Goal: Task Accomplishment & Management: Complete application form

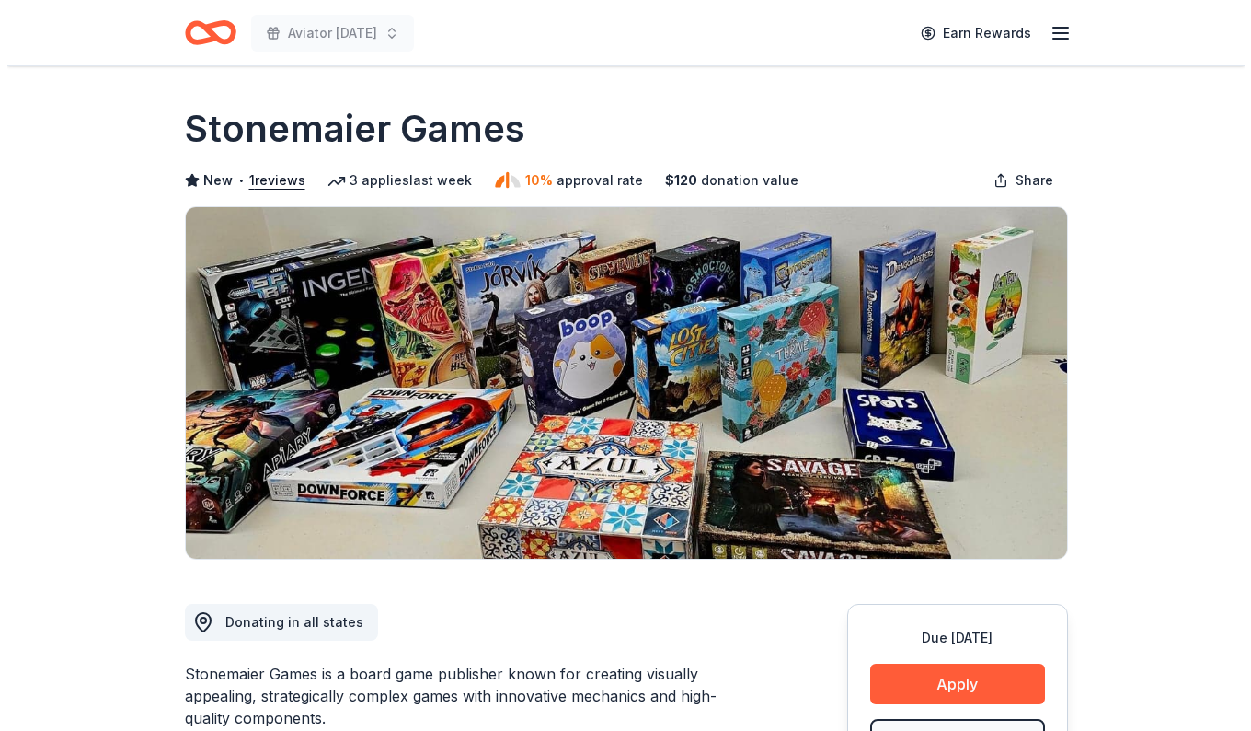
scroll to position [276, 0]
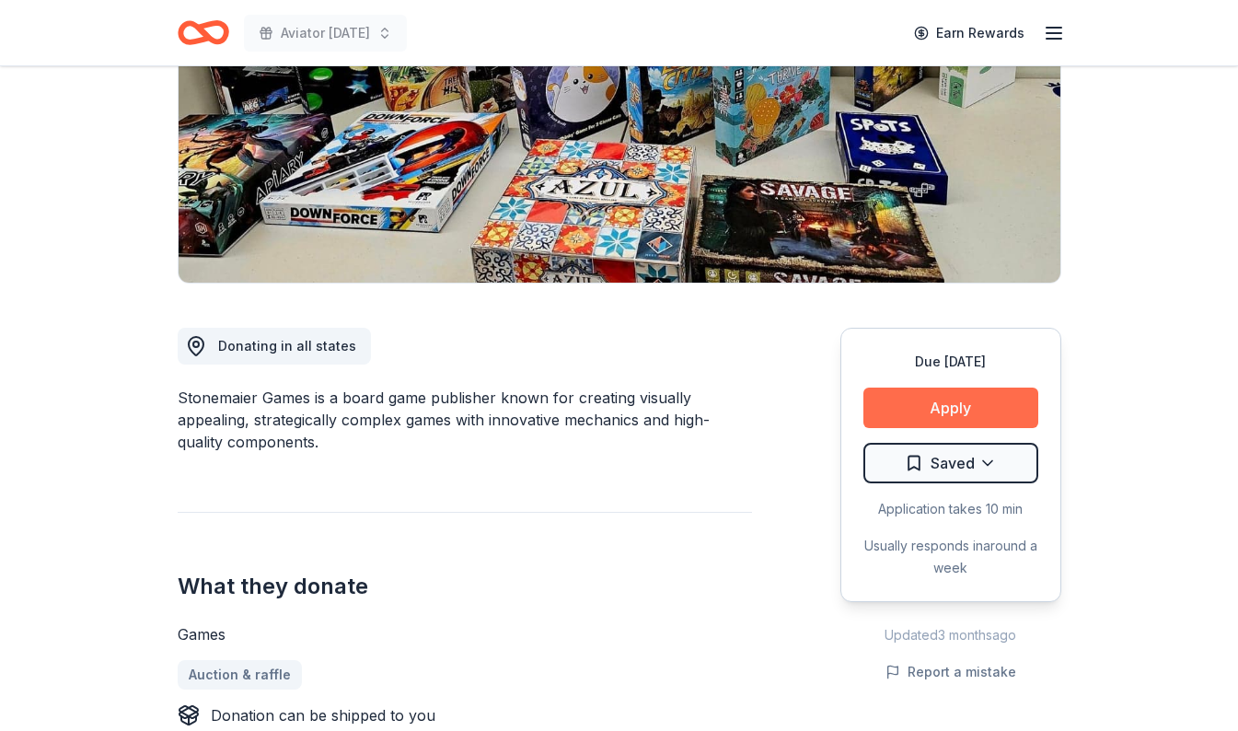
click at [943, 404] on button "Apply" at bounding box center [950, 407] width 175 height 40
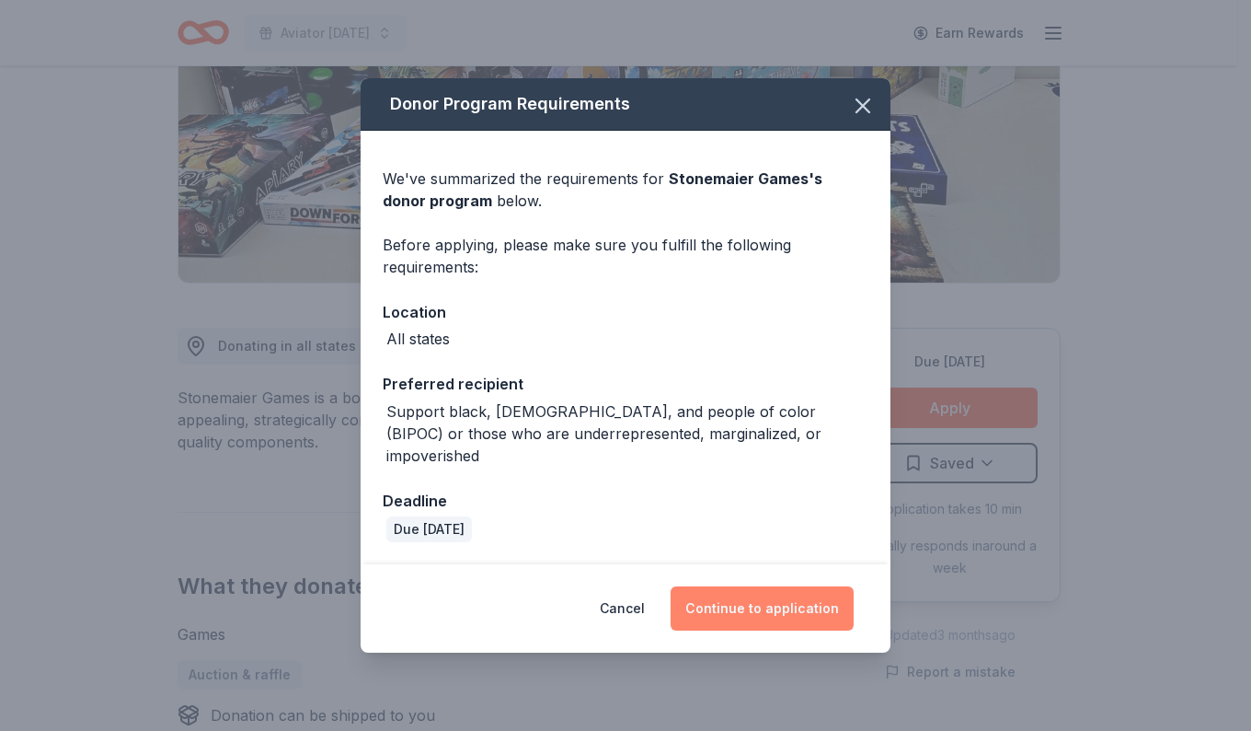
click at [772, 594] on button "Continue to application" at bounding box center [762, 608] width 183 height 44
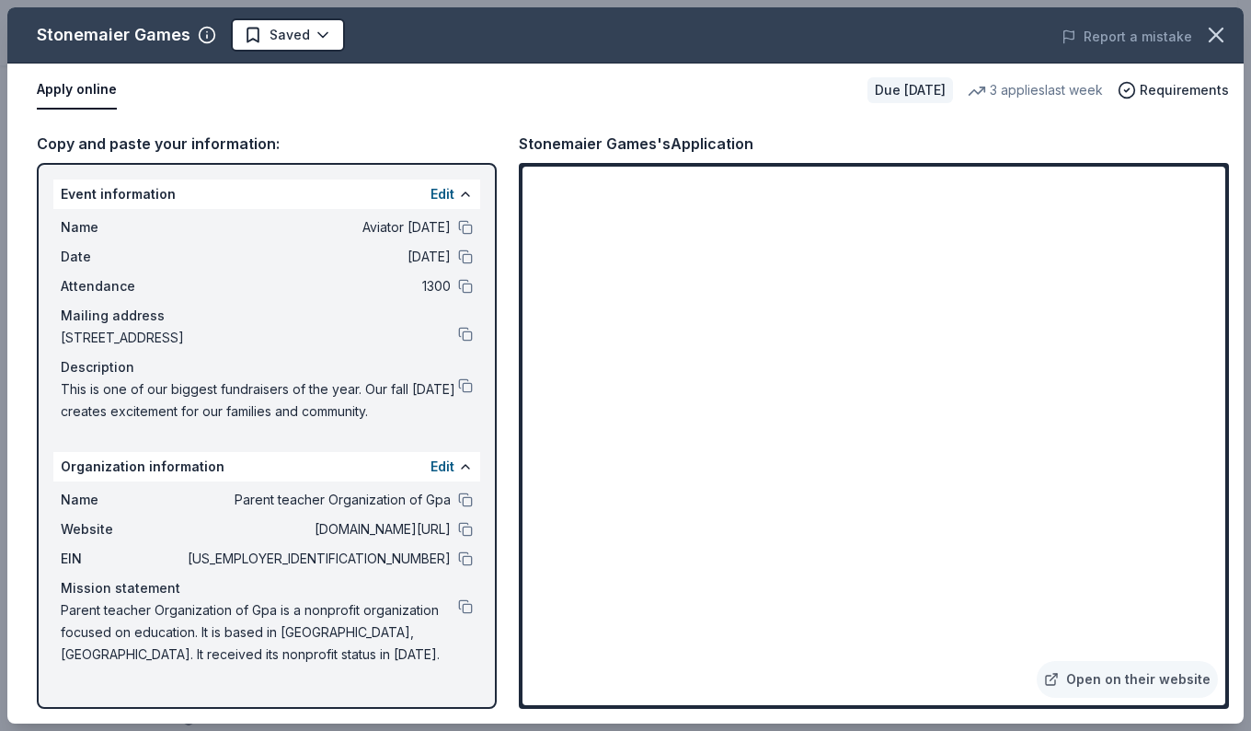
click at [1226, 319] on div "Open on their website" at bounding box center [874, 436] width 710 height 546
click at [1212, 41] on icon "button" at bounding box center [1217, 35] width 26 height 26
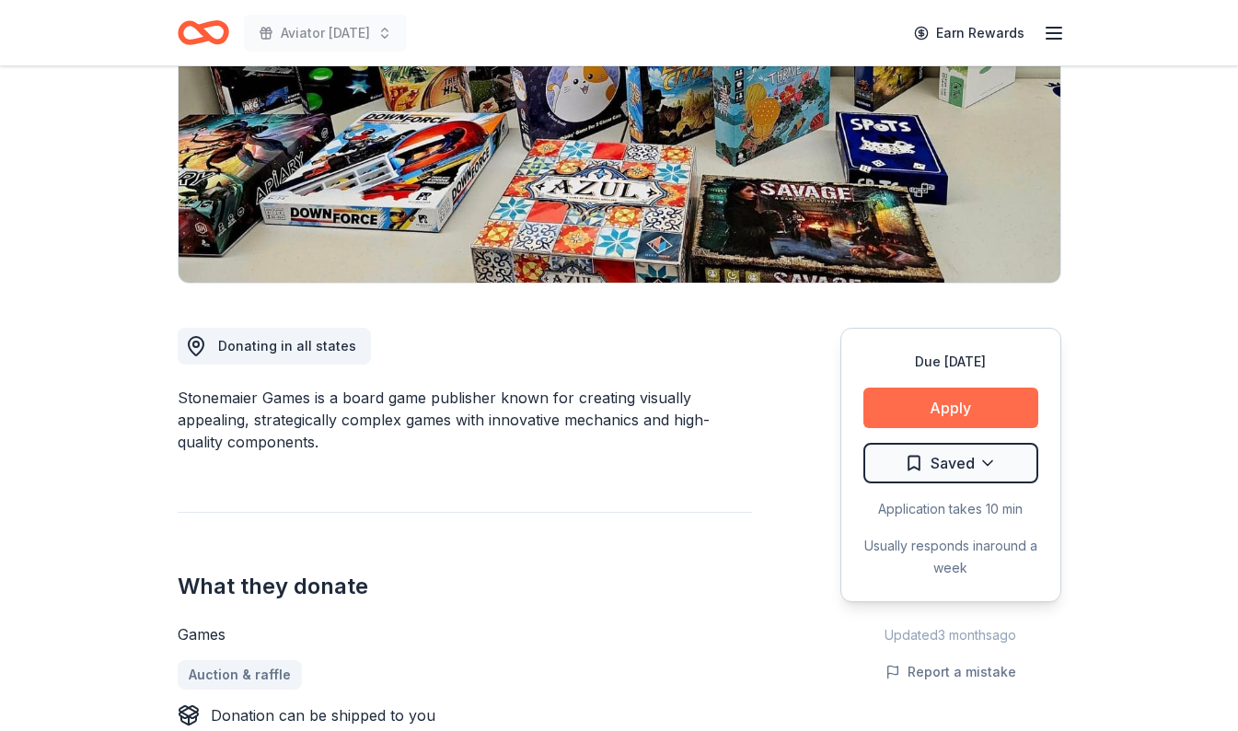
click at [946, 404] on button "Apply" at bounding box center [950, 407] width 175 height 40
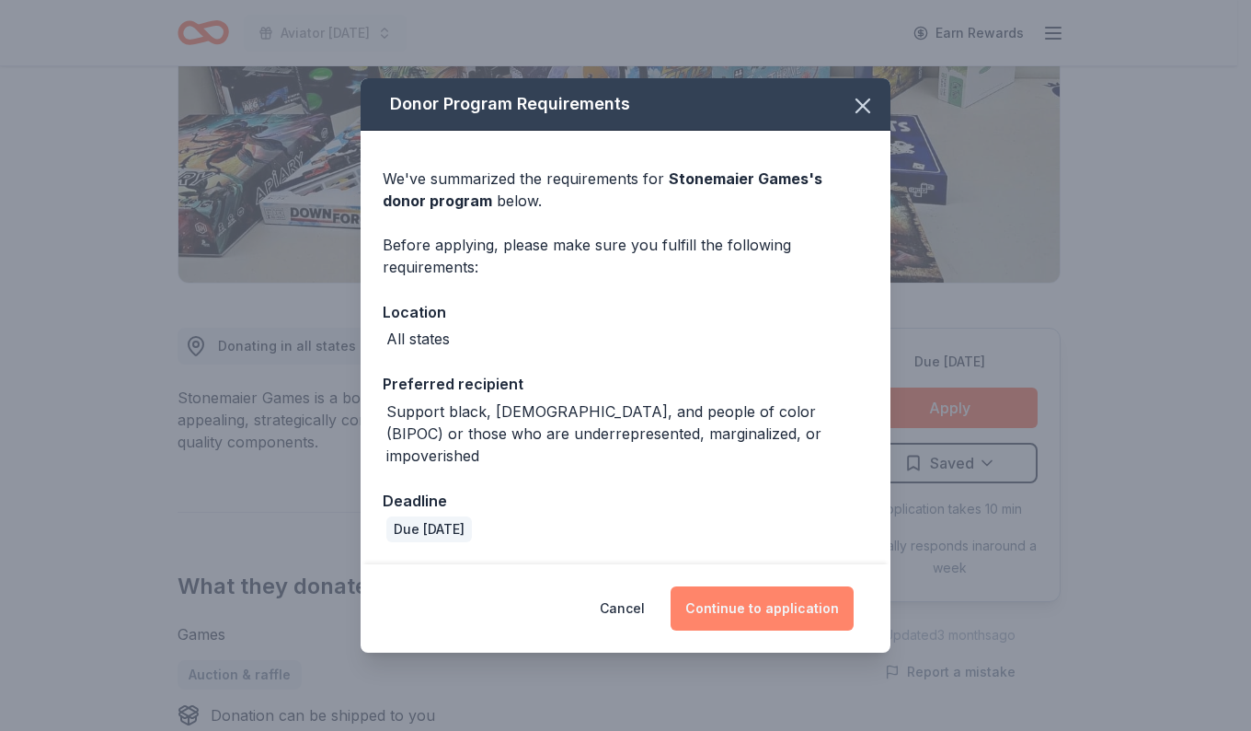
click at [794, 600] on button "Continue to application" at bounding box center [762, 608] width 183 height 44
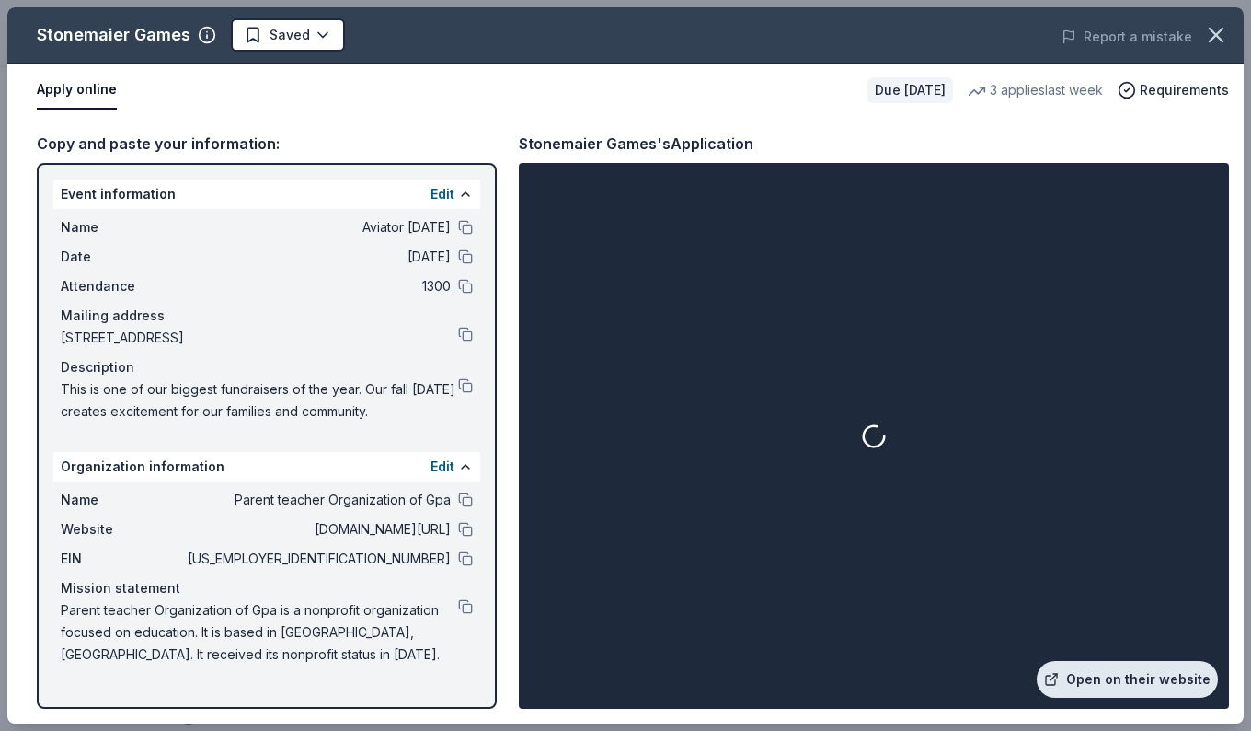
click at [1165, 674] on link "Open on their website" at bounding box center [1127, 679] width 181 height 37
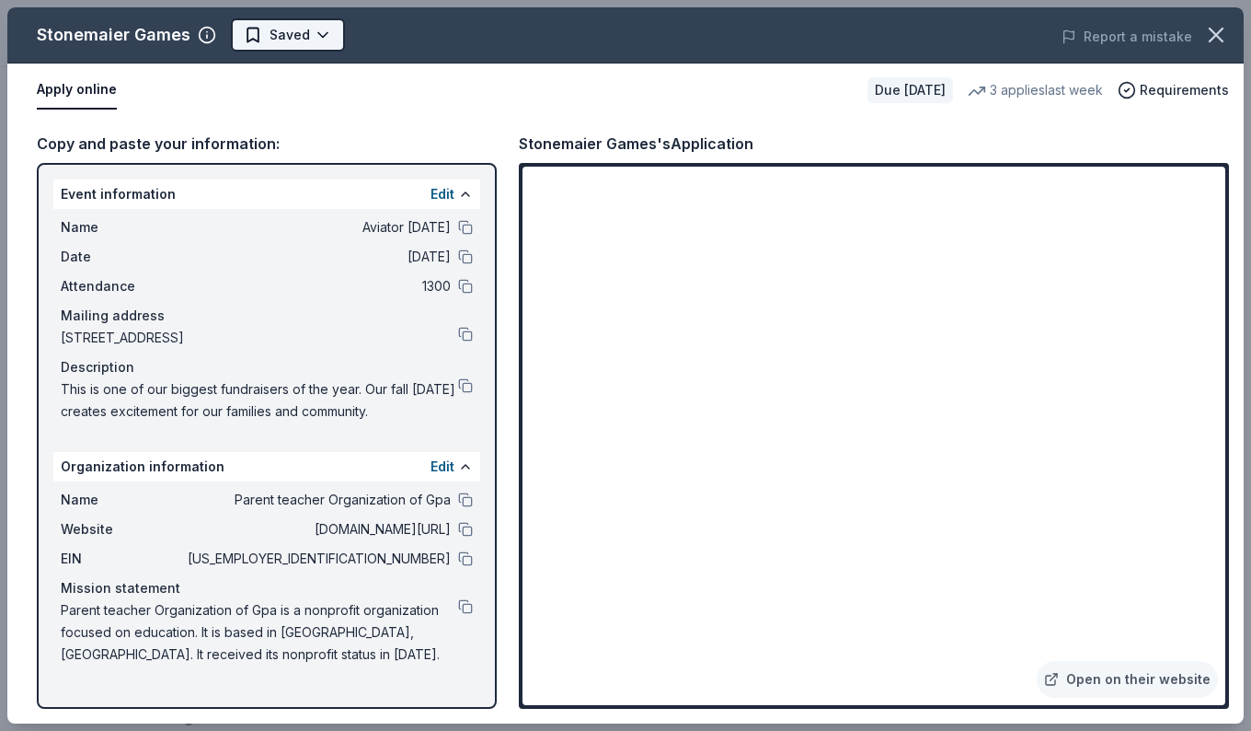
click at [322, 38] on body "Aviator Carnival Earn Rewards Due in 30 days Share Stonemaier Games New • 1 rev…" at bounding box center [619, 89] width 1238 height 731
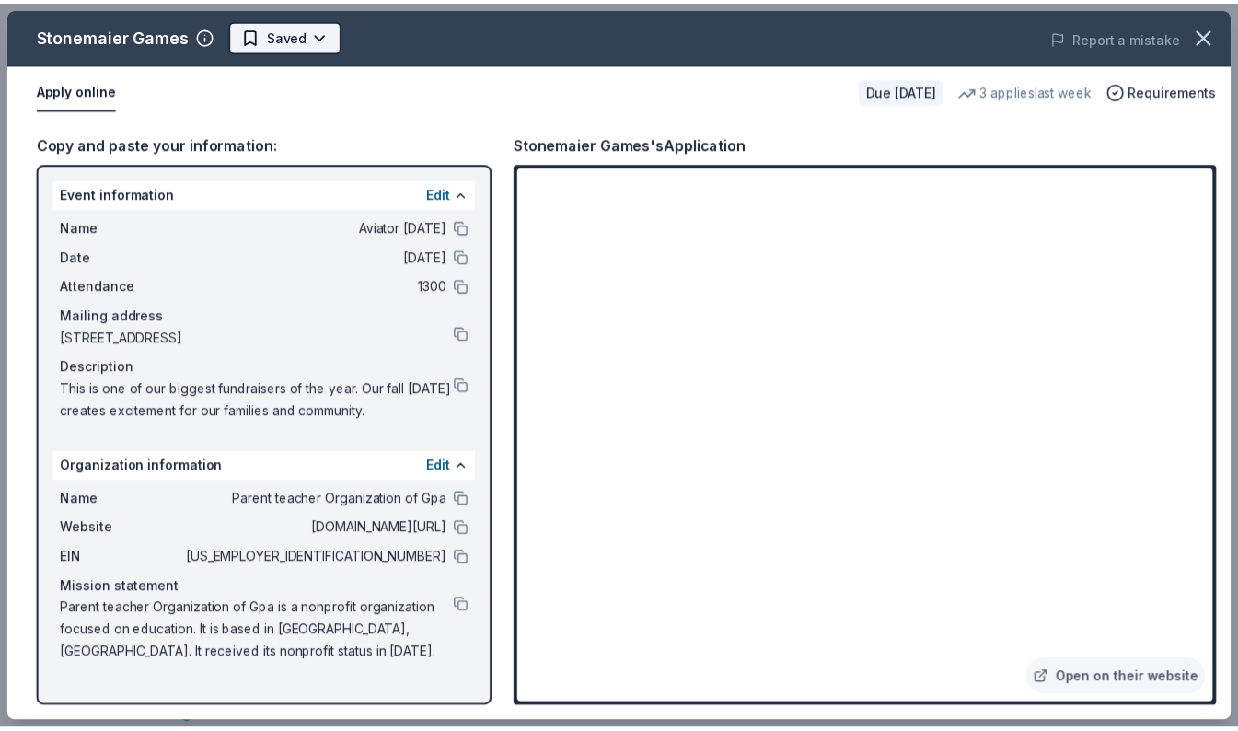
scroll to position [0, 0]
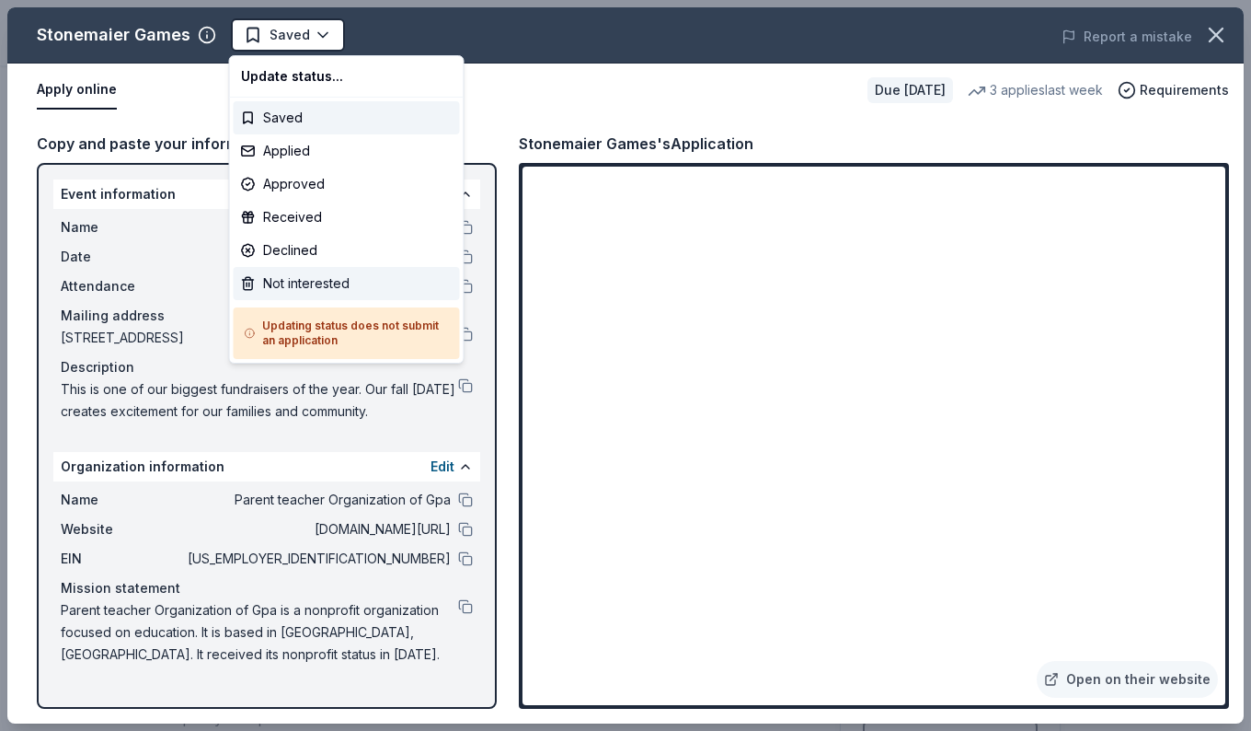
click at [317, 282] on div "Not interested" at bounding box center [347, 283] width 226 height 33
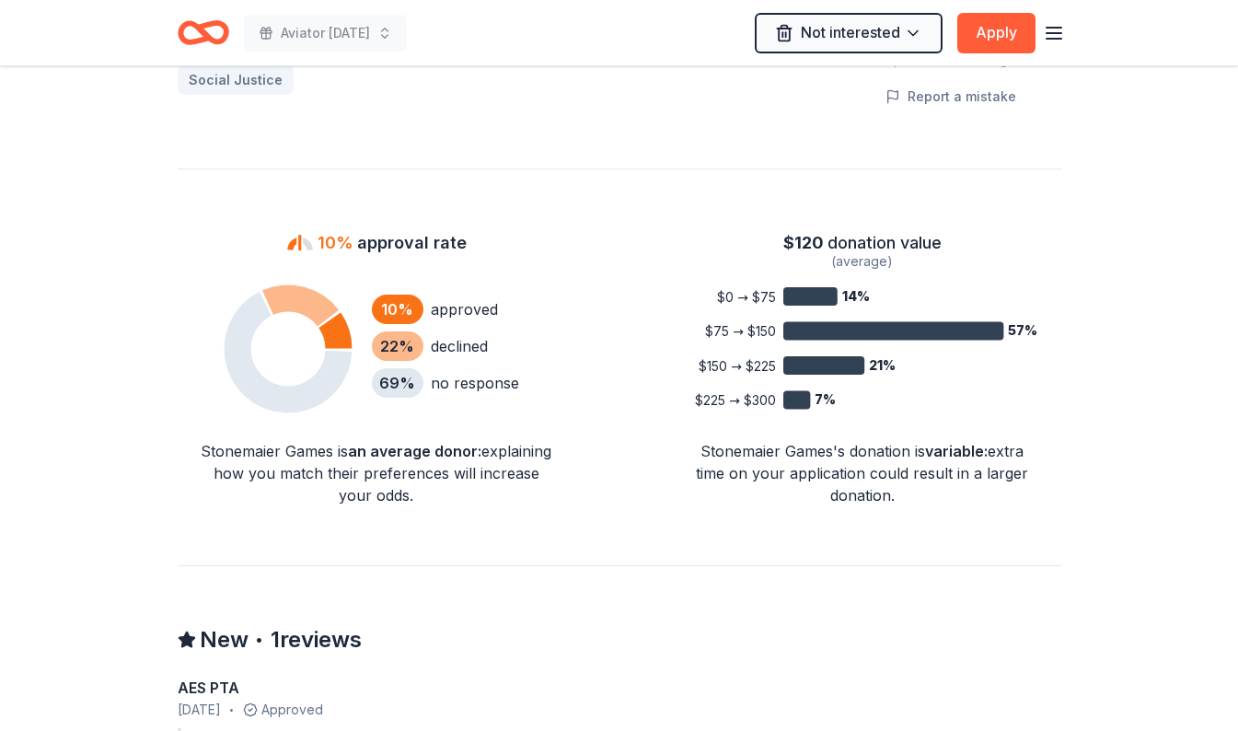
scroll to position [1196, 0]
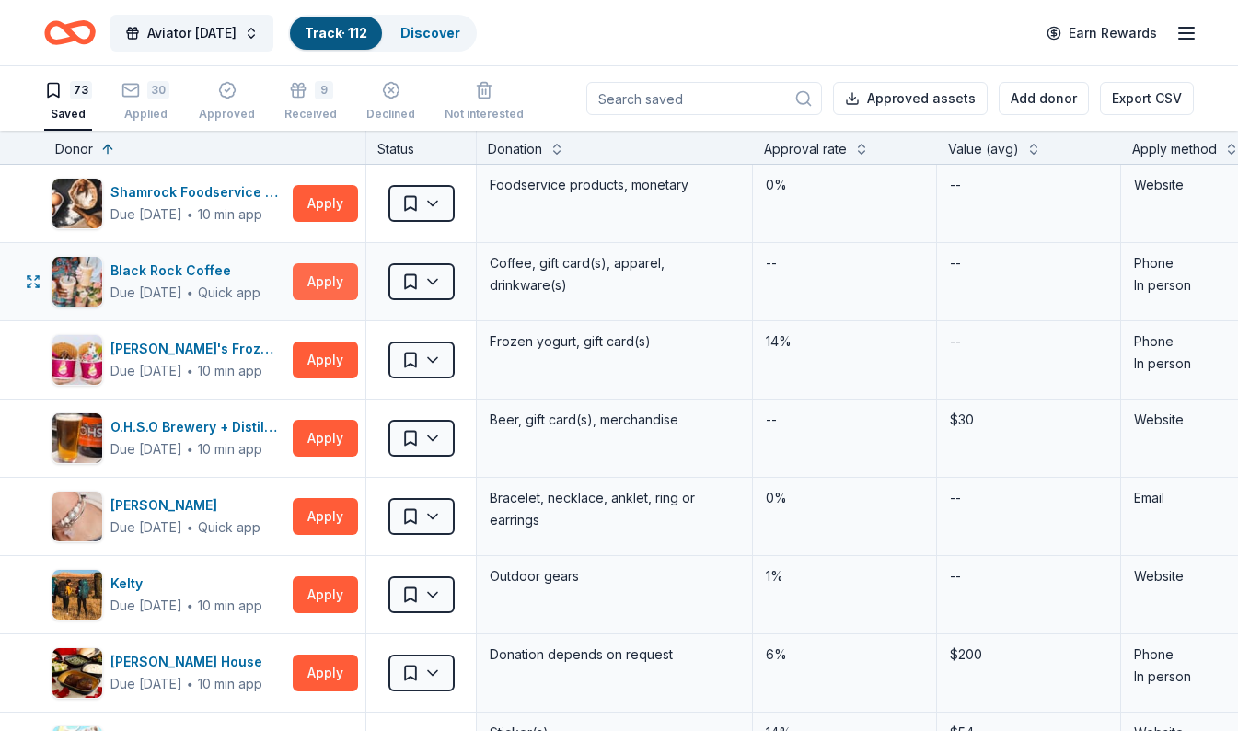
click at [317, 279] on button "Apply" at bounding box center [325, 281] width 65 height 37
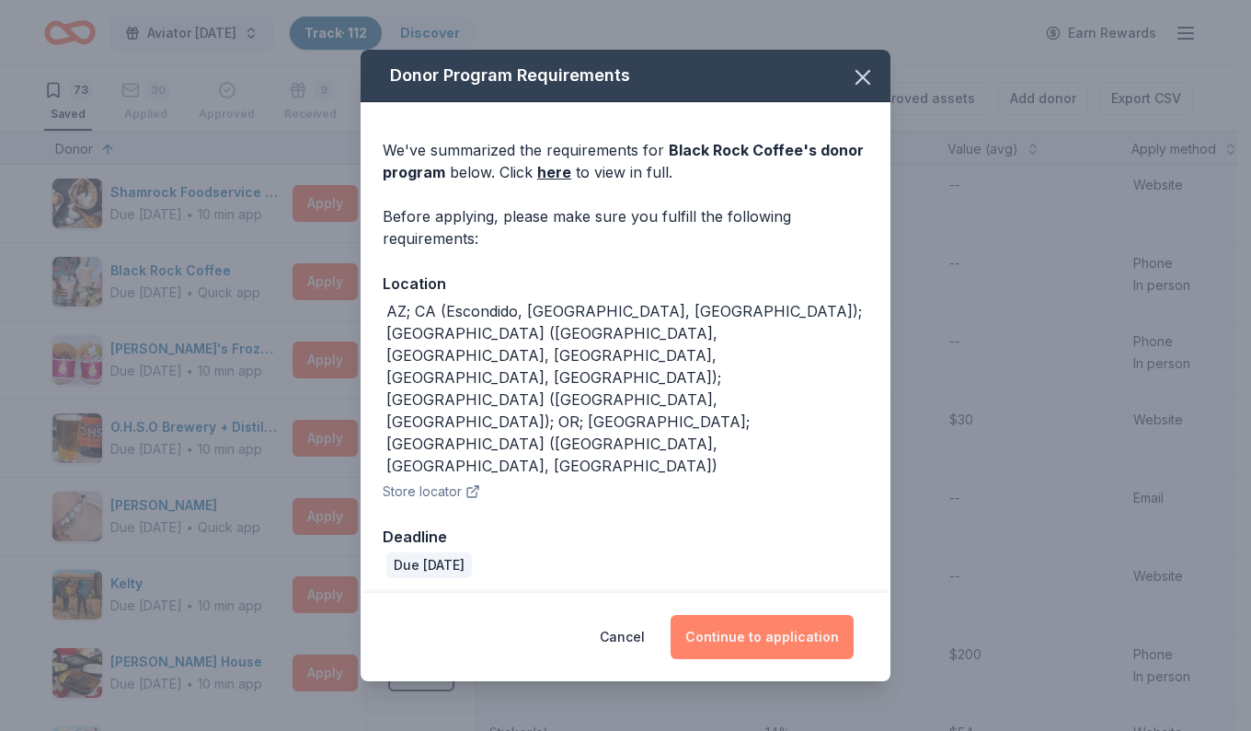
click at [739, 615] on button "Continue to application" at bounding box center [762, 637] width 183 height 44
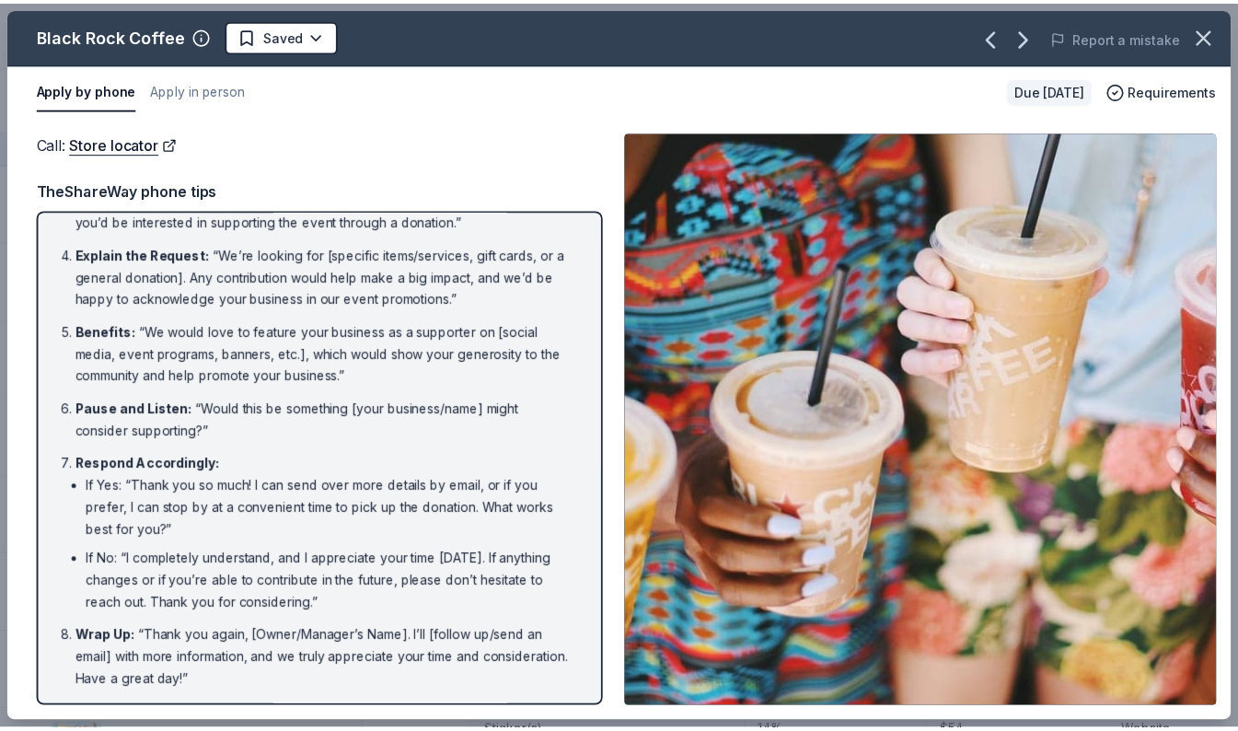
scroll to position [215, 0]
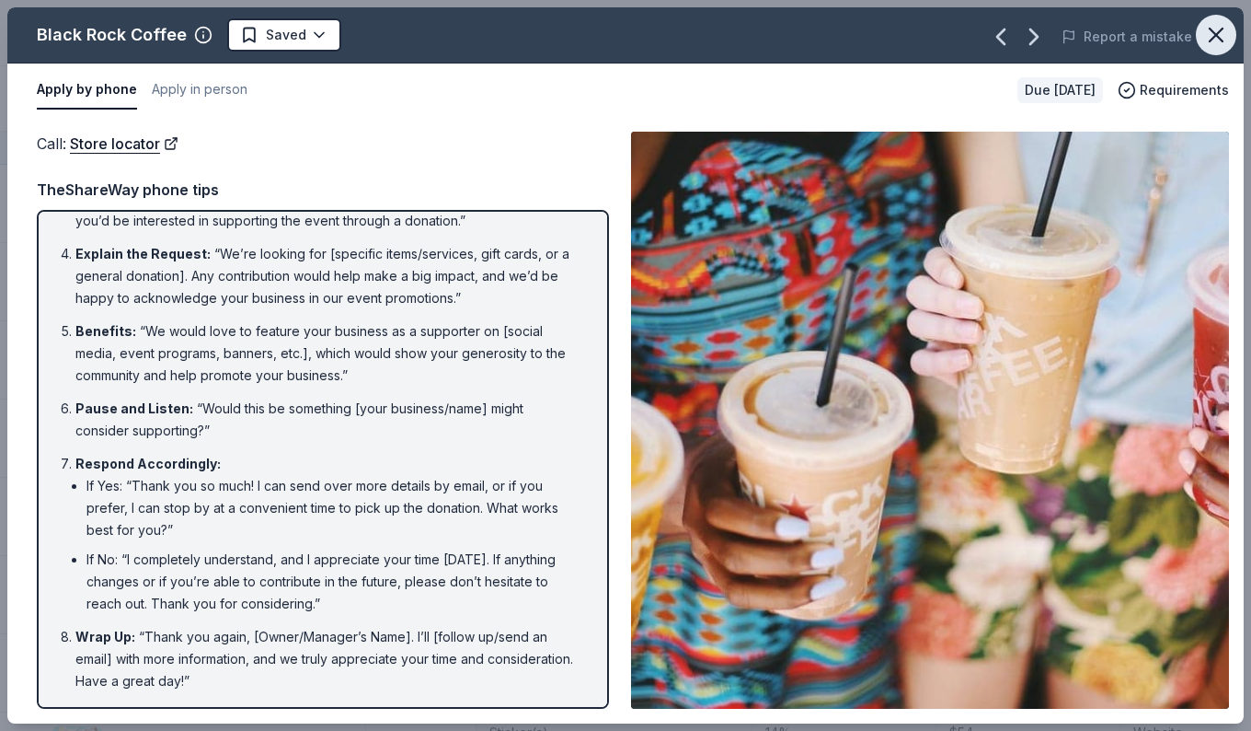
click at [1218, 44] on icon "button" at bounding box center [1217, 35] width 26 height 26
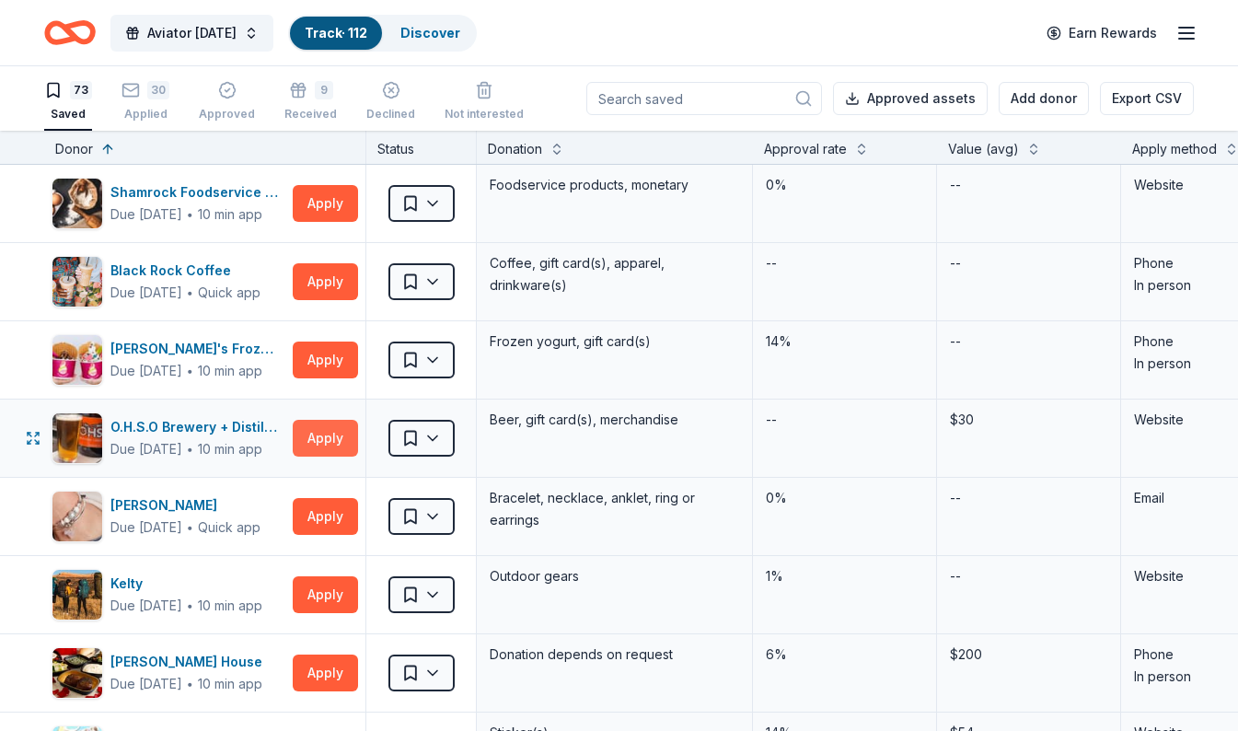
click at [313, 445] on button "Apply" at bounding box center [325, 438] width 65 height 37
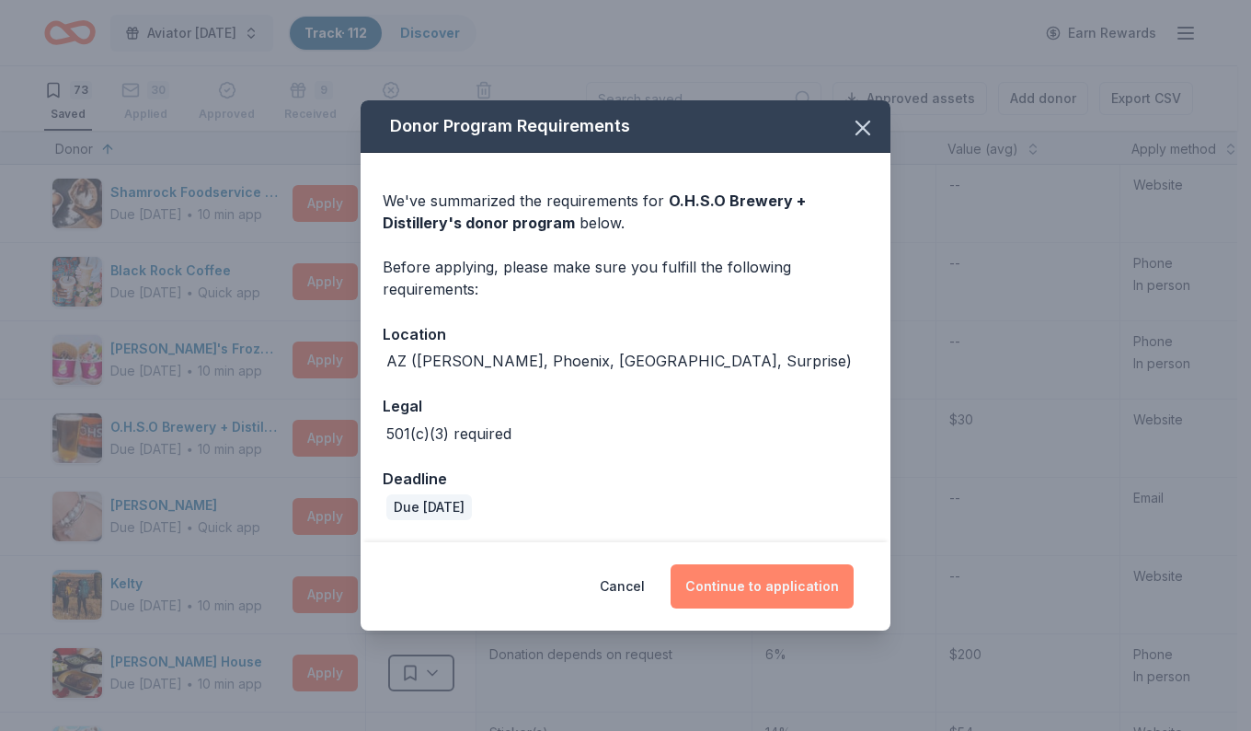
click at [783, 594] on button "Continue to application" at bounding box center [762, 586] width 183 height 44
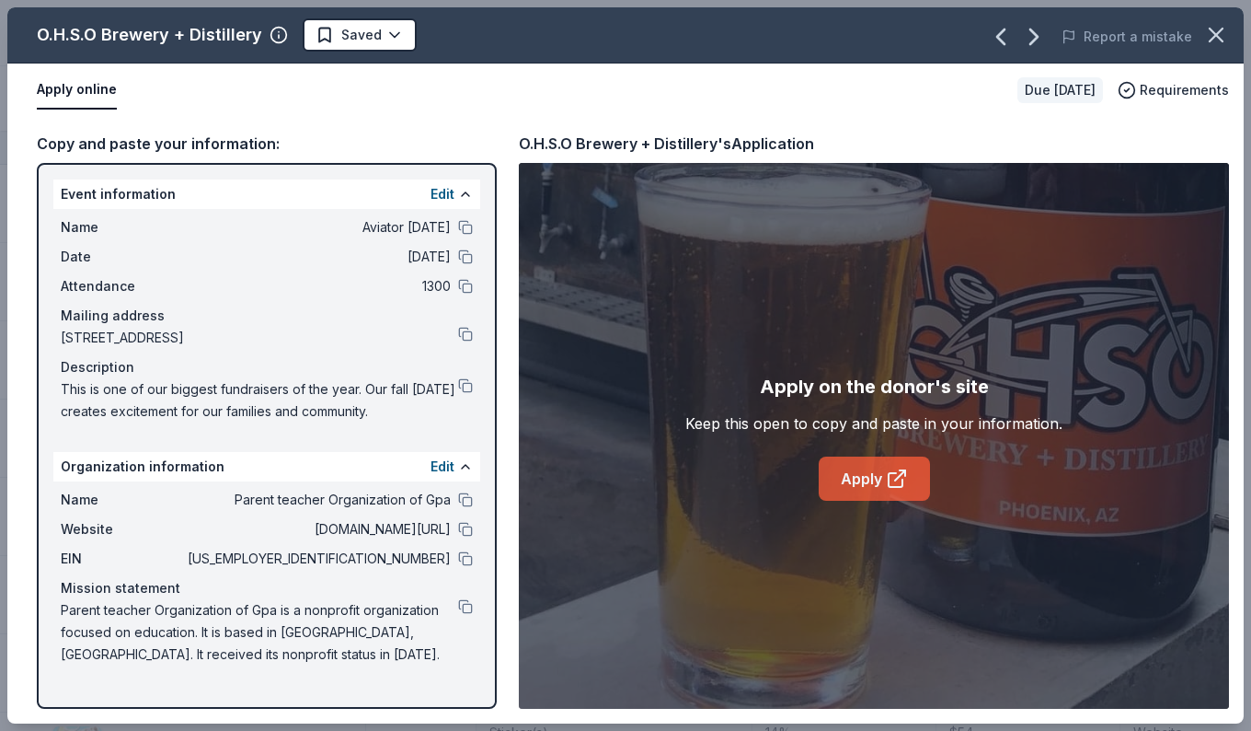
click at [871, 464] on link "Apply" at bounding box center [874, 478] width 111 height 44
click at [380, 37] on html "Aviator Carnival Track · 112 Discover Earn Rewards 73 Saved 30 Applied Approved…" at bounding box center [625, 365] width 1251 height 731
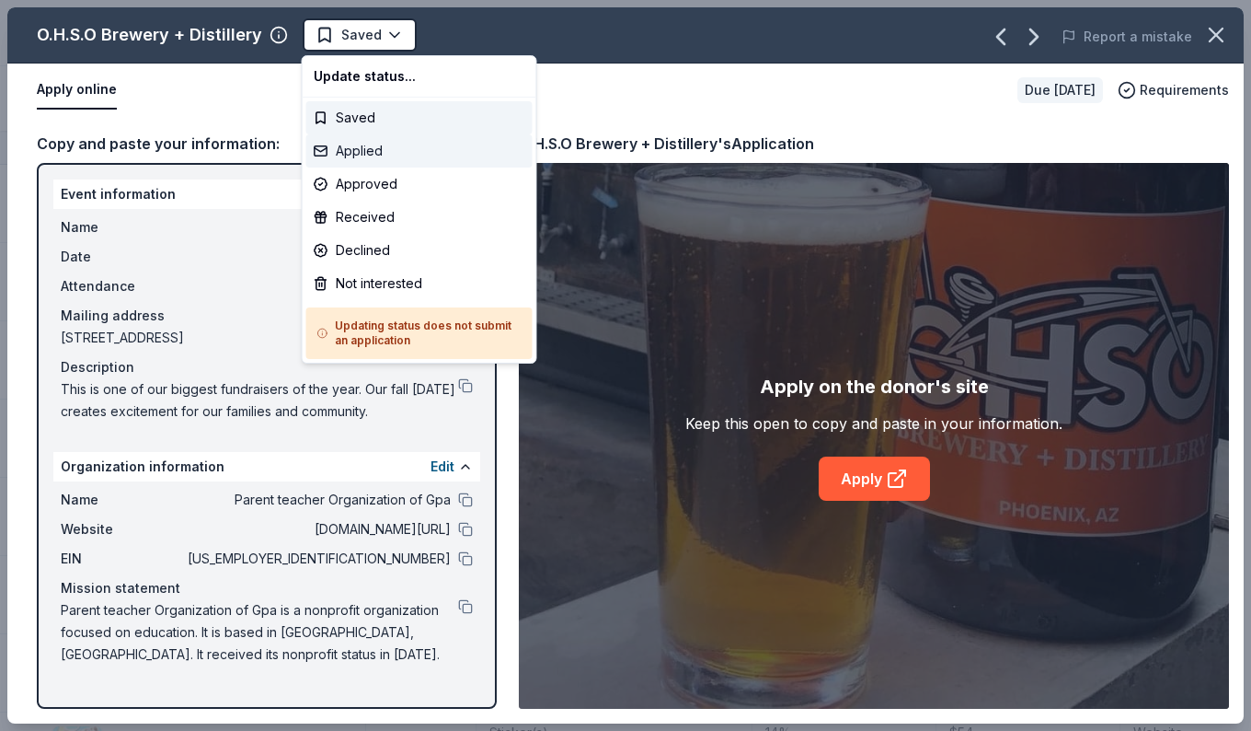
click at [340, 157] on div "Applied" at bounding box center [419, 150] width 226 height 33
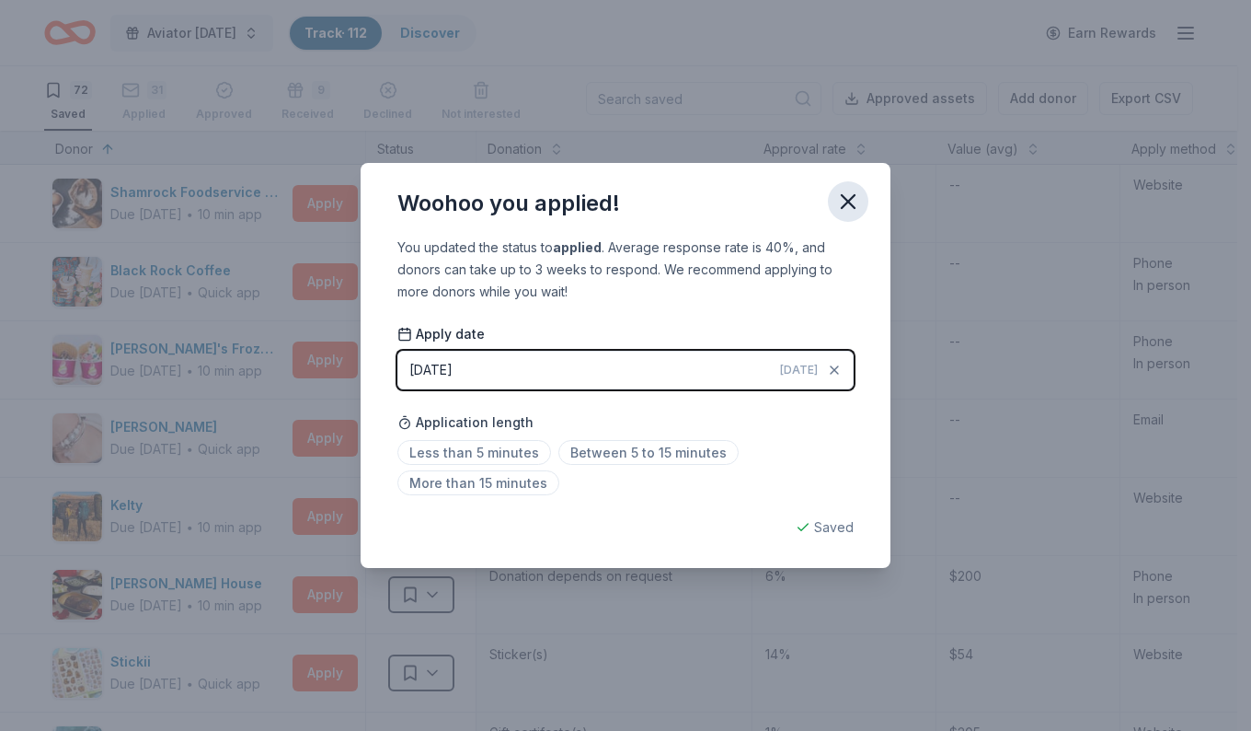
click at [848, 208] on icon "button" at bounding box center [849, 202] width 26 height 26
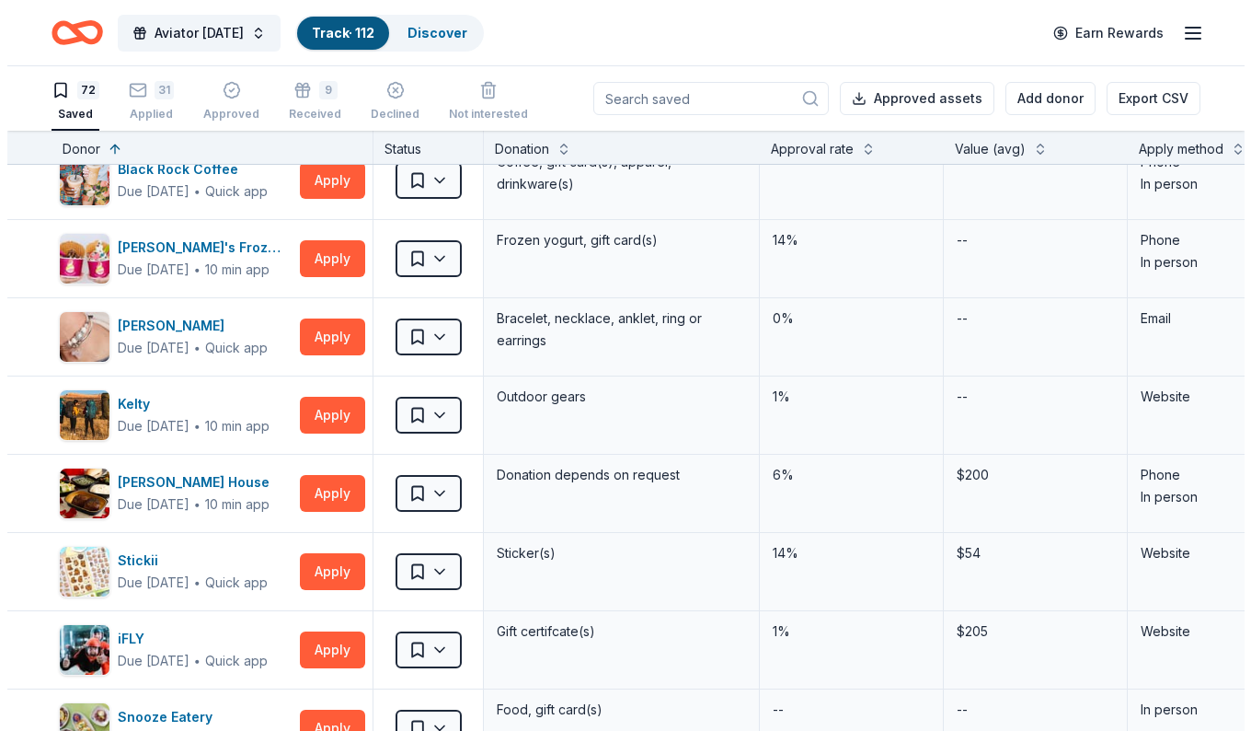
scroll to position [101, 0]
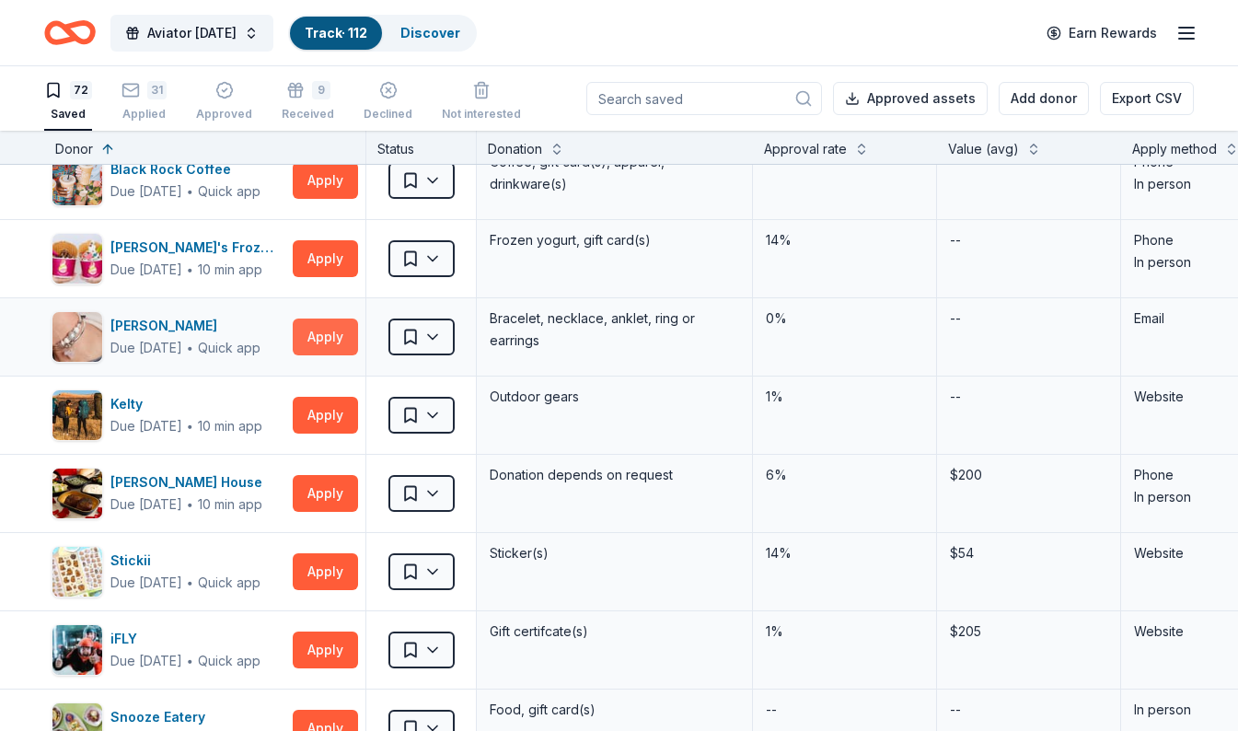
click at [322, 332] on button "Apply" at bounding box center [325, 336] width 65 height 37
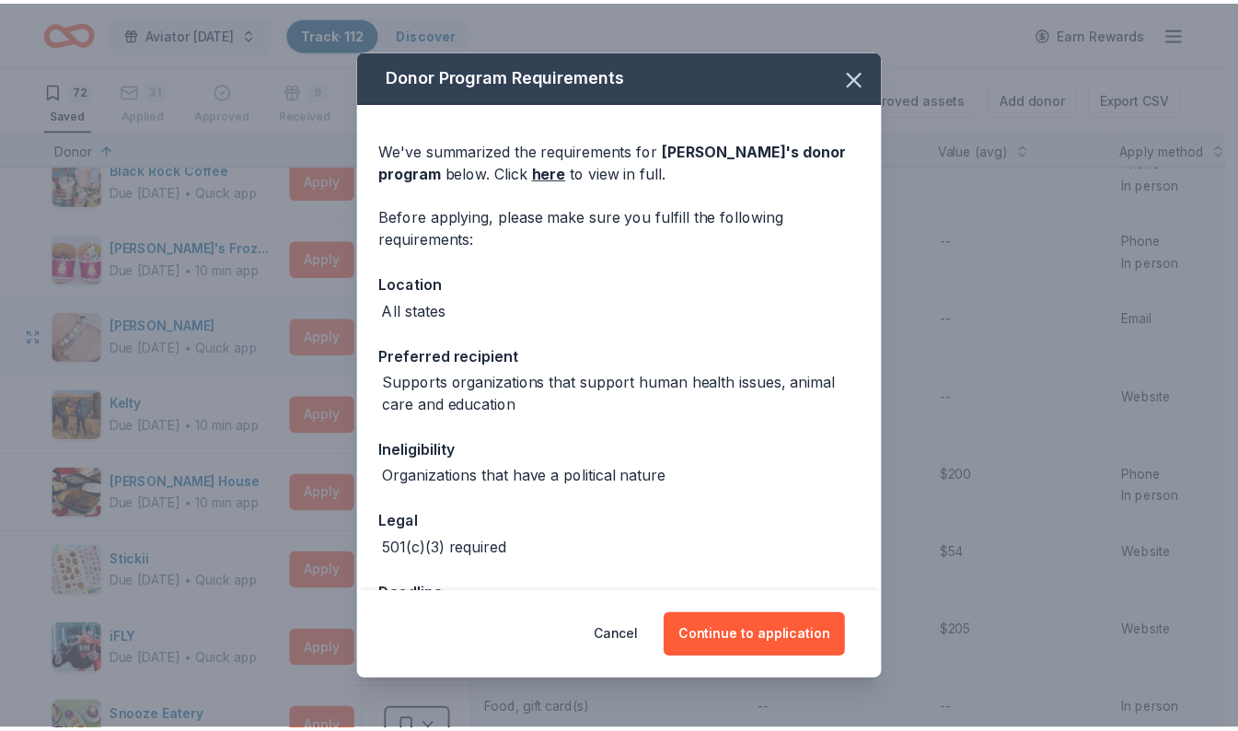
scroll to position [65, 0]
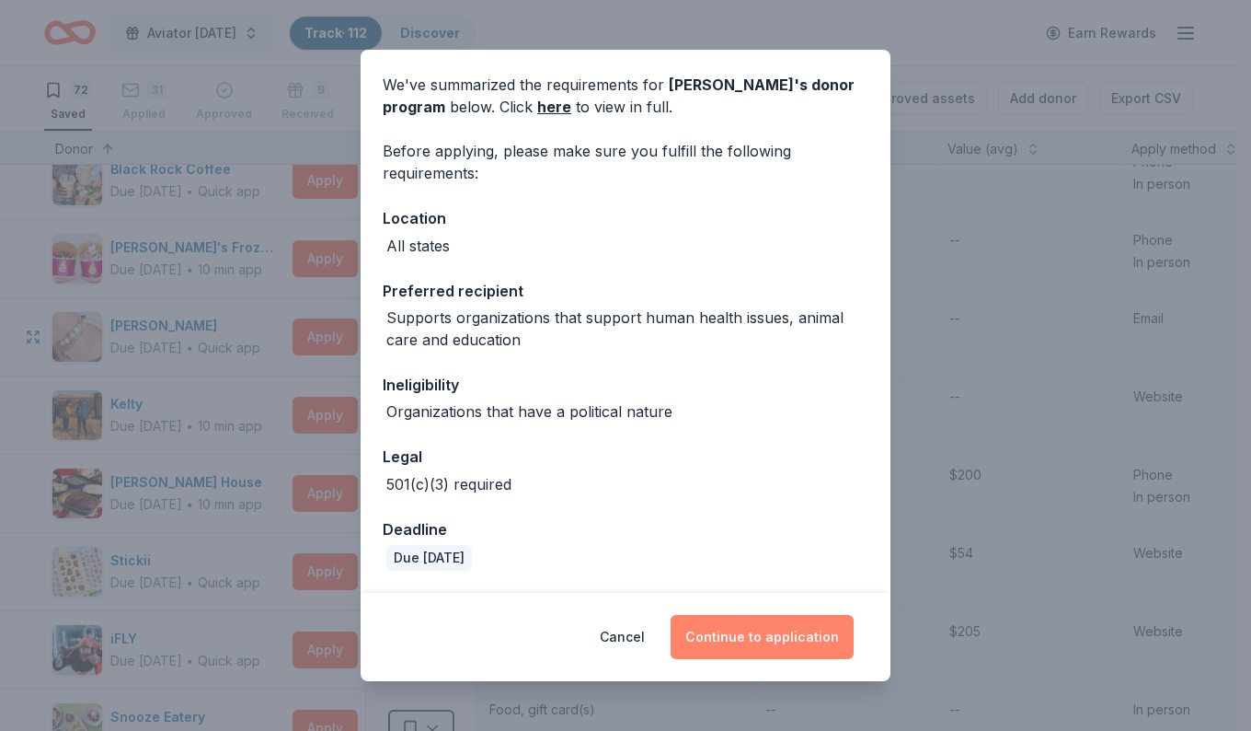
click at [745, 651] on button "Continue to application" at bounding box center [762, 637] width 183 height 44
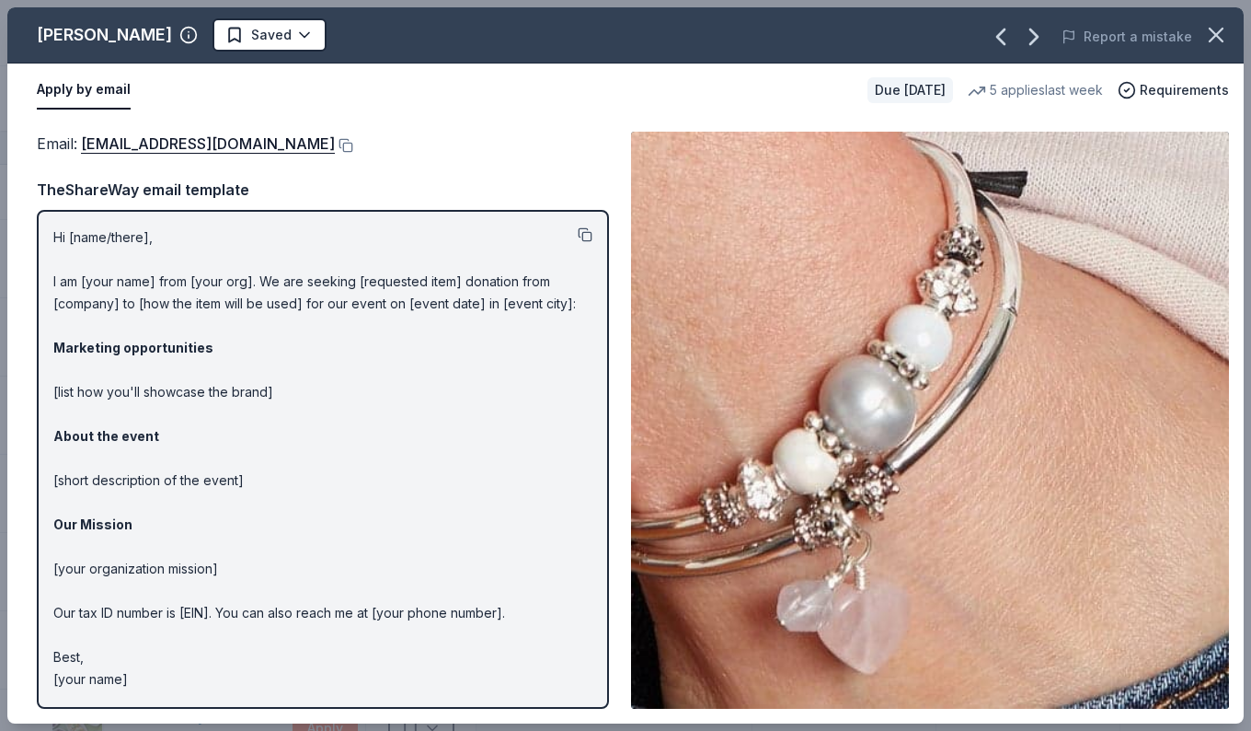
click at [585, 238] on button at bounding box center [585, 234] width 15 height 15
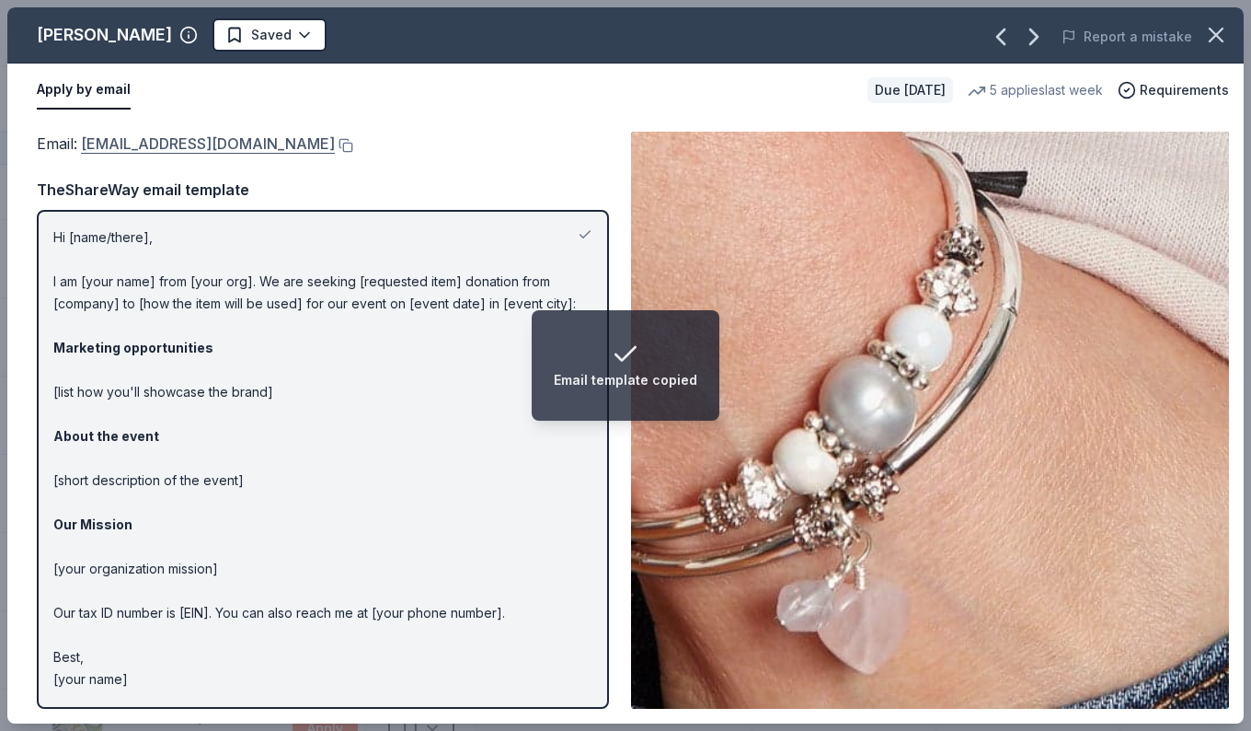
click at [141, 147] on link "donations@lizzyjames.com" at bounding box center [208, 144] width 254 height 24
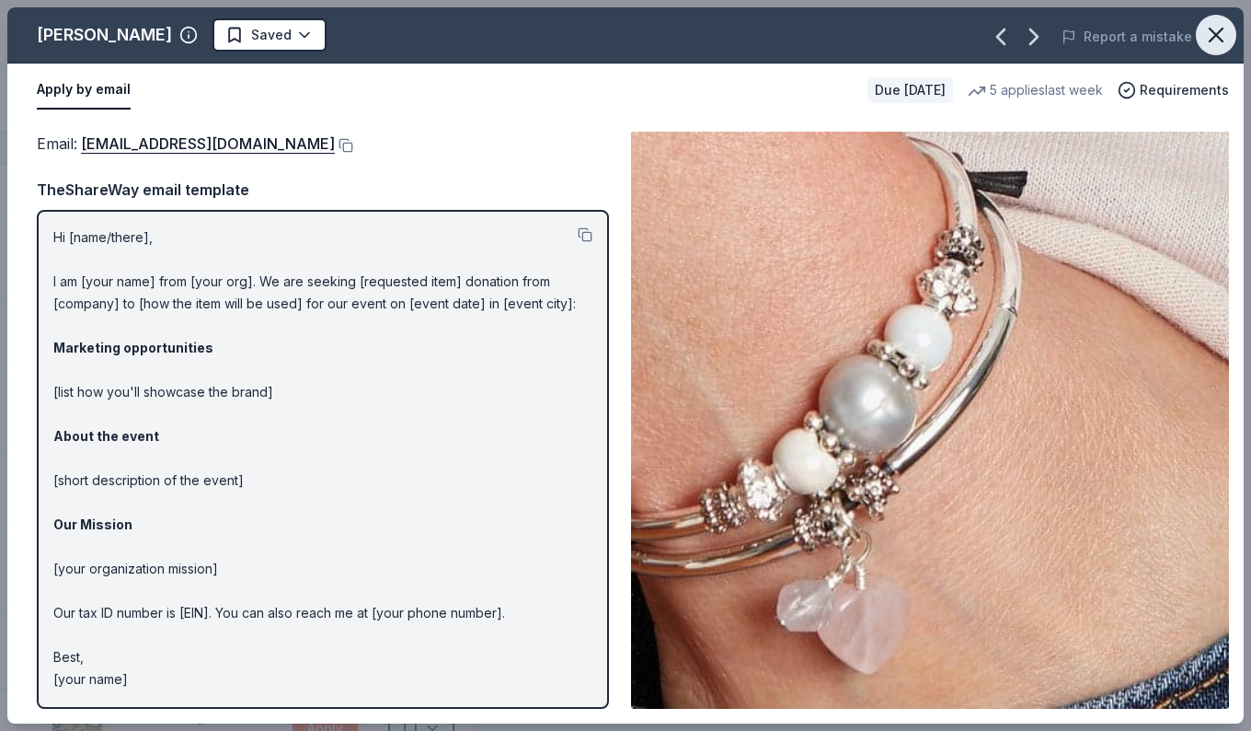
click at [1207, 28] on icon "button" at bounding box center [1217, 35] width 26 height 26
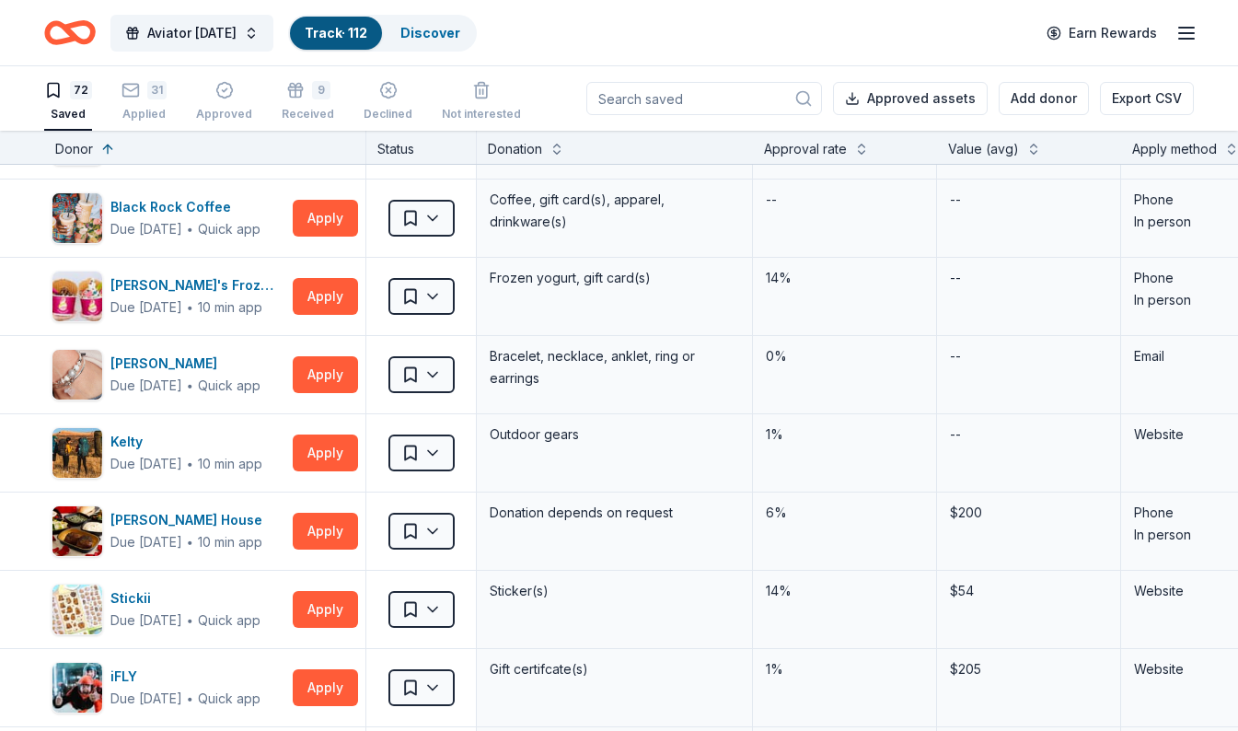
scroll to position [45, 0]
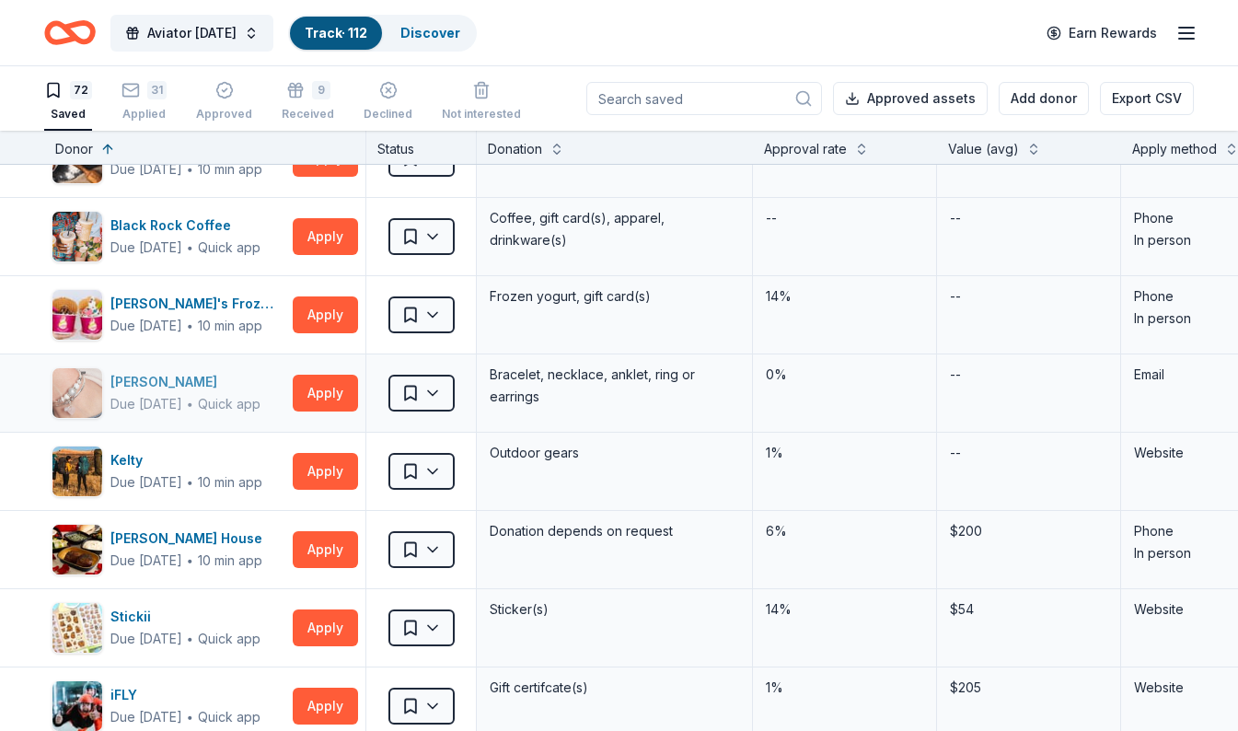
click at [131, 379] on div "Lizzy James" at bounding box center [185, 382] width 150 height 22
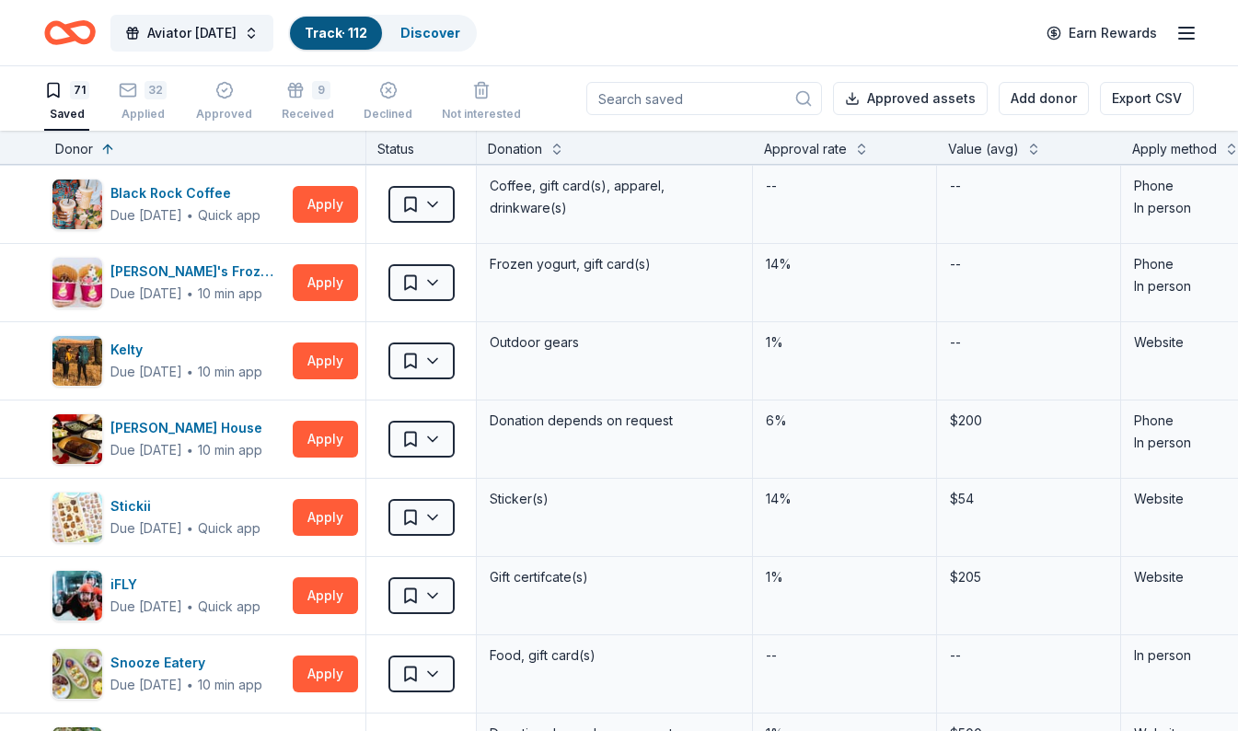
scroll to position [79, 0]
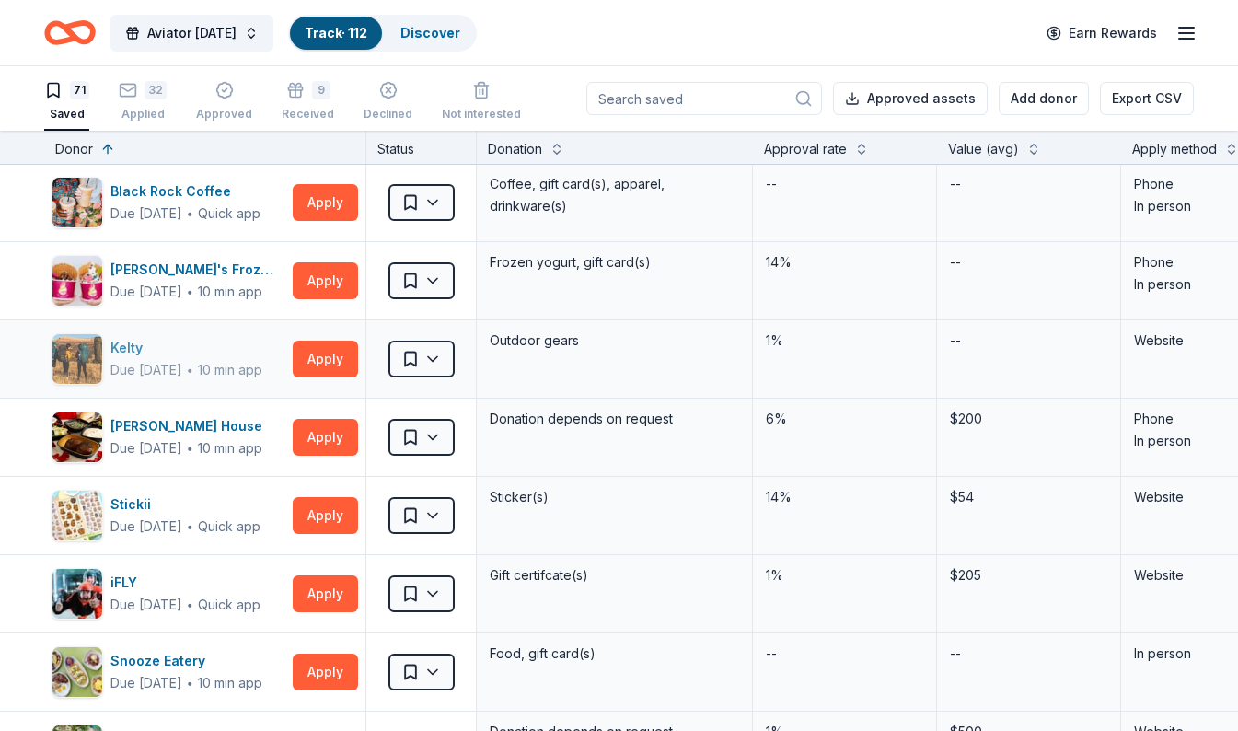
click at [85, 360] on img "button" at bounding box center [77, 359] width 50 height 50
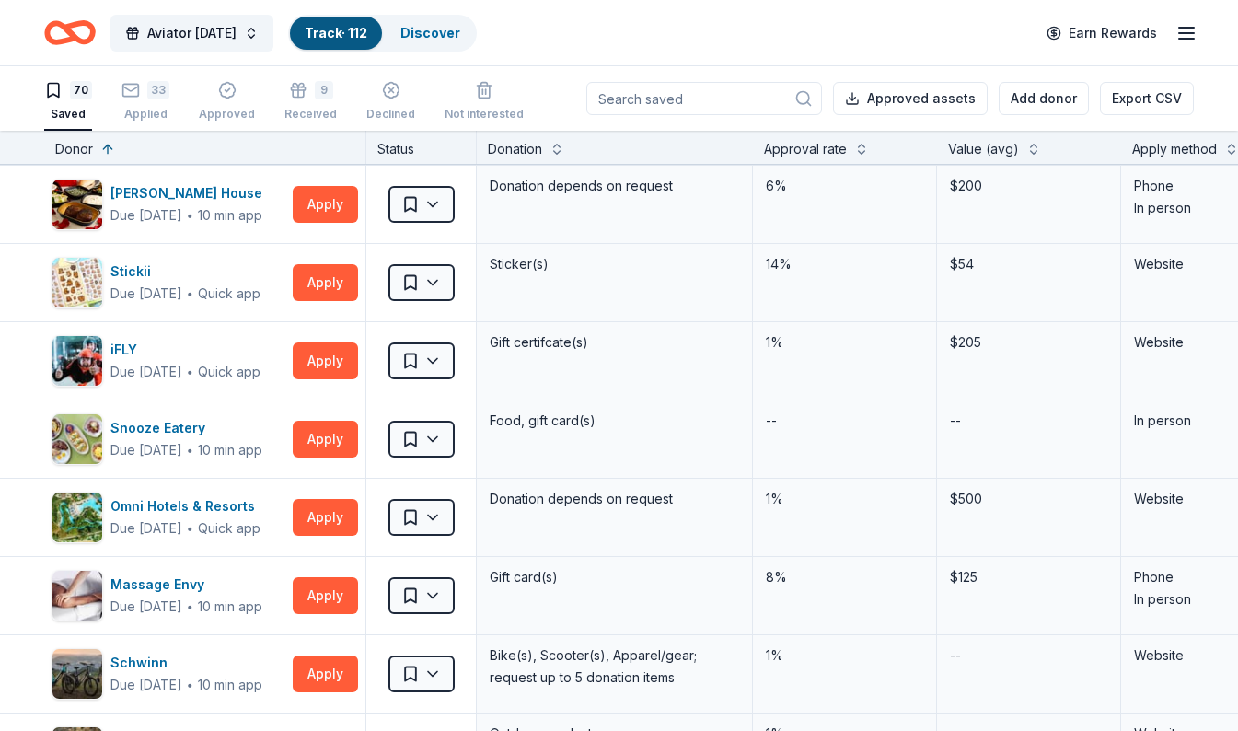
scroll to position [235, 0]
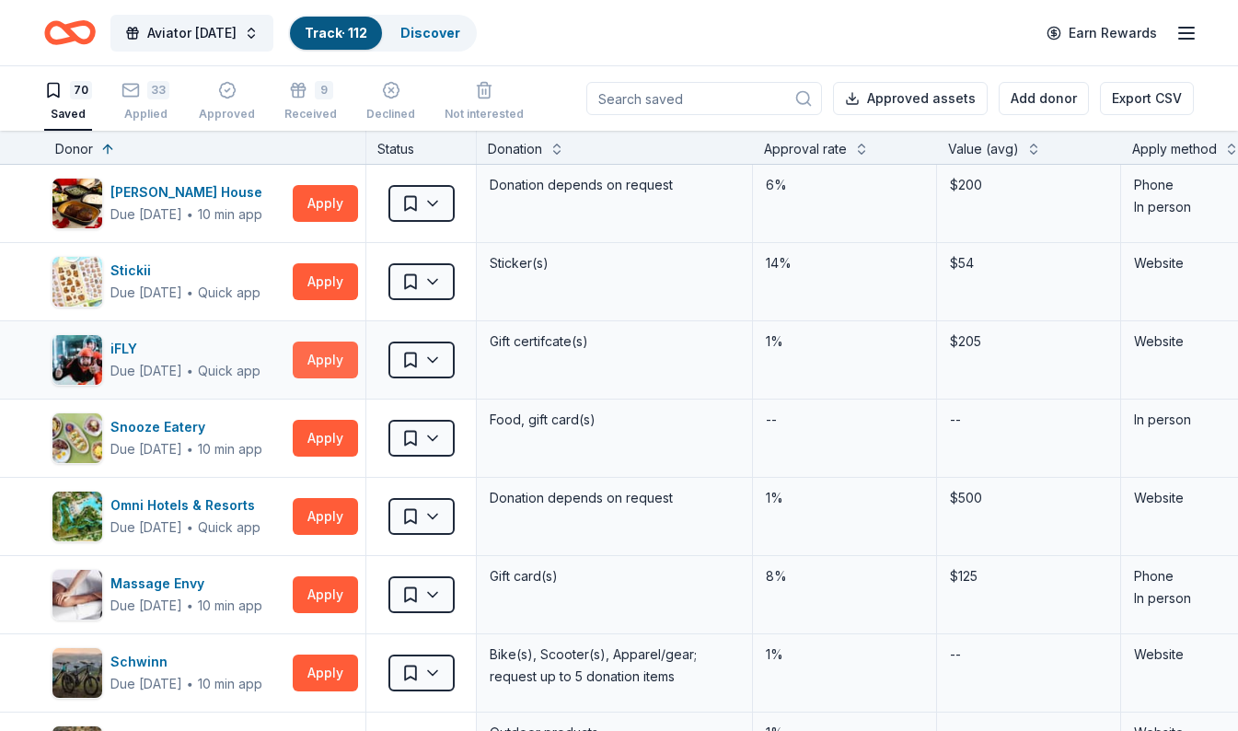
click at [332, 372] on button "Apply" at bounding box center [325, 359] width 65 height 37
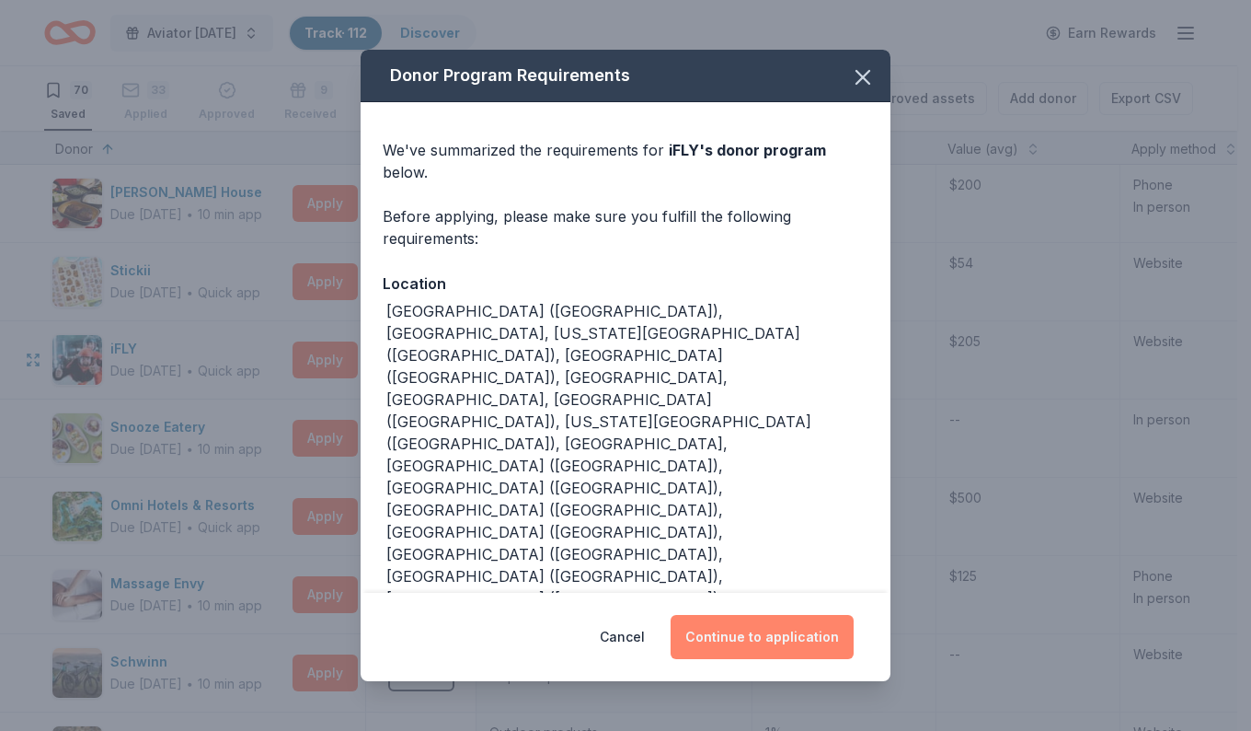
click at [809, 615] on button "Continue to application" at bounding box center [762, 637] width 183 height 44
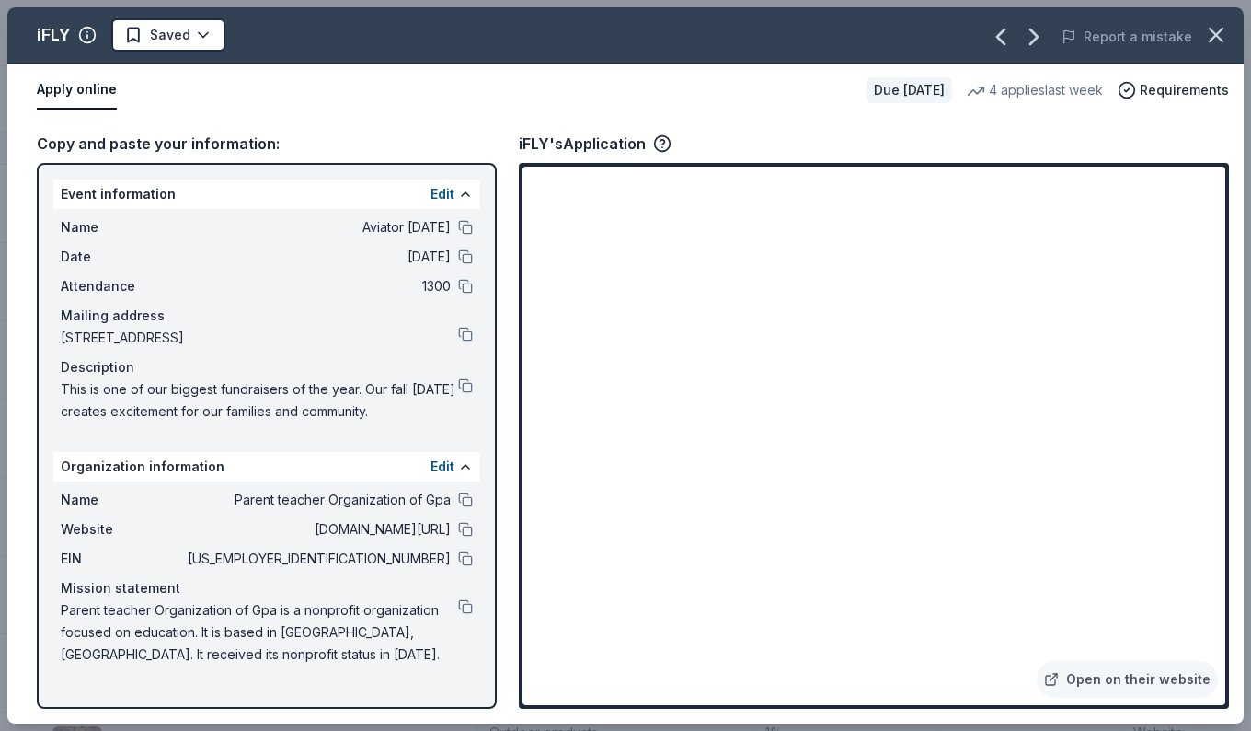
click at [190, 25] on html "Aviator Carnival Track · 112 Discover Earn Rewards 70 Saved 33 Applied Approved…" at bounding box center [625, 365] width 1251 height 731
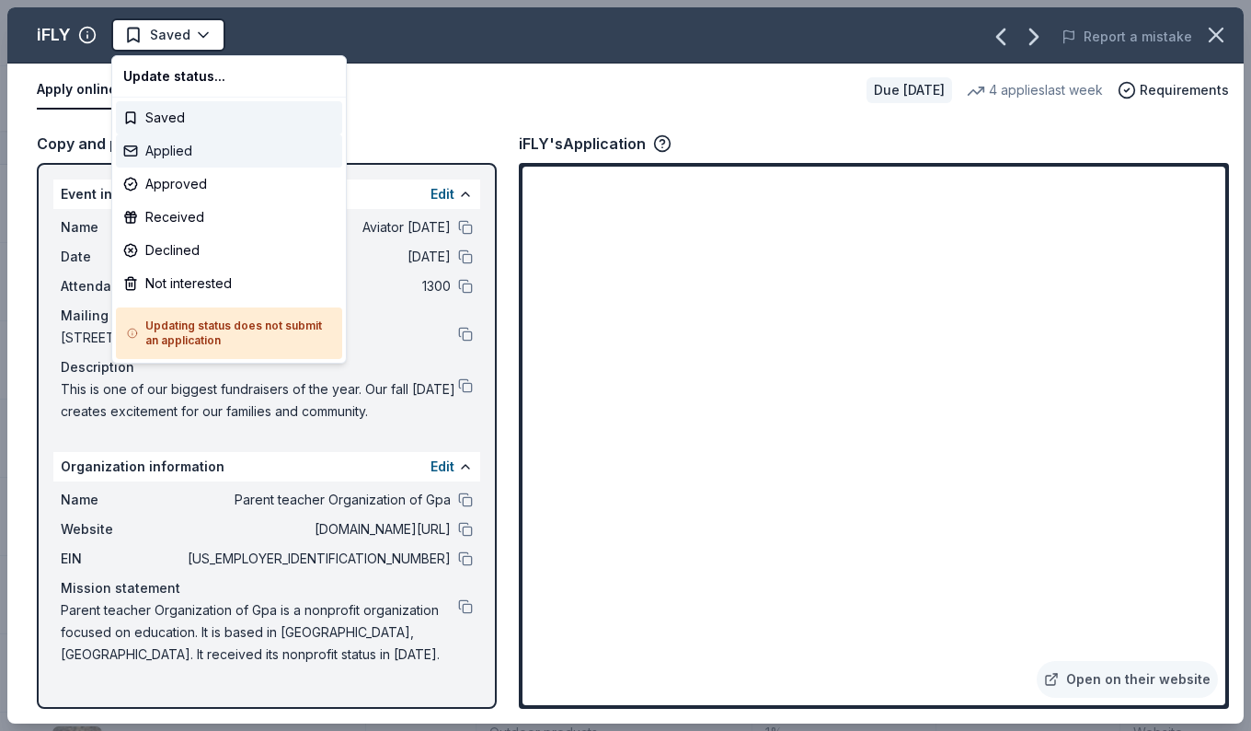
click at [148, 156] on div "Applied" at bounding box center [229, 150] width 226 height 33
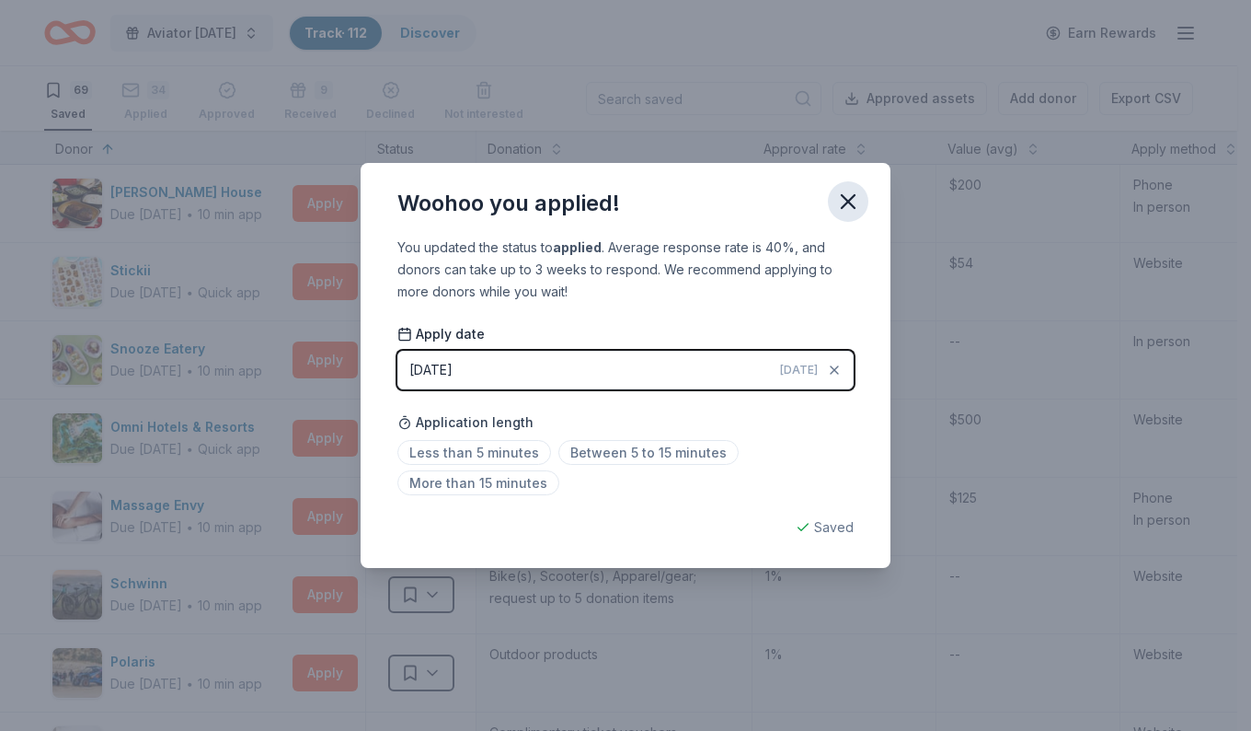
click at [832, 212] on button "button" at bounding box center [848, 201] width 40 height 40
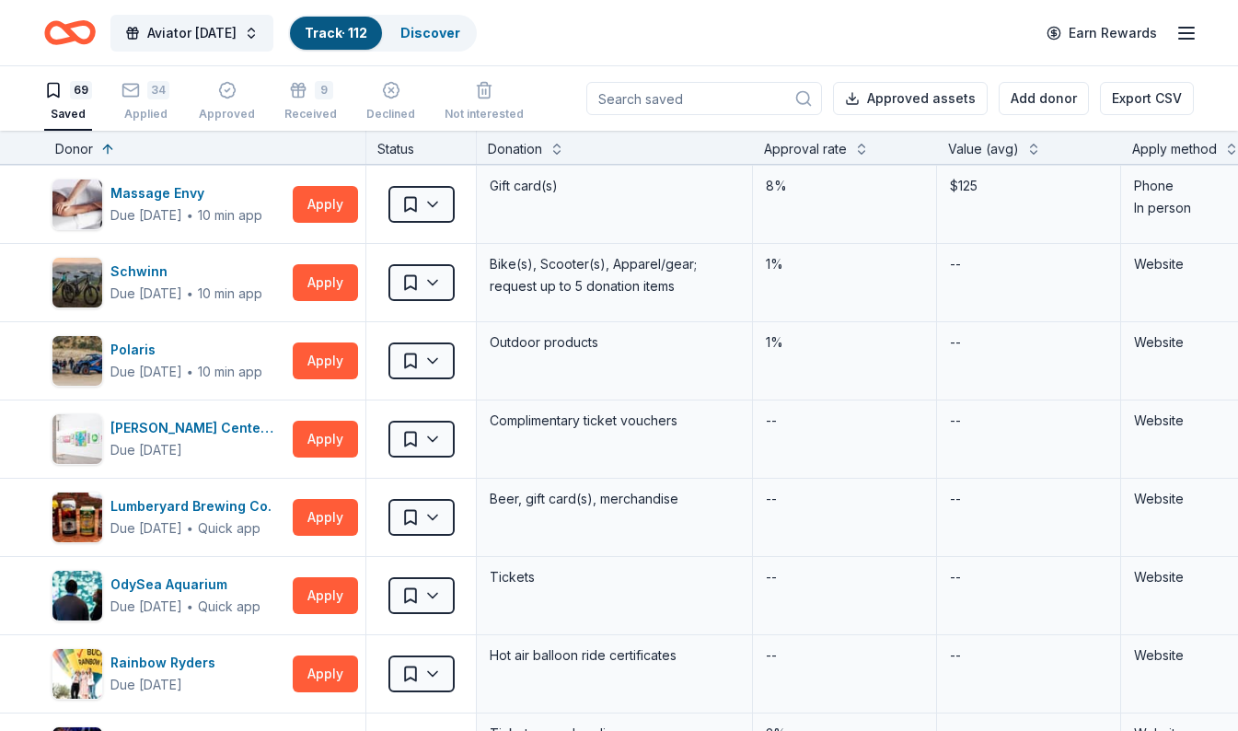
scroll to position [576, 0]
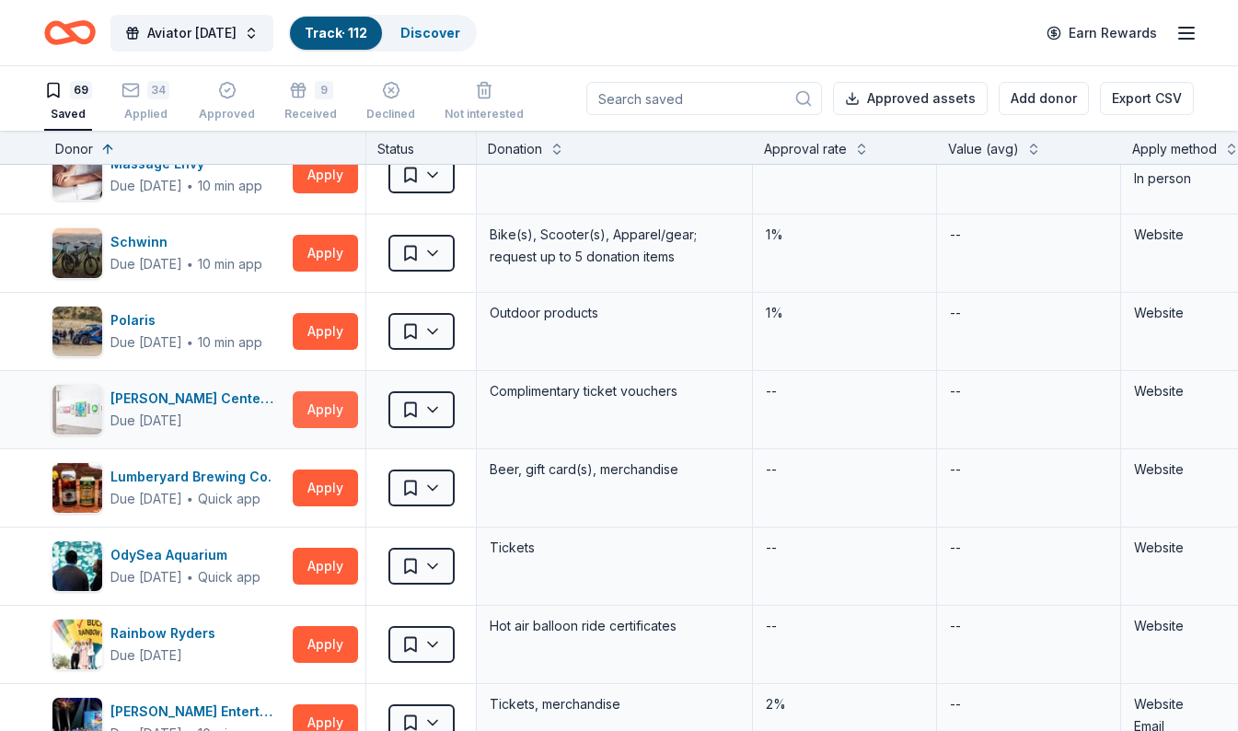
click at [324, 422] on button "Apply" at bounding box center [325, 409] width 65 height 37
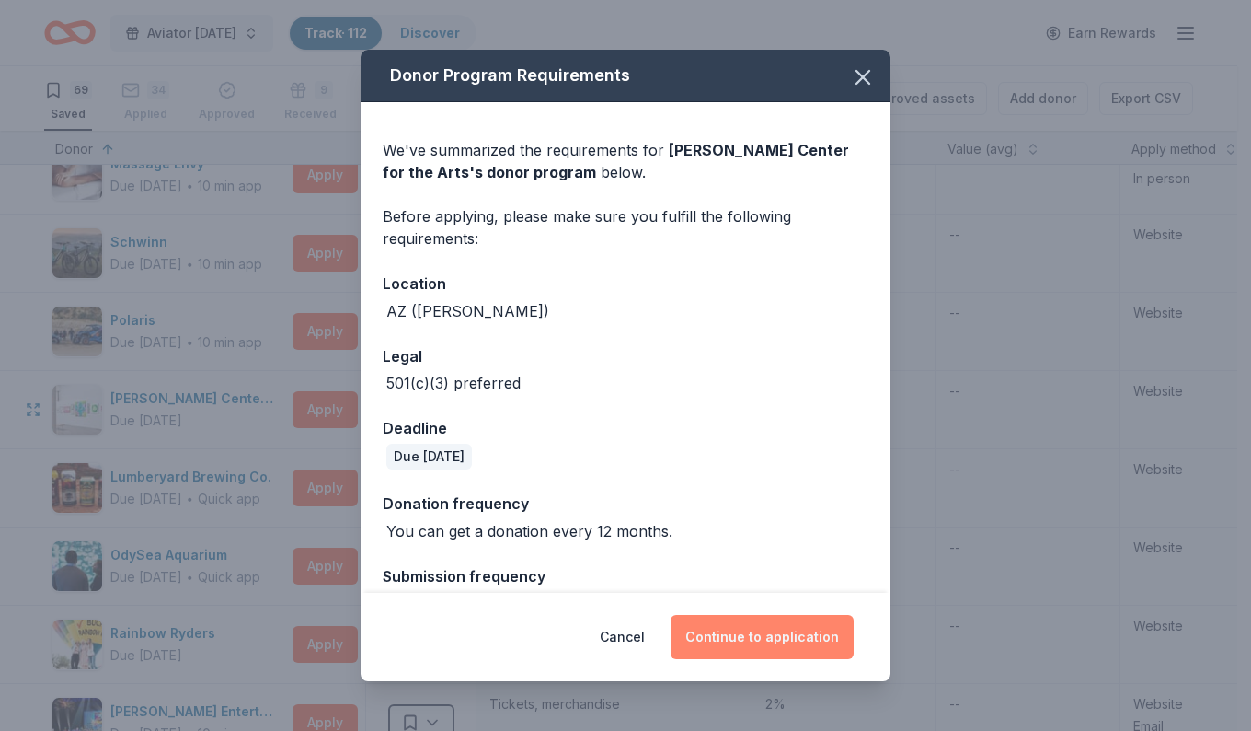
click at [786, 643] on button "Continue to application" at bounding box center [762, 637] width 183 height 44
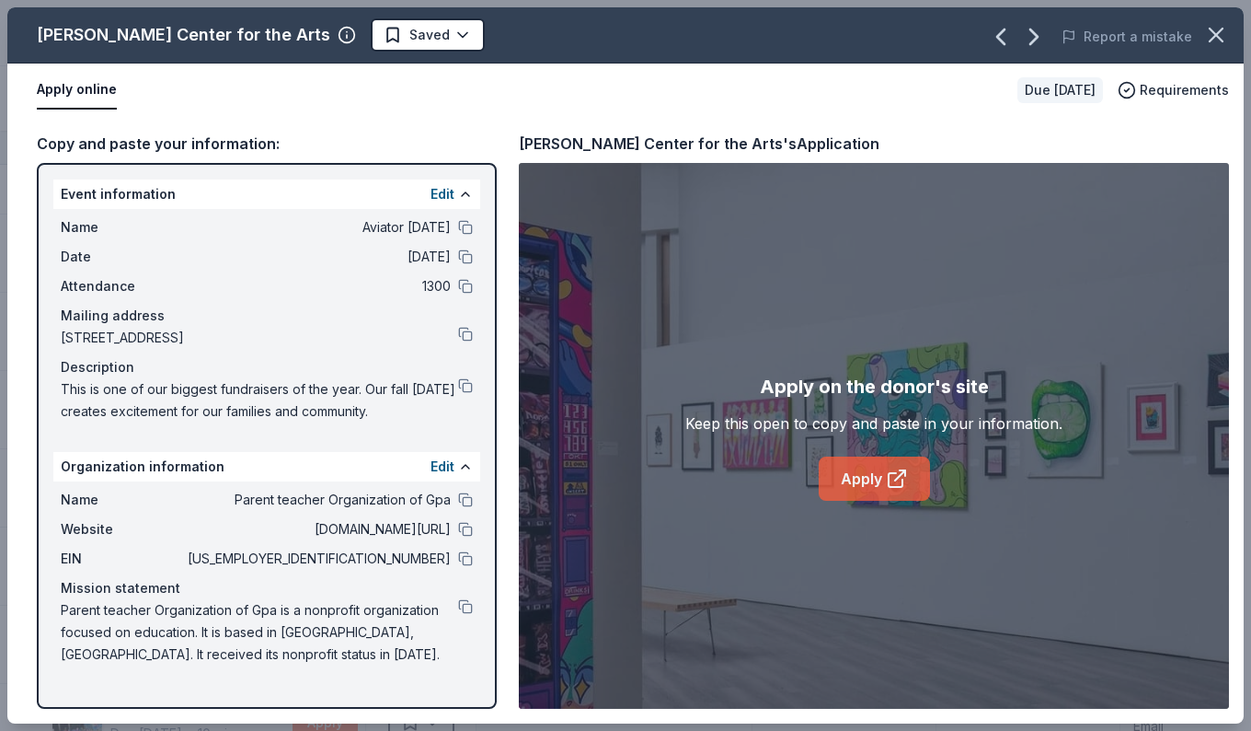
click at [872, 490] on link "Apply" at bounding box center [874, 478] width 111 height 44
click at [385, 33] on html "Aviator Carnival Track · 112 Discover Earn Rewards 69 Saved 34 Applied Approved…" at bounding box center [625, 365] width 1251 height 731
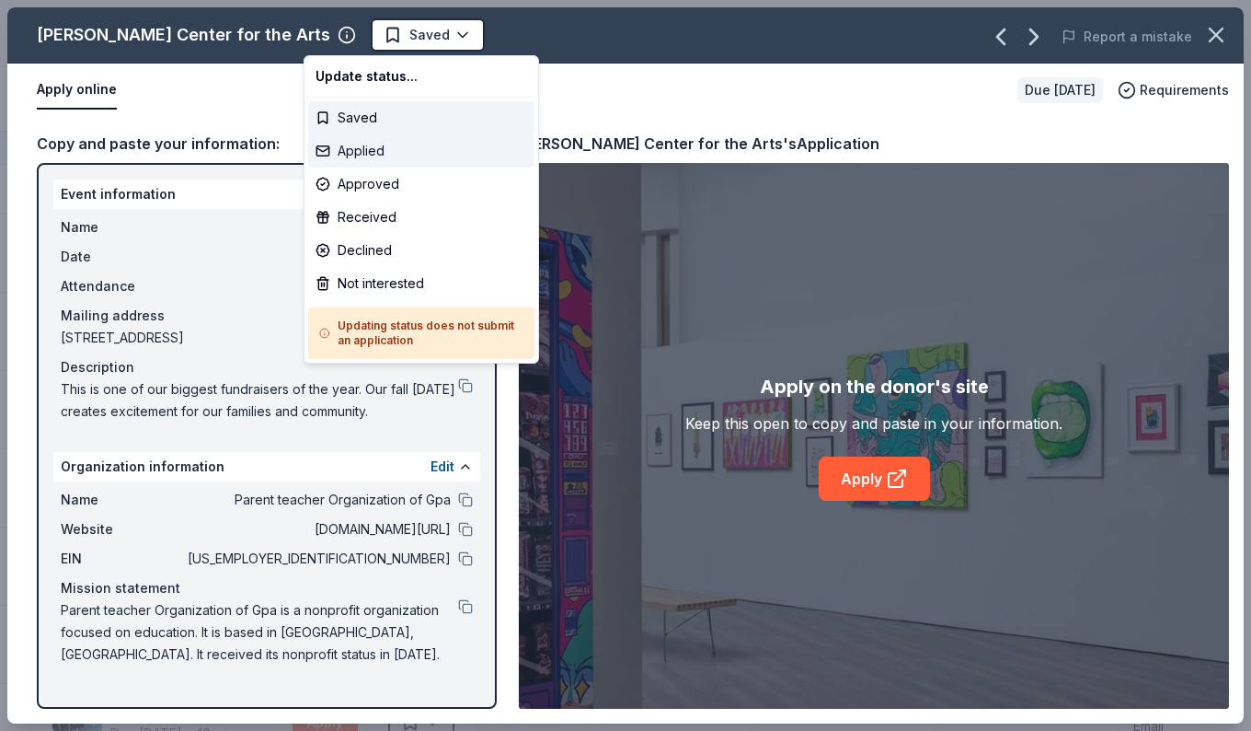
click at [367, 156] on div "Applied" at bounding box center [421, 150] width 226 height 33
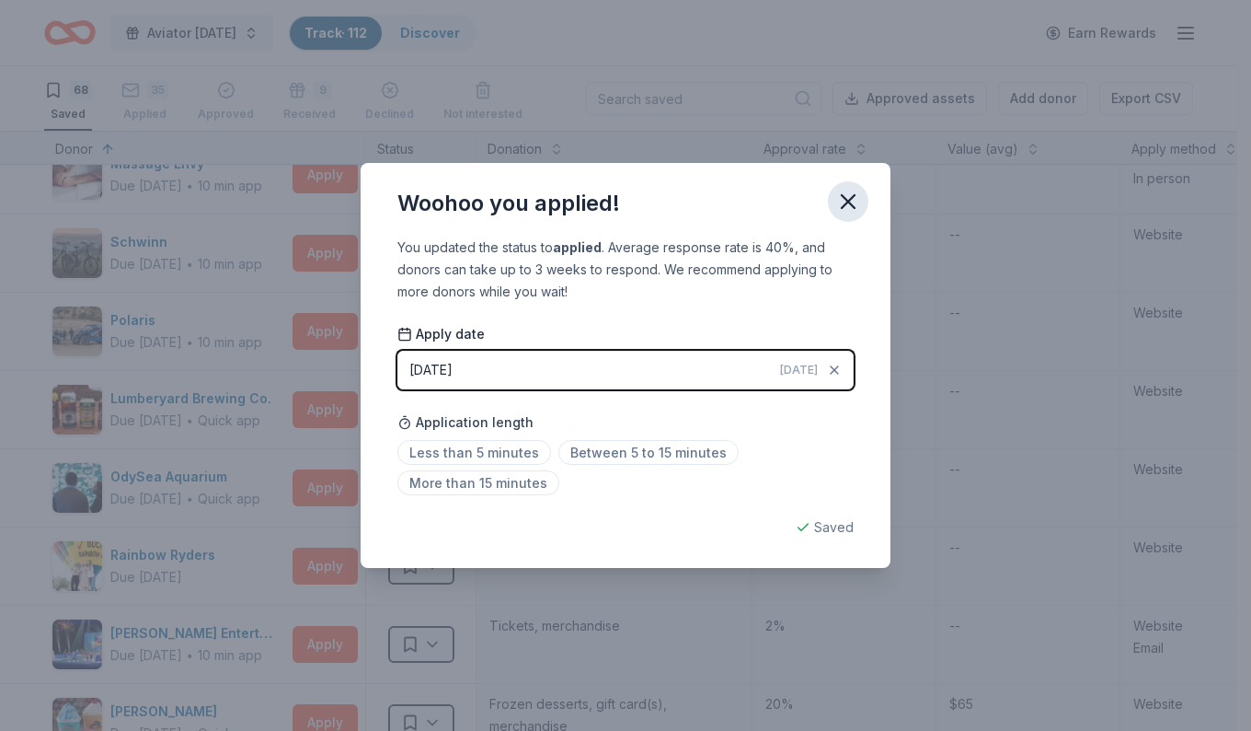
click at [846, 213] on icon "button" at bounding box center [849, 202] width 26 height 26
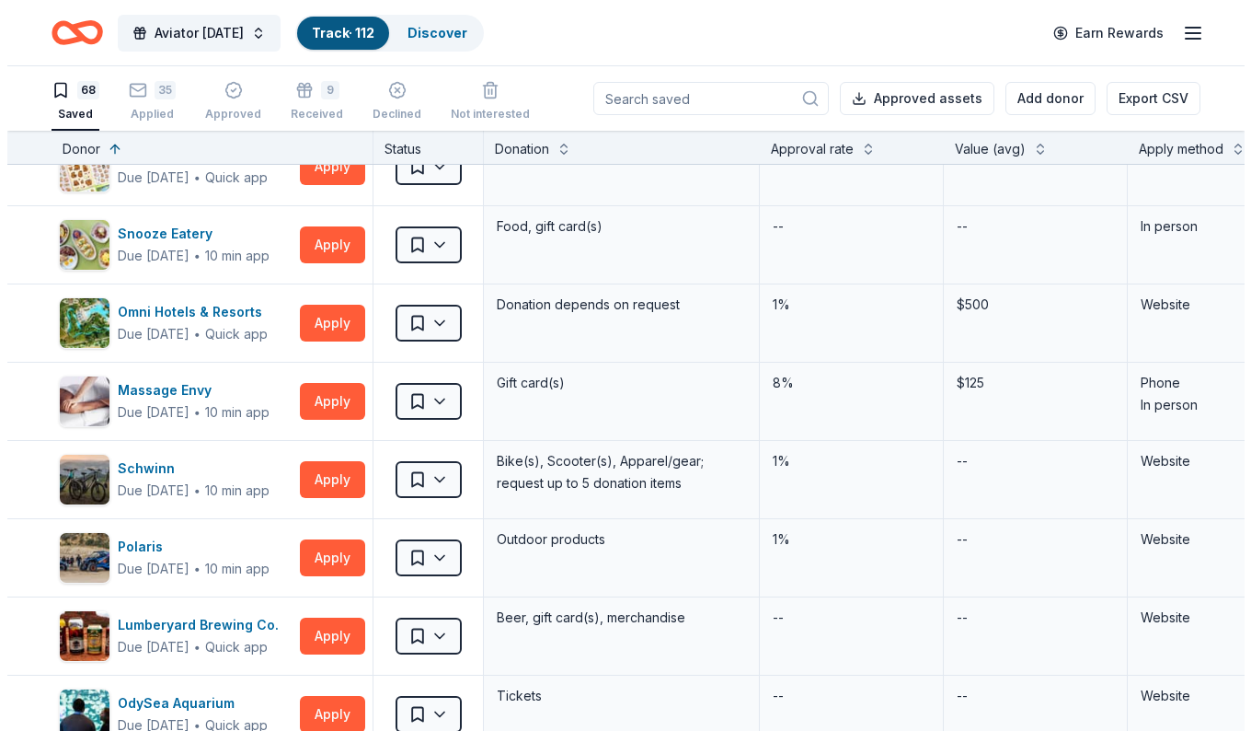
scroll to position [460, 0]
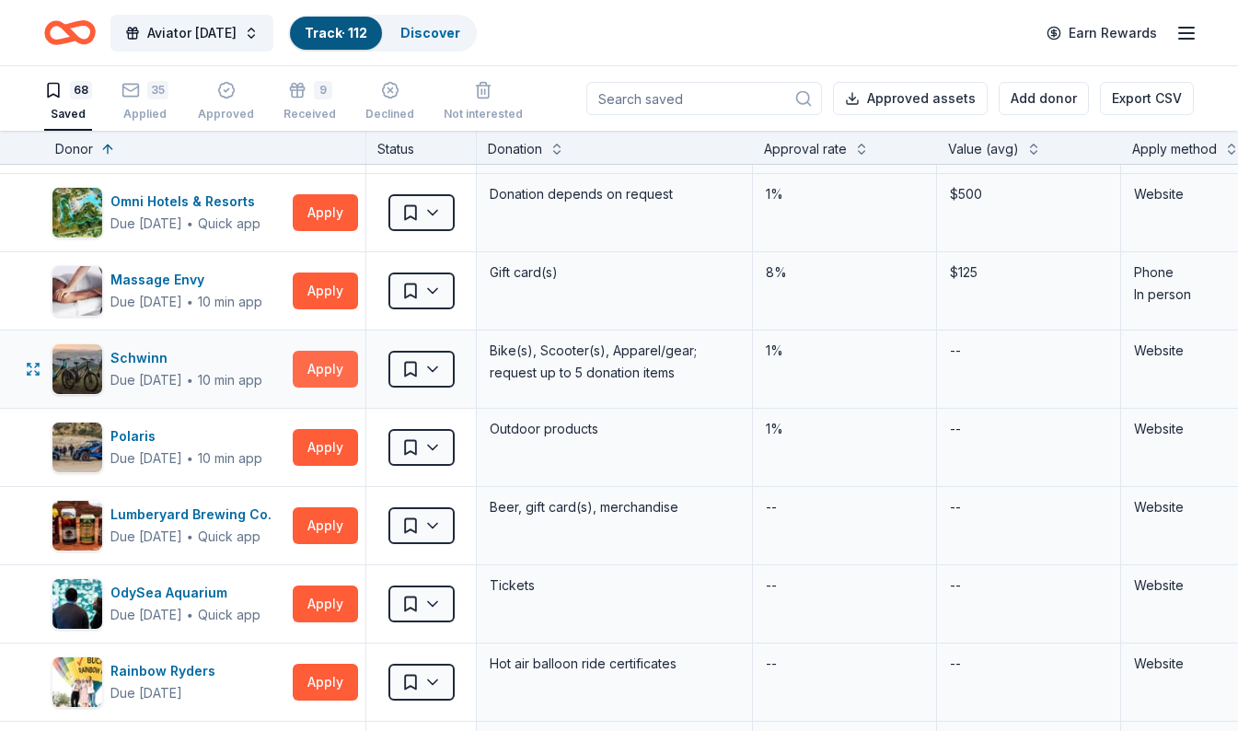
click at [314, 366] on button "Apply" at bounding box center [325, 369] width 65 height 37
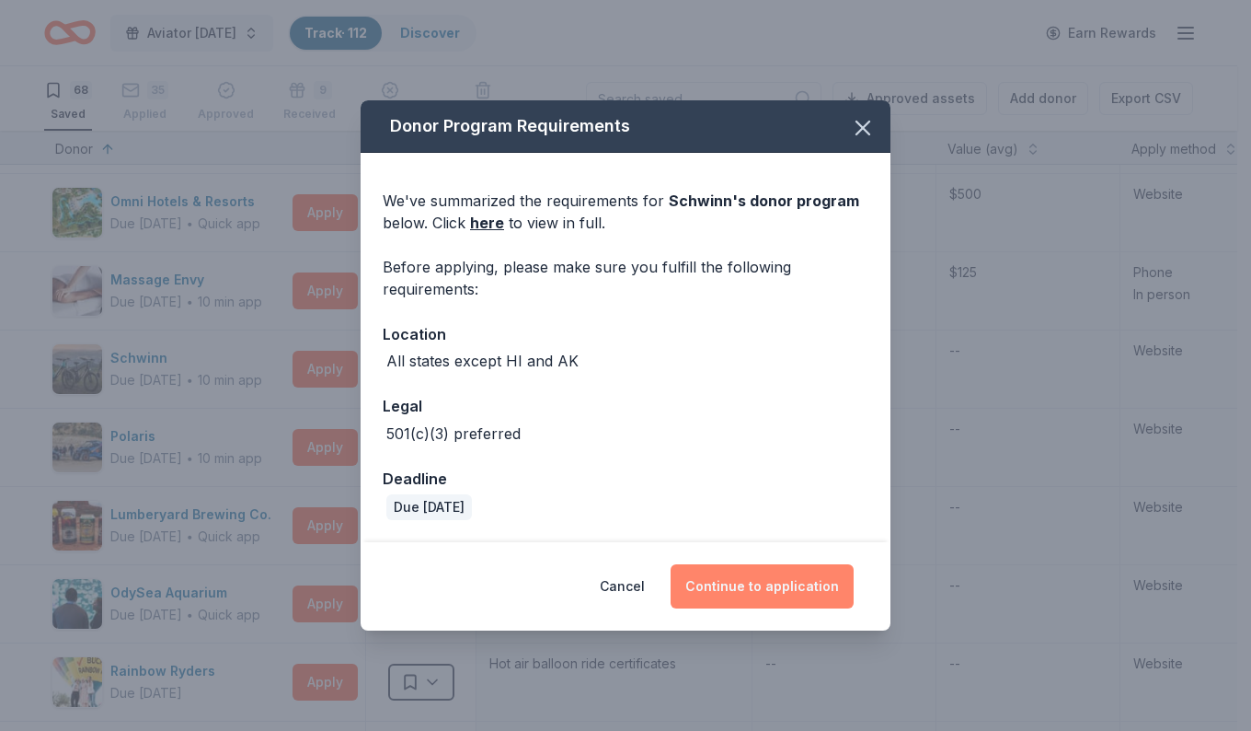
click at [741, 598] on button "Continue to application" at bounding box center [762, 586] width 183 height 44
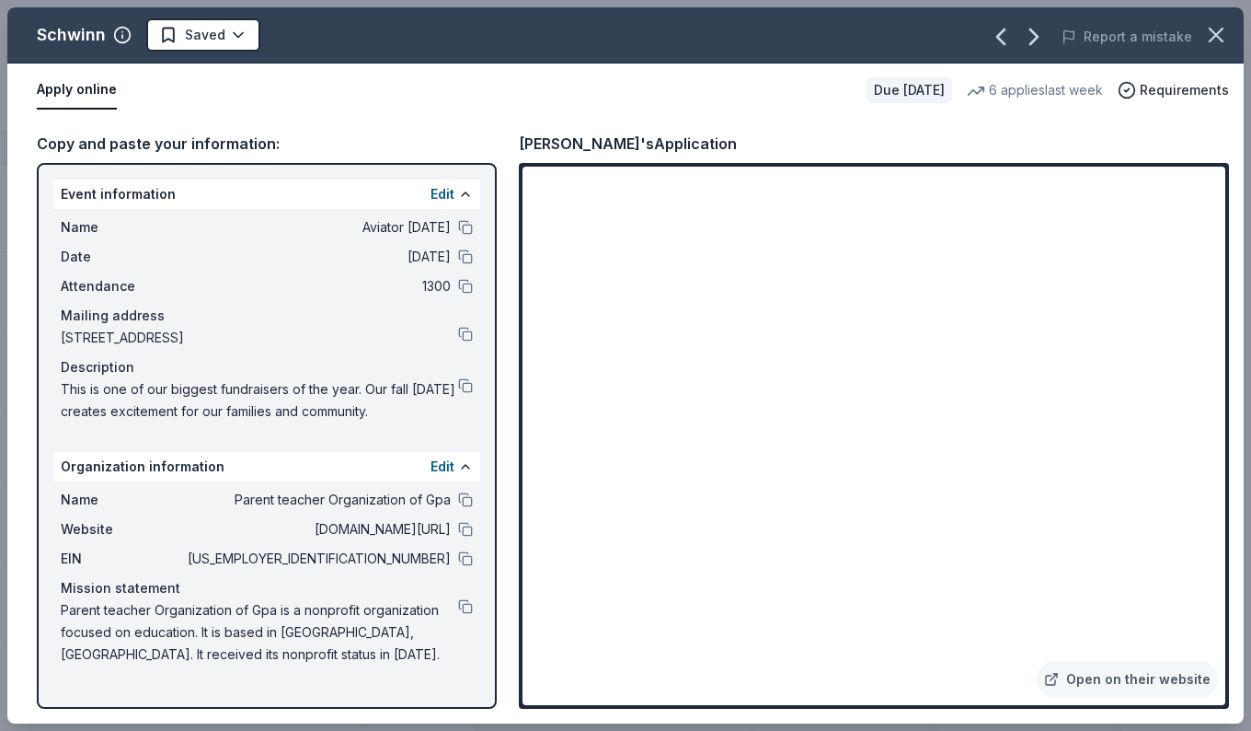
click at [218, 40] on html "Aviator Carnival Track · 112 Discover Earn Rewards 68 Saved 35 Applied Approved…" at bounding box center [625, 365] width 1251 height 731
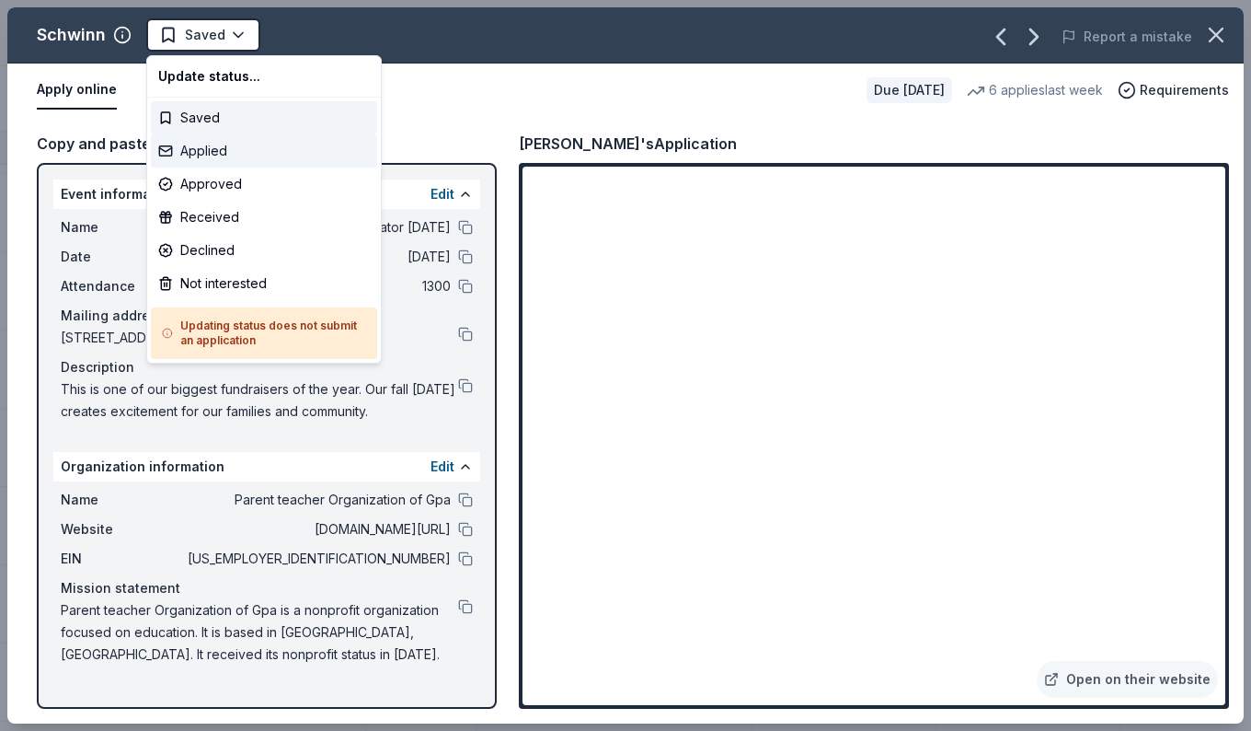
click at [179, 153] on div "Applied" at bounding box center [264, 150] width 226 height 33
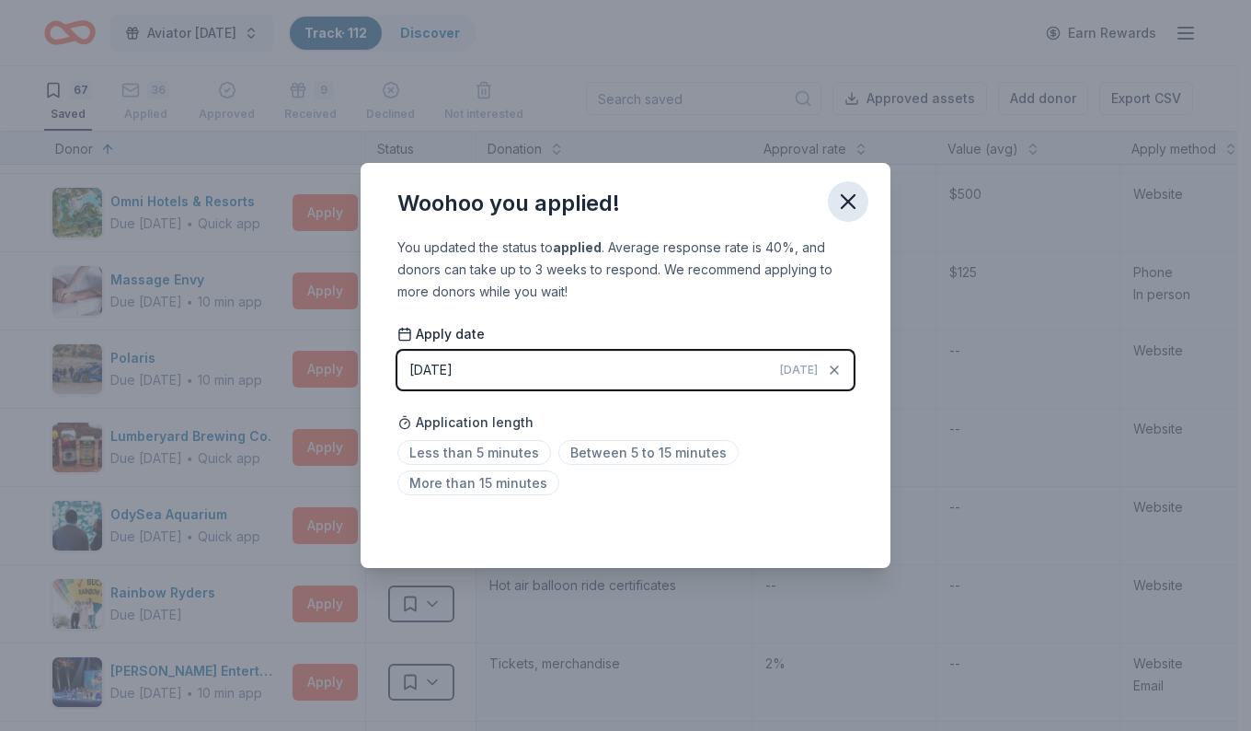
click at [863, 212] on button "button" at bounding box center [848, 201] width 40 height 40
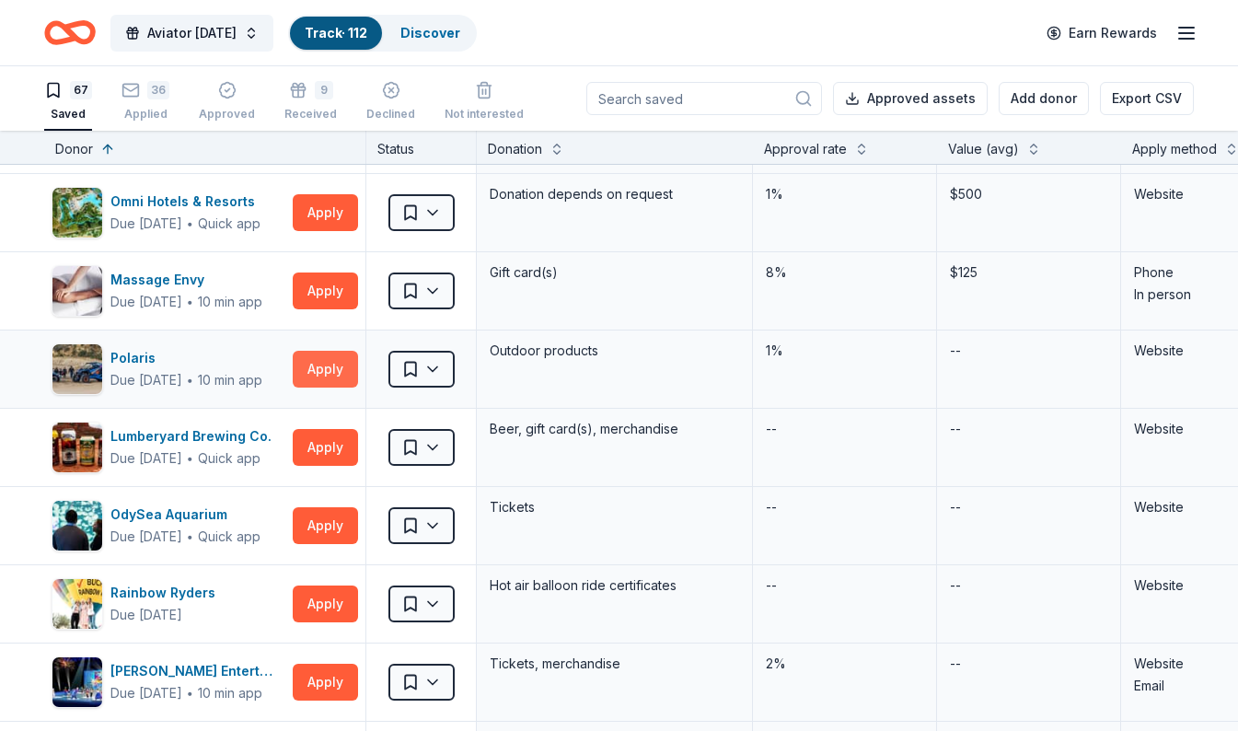
click at [323, 382] on button "Apply" at bounding box center [325, 369] width 65 height 37
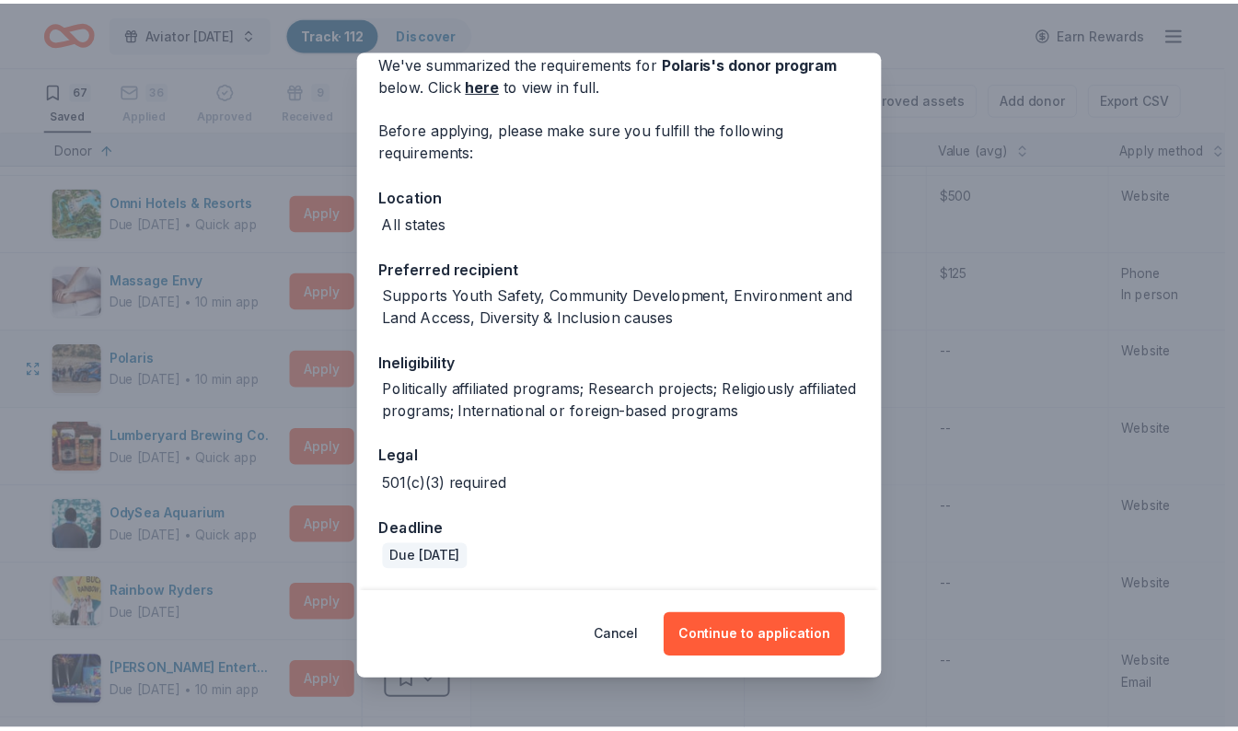
scroll to position [81, 0]
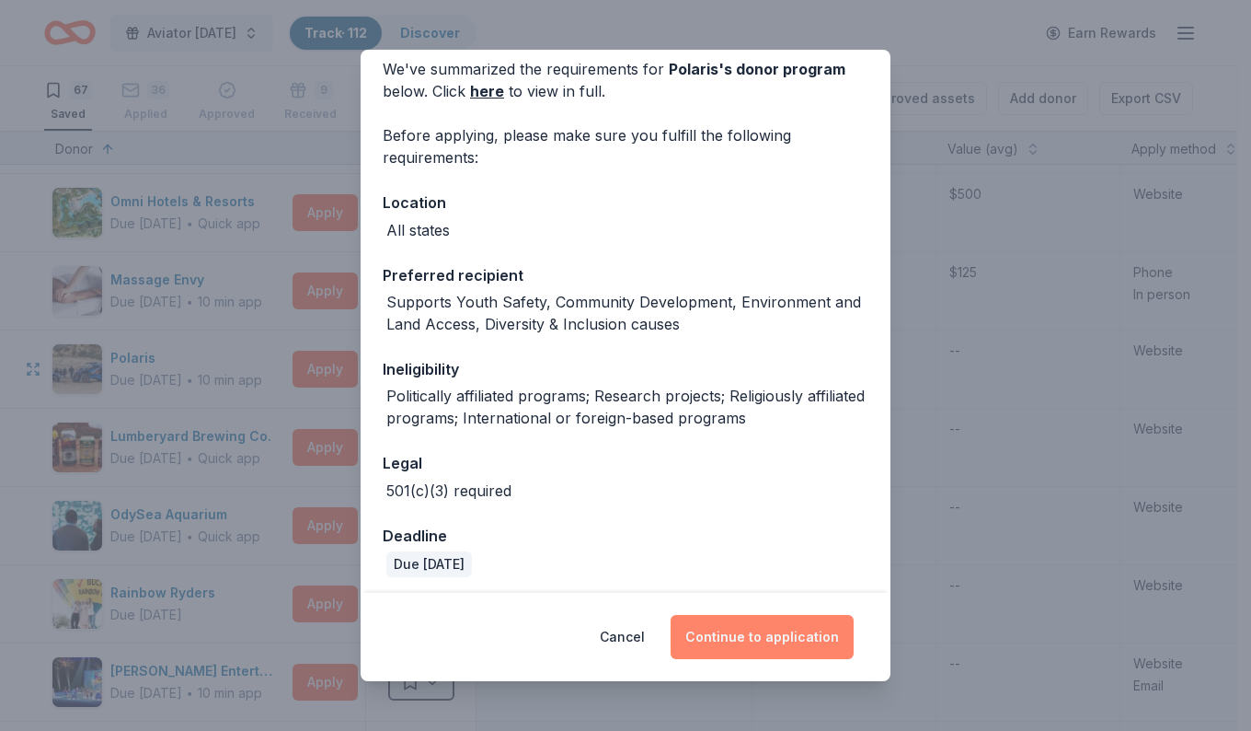
click at [749, 645] on button "Continue to application" at bounding box center [762, 637] width 183 height 44
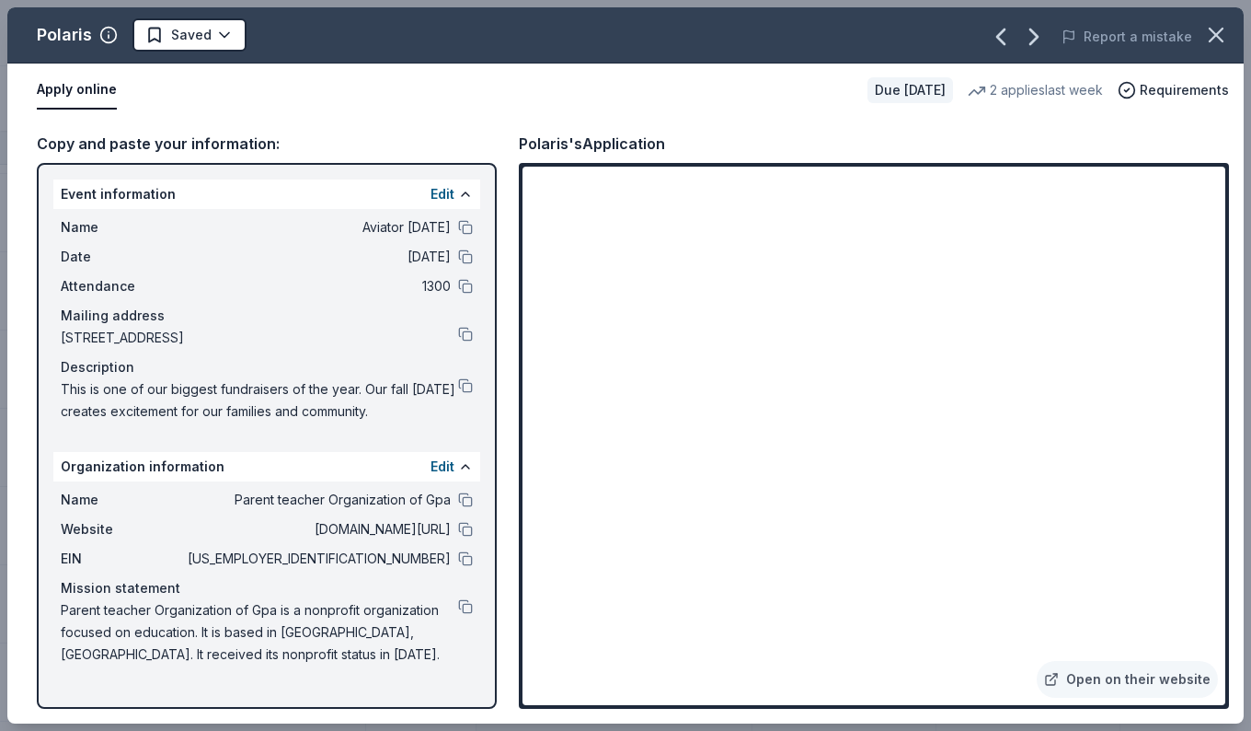
click at [477, 405] on div "Name Aviator Carnival Date 11/07/25 Attendance 1300 Mailing address 5149 South …" at bounding box center [266, 319] width 427 height 221
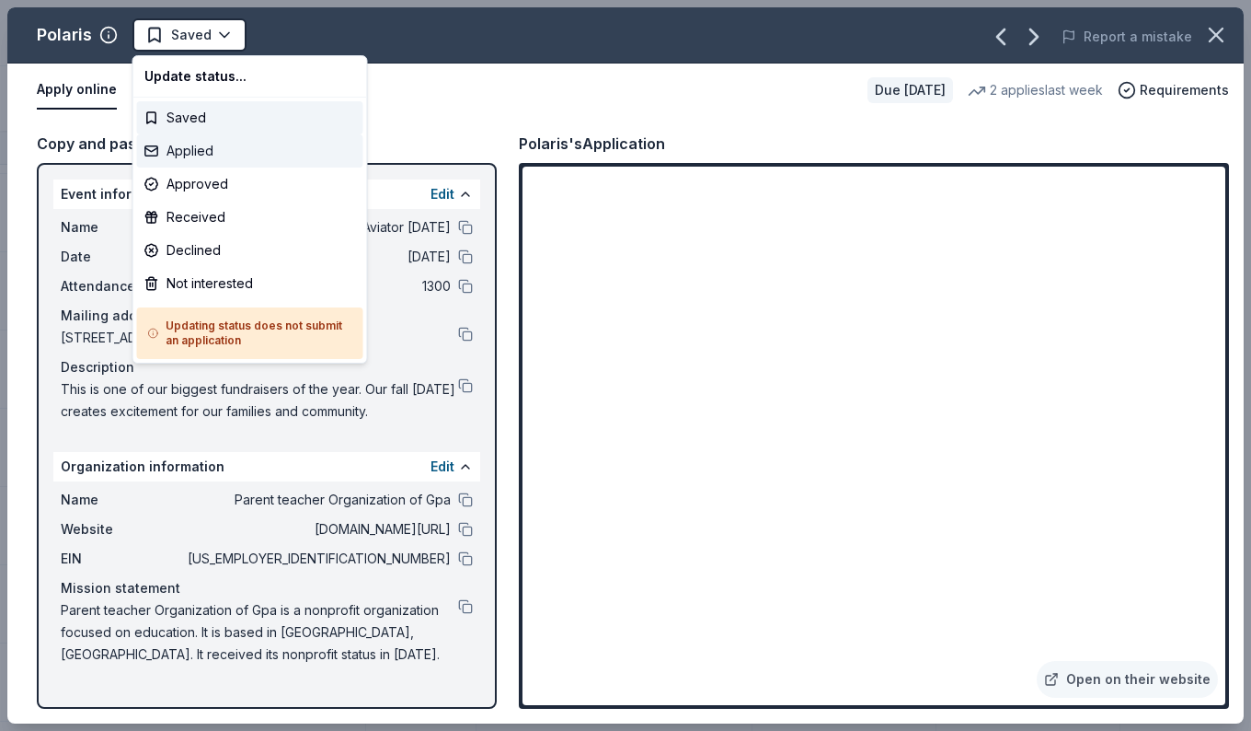
click at [173, 161] on div "Applied" at bounding box center [250, 150] width 226 height 33
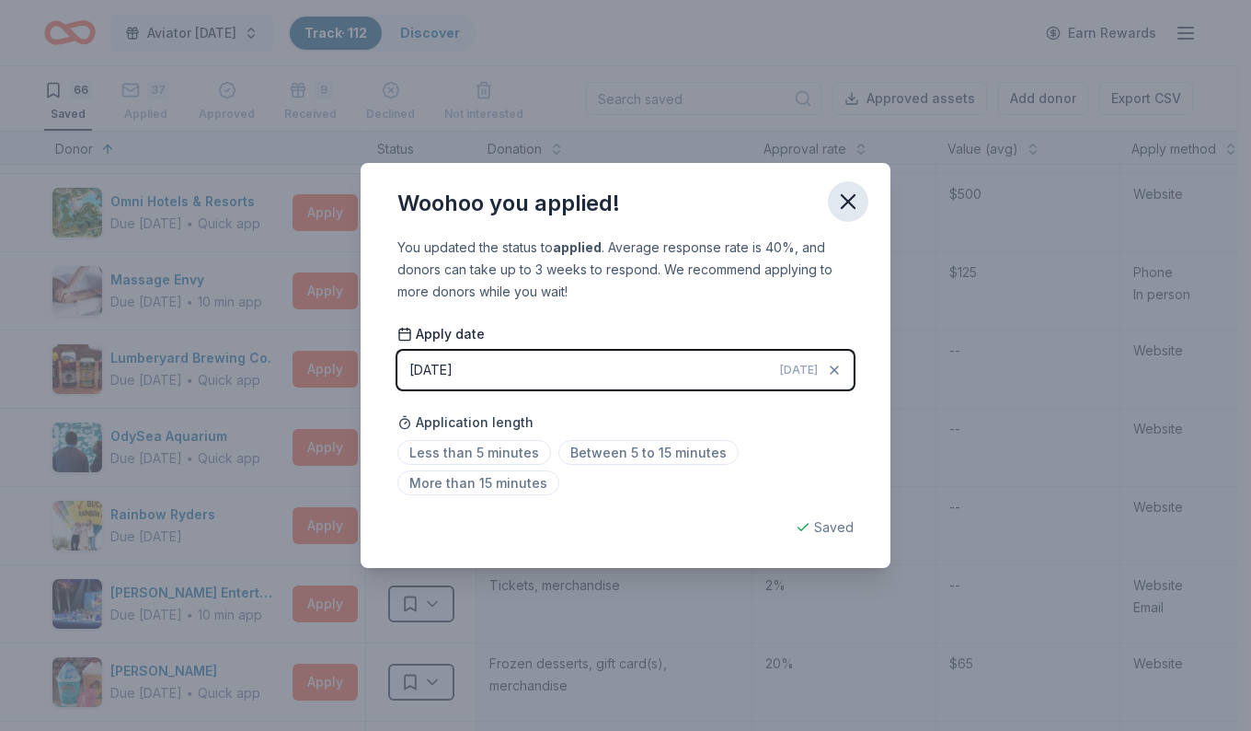
click at [851, 215] on button "button" at bounding box center [848, 201] width 40 height 40
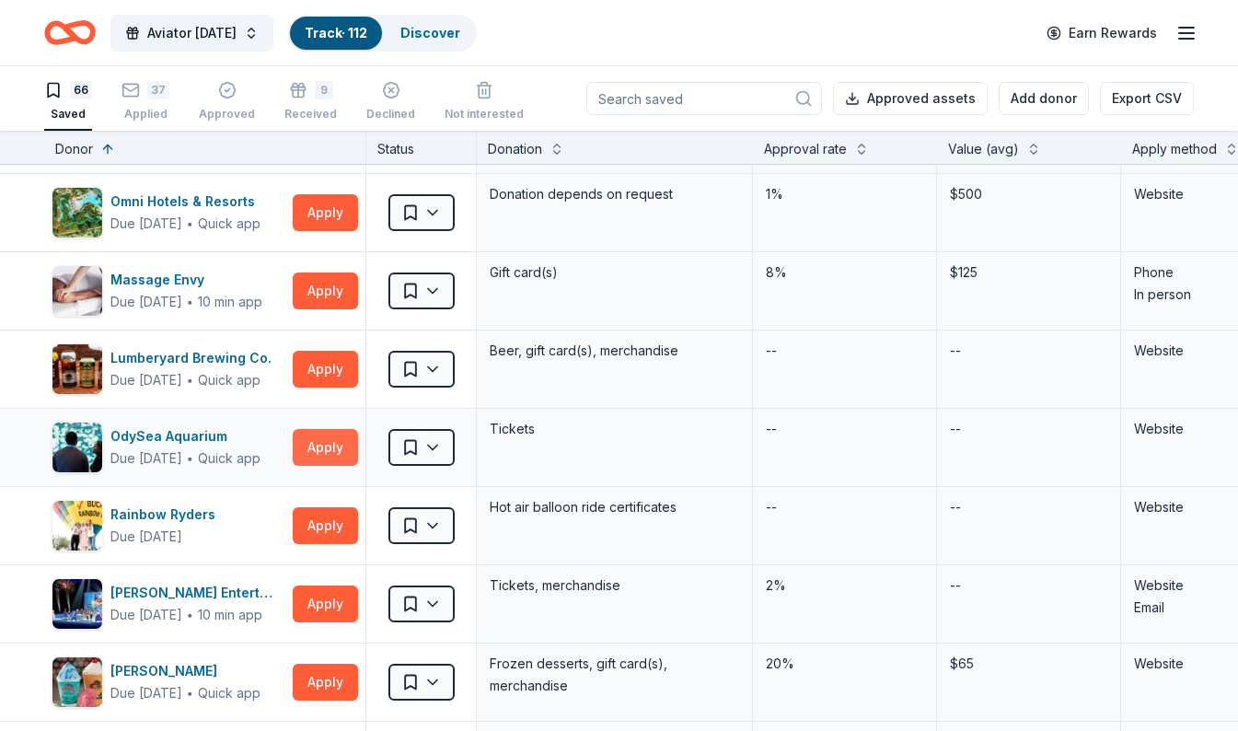
click at [330, 435] on button "Apply" at bounding box center [325, 447] width 65 height 37
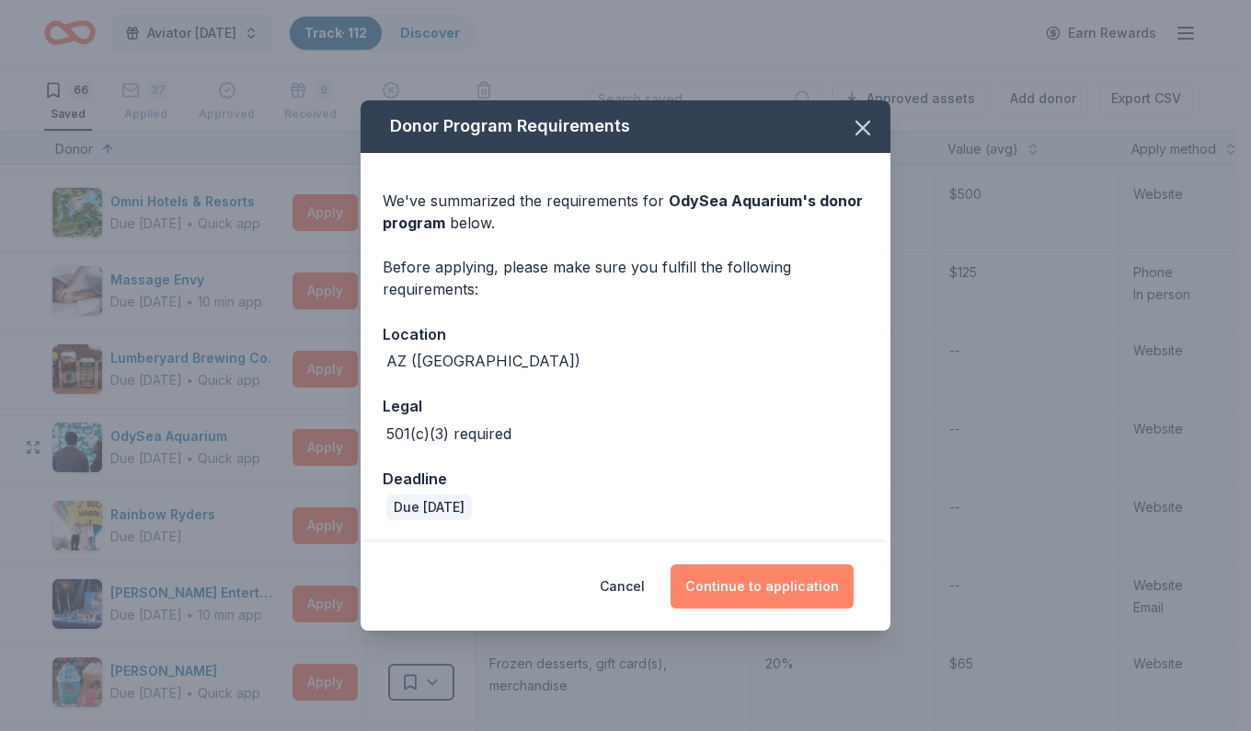
click at [730, 585] on button "Continue to application" at bounding box center [762, 586] width 183 height 44
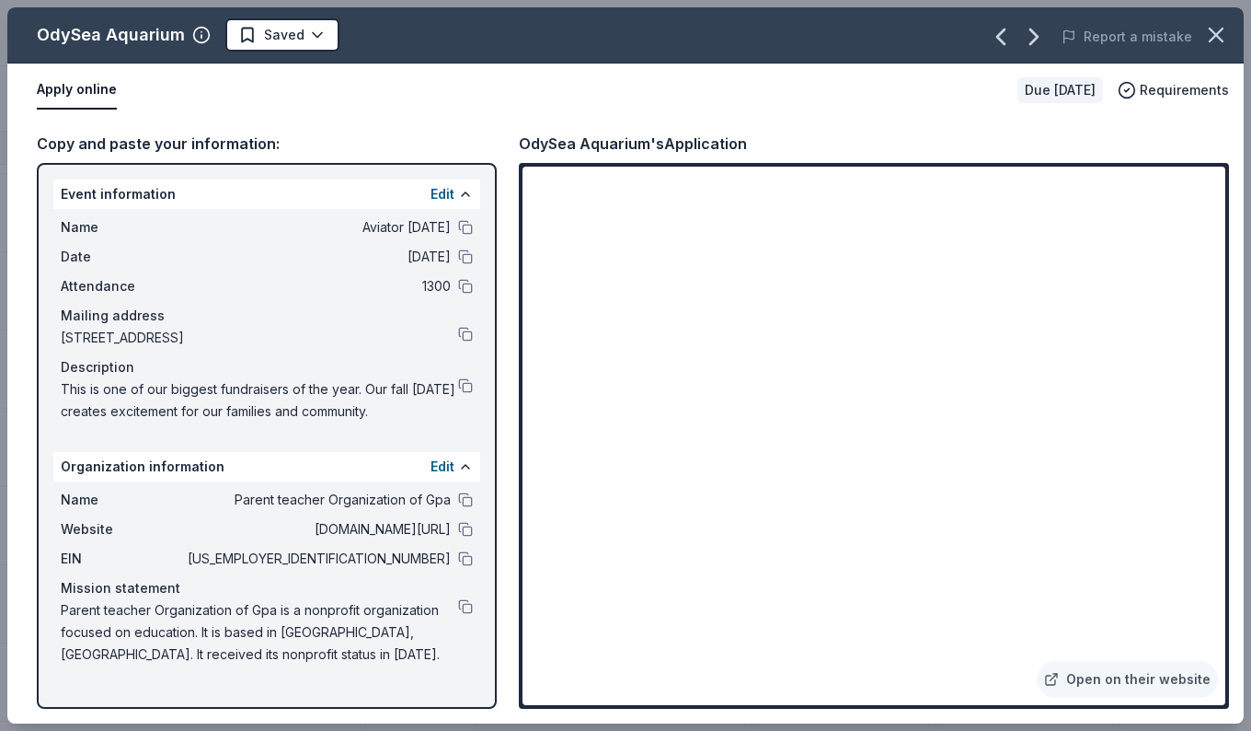
click at [293, 20] on html "Aviator Carnival Track · 112 Discover Earn Rewards 66 Saved 37 Applied Approved…" at bounding box center [625, 365] width 1251 height 731
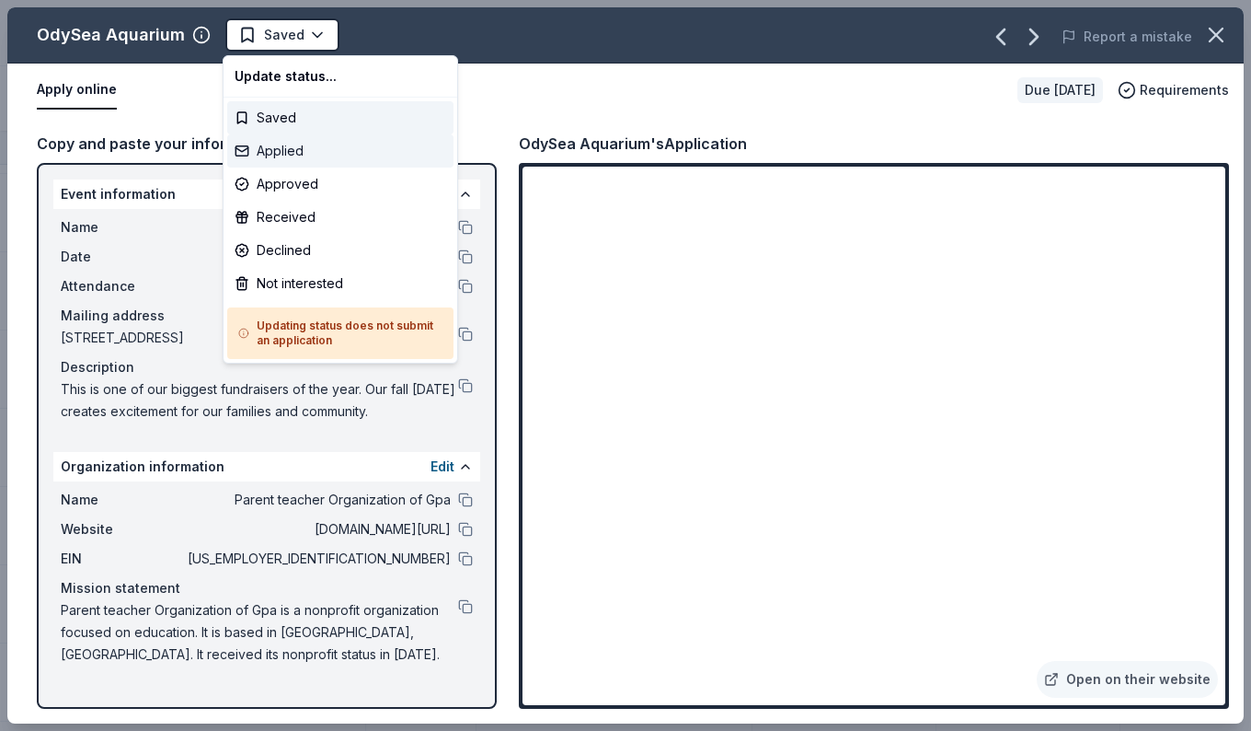
click at [265, 156] on div "Applied" at bounding box center [340, 150] width 226 height 33
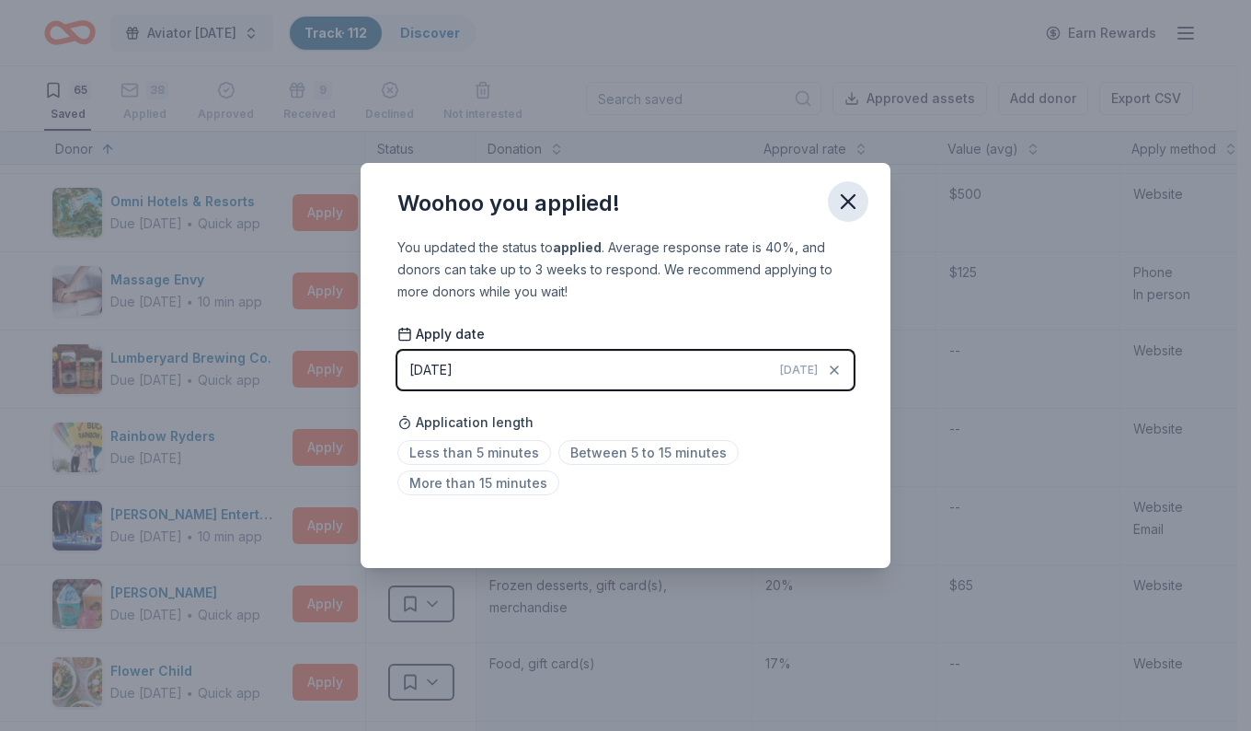
click at [863, 202] on button "button" at bounding box center [848, 201] width 40 height 40
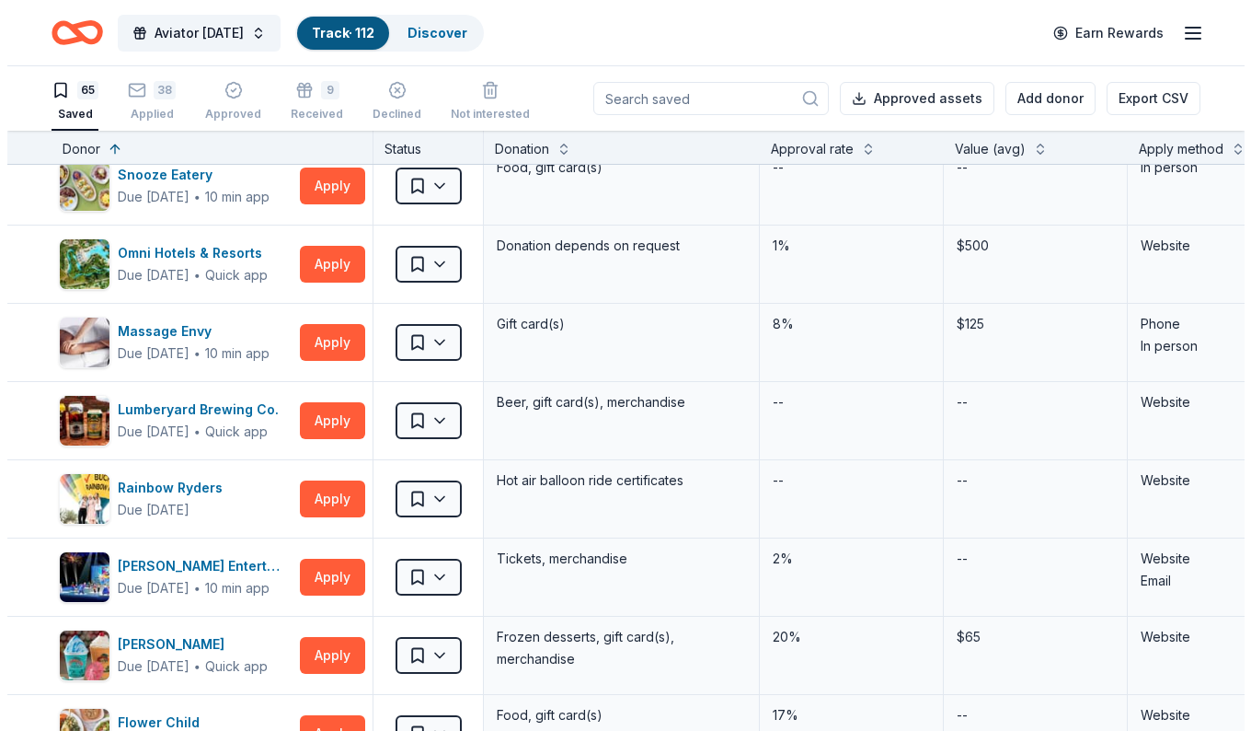
scroll to position [409, 0]
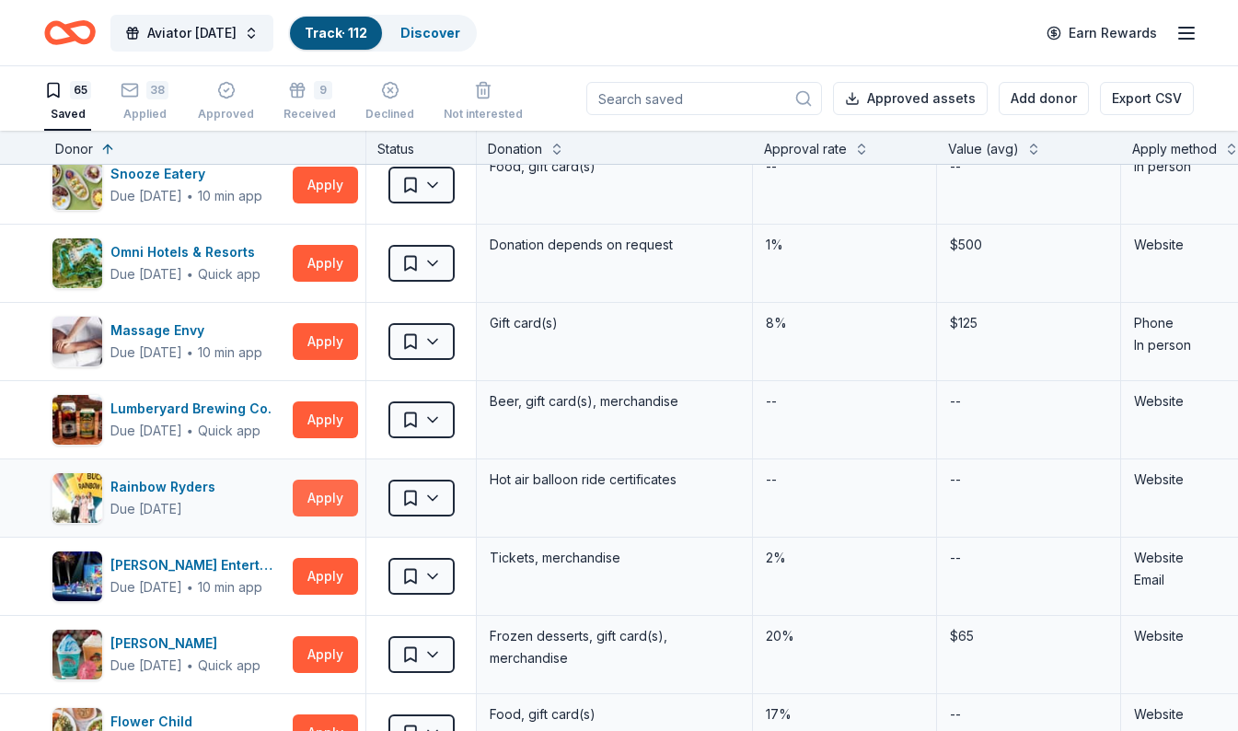
click at [329, 498] on button "Apply" at bounding box center [325, 497] width 65 height 37
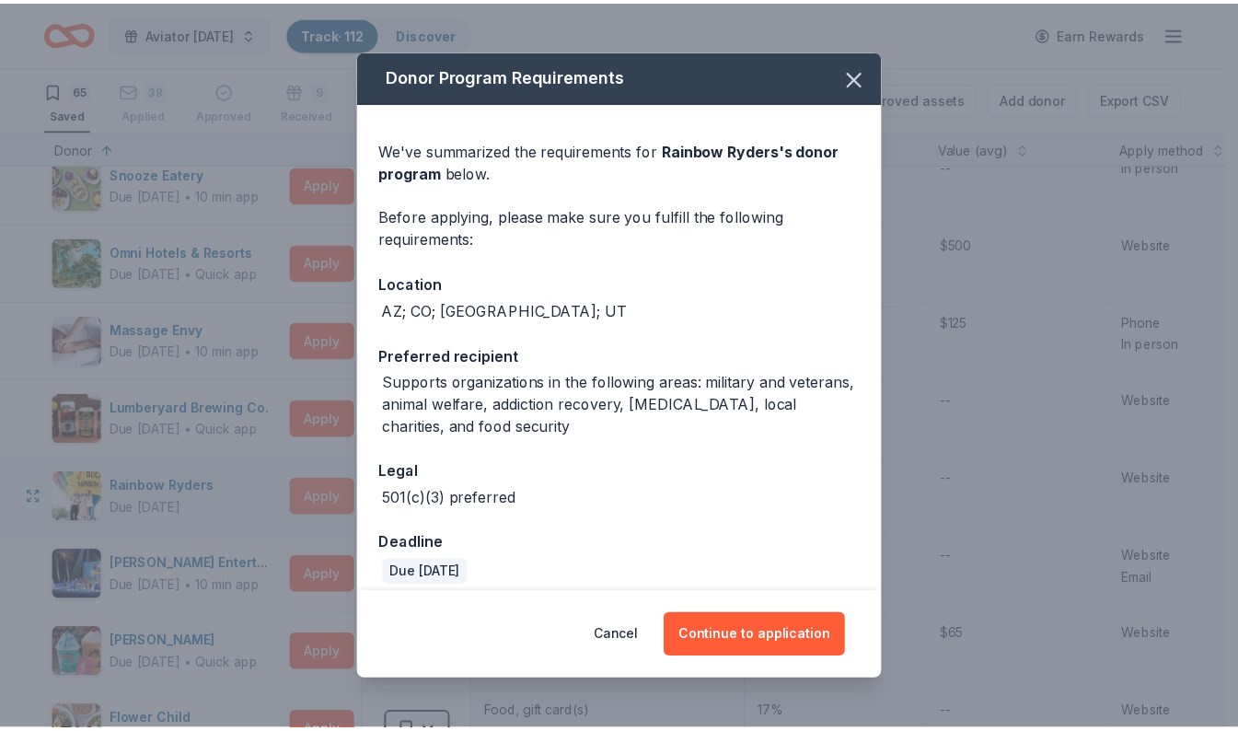
scroll to position [15, 0]
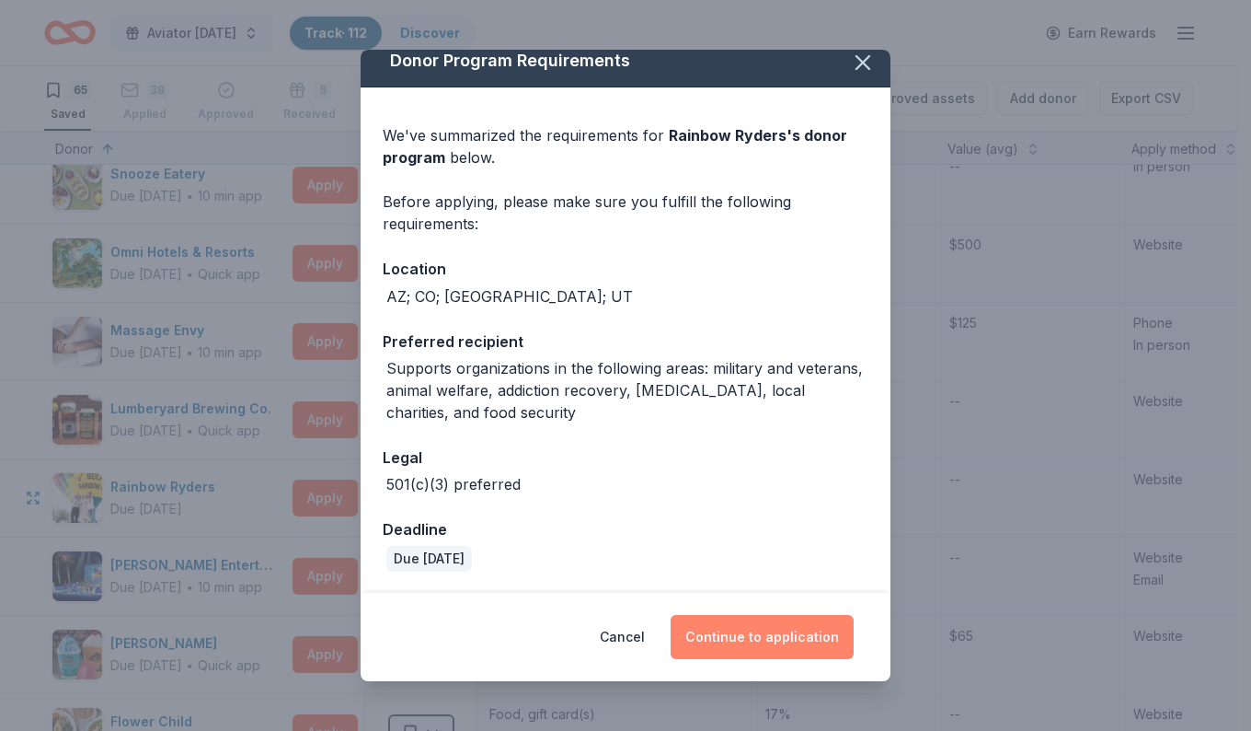
click at [747, 642] on button "Continue to application" at bounding box center [762, 637] width 183 height 44
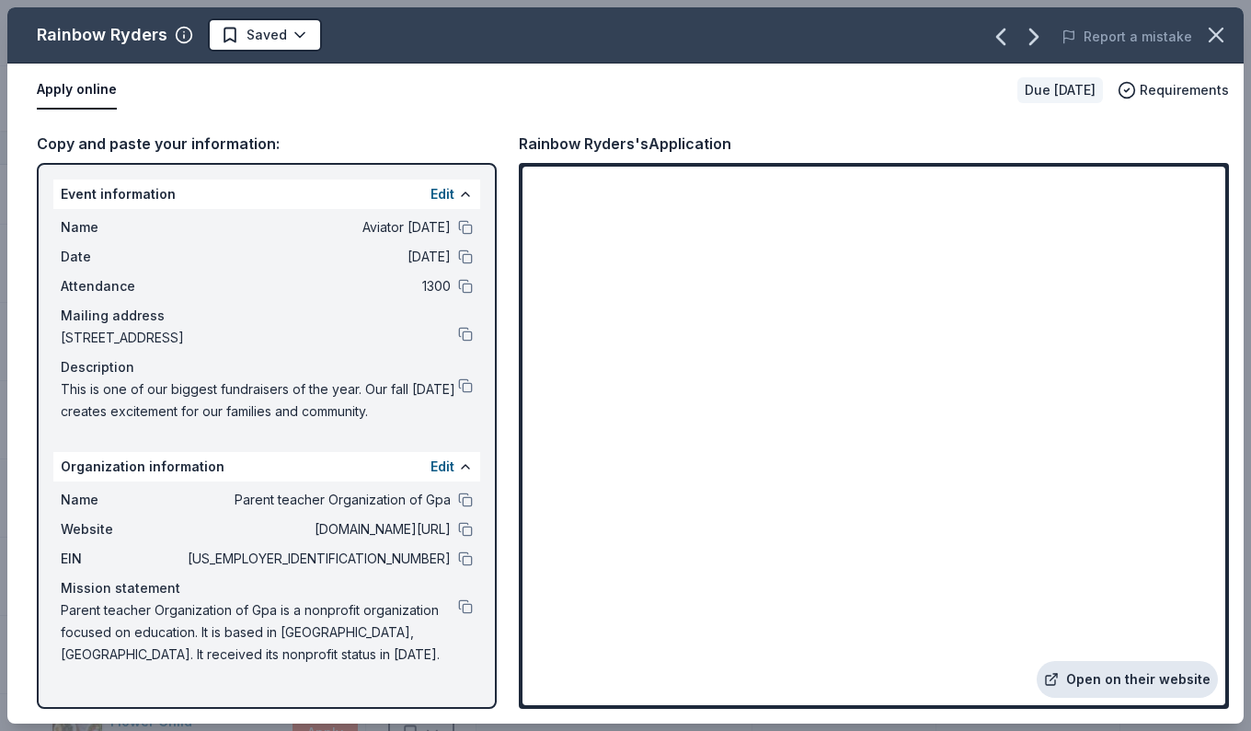
click at [1124, 674] on link "Open on their website" at bounding box center [1127, 679] width 181 height 37
drag, startPoint x: 1251, startPoint y: 423, endPoint x: 1228, endPoint y: 435, distance: 25.9
click at [1237, 423] on html "Aviator Carnival Track · 112 Discover Earn Rewards 65 Saved 38 Applied Approved…" at bounding box center [625, 365] width 1251 height 731
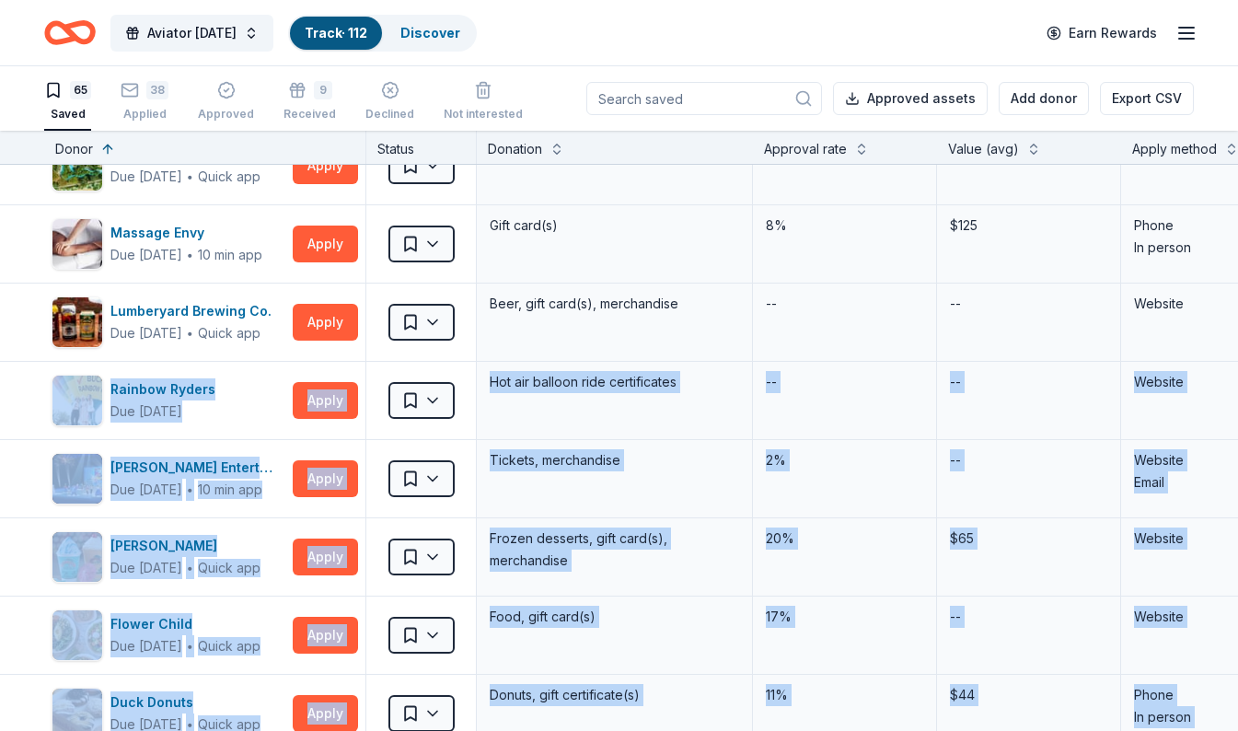
scroll to position [307, 0]
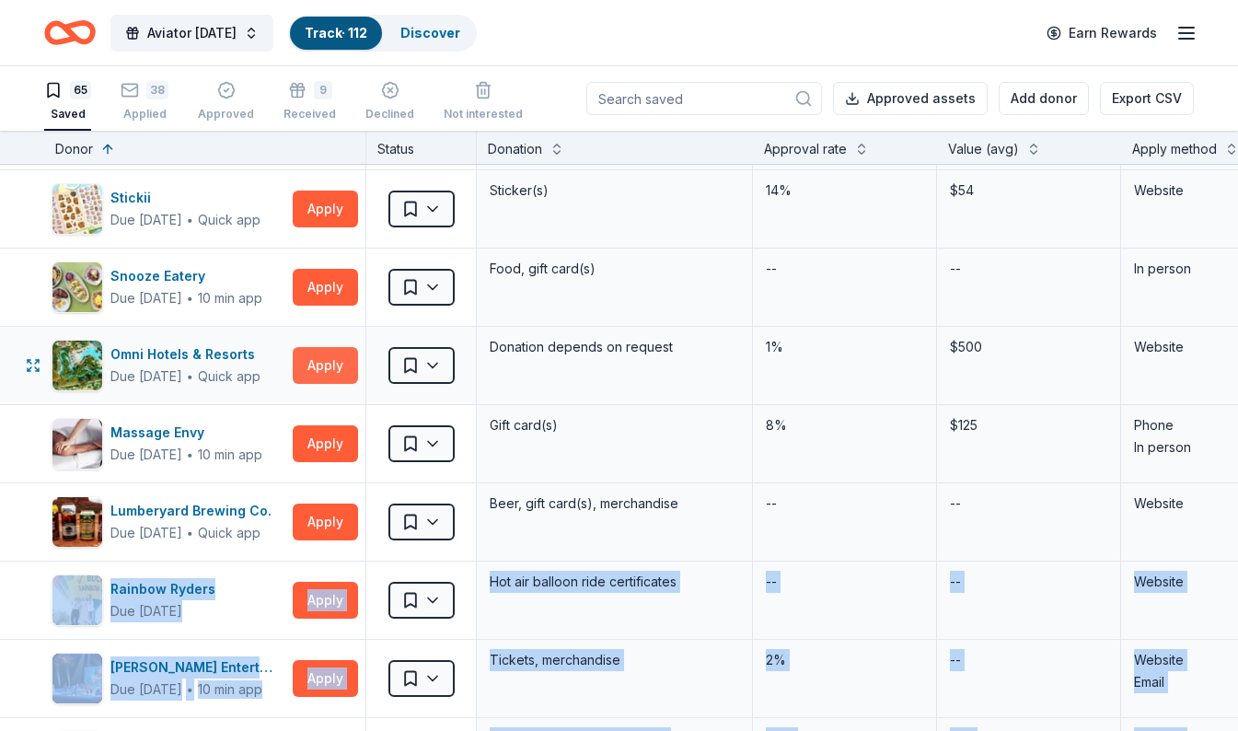
click at [314, 368] on button "Apply" at bounding box center [325, 365] width 65 height 37
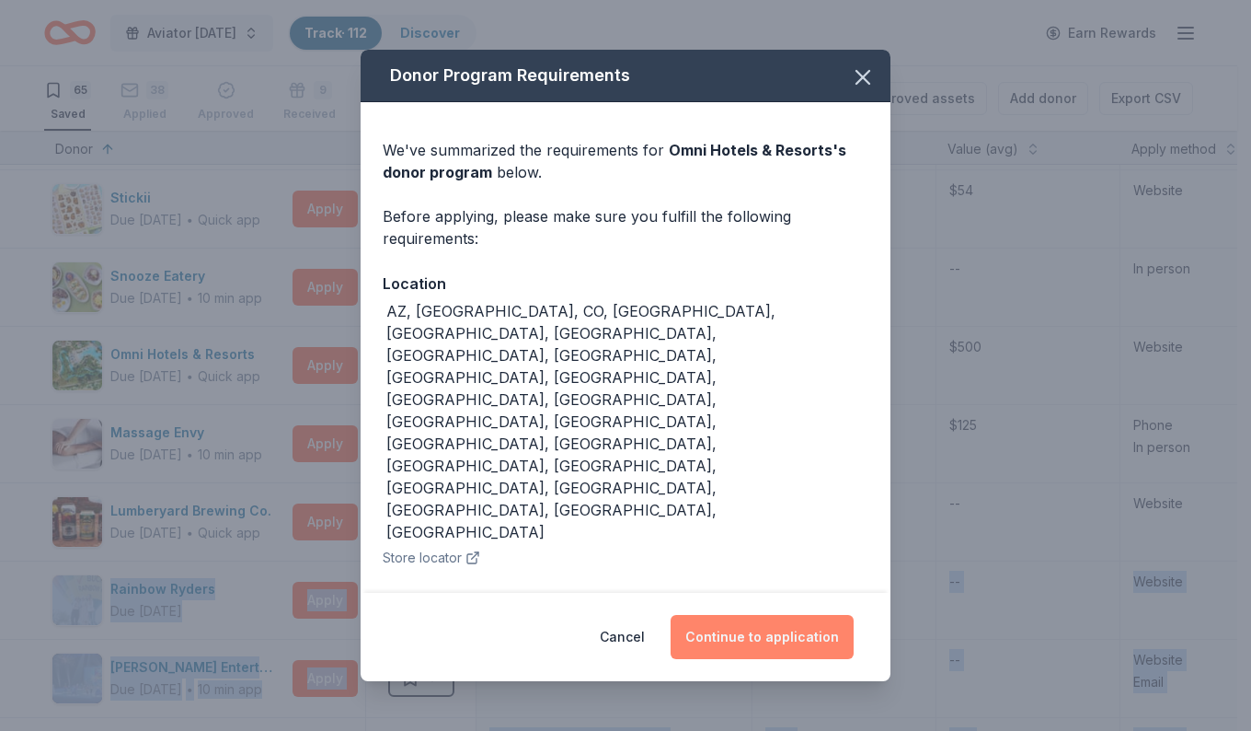
click at [734, 615] on button "Continue to application" at bounding box center [762, 637] width 183 height 44
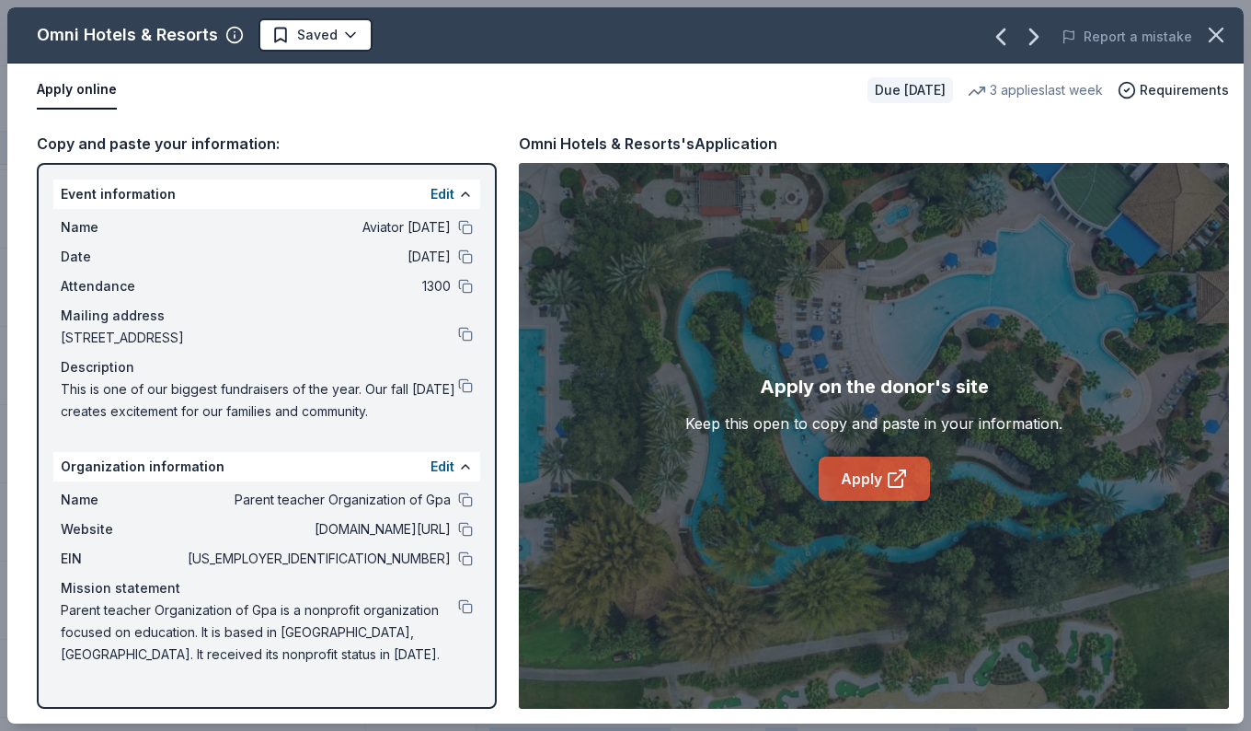
click at [880, 487] on link "Apply" at bounding box center [874, 478] width 111 height 44
click at [323, 35] on html "Aviator Carnival Track · 112 Discover Earn Rewards 65 Saved 38 Applied Approved…" at bounding box center [625, 365] width 1251 height 731
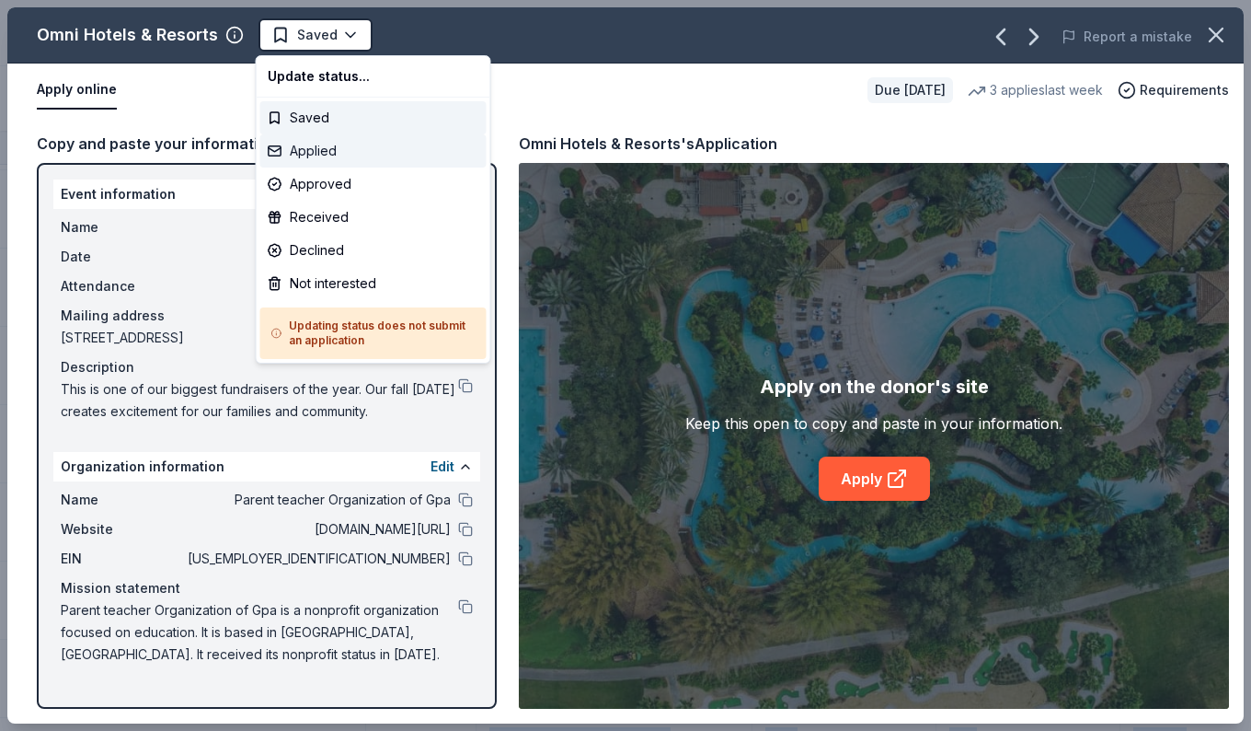
click at [302, 153] on div "Applied" at bounding box center [373, 150] width 226 height 33
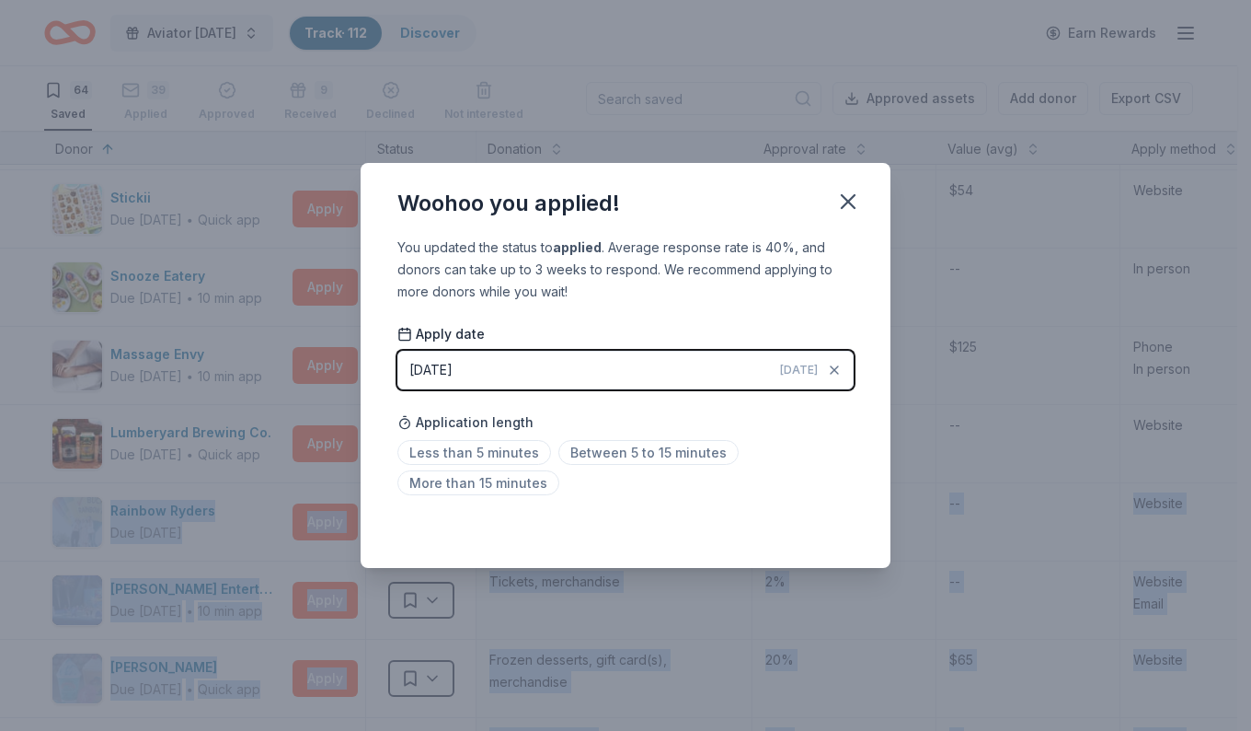
click at [867, 191] on div "Woohoo you applied!" at bounding box center [626, 200] width 530 height 74
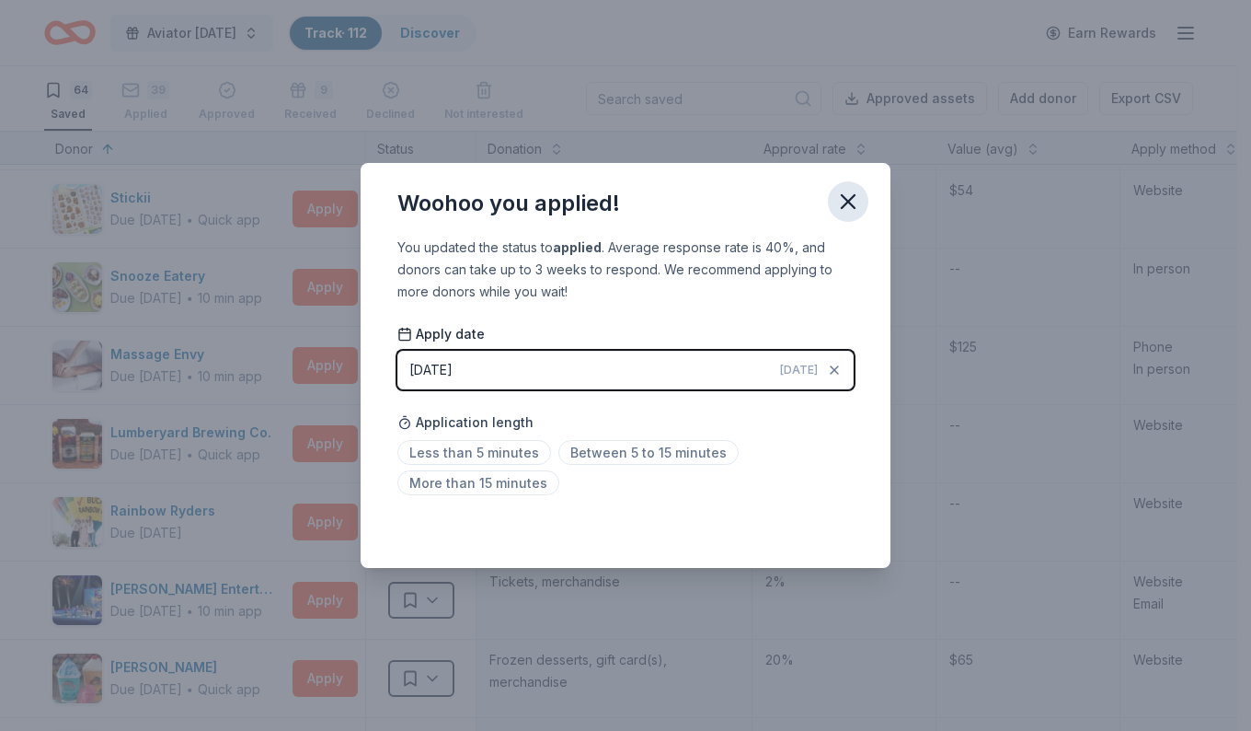
click at [854, 206] on icon "button" at bounding box center [848, 201] width 13 height 13
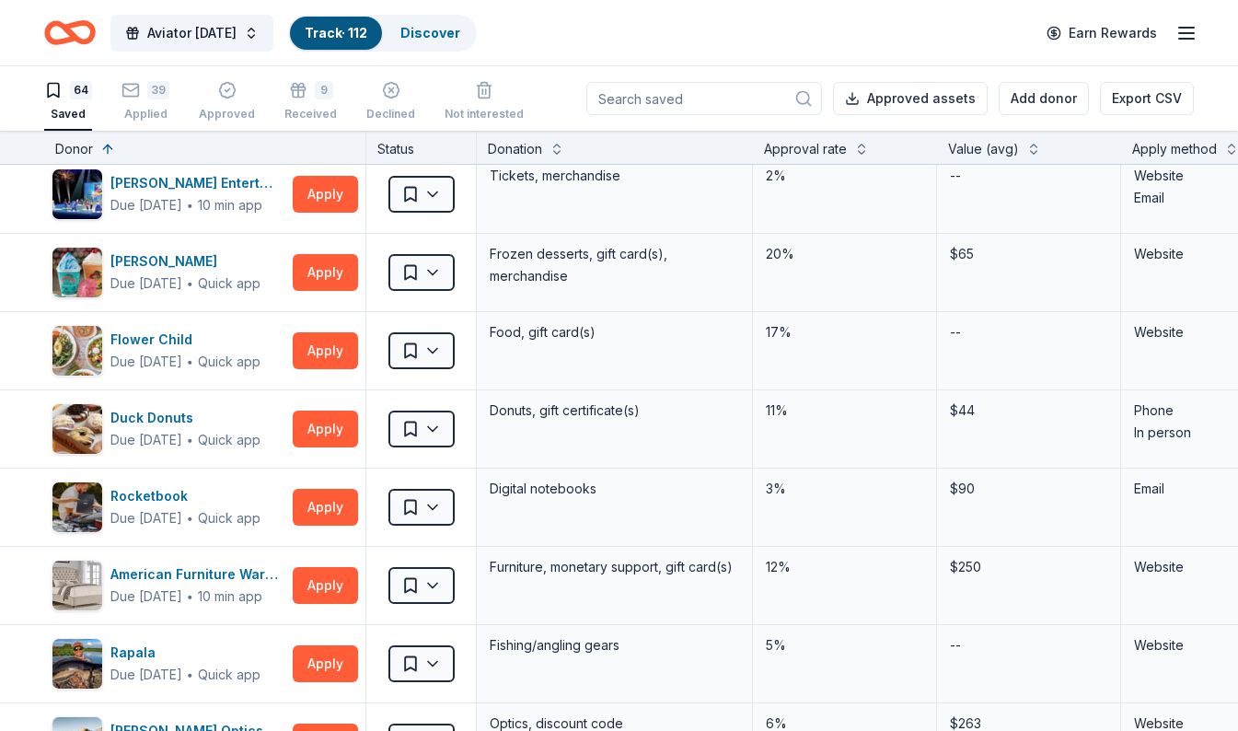
scroll to position [715, 0]
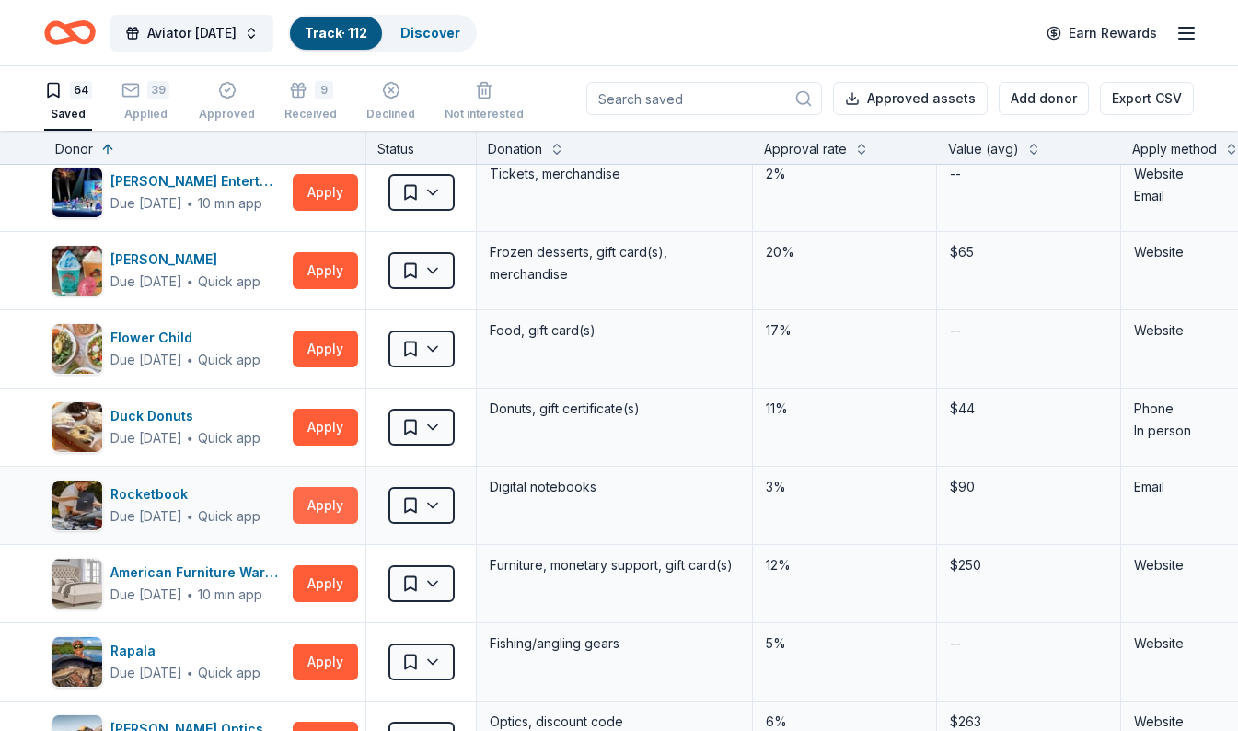
click at [329, 508] on button "Apply" at bounding box center [325, 505] width 65 height 37
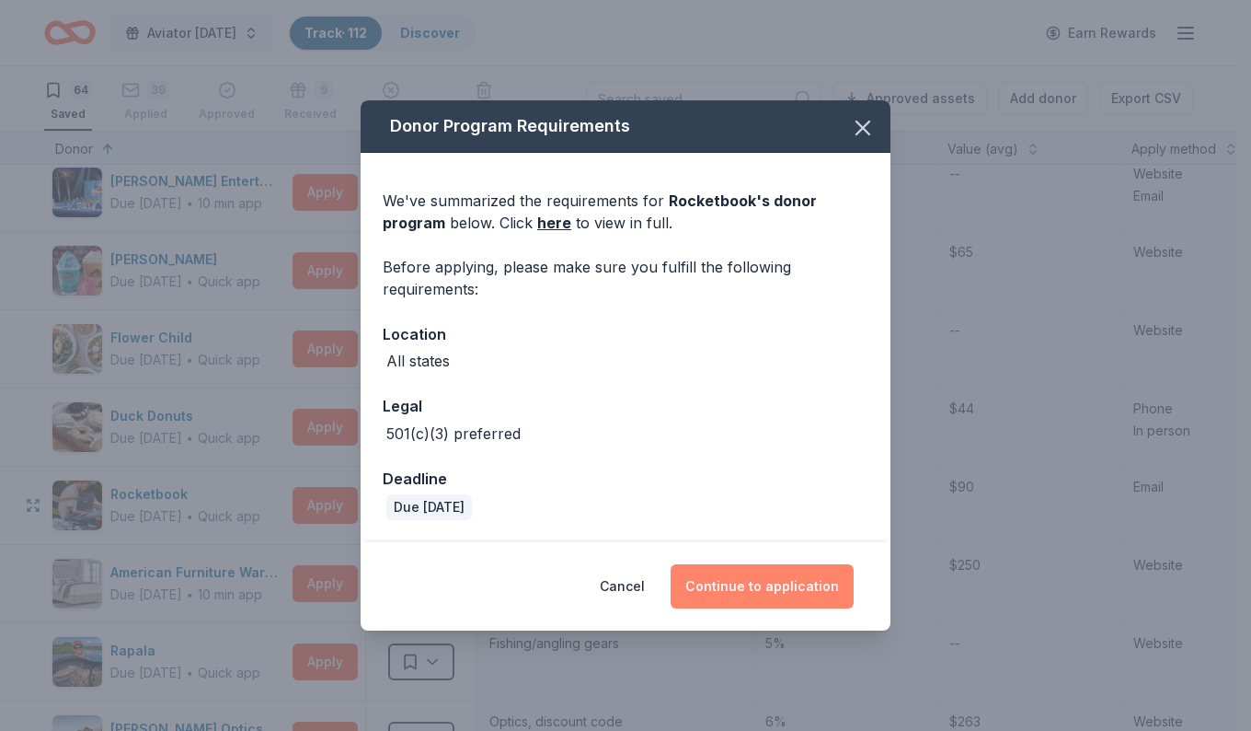
click at [781, 606] on button "Continue to application" at bounding box center [762, 586] width 183 height 44
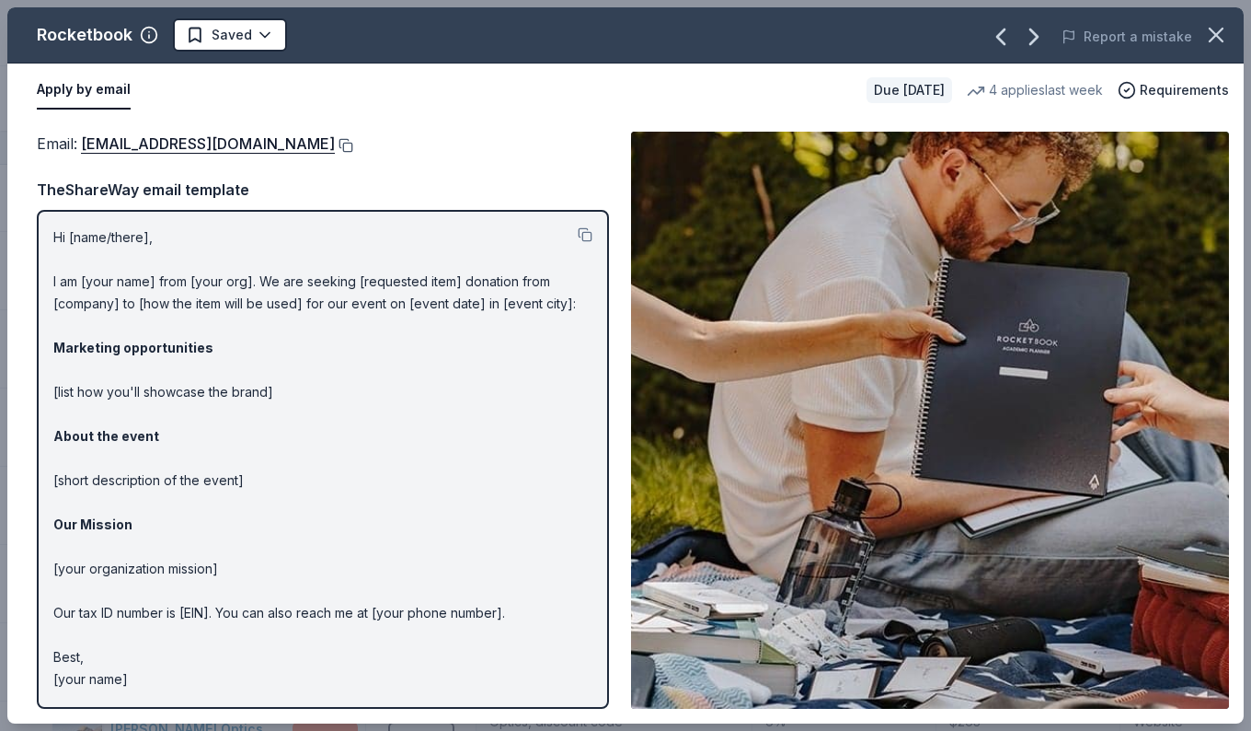
click at [353, 145] on button at bounding box center [344, 145] width 18 height 15
click at [239, 39] on html "Aviator Carnival Track · 112 Discover Earn Rewards 64 Saved 39 Applied Approved…" at bounding box center [625, 365] width 1251 height 731
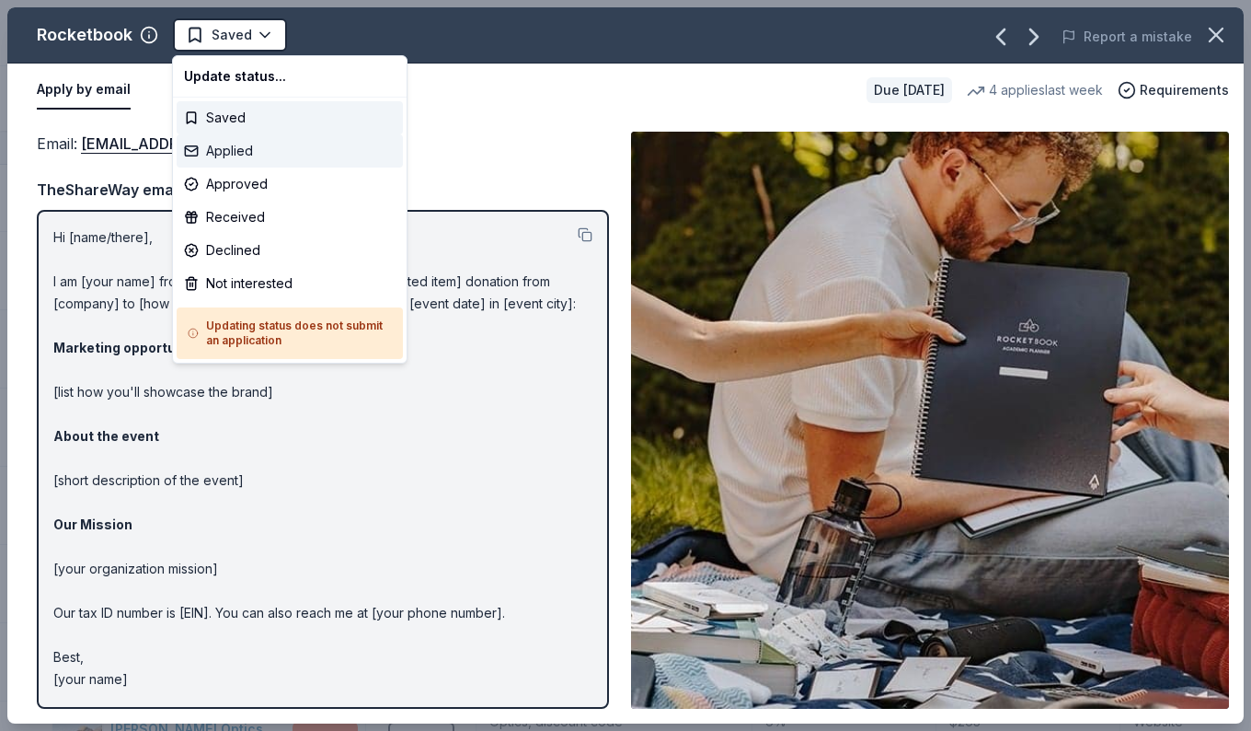
click at [214, 165] on div "Applied" at bounding box center [290, 150] width 226 height 33
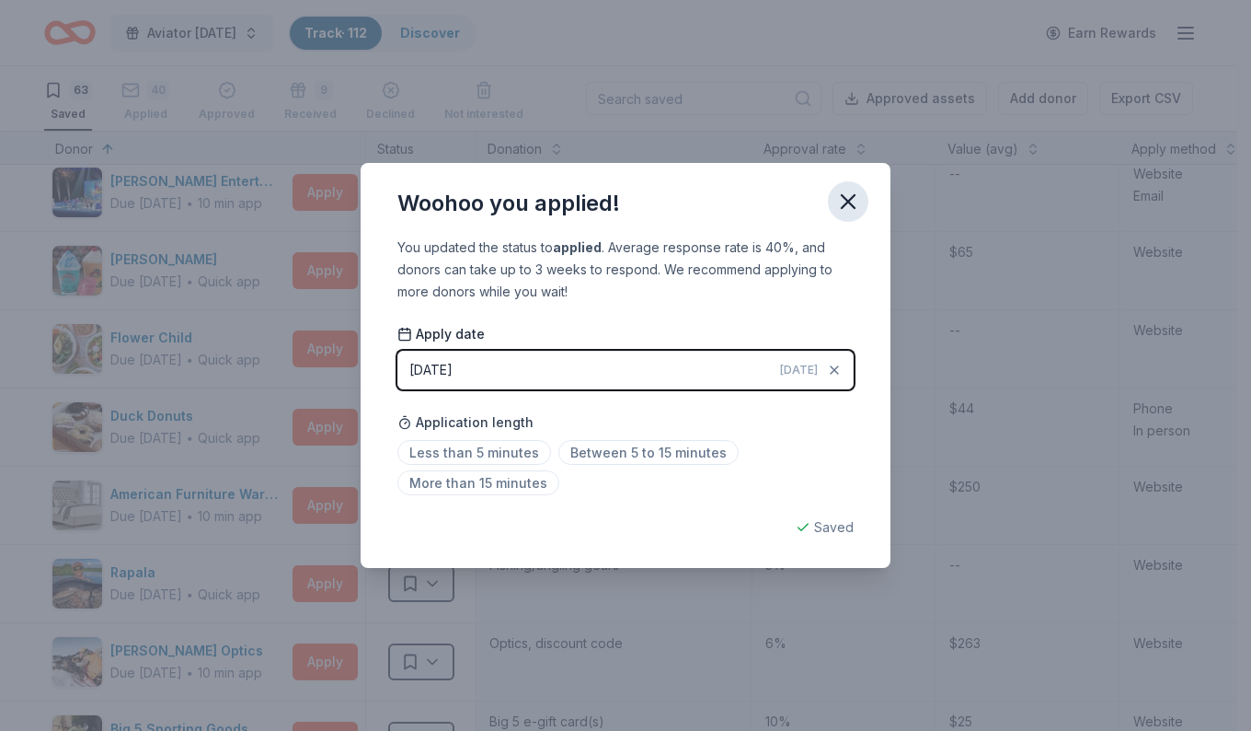
click at [851, 216] on button "button" at bounding box center [848, 201] width 40 height 40
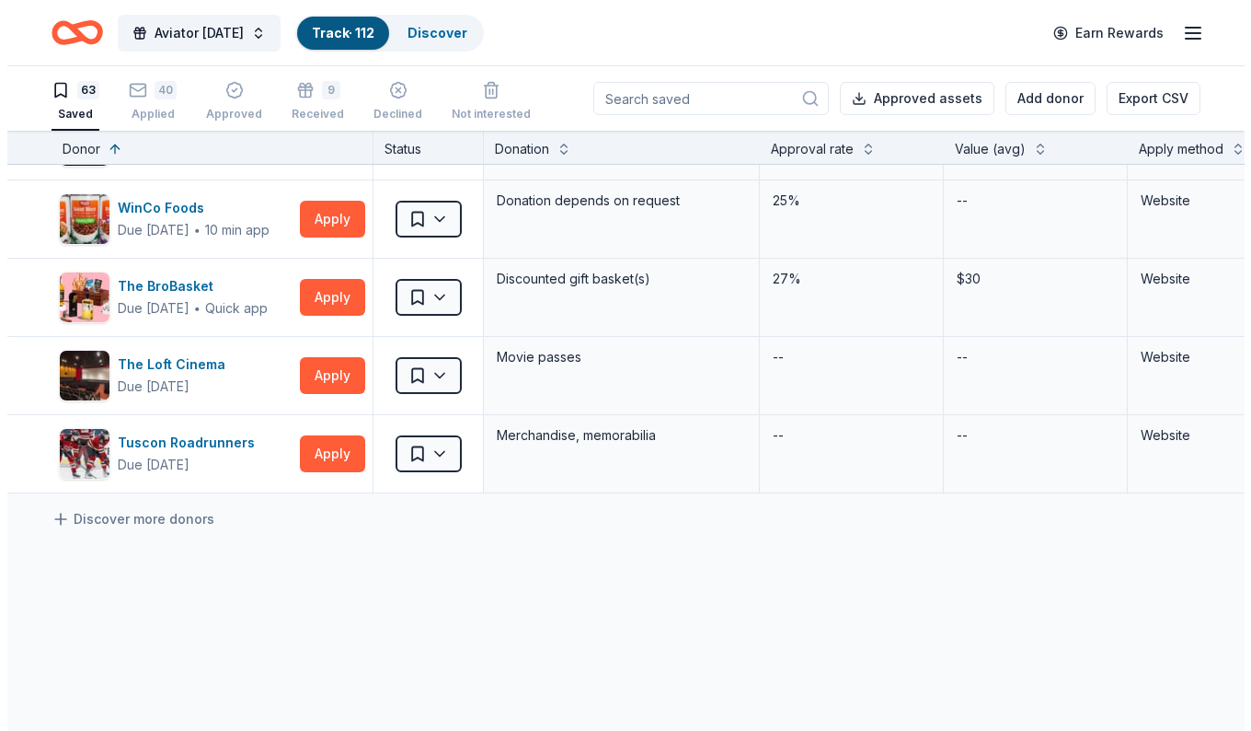
scroll to position [4599, 0]
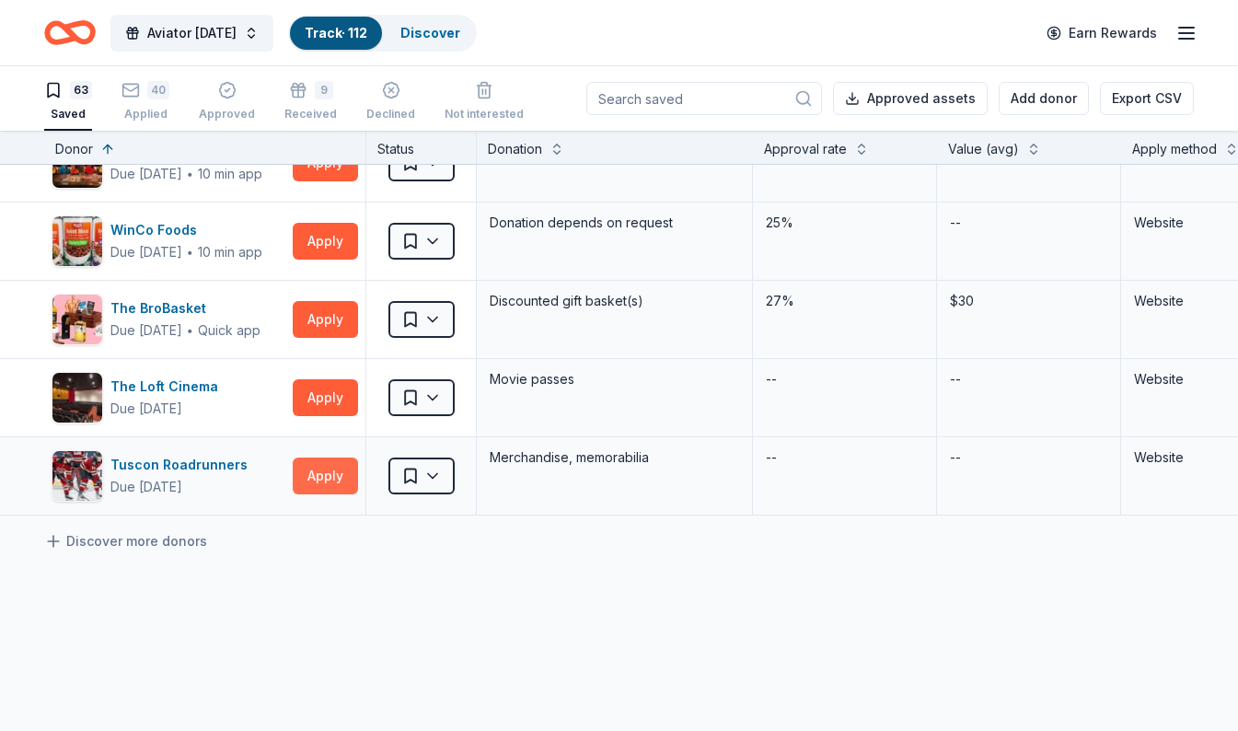
click at [329, 475] on button "Apply" at bounding box center [325, 475] width 65 height 37
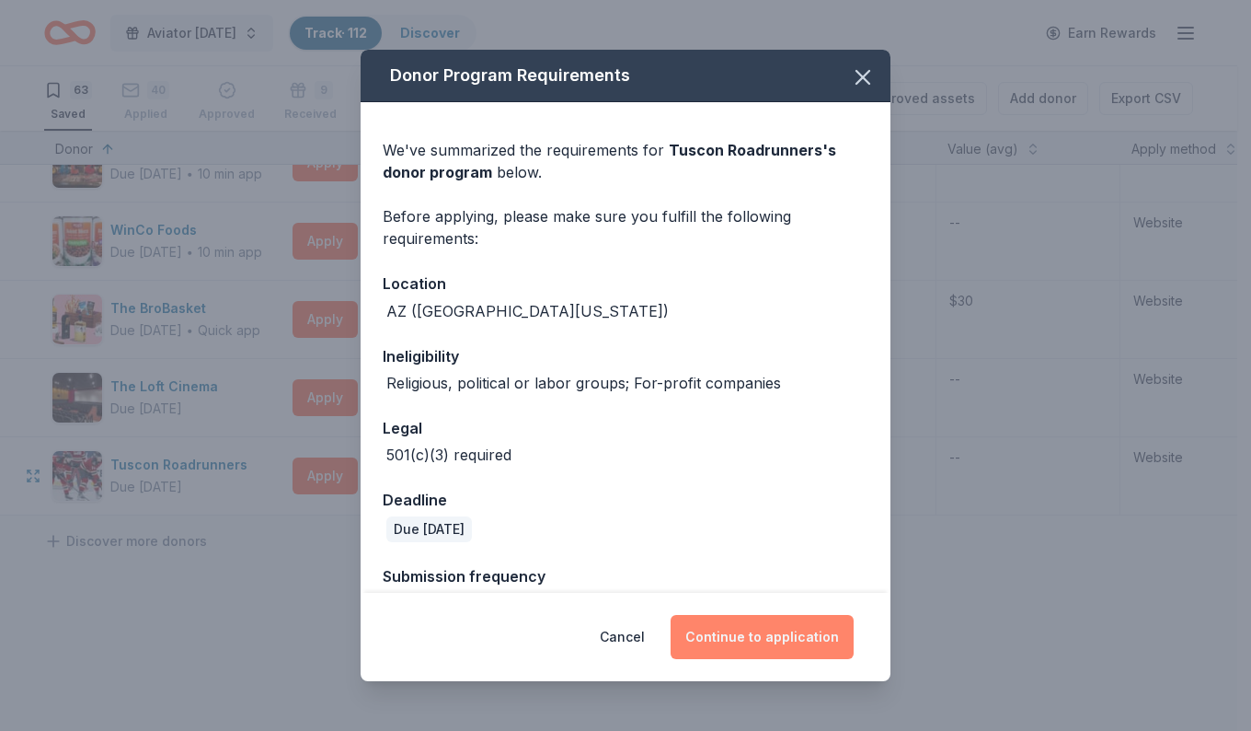
click at [738, 627] on button "Continue to application" at bounding box center [762, 637] width 183 height 44
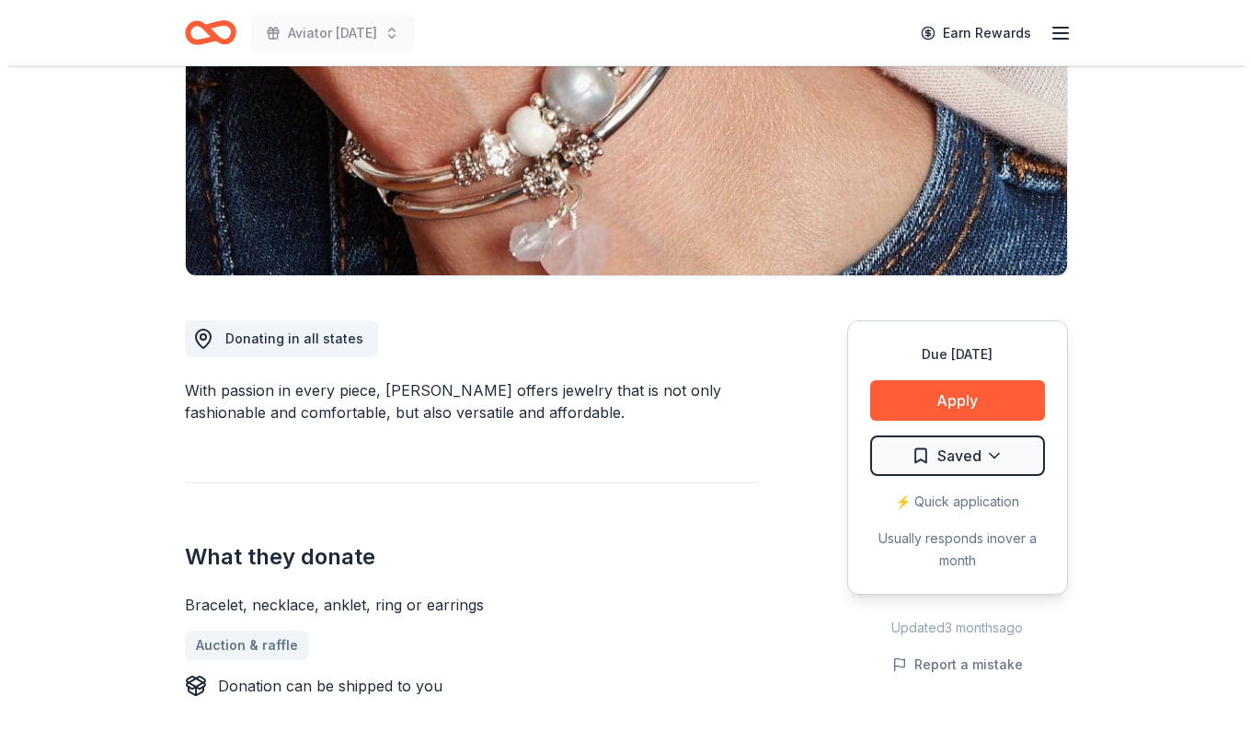
scroll to position [285, 0]
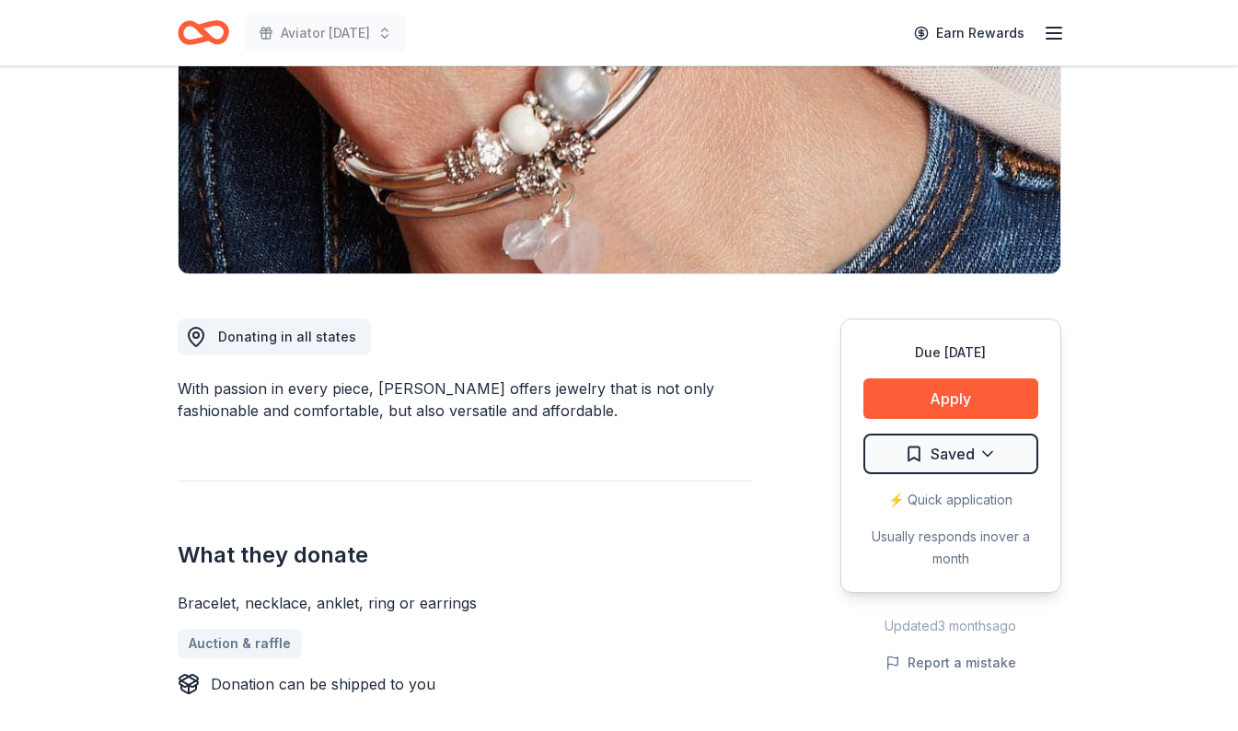
click at [984, 445] on html "Aviator Carnival Earn Rewards Due in 30 days Share Lizzy James New 5 applies la…" at bounding box center [619, 80] width 1238 height 731
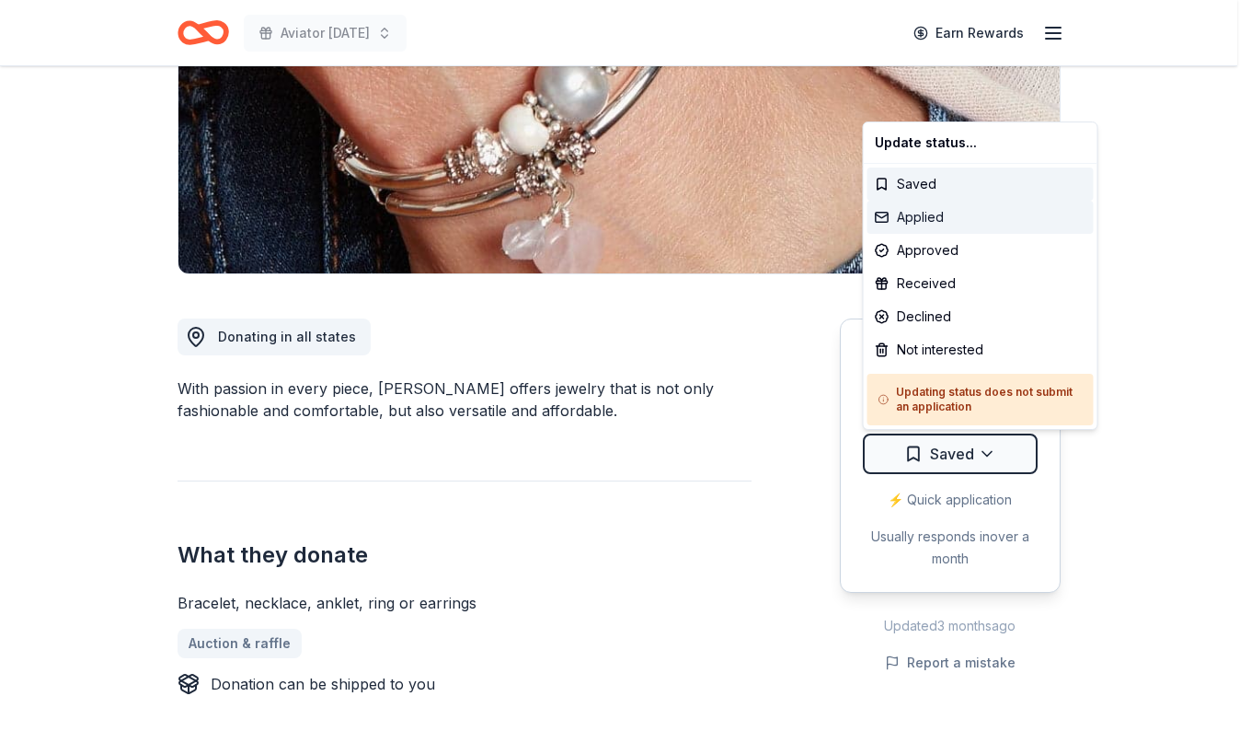
click at [909, 213] on div "Applied" at bounding box center [981, 217] width 226 height 33
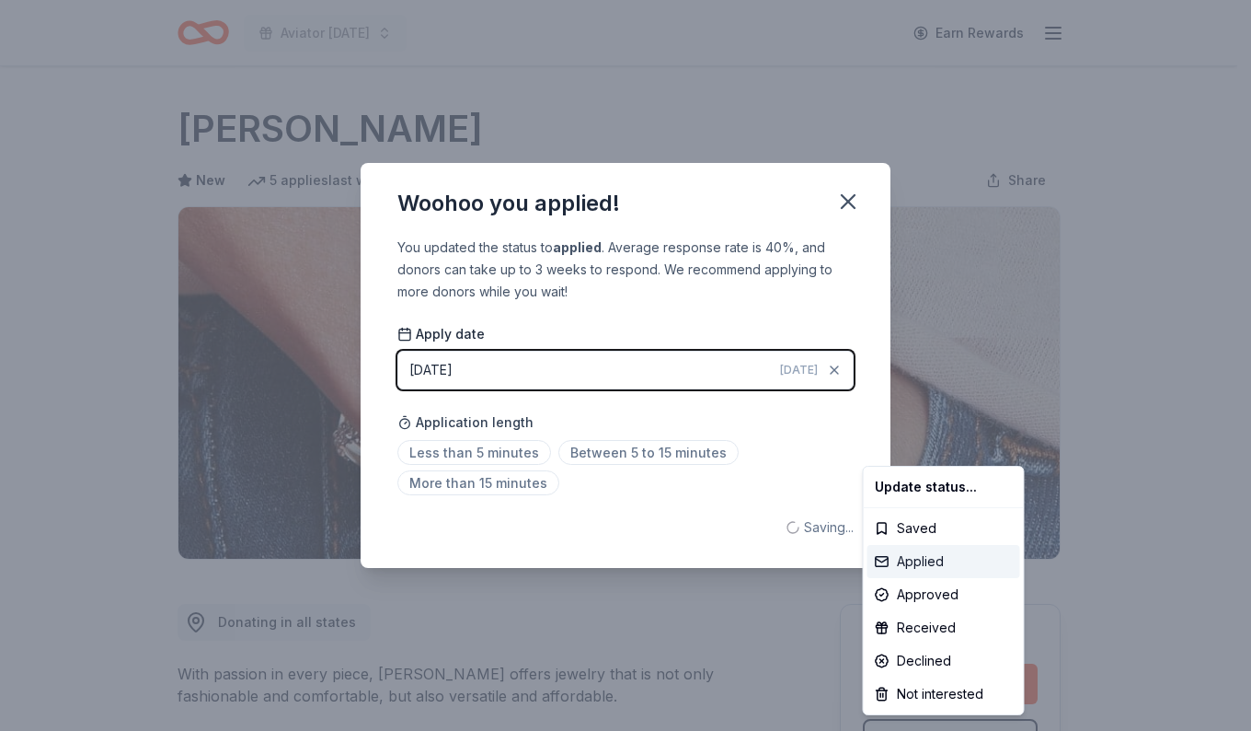
scroll to position [0, 0]
click at [904, 565] on div "Applied" at bounding box center [944, 561] width 153 height 33
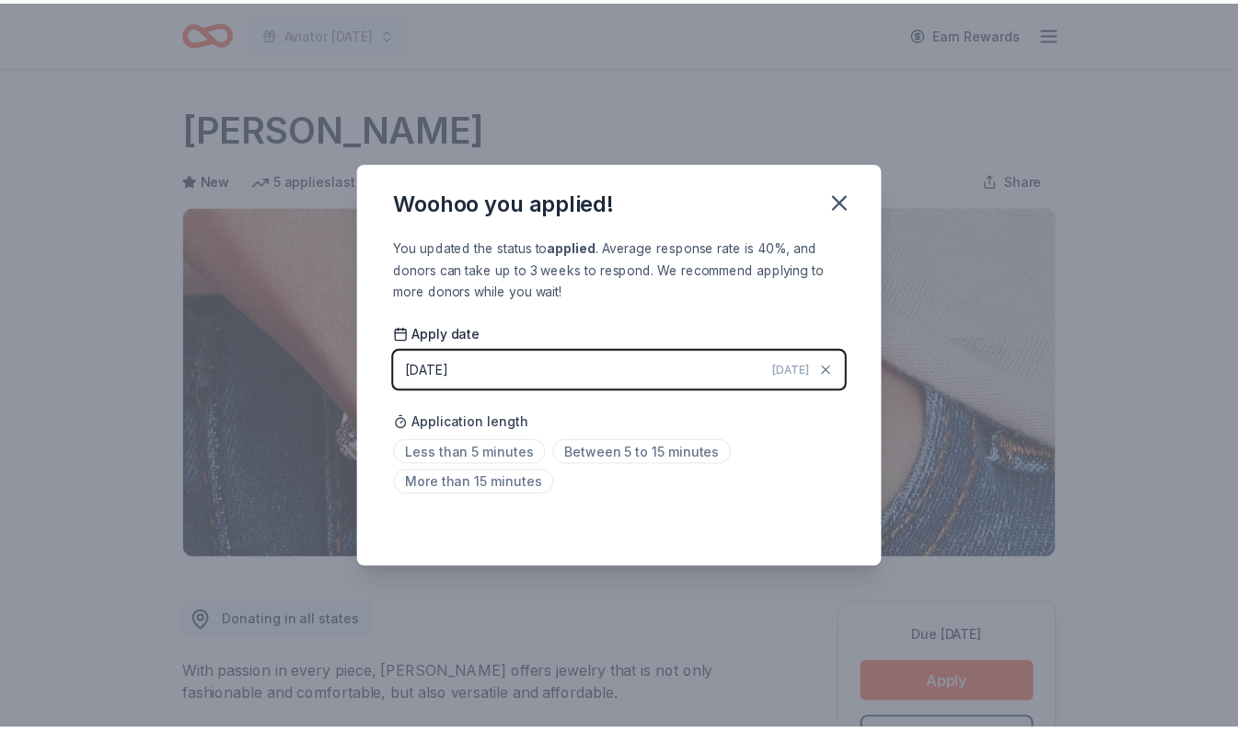
scroll to position [29, 0]
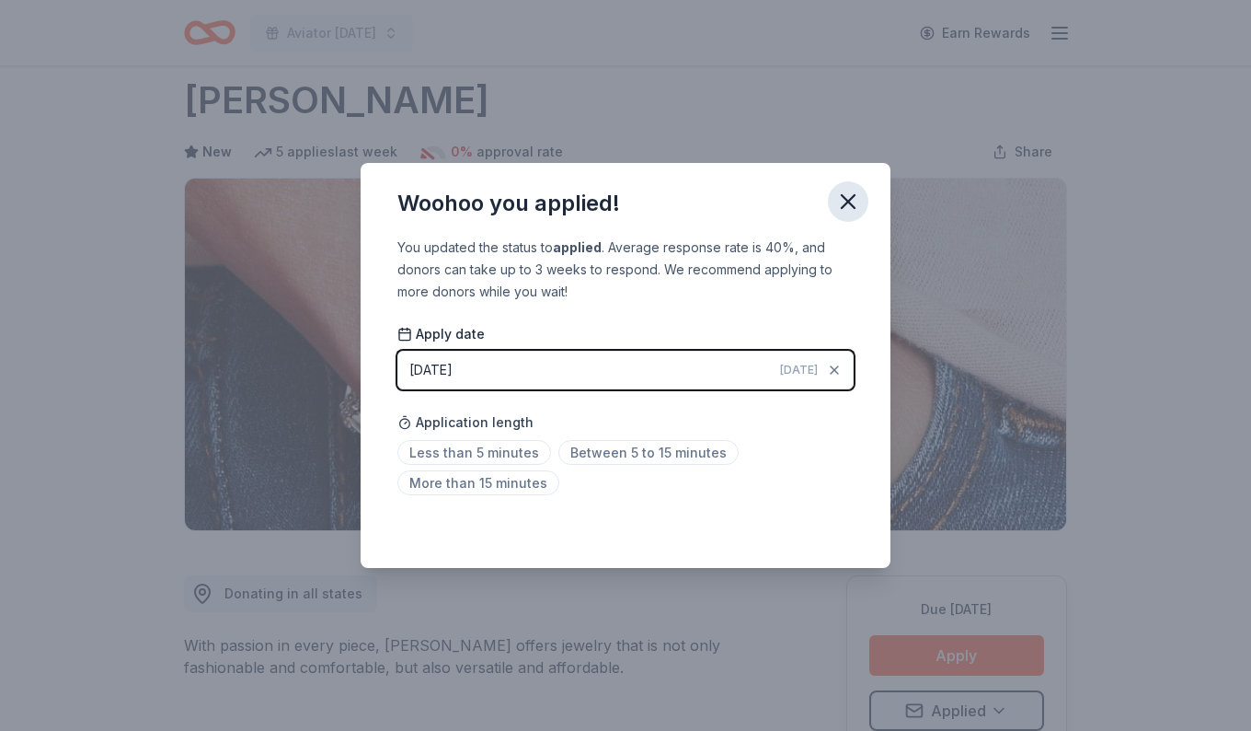
click at [856, 217] on button "button" at bounding box center [848, 201] width 40 height 40
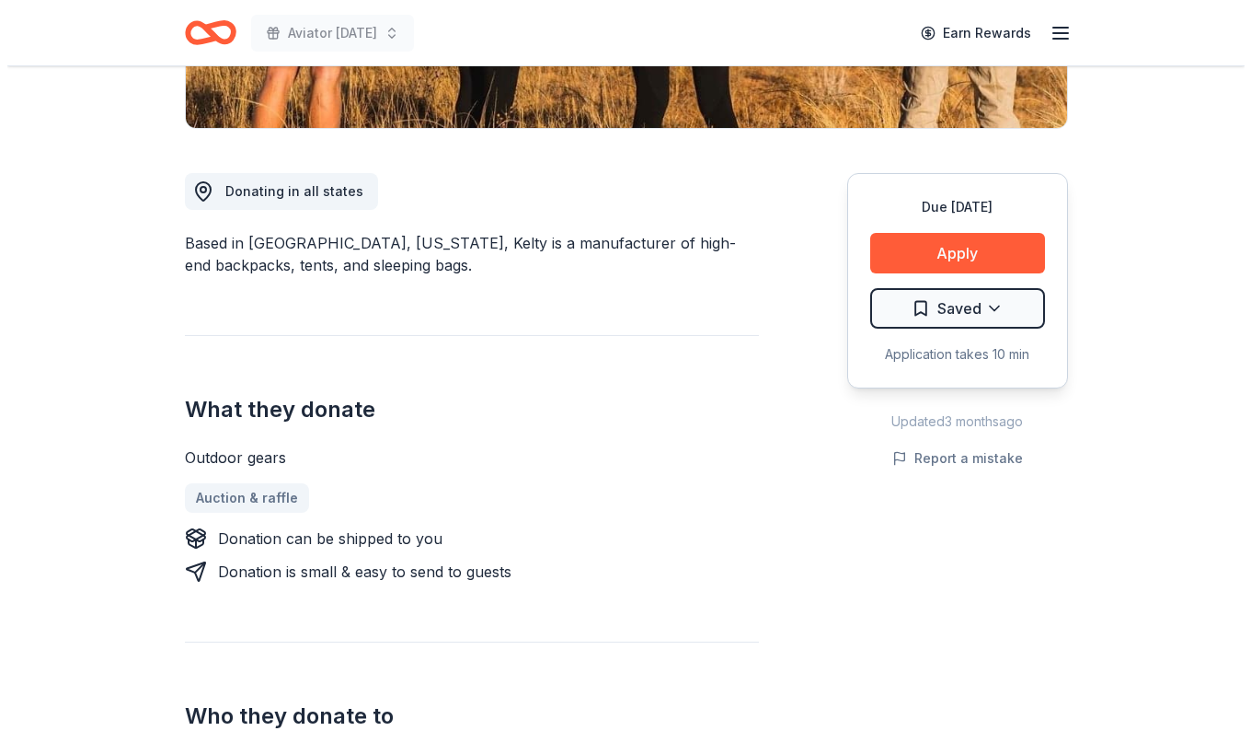
scroll to position [430, 0]
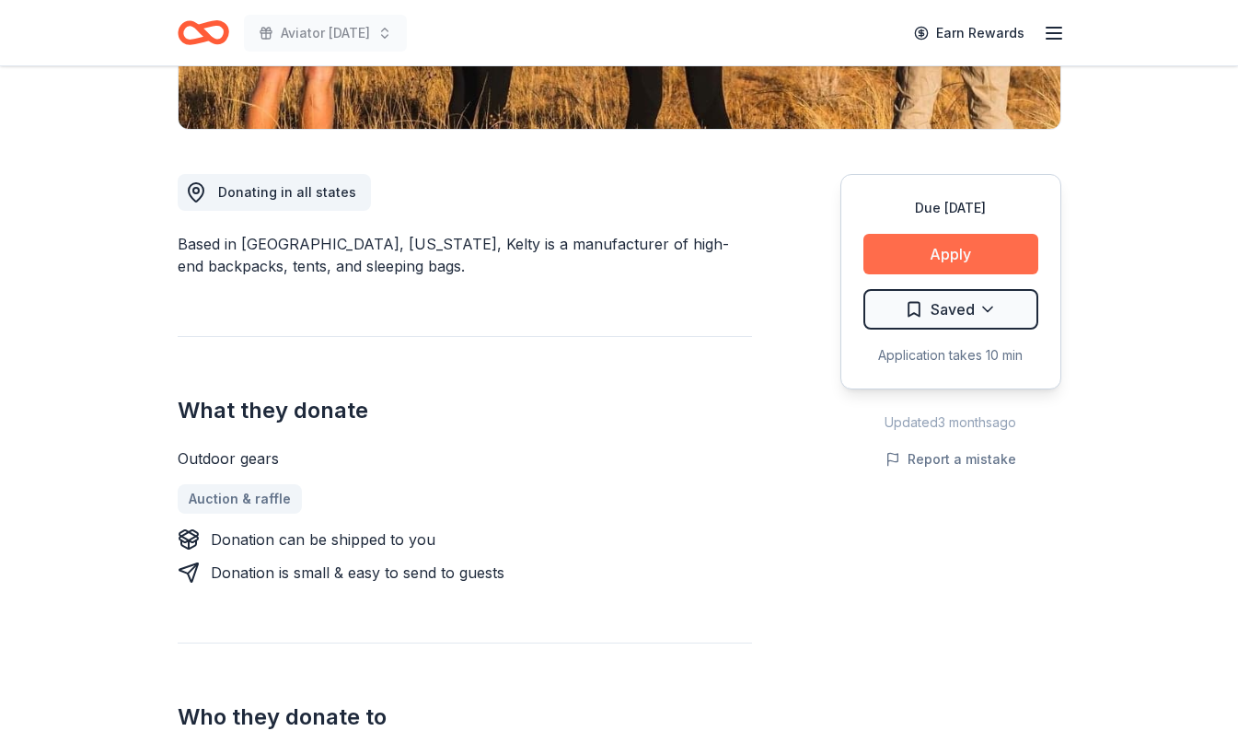
click at [990, 252] on button "Apply" at bounding box center [950, 254] width 175 height 40
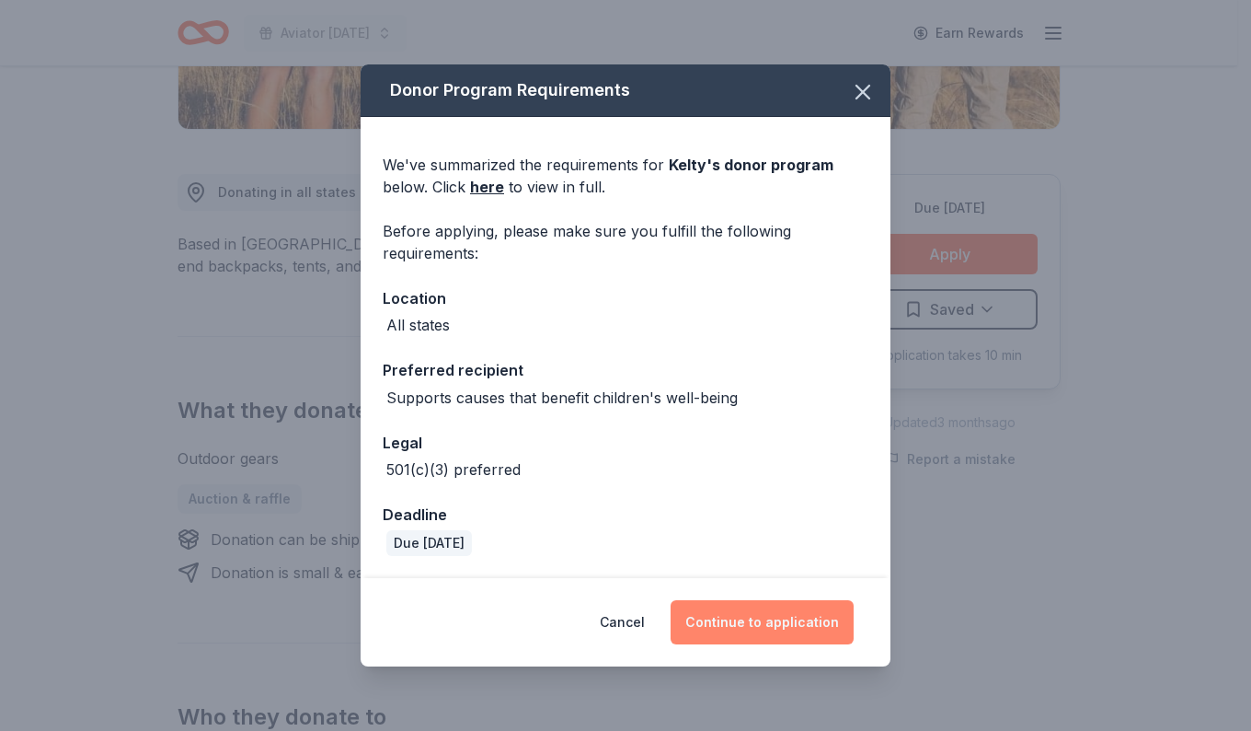
click at [801, 631] on button "Continue to application" at bounding box center [762, 622] width 183 height 44
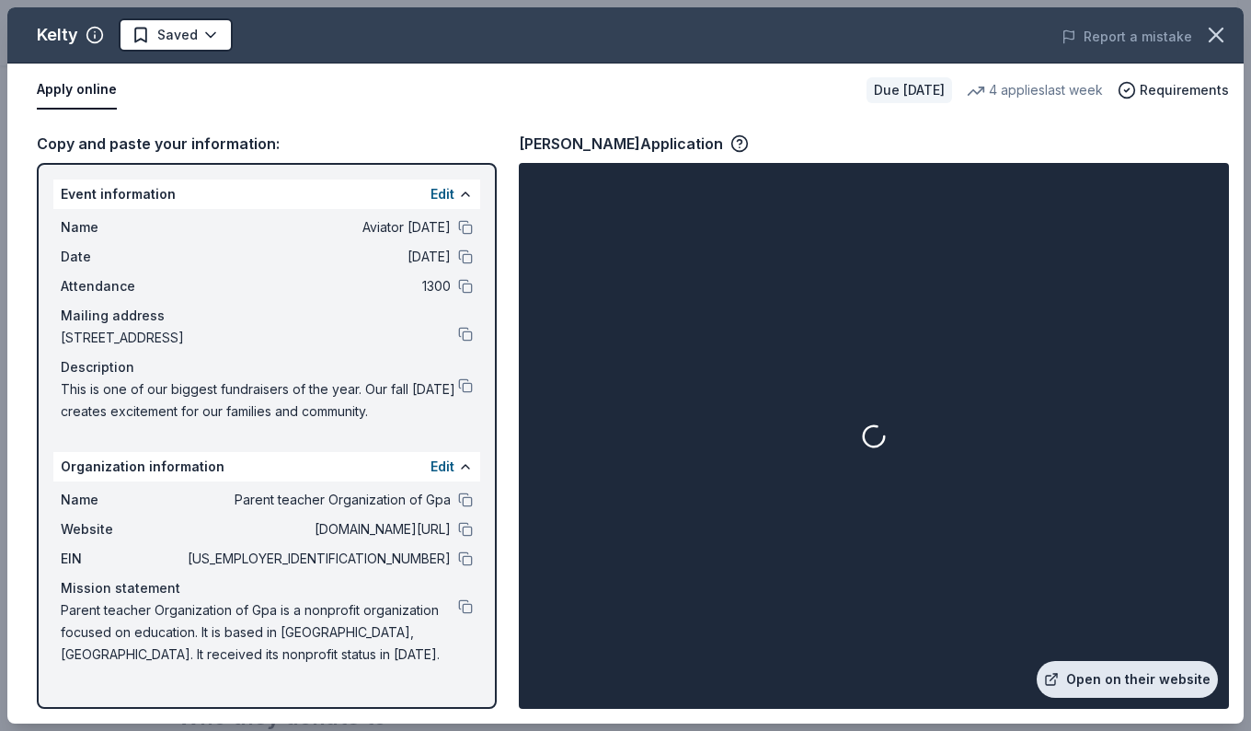
click at [1163, 688] on link "Open on their website" at bounding box center [1127, 679] width 181 height 37
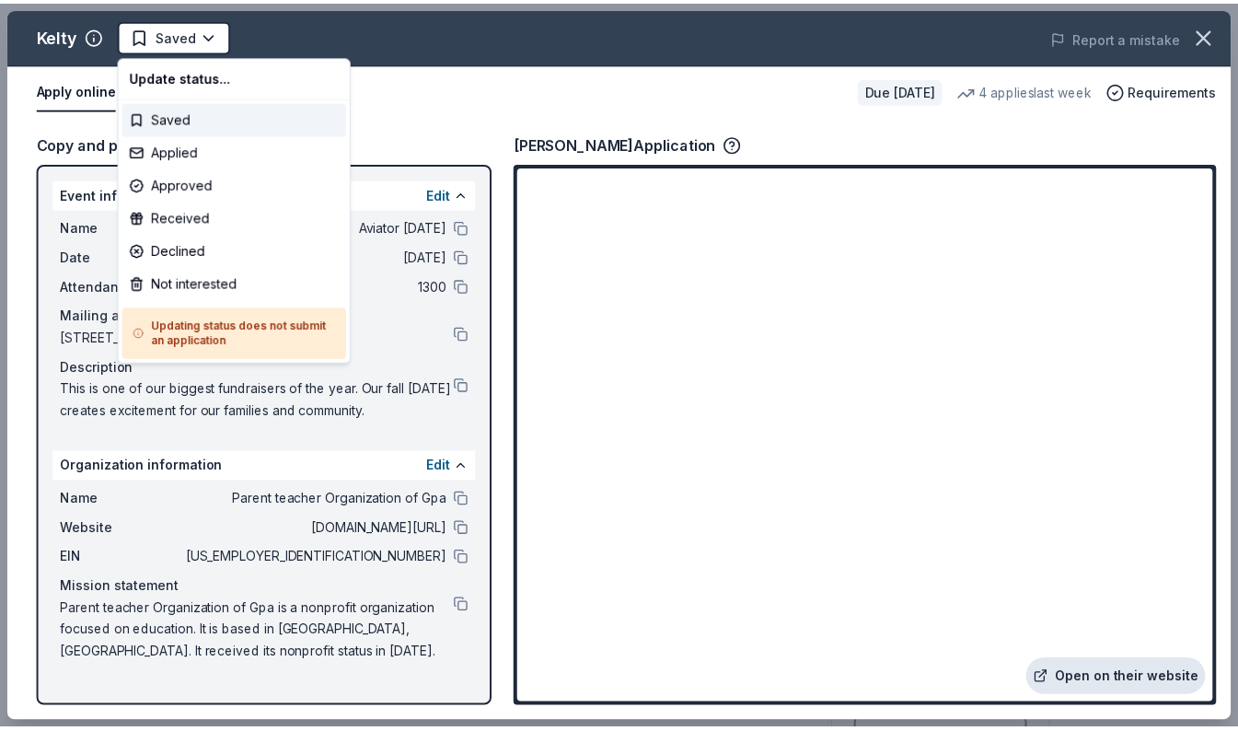
scroll to position [0, 0]
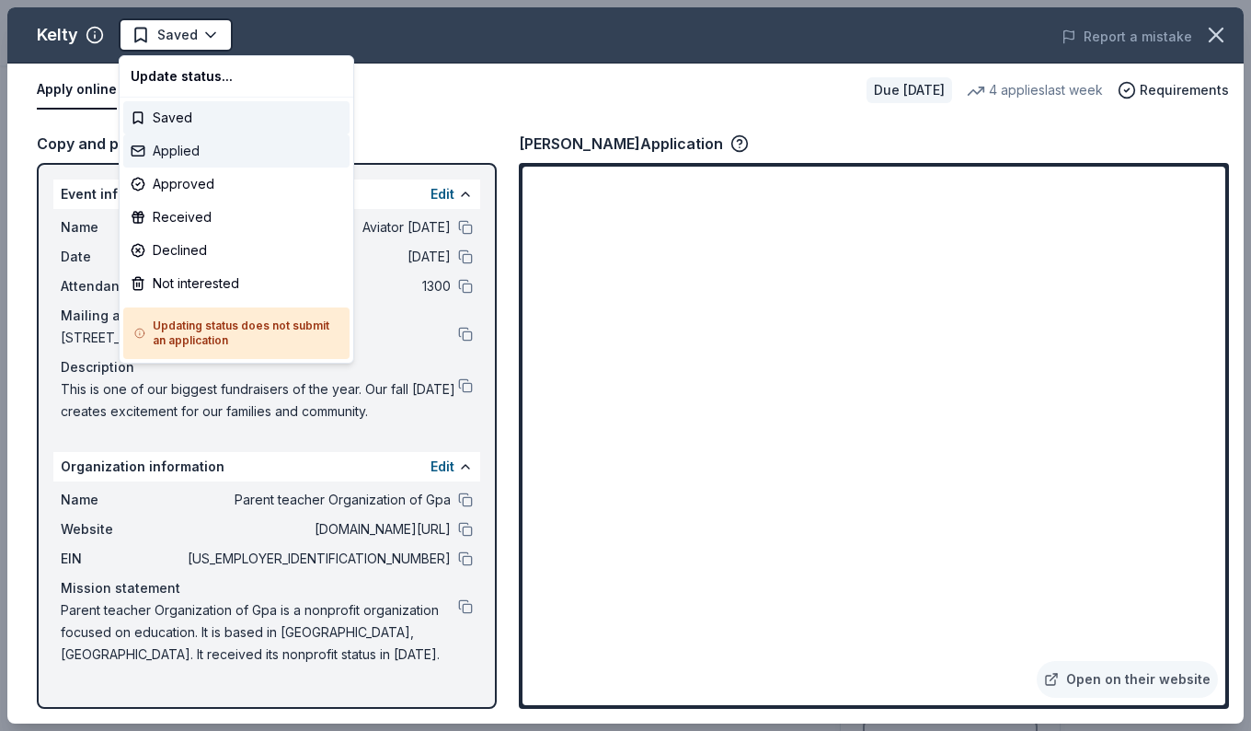
click at [163, 160] on div "Applied" at bounding box center [236, 150] width 226 height 33
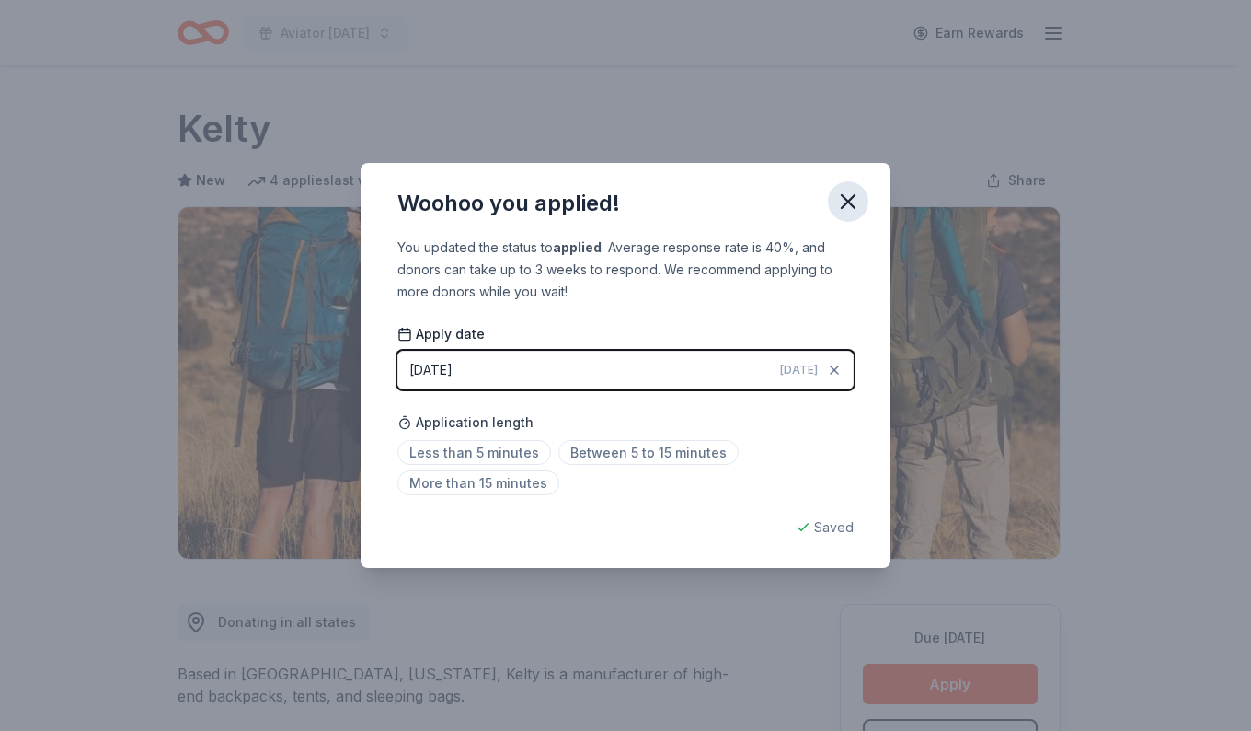
click at [848, 202] on icon "button" at bounding box center [848, 201] width 13 height 13
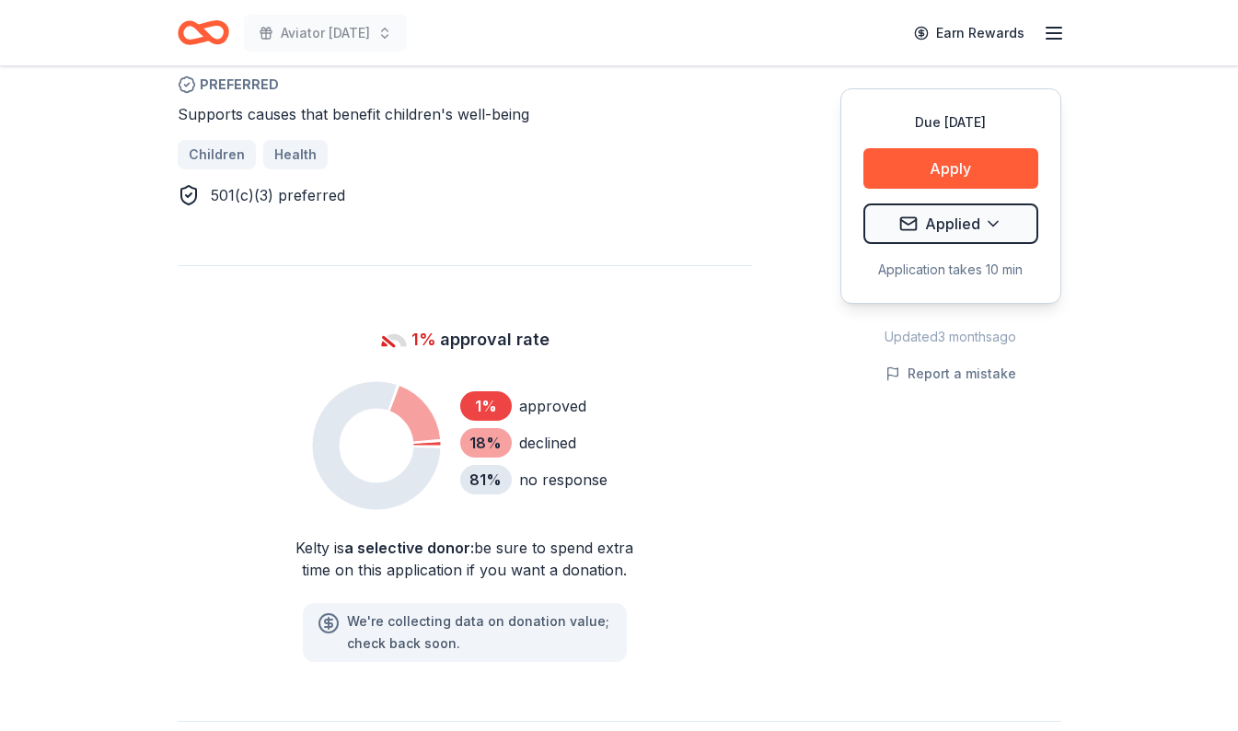
scroll to position [1108, 0]
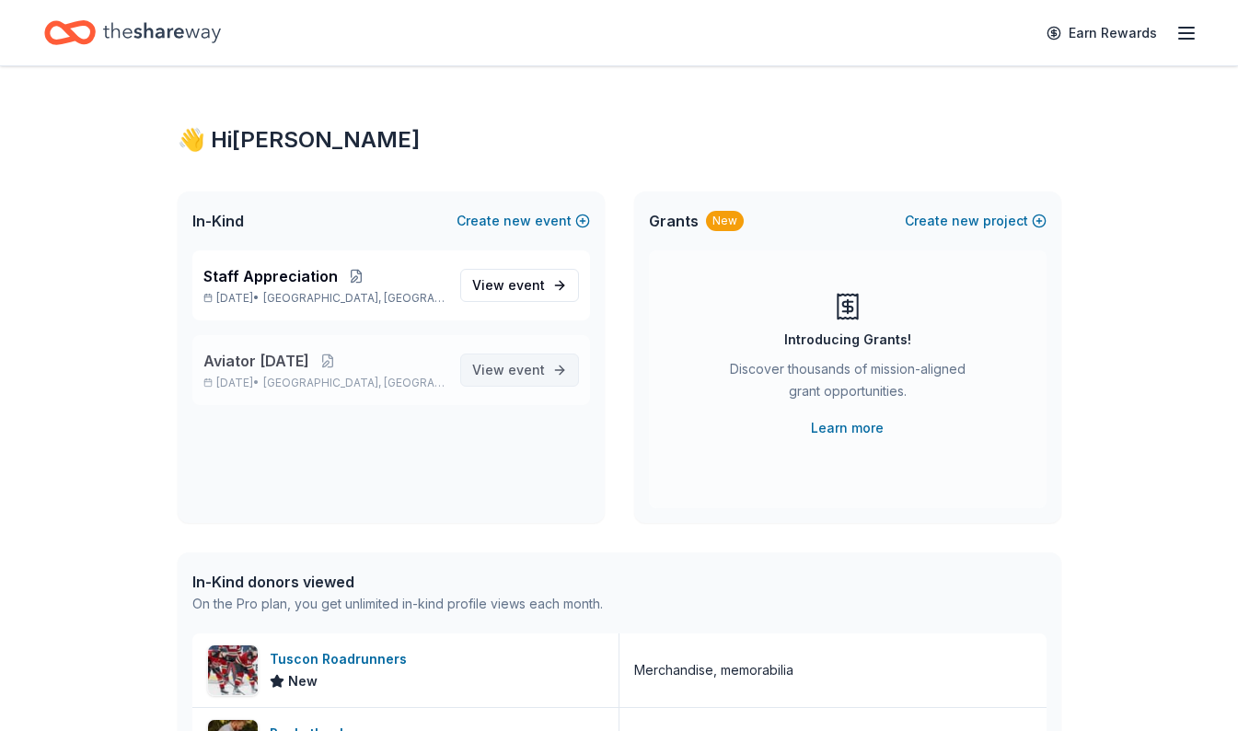
click at [537, 365] on span "event" at bounding box center [526, 370] width 37 height 16
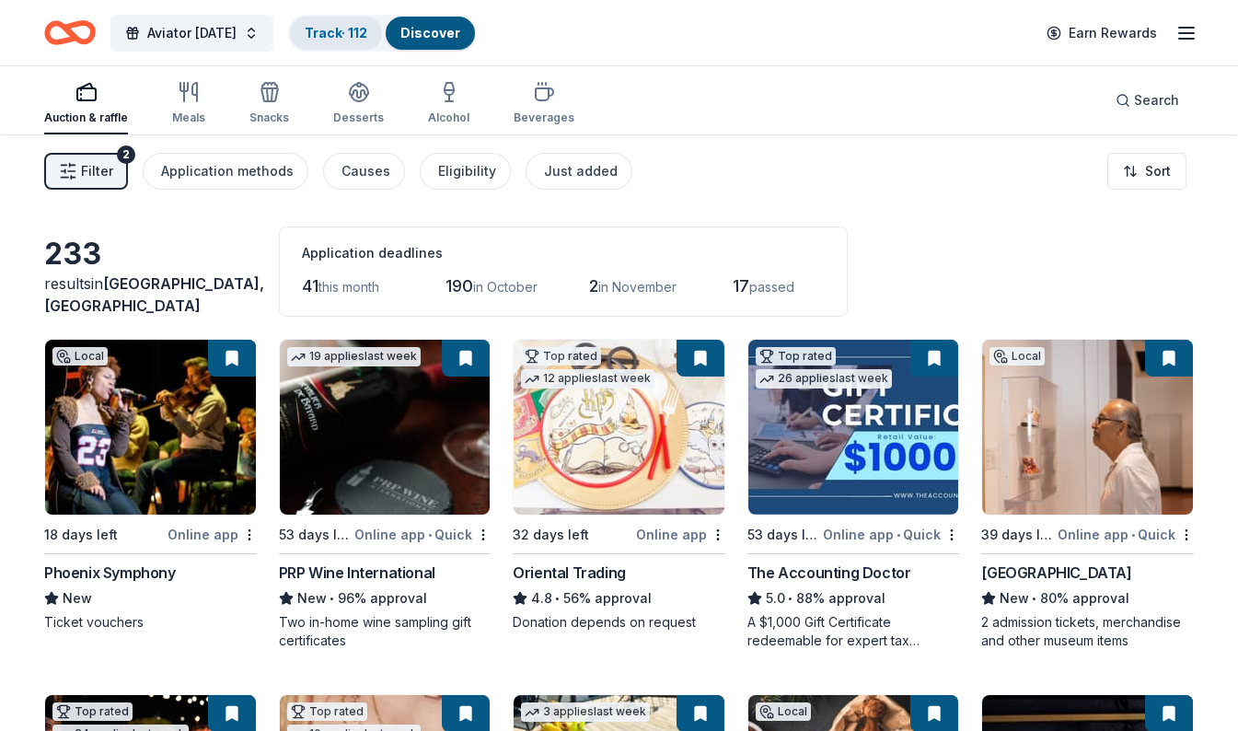
click at [340, 33] on link "Track · 112" at bounding box center [336, 33] width 63 height 16
click at [332, 34] on link "Track · 112" at bounding box center [336, 33] width 63 height 16
click at [325, 35] on link "Track · 112" at bounding box center [336, 33] width 63 height 16
click at [346, 35] on link "Track · 112" at bounding box center [336, 33] width 63 height 16
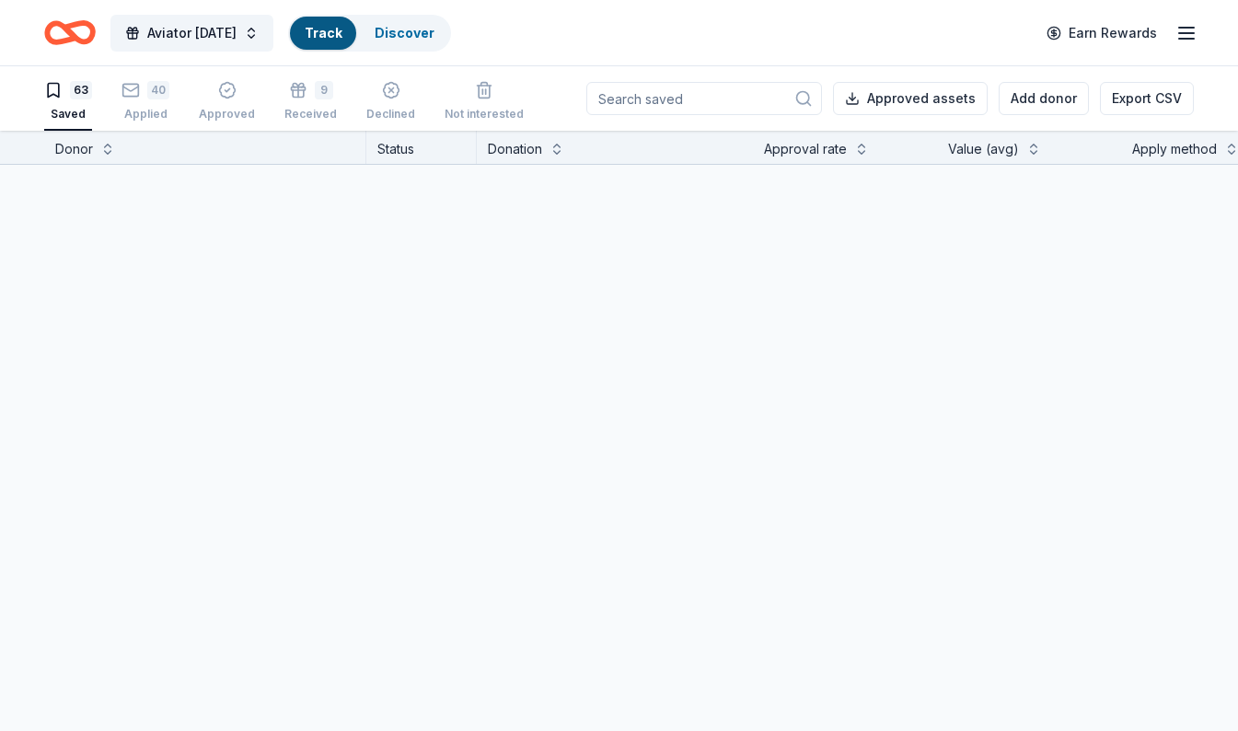
scroll to position [1, 0]
click at [340, 28] on link "Track" at bounding box center [323, 33] width 37 height 16
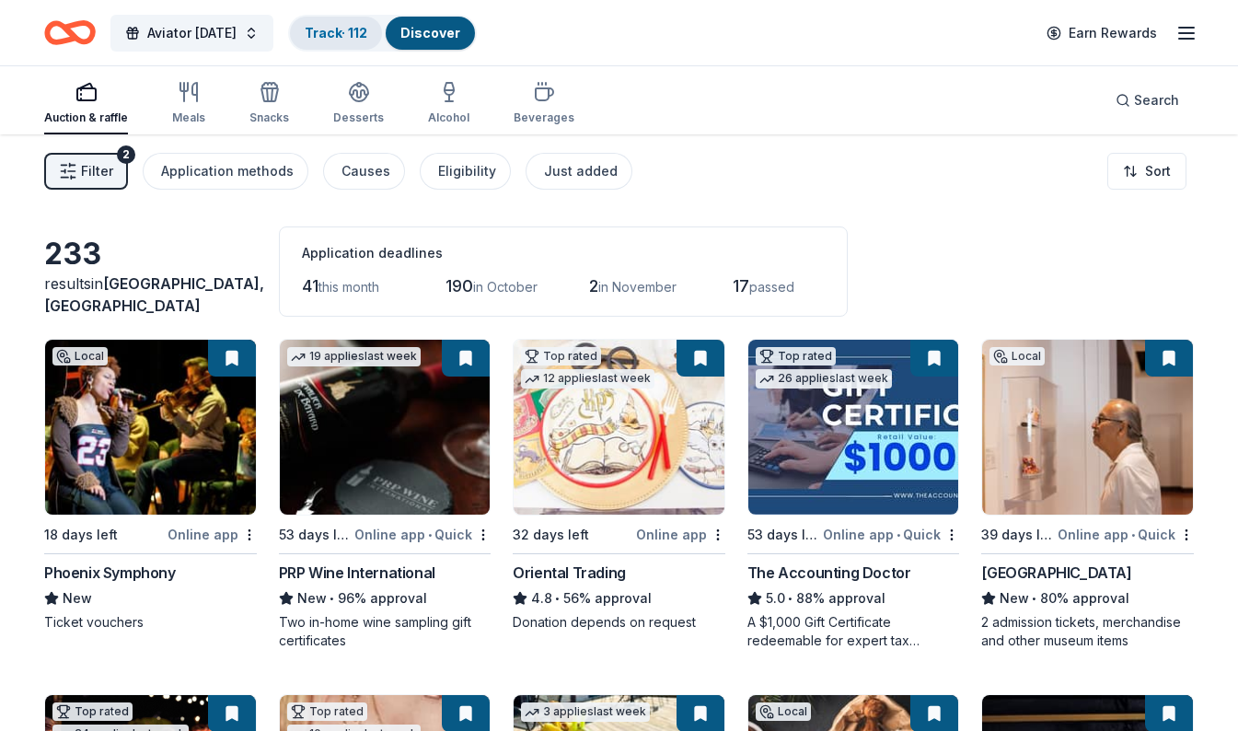
click at [329, 32] on link "Track · 112" at bounding box center [336, 33] width 63 height 16
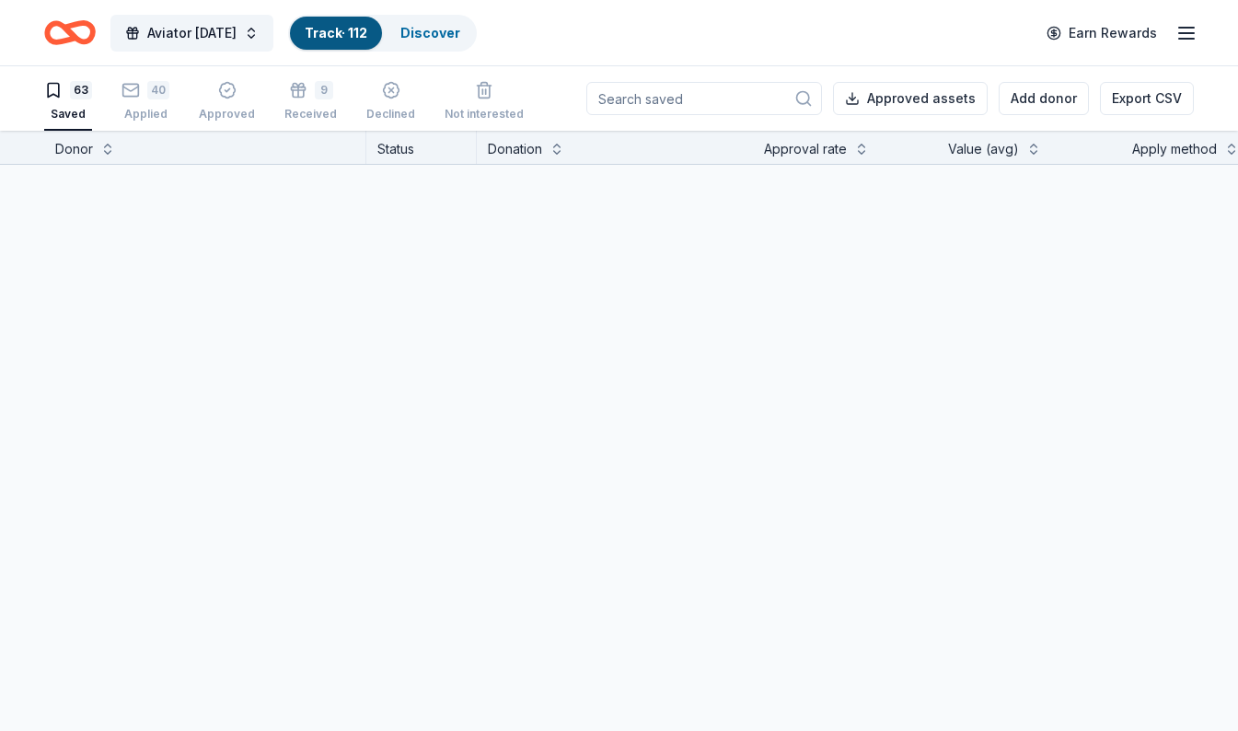
scroll to position [1, 0]
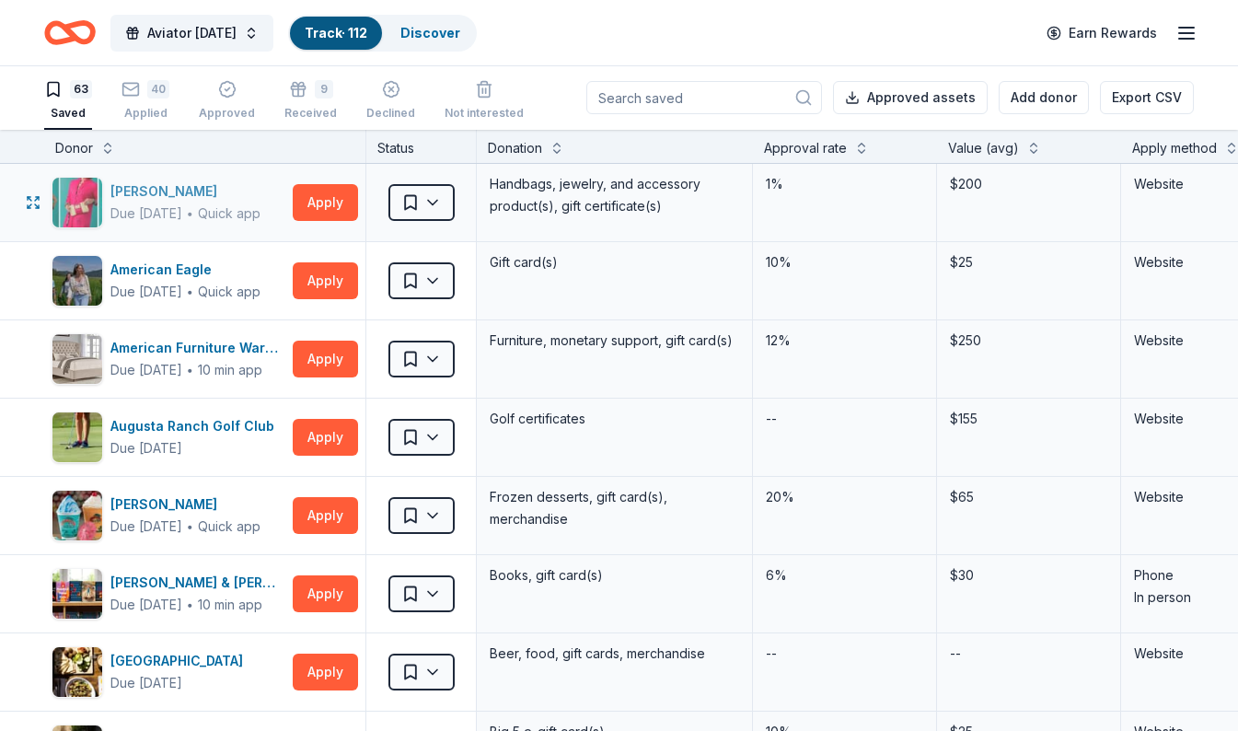
click at [173, 207] on div "Due [DATE]" at bounding box center [146, 213] width 72 height 22
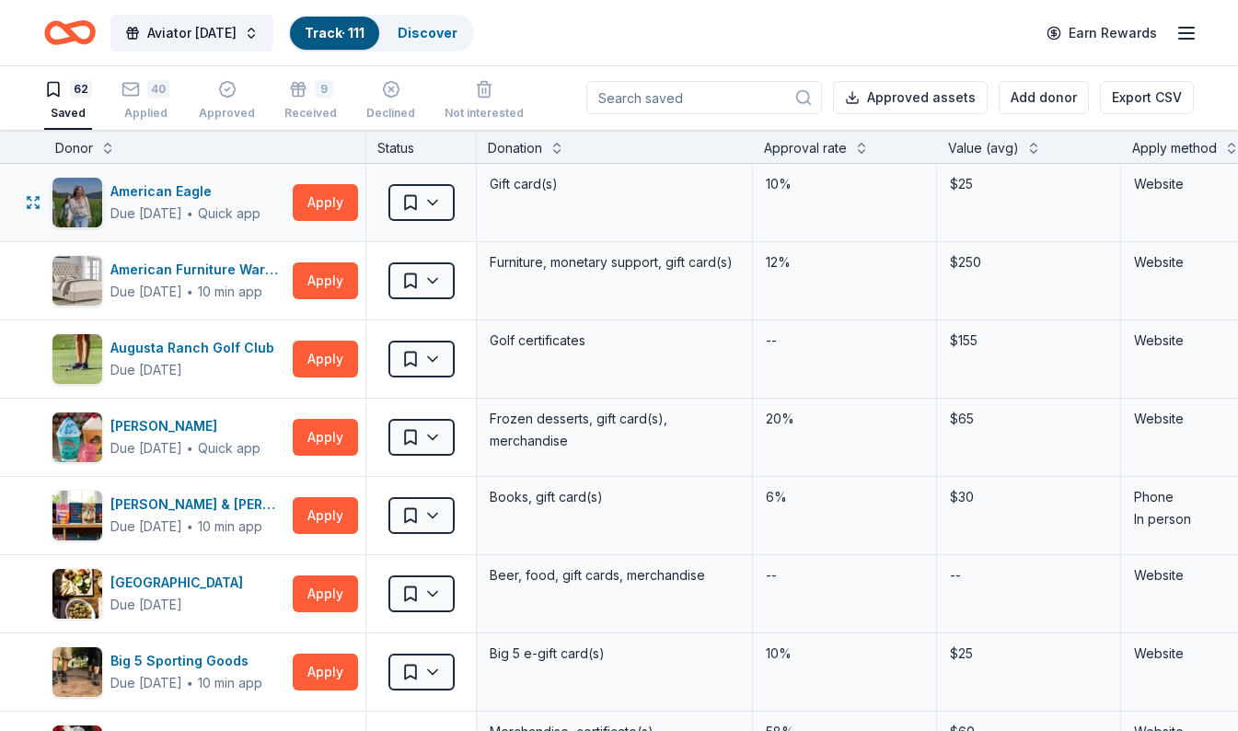
click at [292, 213] on div "American Eagle Due in 30 days ∙ Quick app Apply" at bounding box center [204, 202] width 321 height 77
click at [241, 257] on div "American Furniture Warehouse Due in 30 days ∙ 10 min app" at bounding box center [169, 281] width 234 height 52
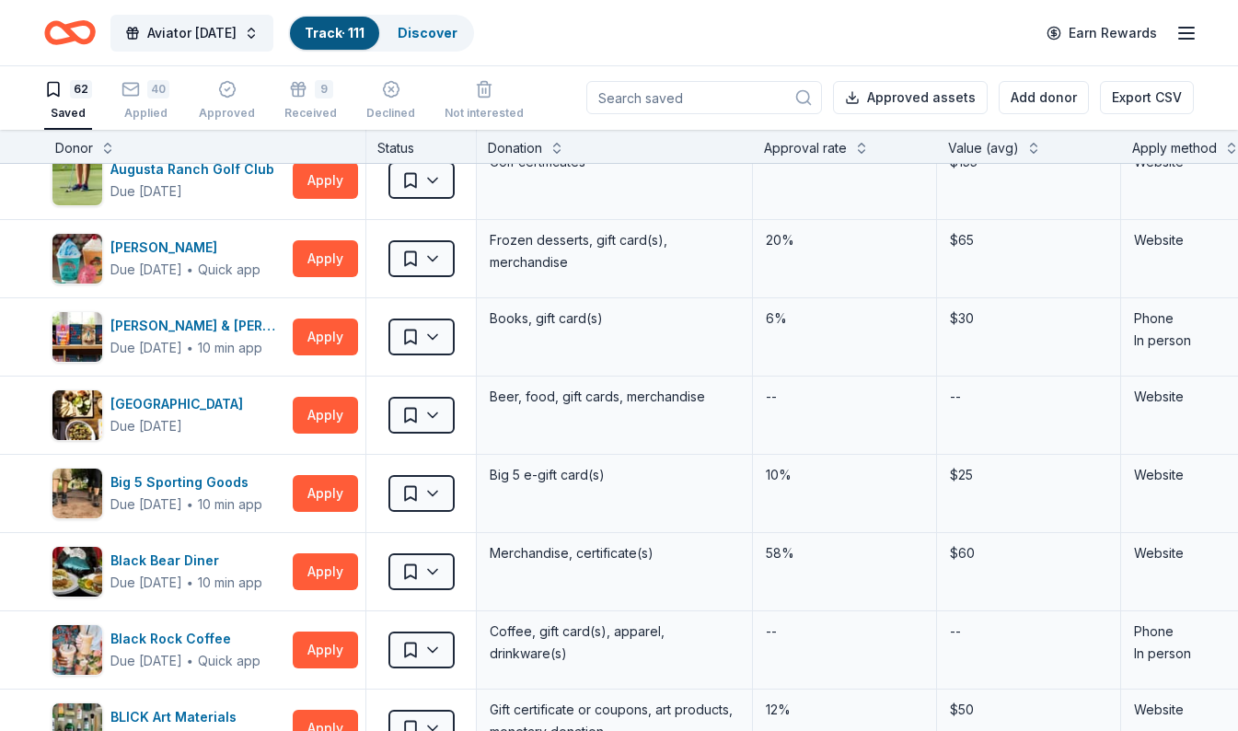
scroll to position [0, 0]
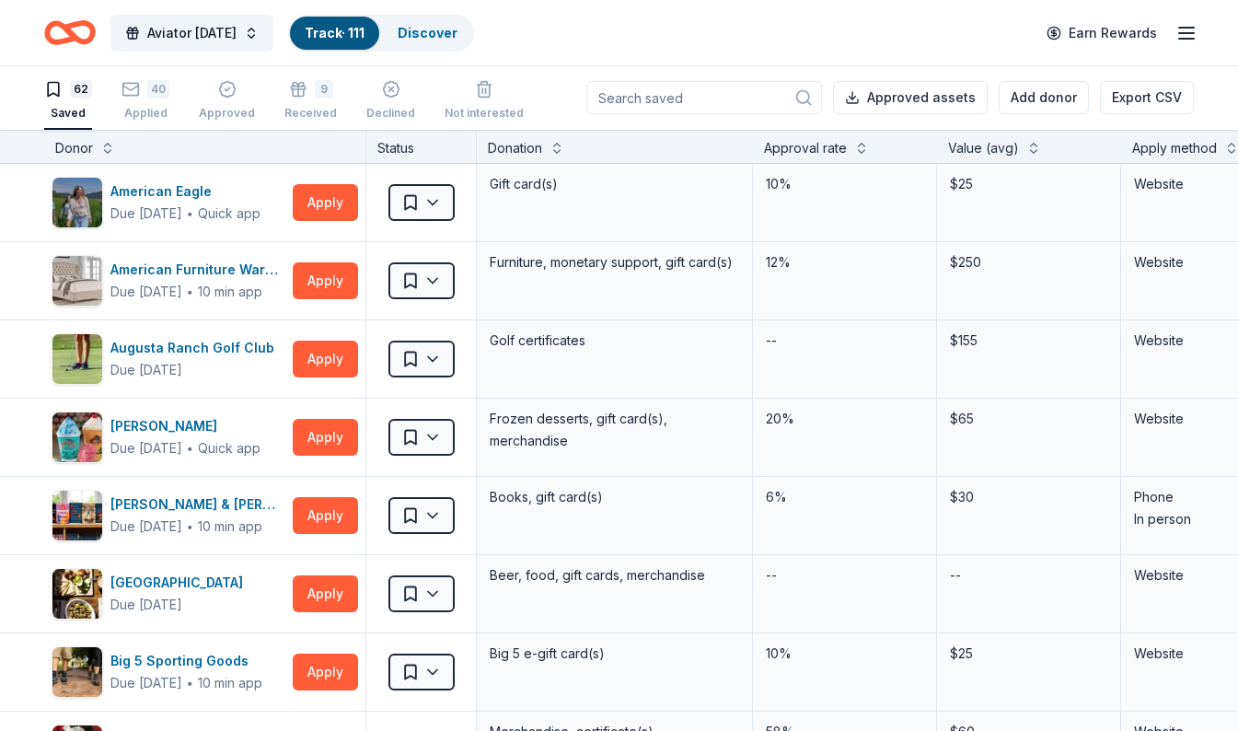
click at [102, 155] on div "Donor" at bounding box center [204, 148] width 299 height 22
click at [71, 146] on div "Donor" at bounding box center [74, 148] width 38 height 22
click at [106, 153] on button at bounding box center [107, 146] width 15 height 18
click at [104, 149] on button at bounding box center [107, 146] width 15 height 18
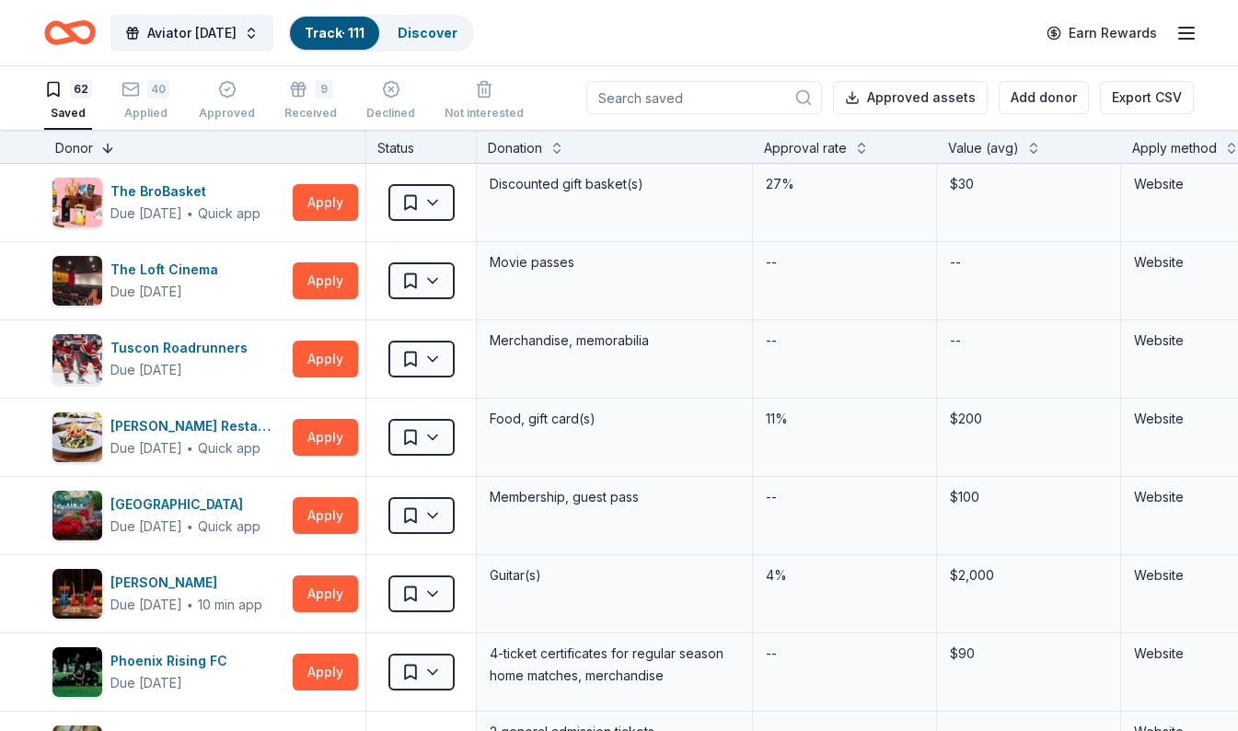
click at [109, 144] on button at bounding box center [107, 146] width 15 height 18
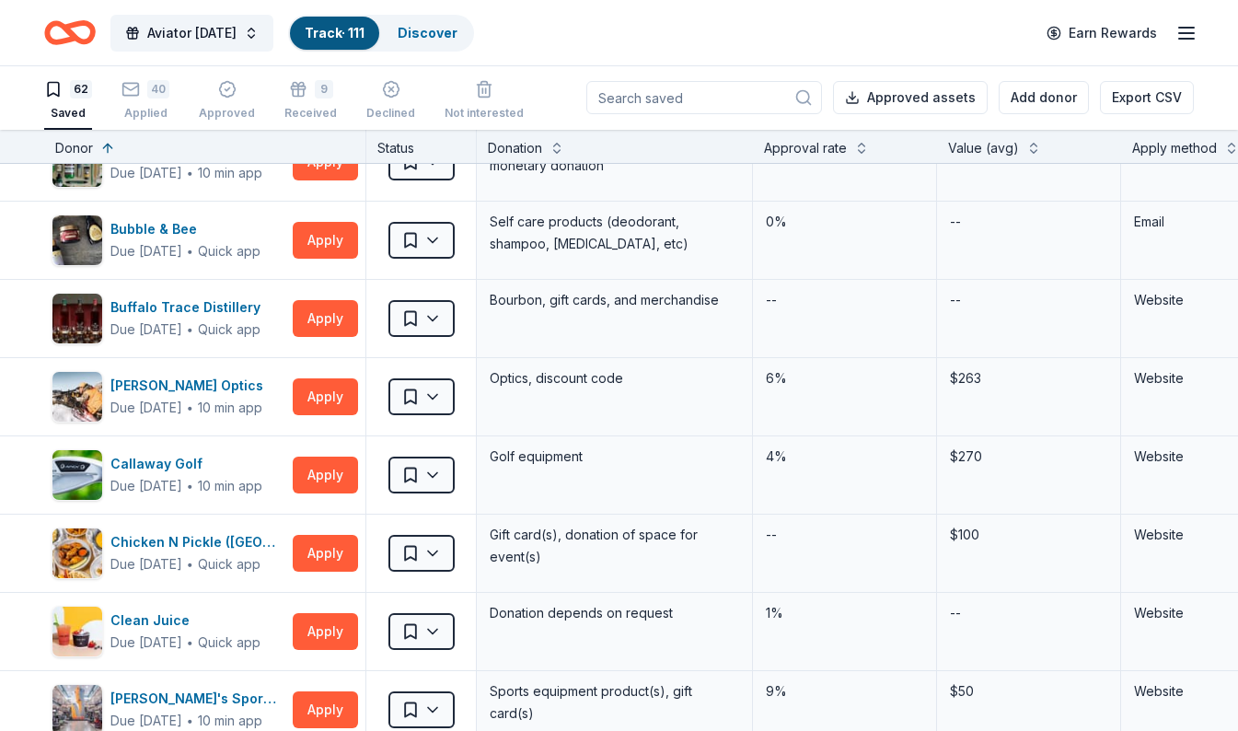
scroll to position [767, 0]
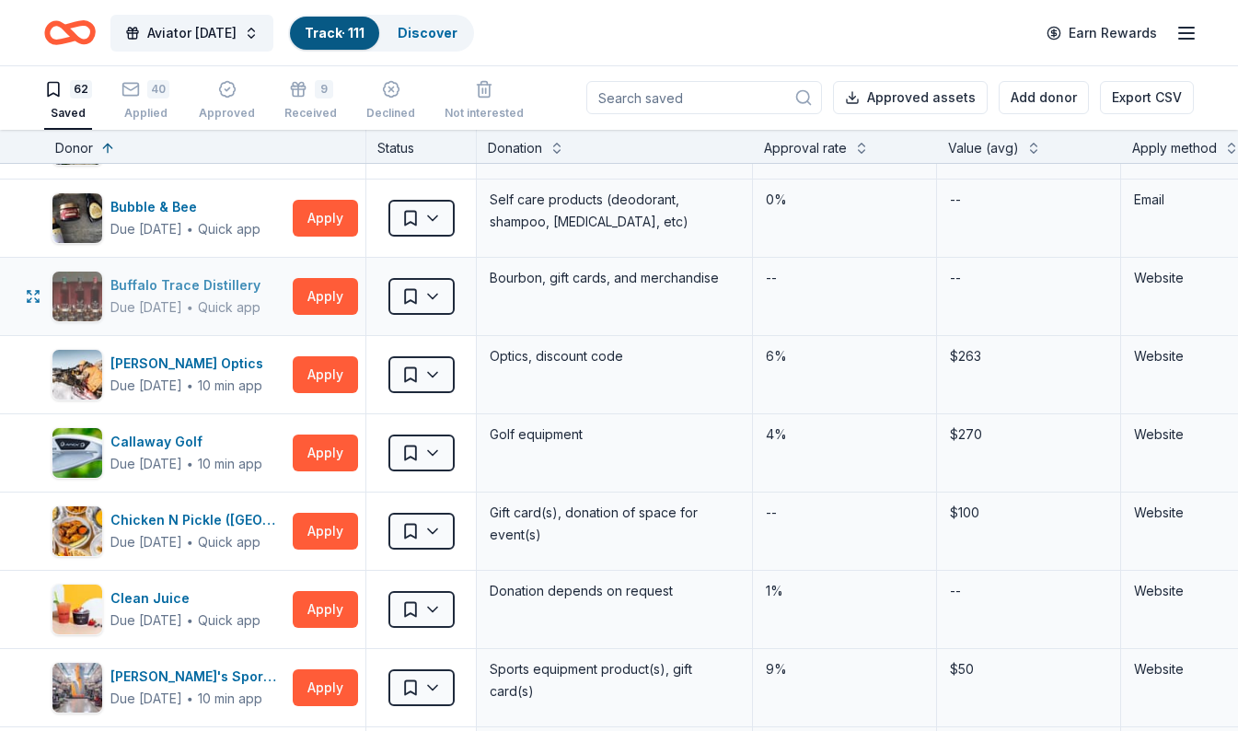
click at [134, 294] on div "Buffalo Trace Distillery" at bounding box center [188, 285] width 157 height 22
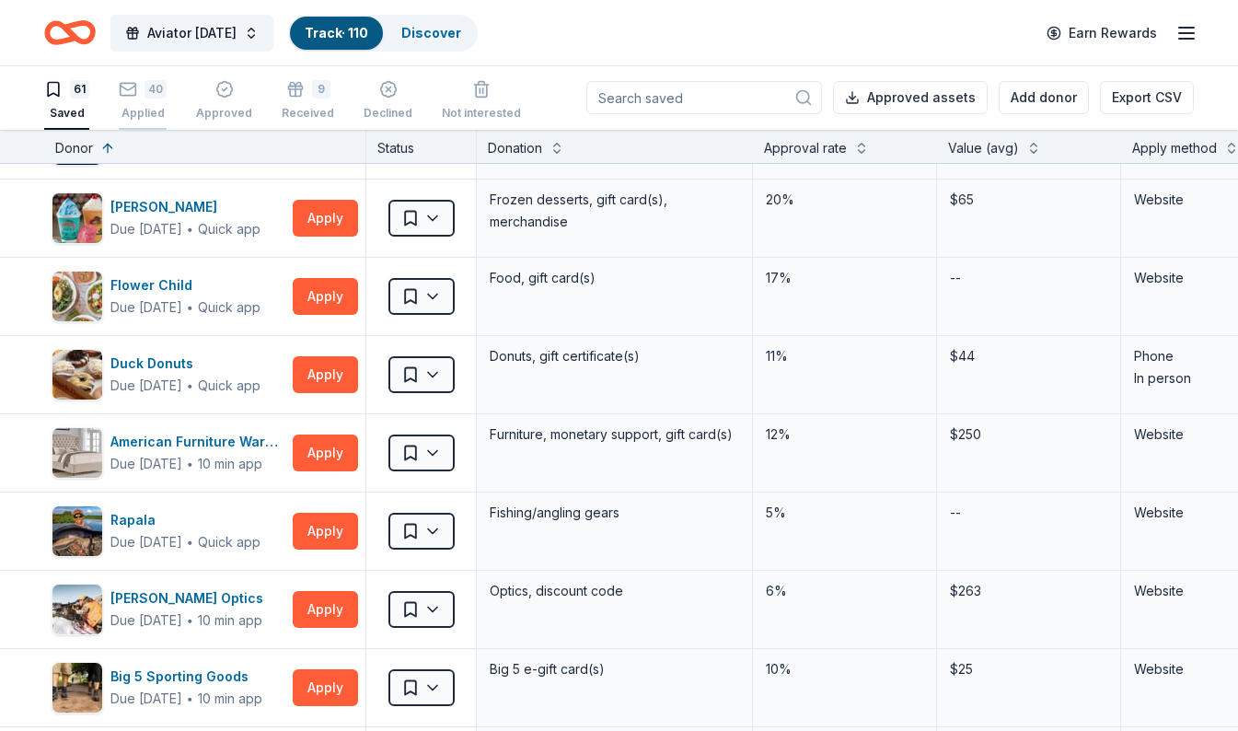
click at [139, 98] on div "40 Applied" at bounding box center [143, 100] width 48 height 40
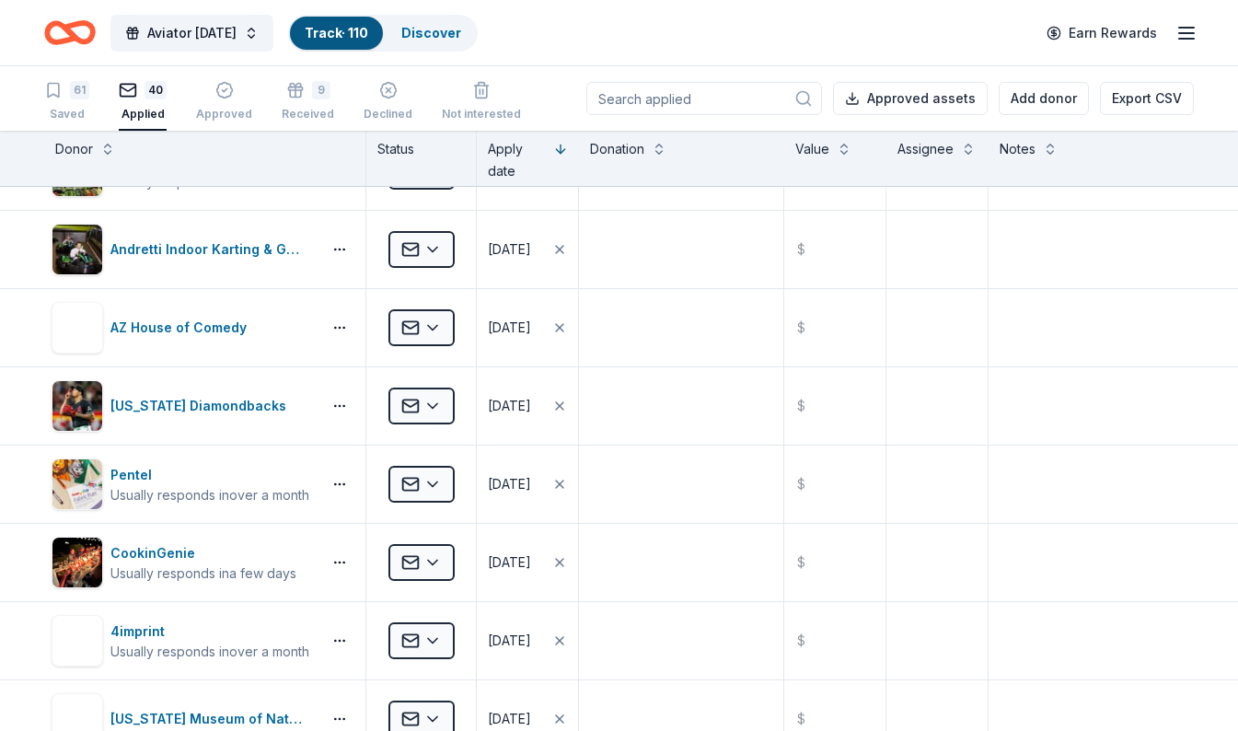
scroll to position [2098, 0]
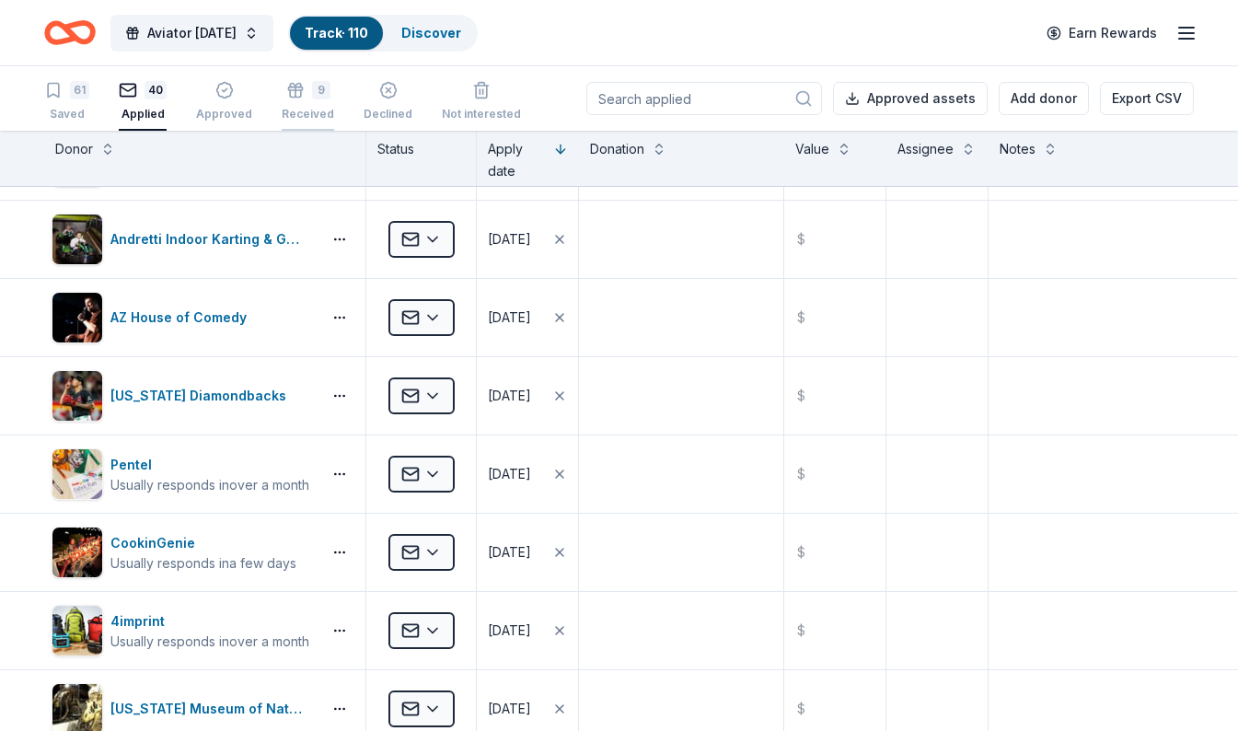
click at [305, 97] on div "9" at bounding box center [308, 90] width 52 height 18
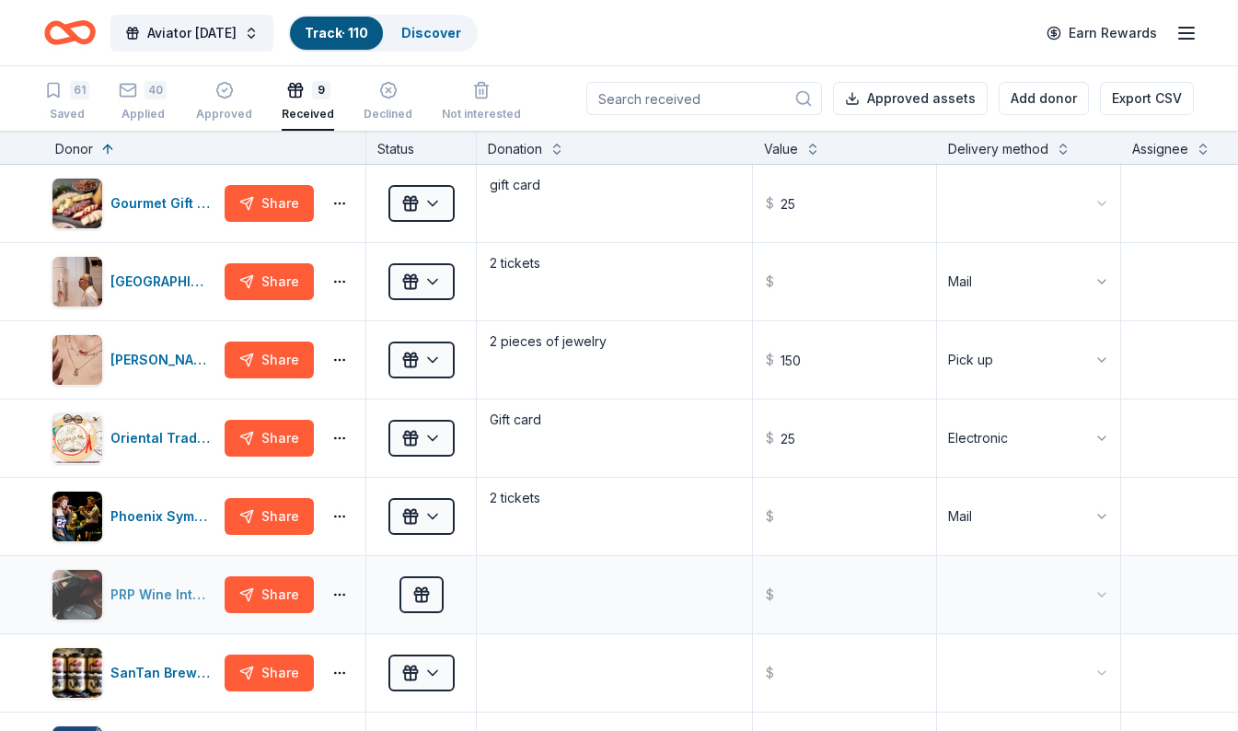
click at [142, 589] on div "PRP Wine International" at bounding box center [163, 594] width 107 height 22
drag, startPoint x: 63, startPoint y: 91, endPoint x: 252, endPoint y: 19, distance: 201.8
click at [63, 91] on div "61" at bounding box center [66, 90] width 45 height 18
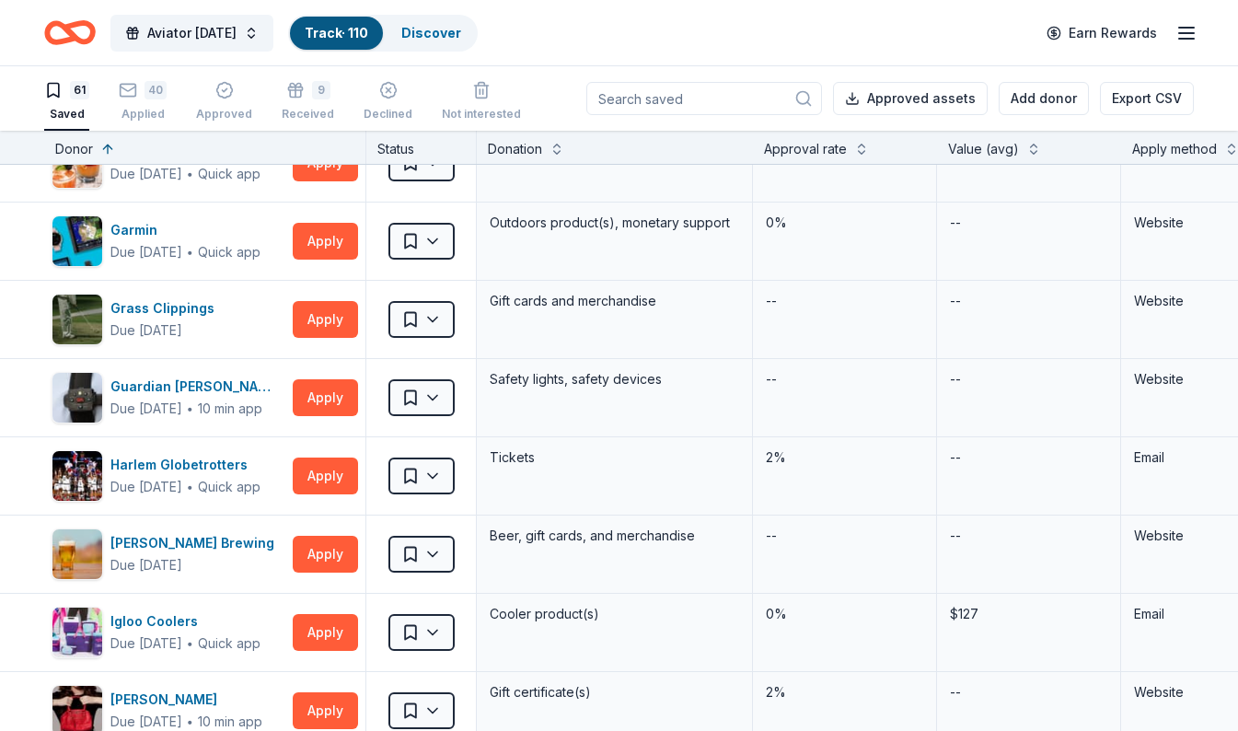
scroll to position [1614, 0]
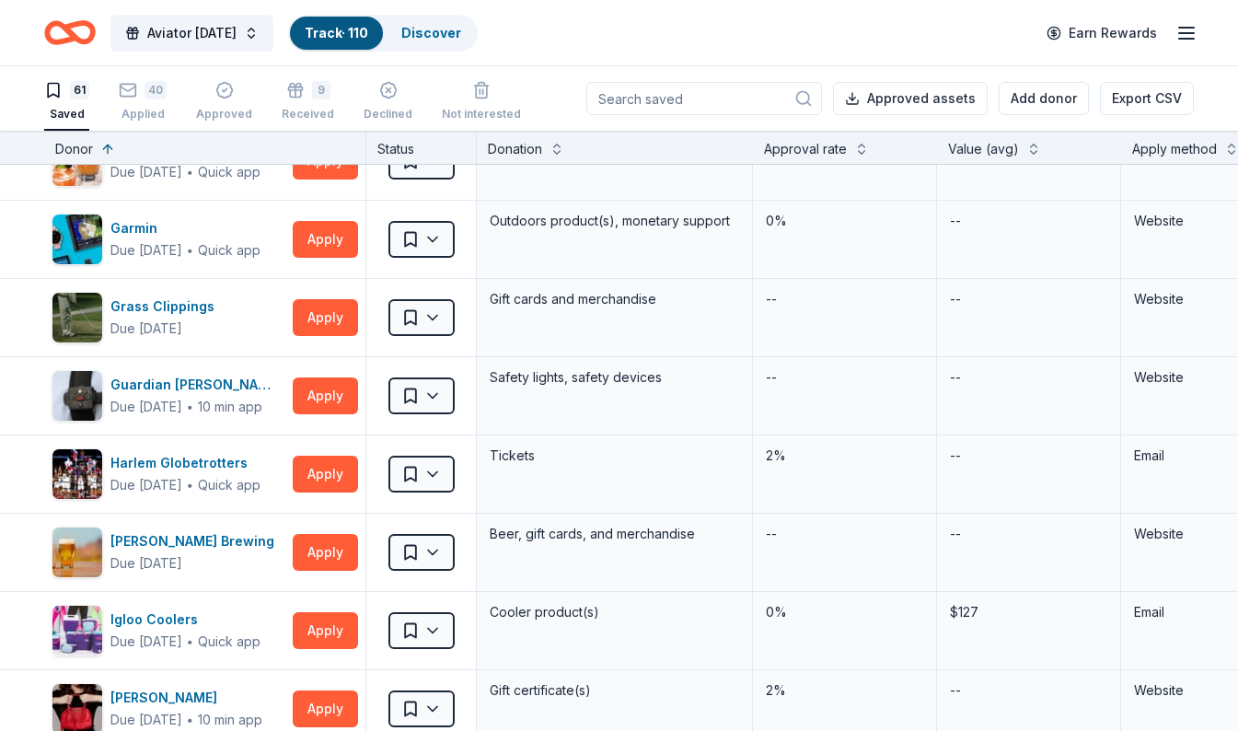
click at [65, 38] on icon "Home" at bounding box center [61, 32] width 29 height 18
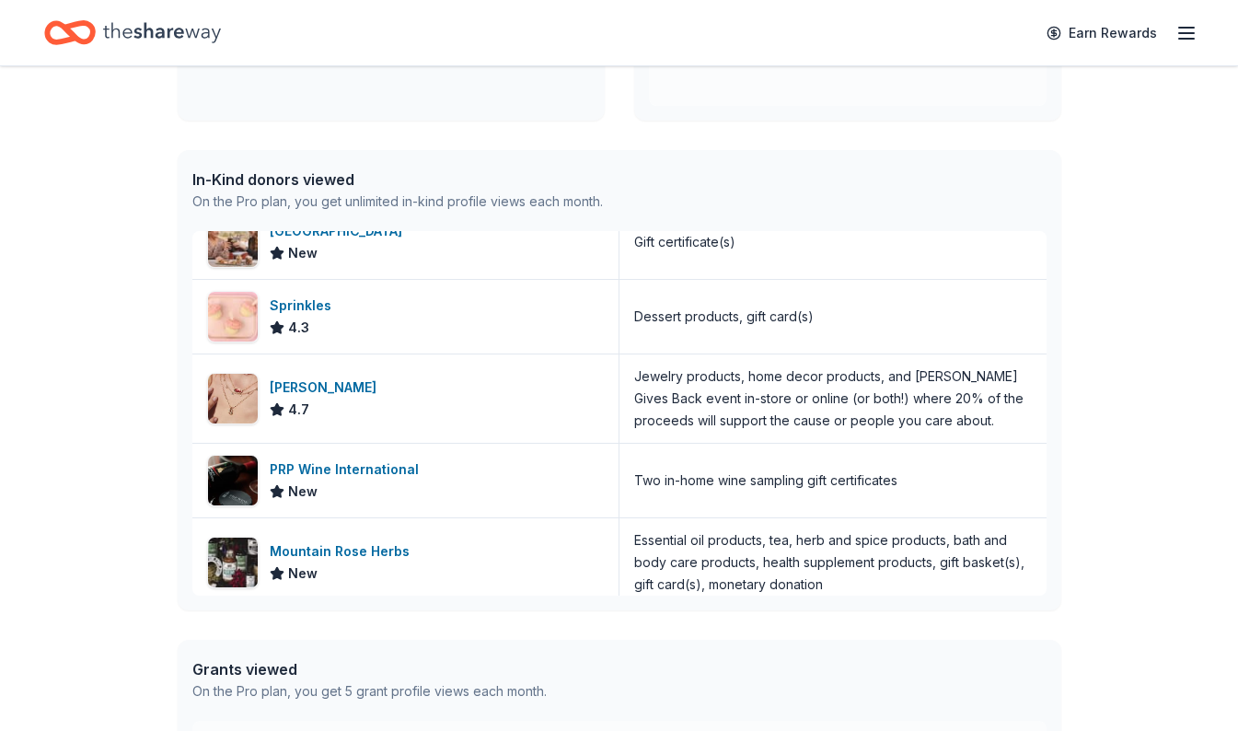
scroll to position [2127, 0]
click at [283, 465] on div "PRP Wine International" at bounding box center [348, 469] width 156 height 22
click at [270, 388] on div "Kendra Scott" at bounding box center [327, 387] width 114 height 22
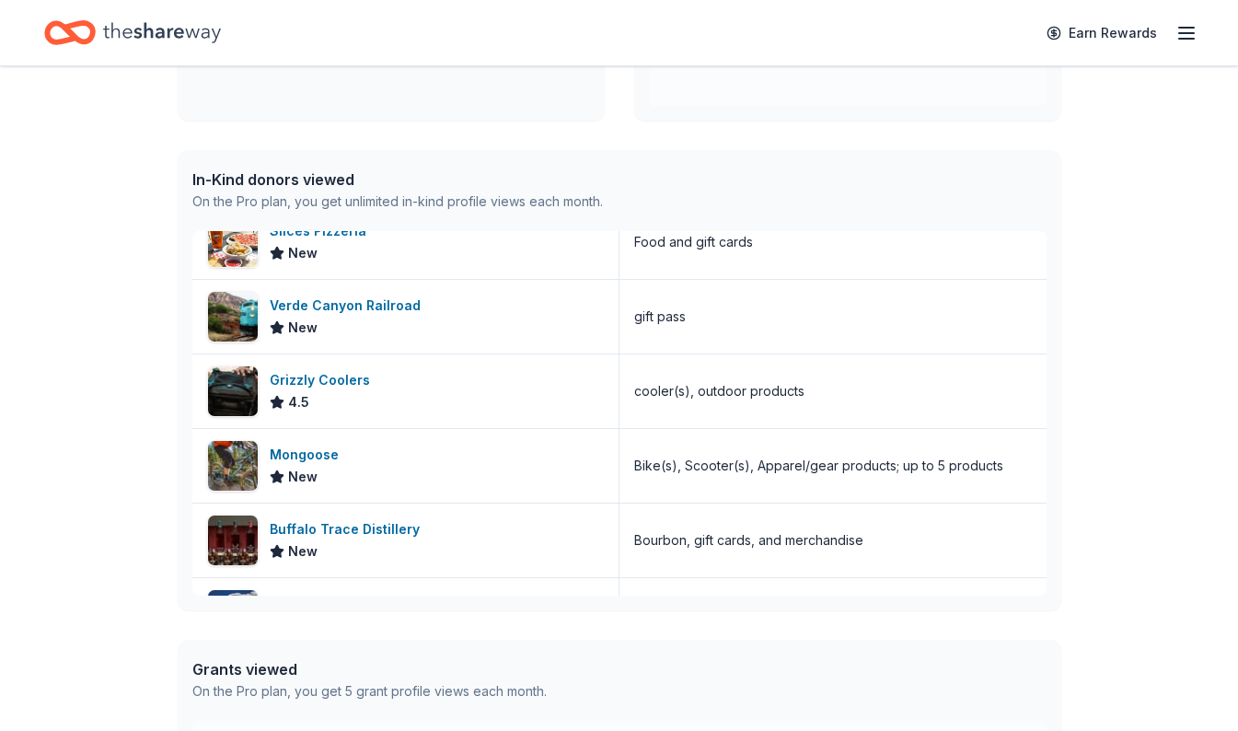
scroll to position [2809, 0]
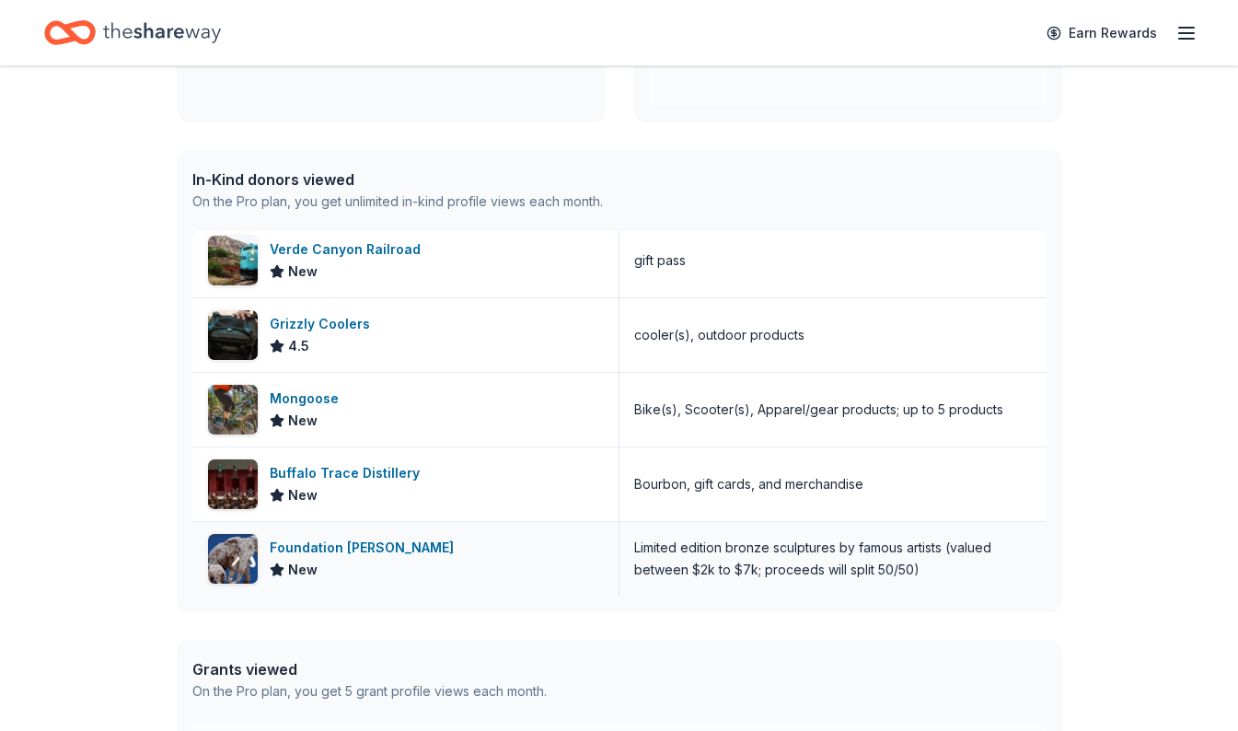
click at [264, 548] on div "Foundation Michelangelo New" at bounding box center [405, 559] width 427 height 74
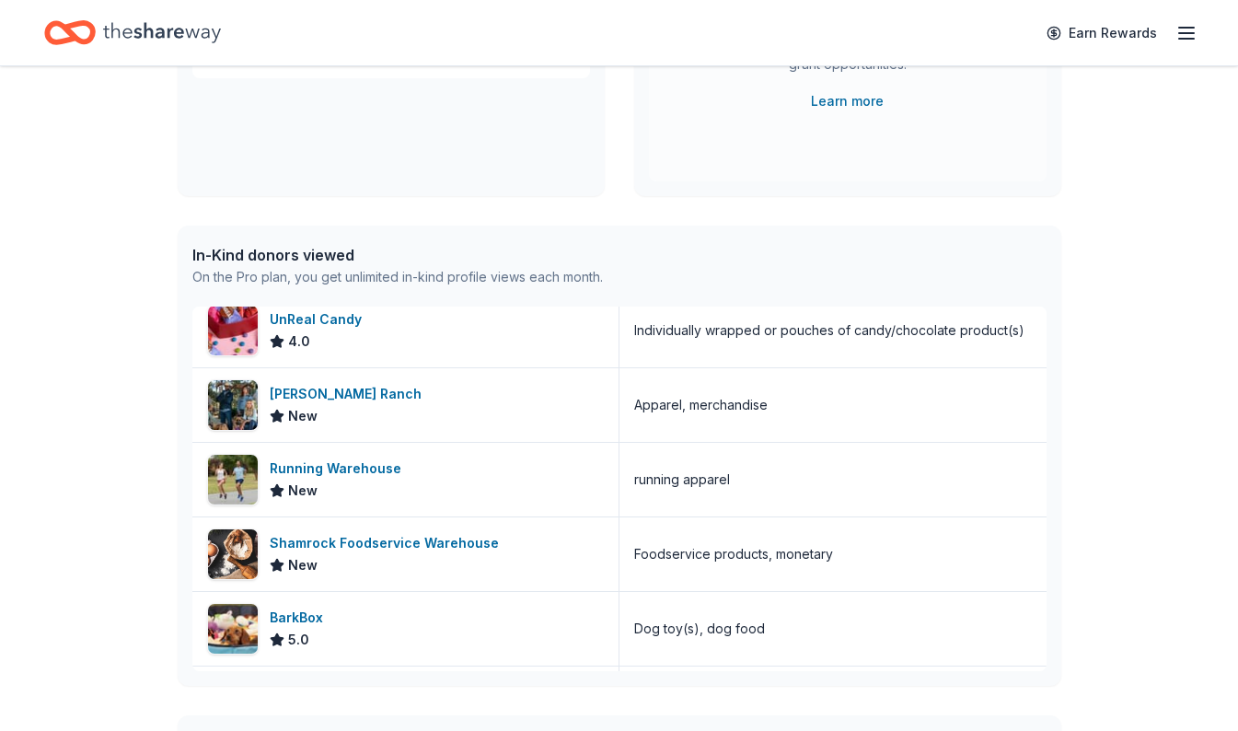
scroll to position [0, 0]
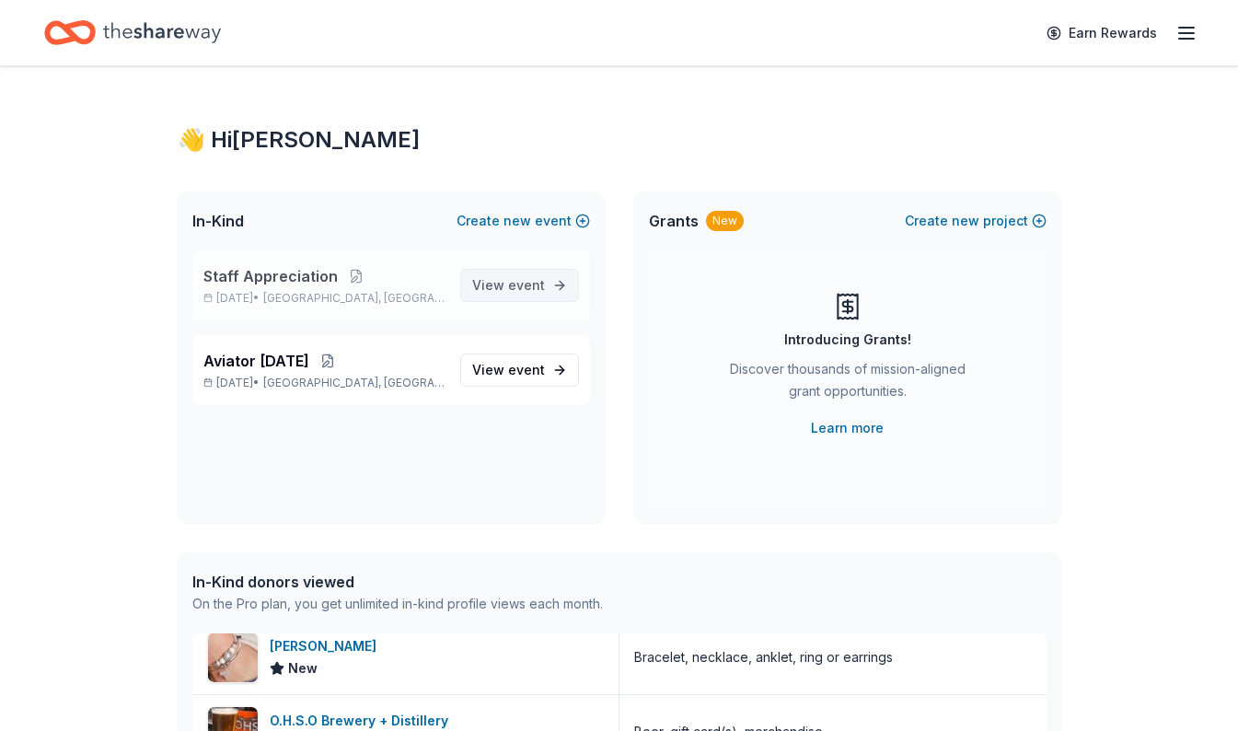
click at [508, 286] on span "View event" at bounding box center [508, 285] width 73 height 22
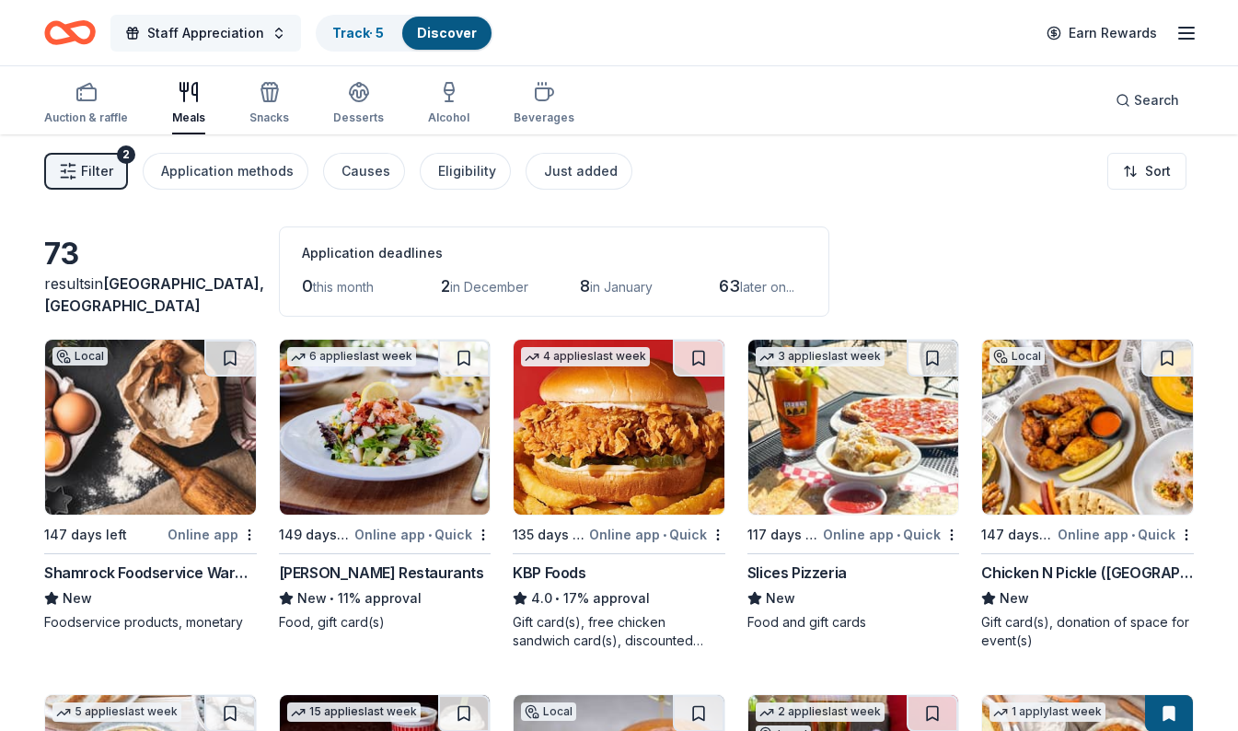
click at [257, 17] on button "Staff Appreciation" at bounding box center [205, 33] width 190 height 37
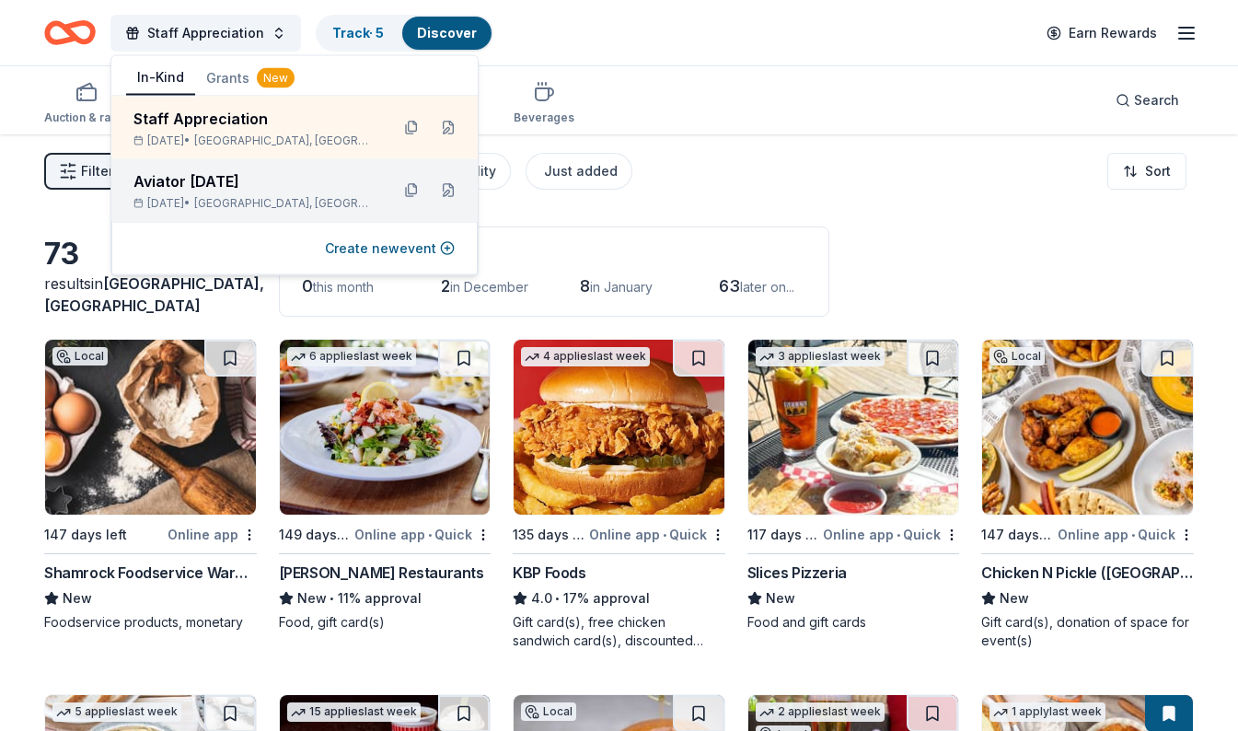
click at [187, 197] on div "Nov 07, 2025 • Mesa, AZ" at bounding box center [253, 203] width 241 height 15
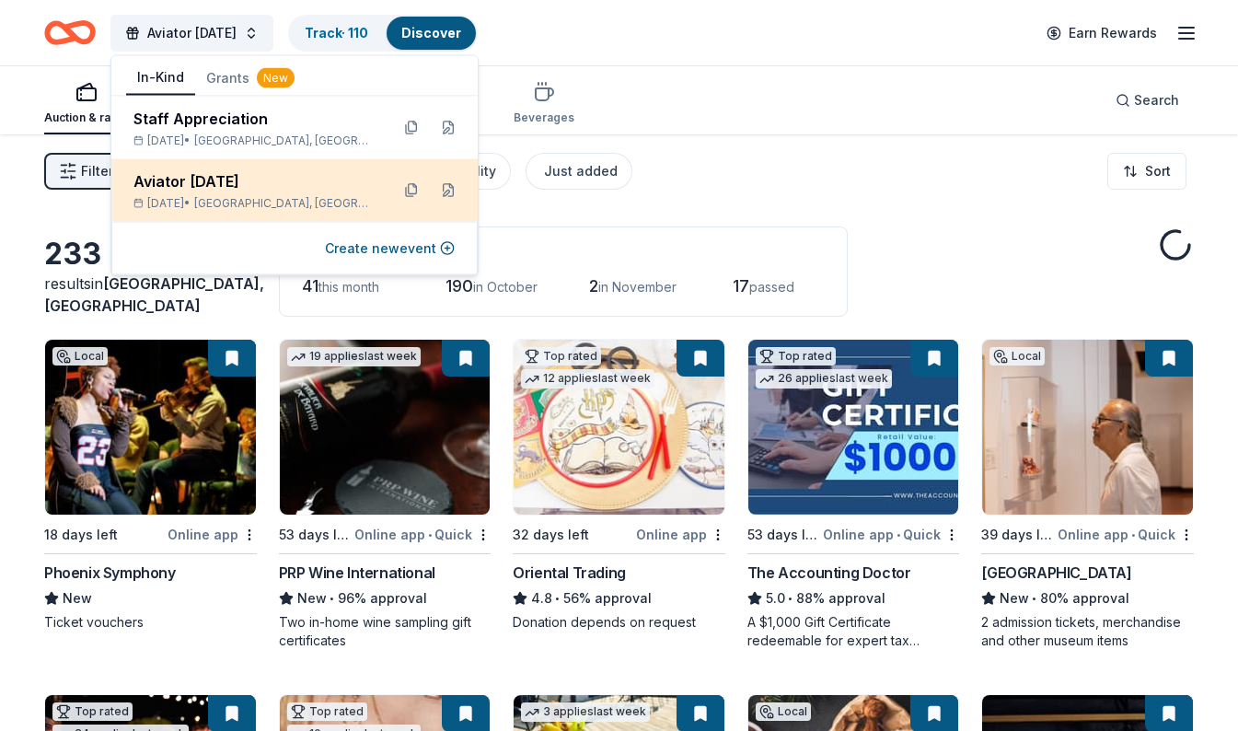
click at [199, 180] on div "Aviator [DATE]" at bounding box center [253, 181] width 241 height 22
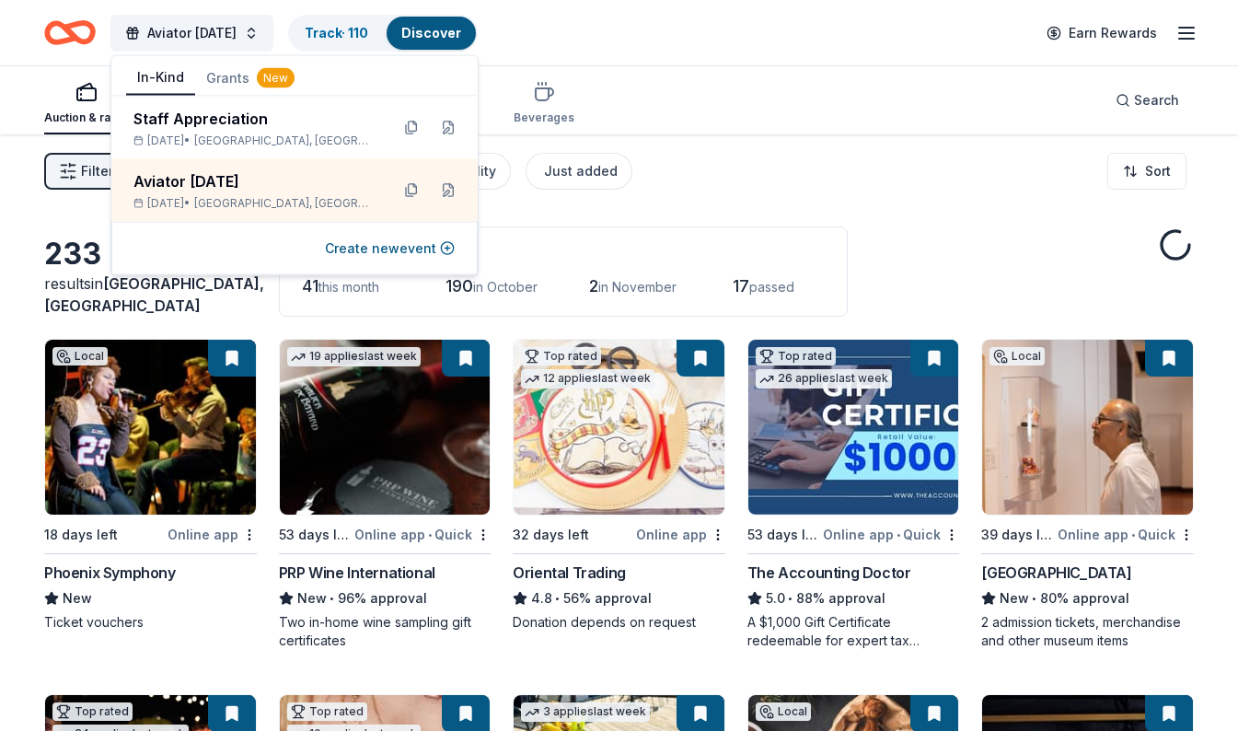
click at [60, 254] on div "233 results in Mesa, AZ Application deadlines 41 this month 190 in October 2 in…" at bounding box center [618, 271] width 1149 height 90
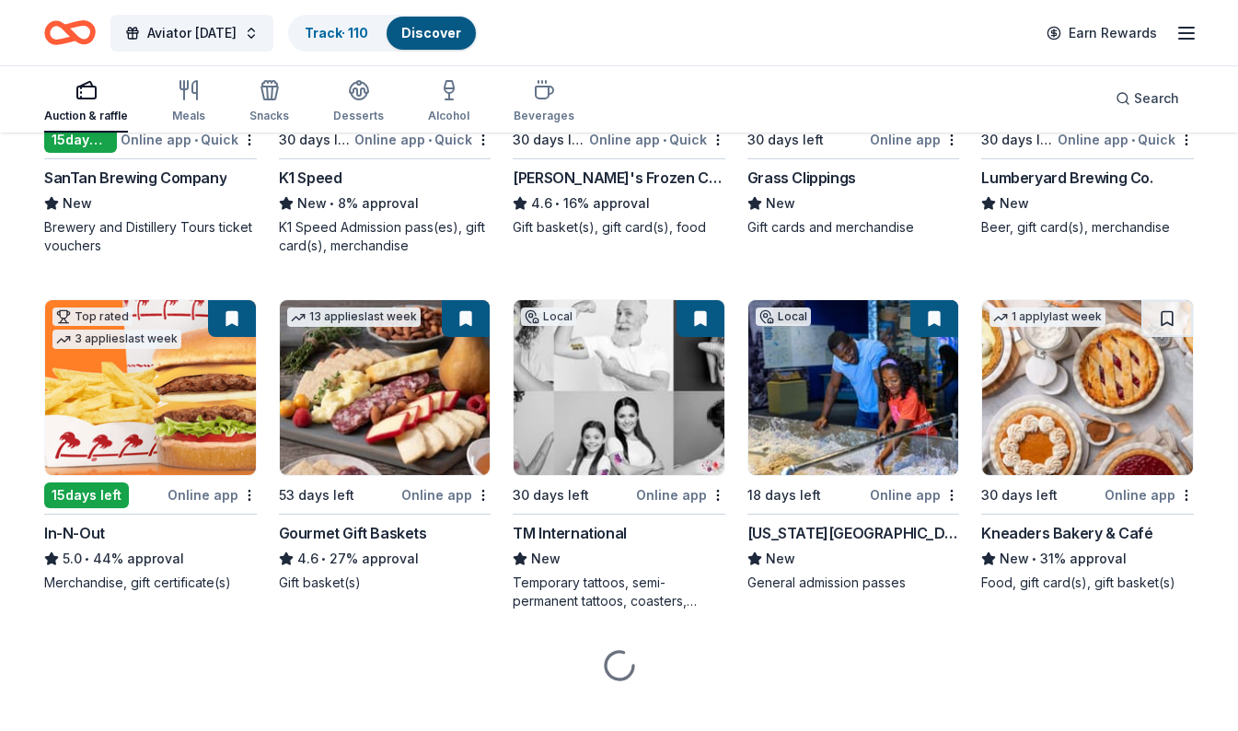
scroll to position [1842, 0]
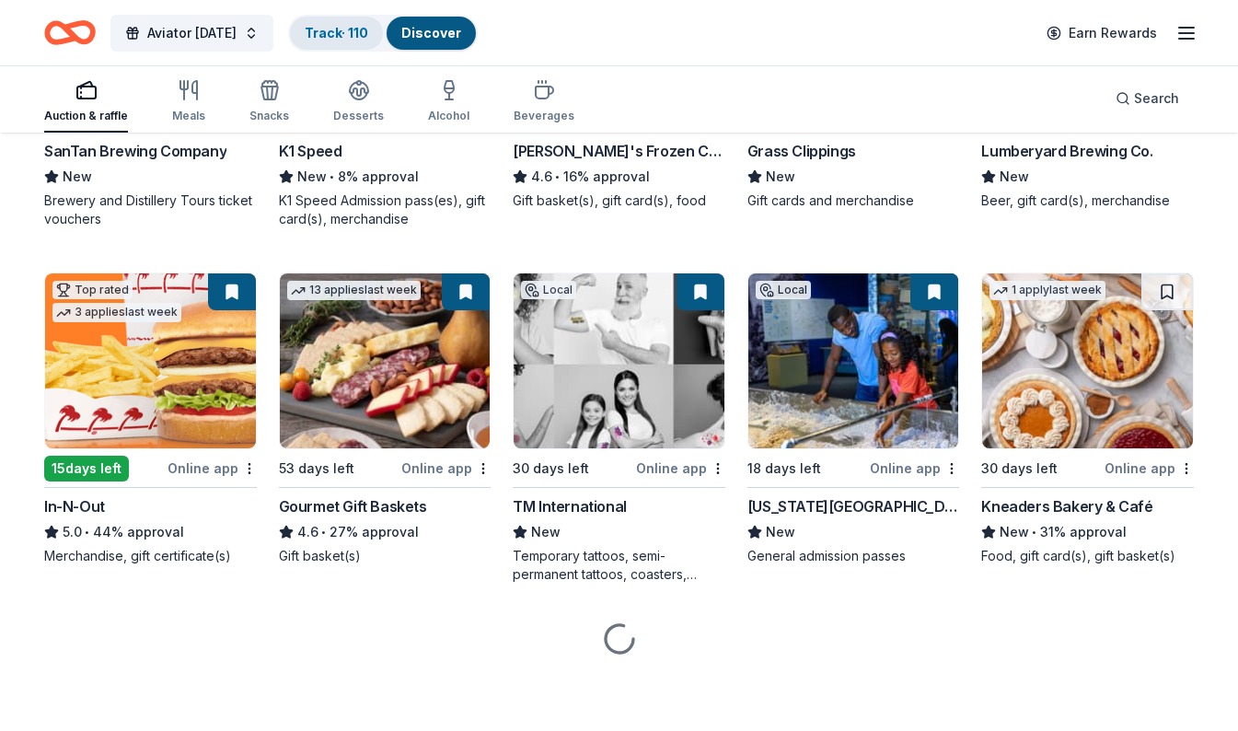
click at [351, 38] on link "Track · 110" at bounding box center [336, 33] width 63 height 16
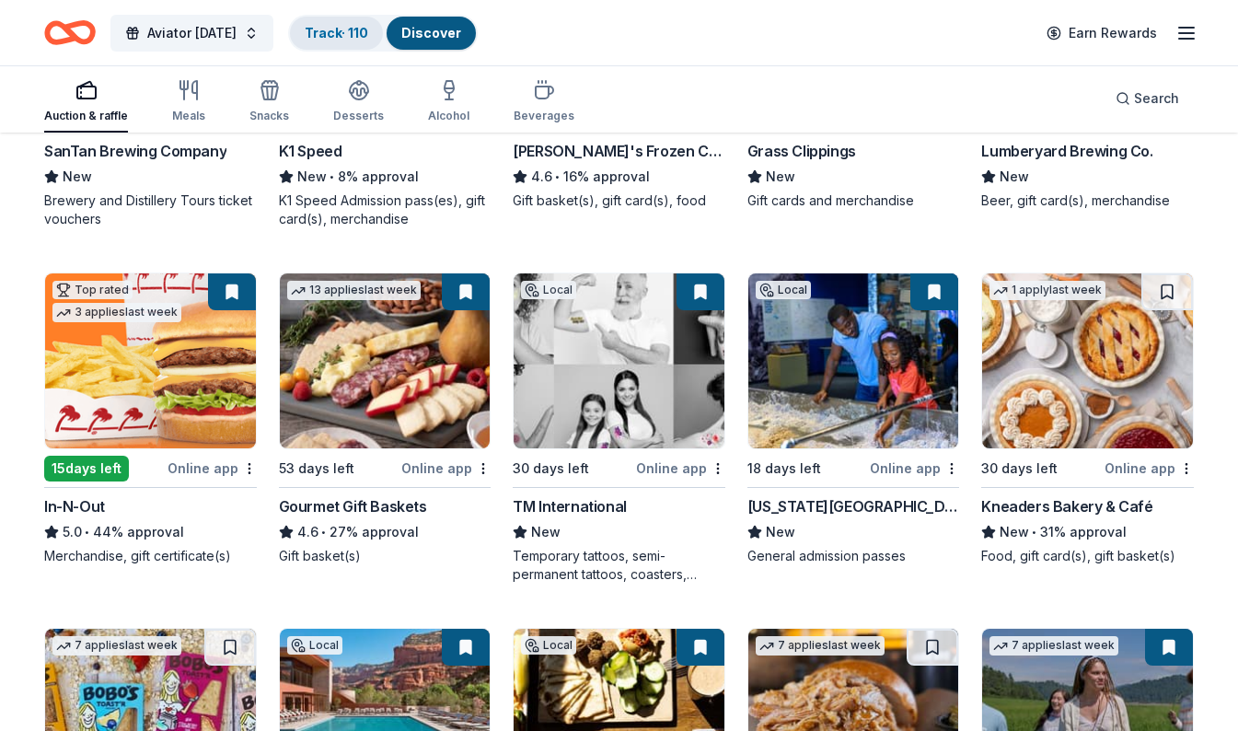
click at [358, 28] on link "Track · 110" at bounding box center [336, 33] width 63 height 16
click at [336, 29] on link "Track · 110" at bounding box center [336, 33] width 63 height 16
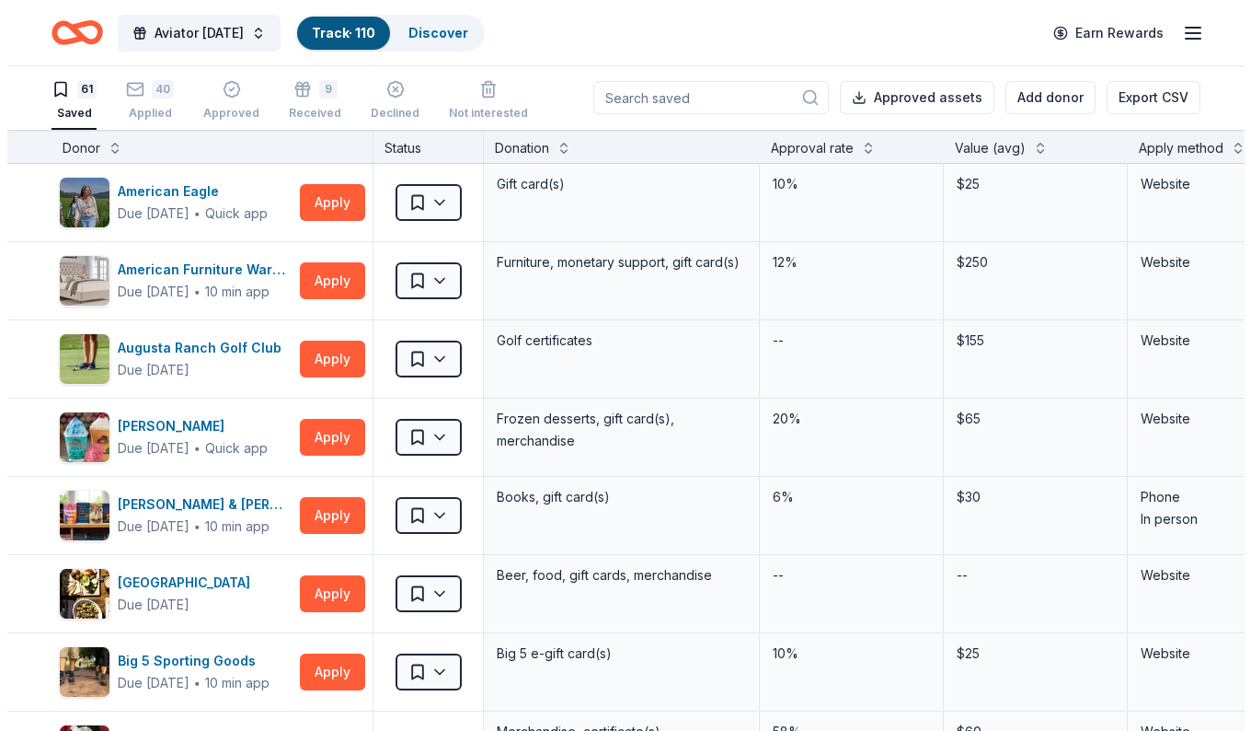
scroll to position [1, 0]
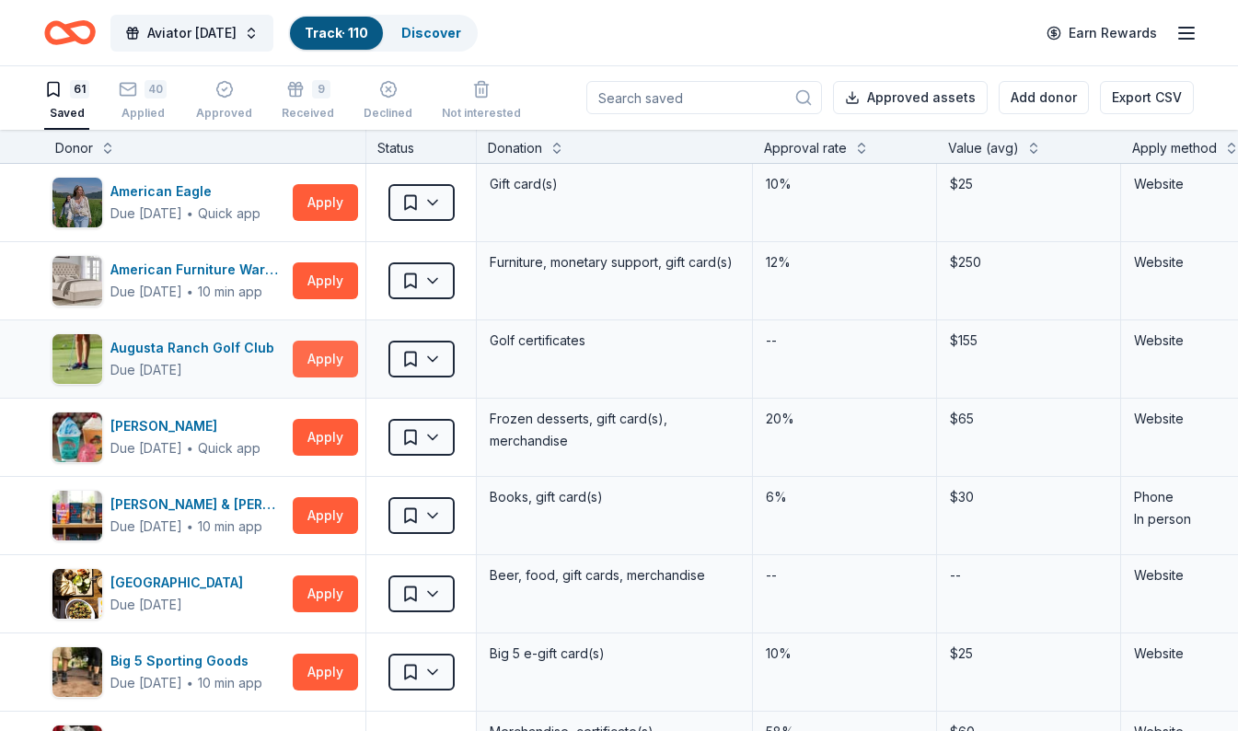
click at [313, 362] on button "Apply" at bounding box center [325, 358] width 65 height 37
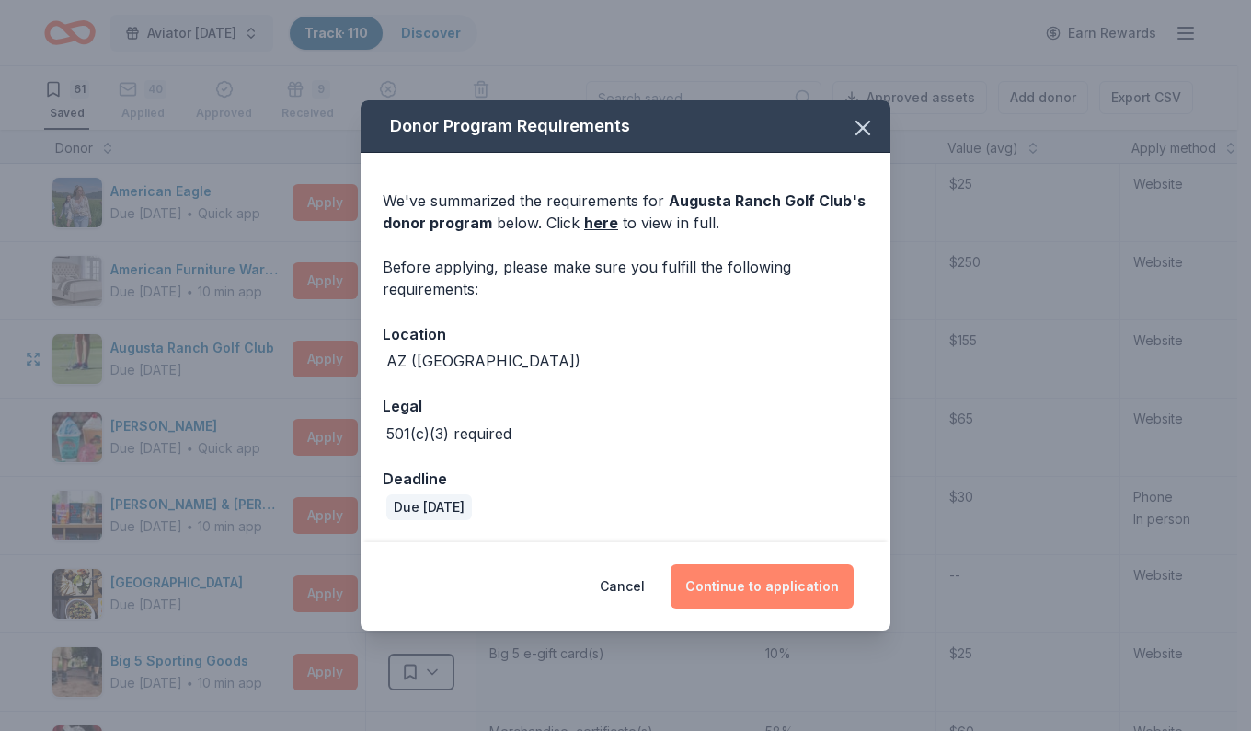
click at [761, 602] on button "Continue to application" at bounding box center [762, 586] width 183 height 44
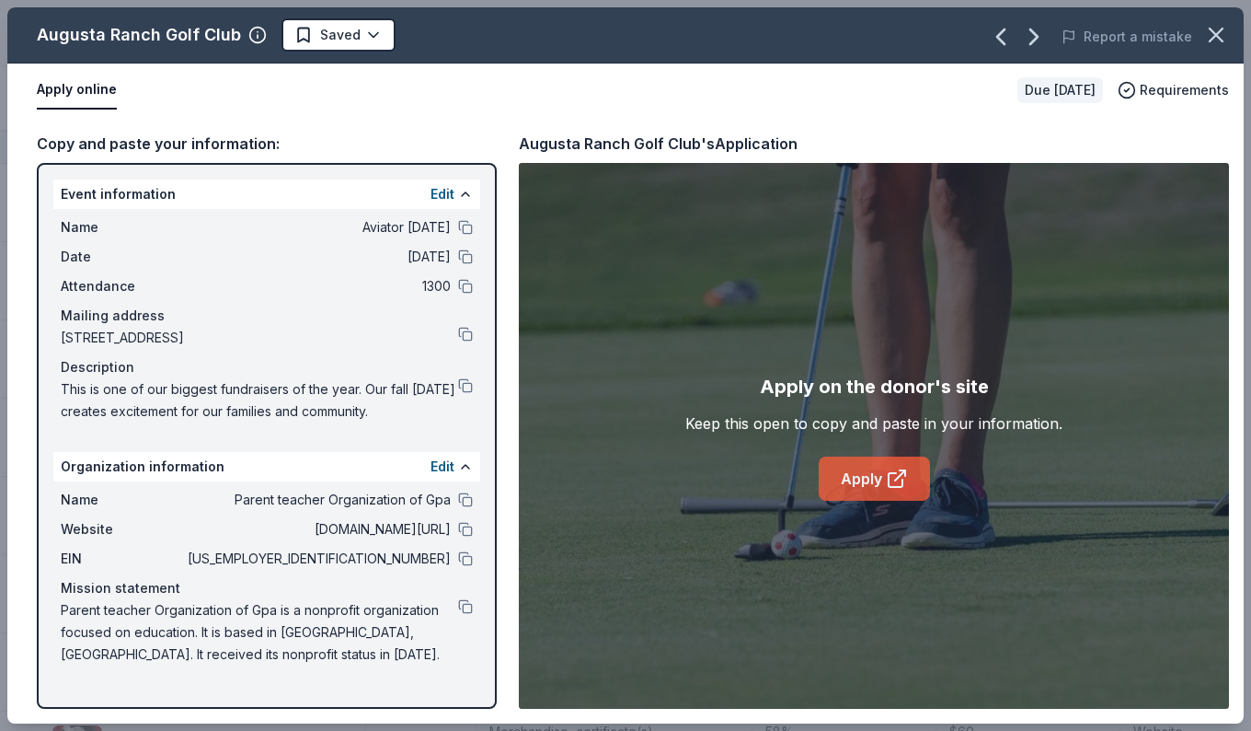
click at [859, 462] on link "Apply" at bounding box center [874, 478] width 111 height 44
click at [885, 486] on link "Apply" at bounding box center [874, 478] width 111 height 44
click at [863, 478] on link "Apply" at bounding box center [874, 478] width 111 height 44
click at [344, 34] on html "Aviator Carnival Track · 110 Discover Earn Rewards 61 Saved 40 Applied Approved…" at bounding box center [625, 364] width 1251 height 731
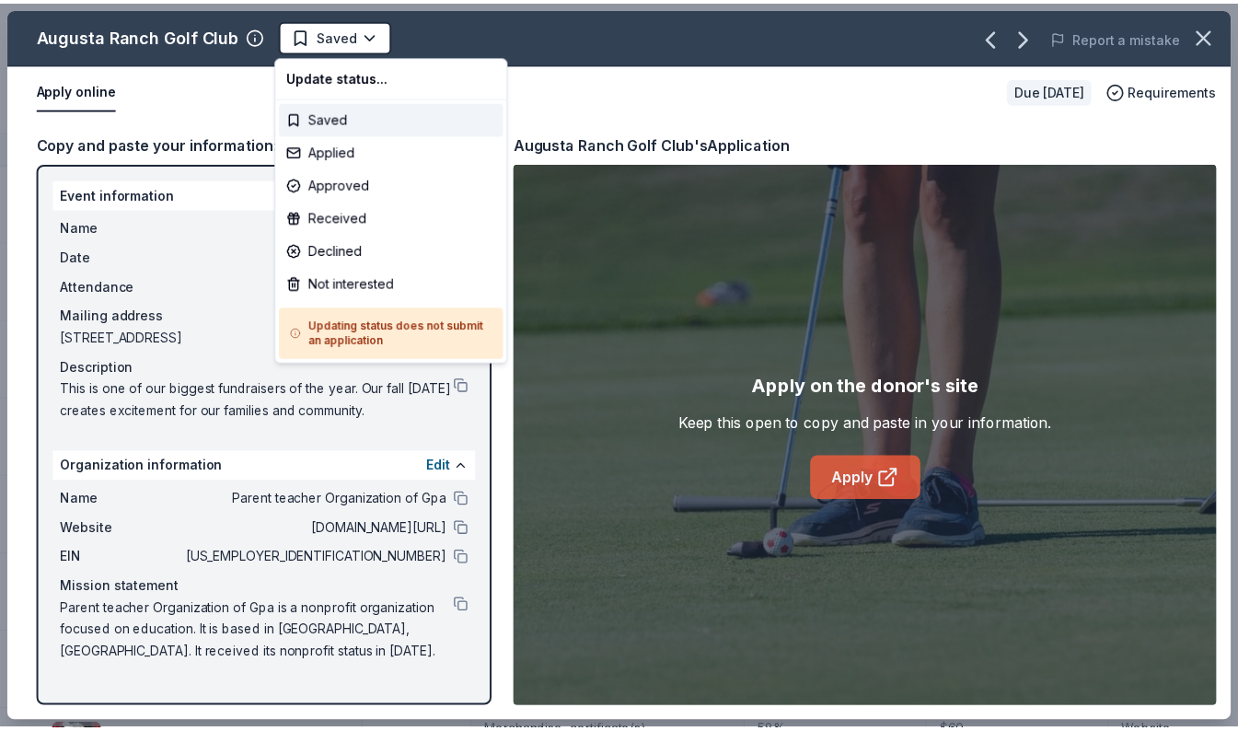
scroll to position [0, 0]
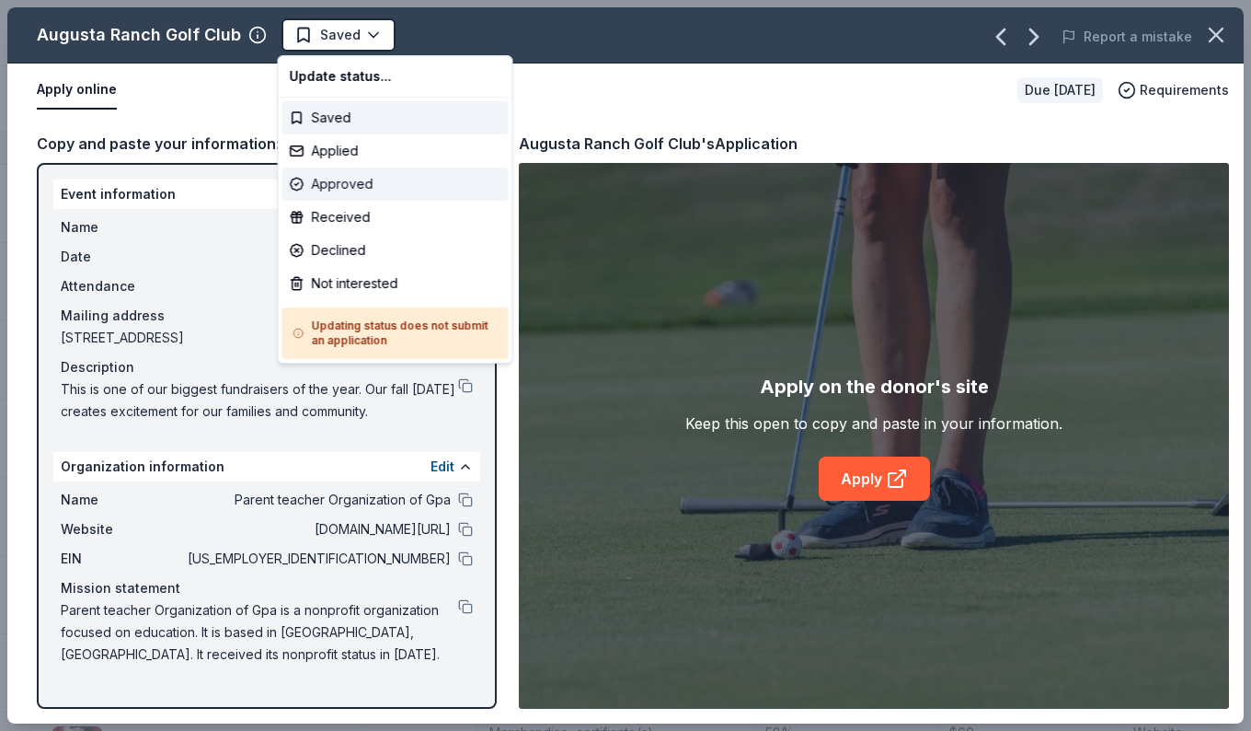
click at [324, 188] on div "Approved" at bounding box center [396, 183] width 226 height 33
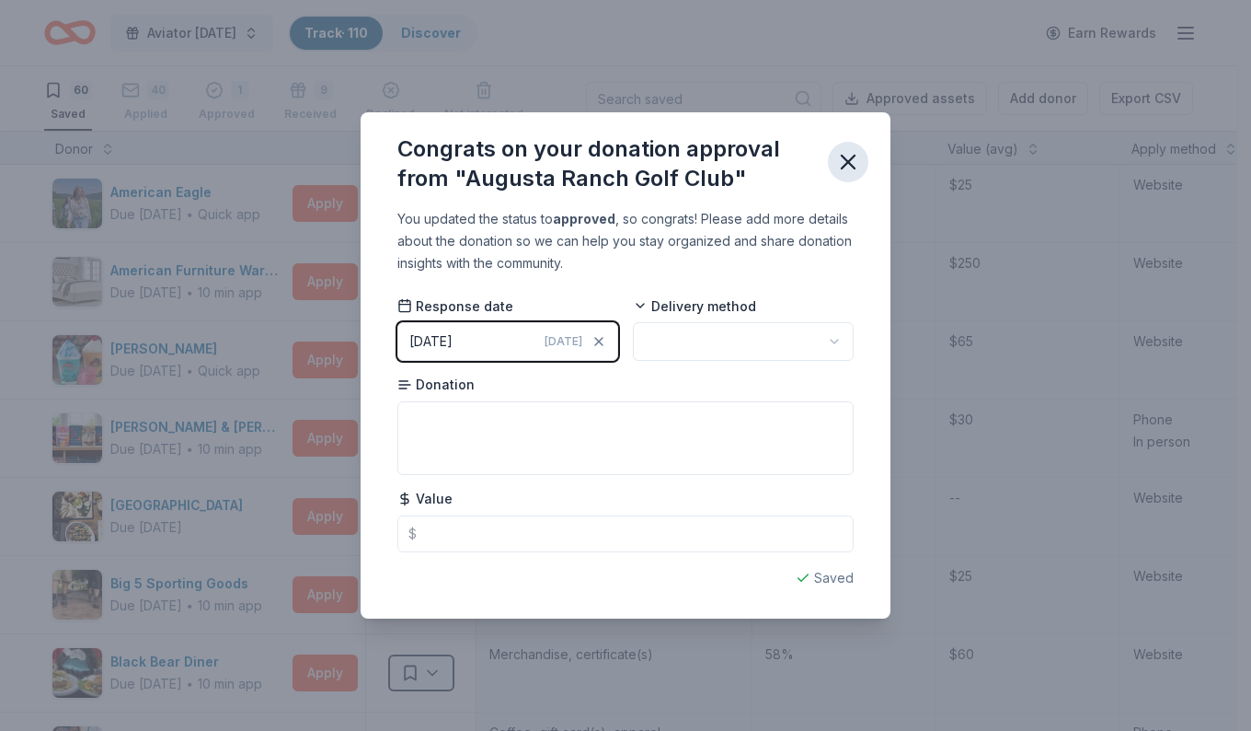
click at [859, 166] on icon "button" at bounding box center [849, 162] width 26 height 26
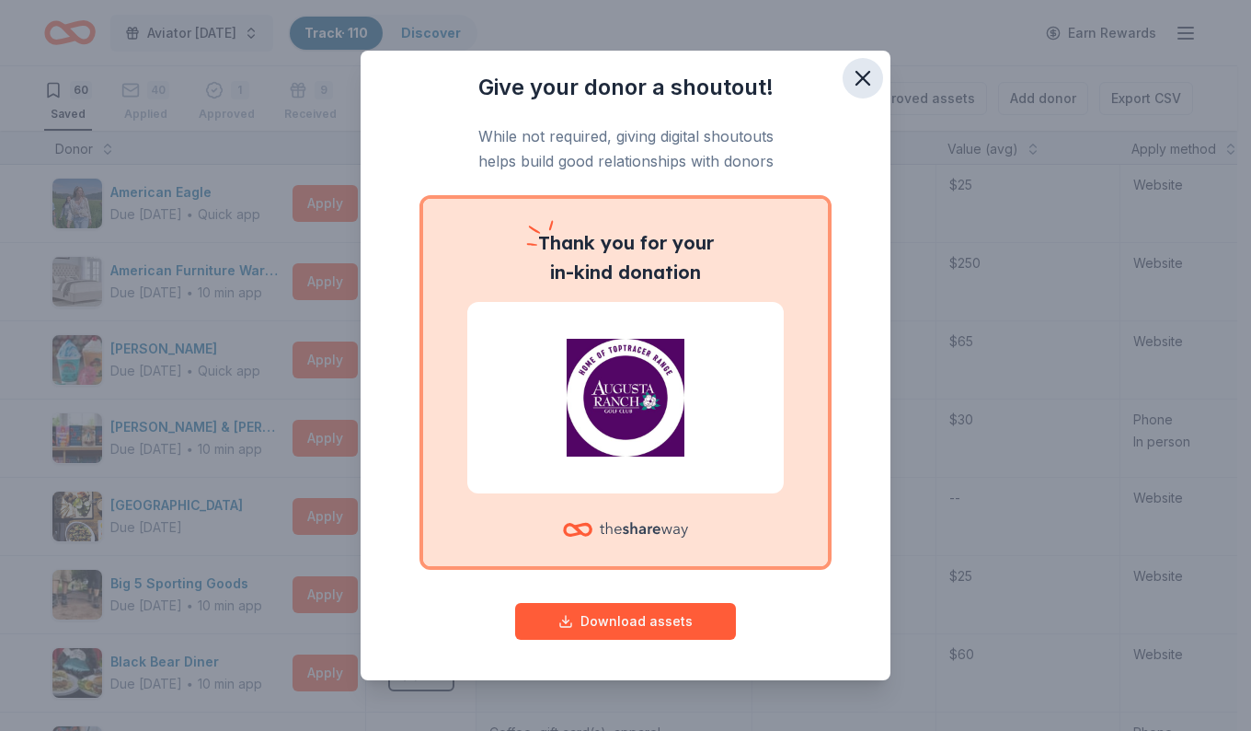
click at [860, 75] on icon "button" at bounding box center [863, 78] width 13 height 13
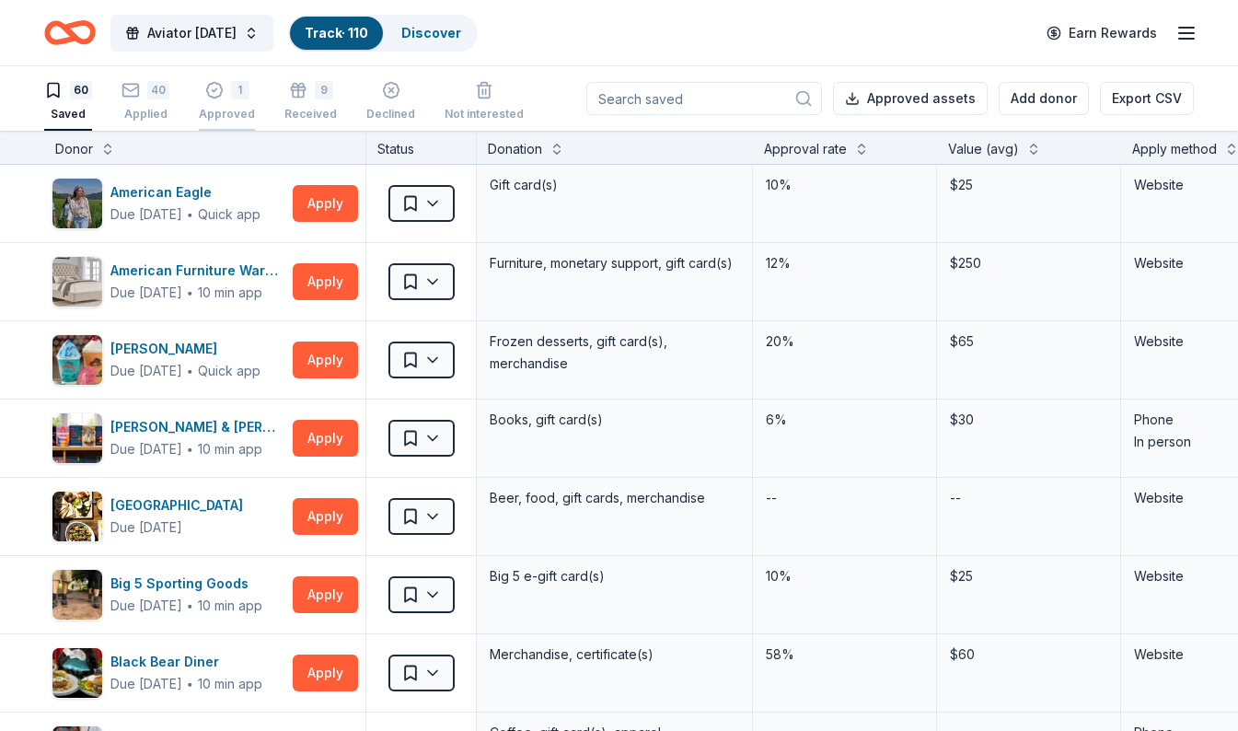
click at [223, 107] on div "Approved" at bounding box center [227, 114] width 56 height 15
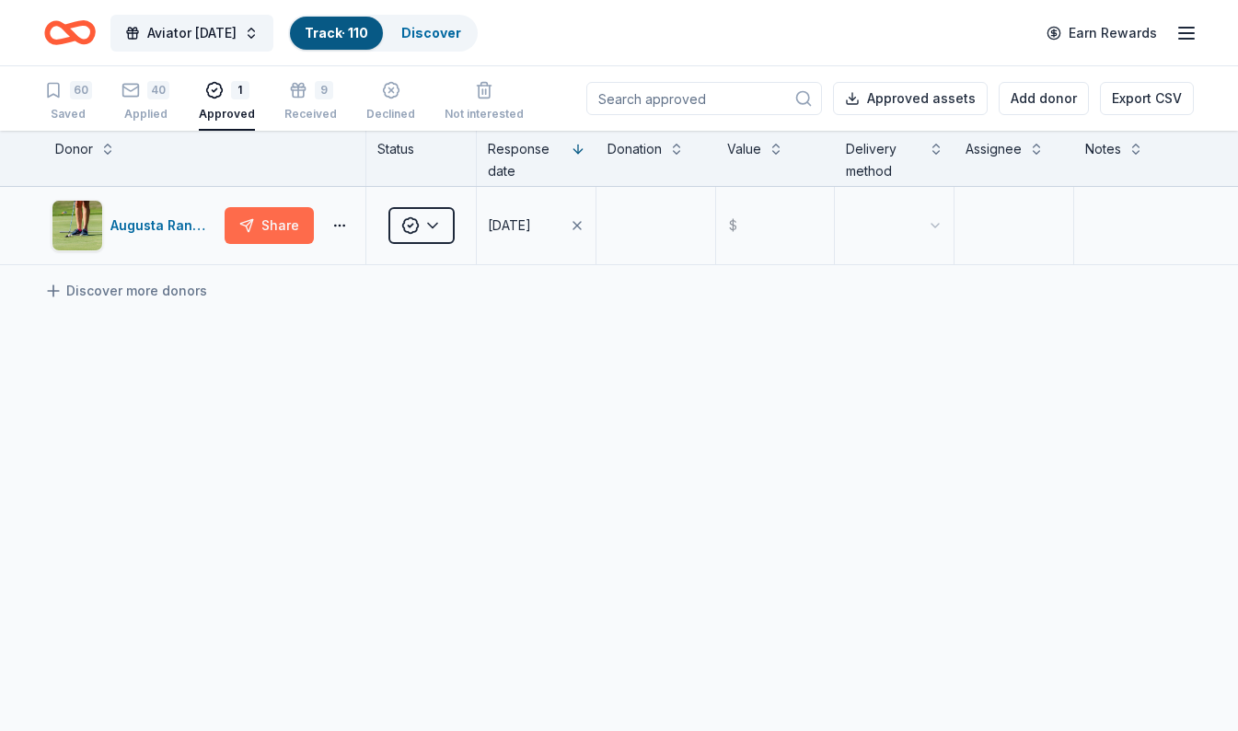
click at [301, 225] on button "Share" at bounding box center [269, 225] width 89 height 37
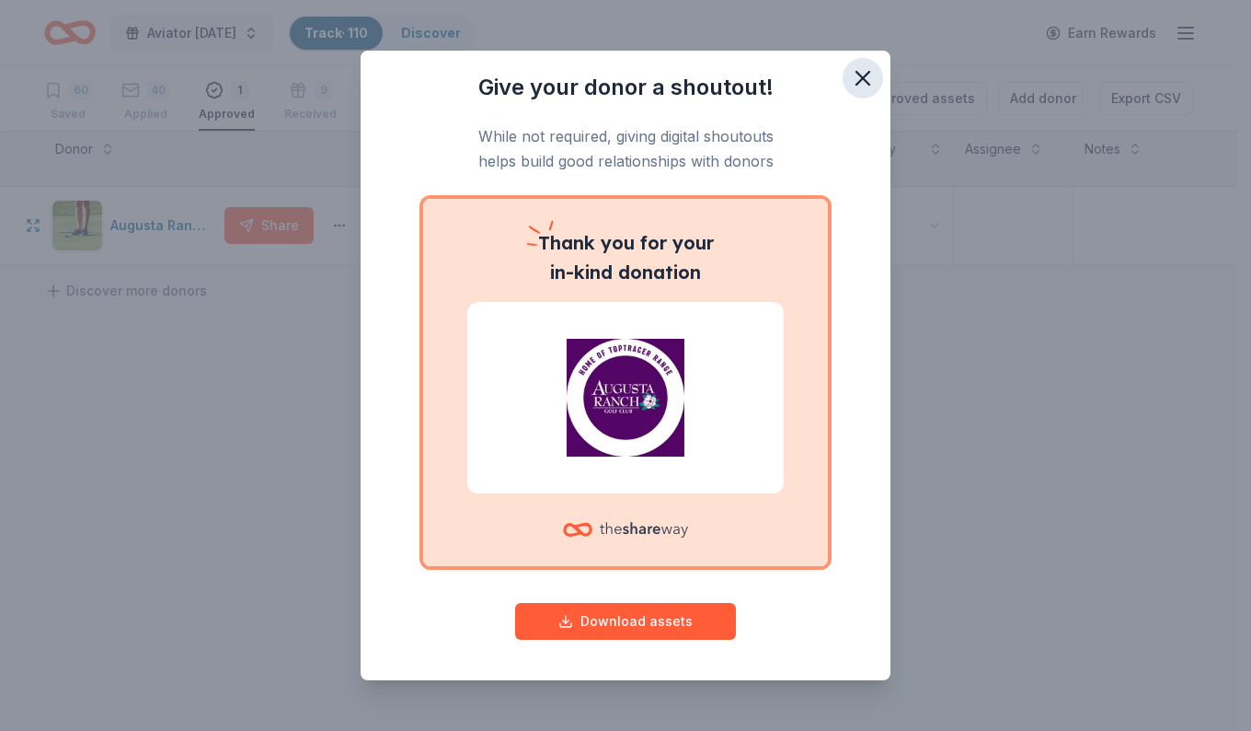
click at [865, 93] on button "button" at bounding box center [863, 78] width 40 height 40
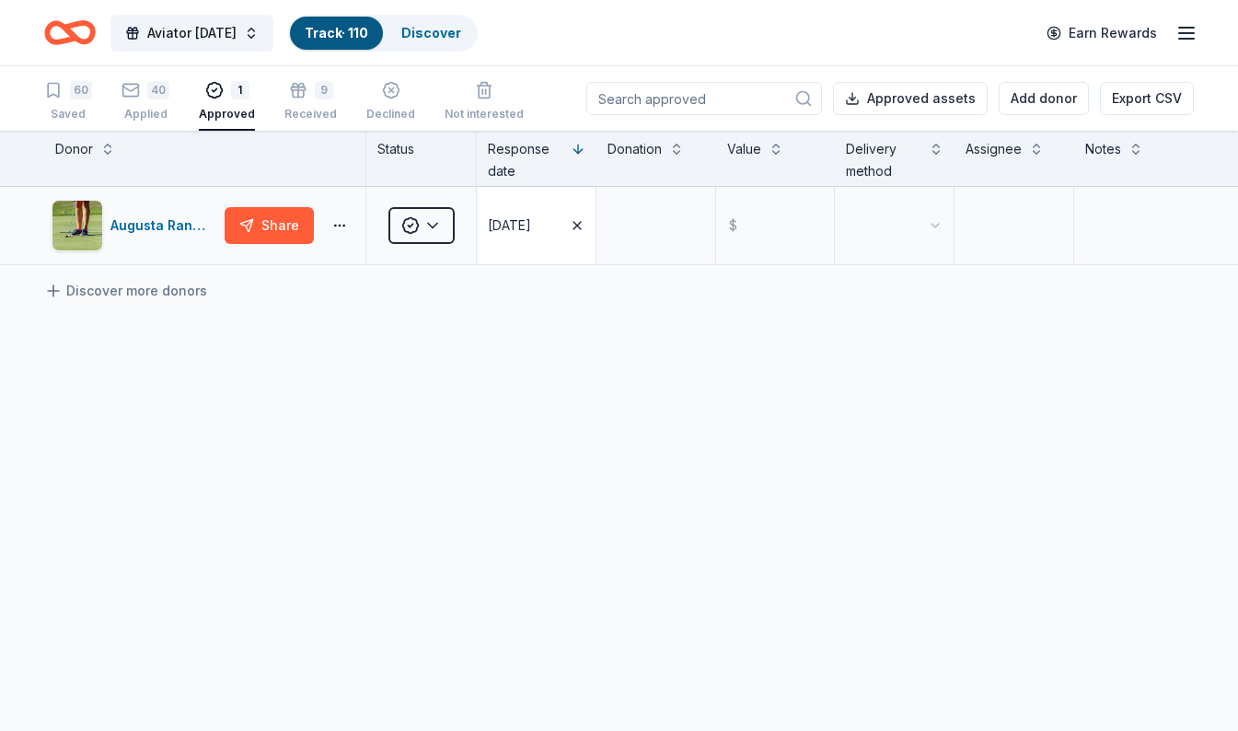
click at [576, 225] on icon "button" at bounding box center [576, 225] width 7 height 7
click at [435, 233] on html "Aviator Carnival Track · 110 Discover Earn Rewards 60 Saved 40 Applied 1 Approv…" at bounding box center [619, 365] width 1238 height 731
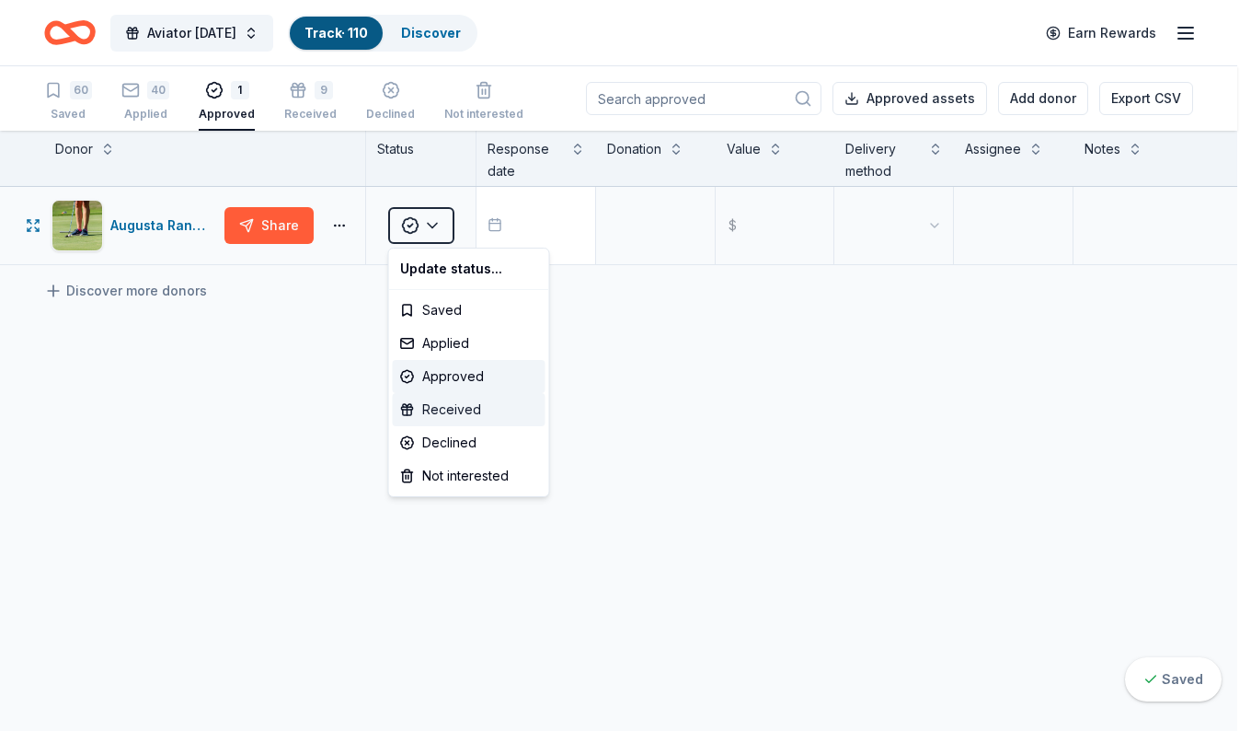
click at [429, 415] on div "Received" at bounding box center [469, 409] width 153 height 33
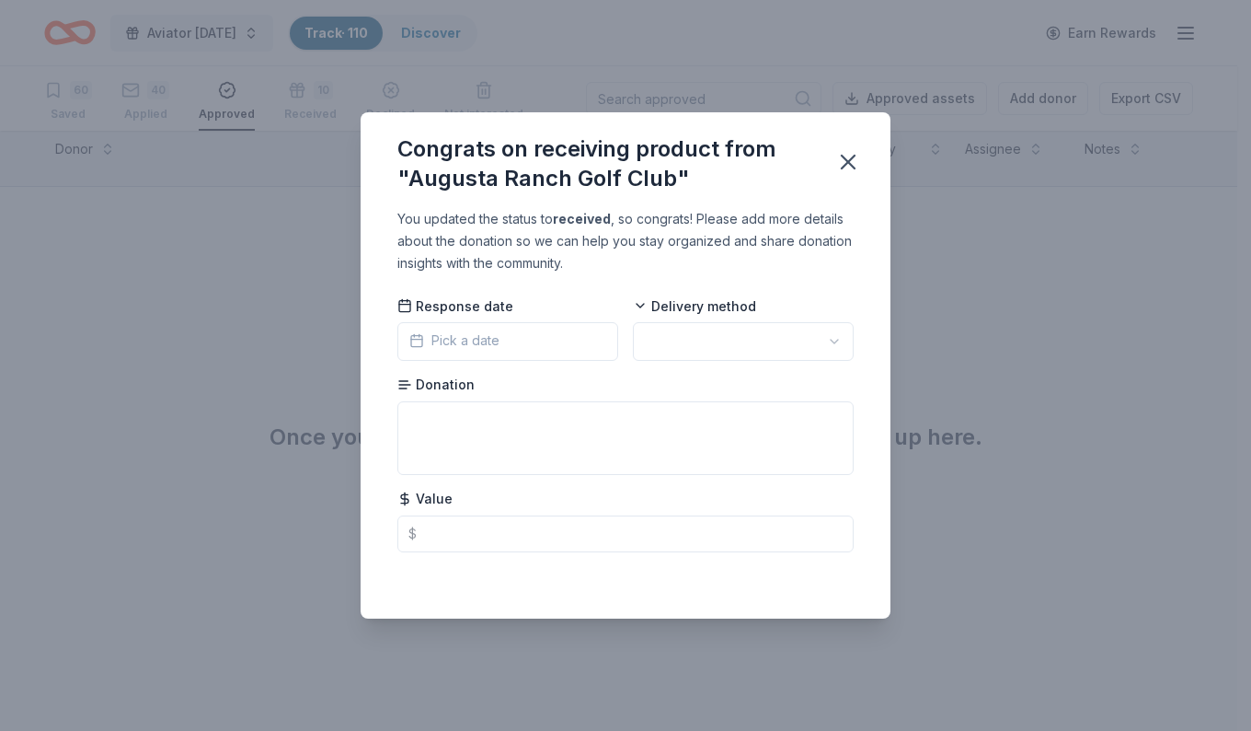
click at [464, 337] on span "Pick a date" at bounding box center [454, 340] width 90 height 22
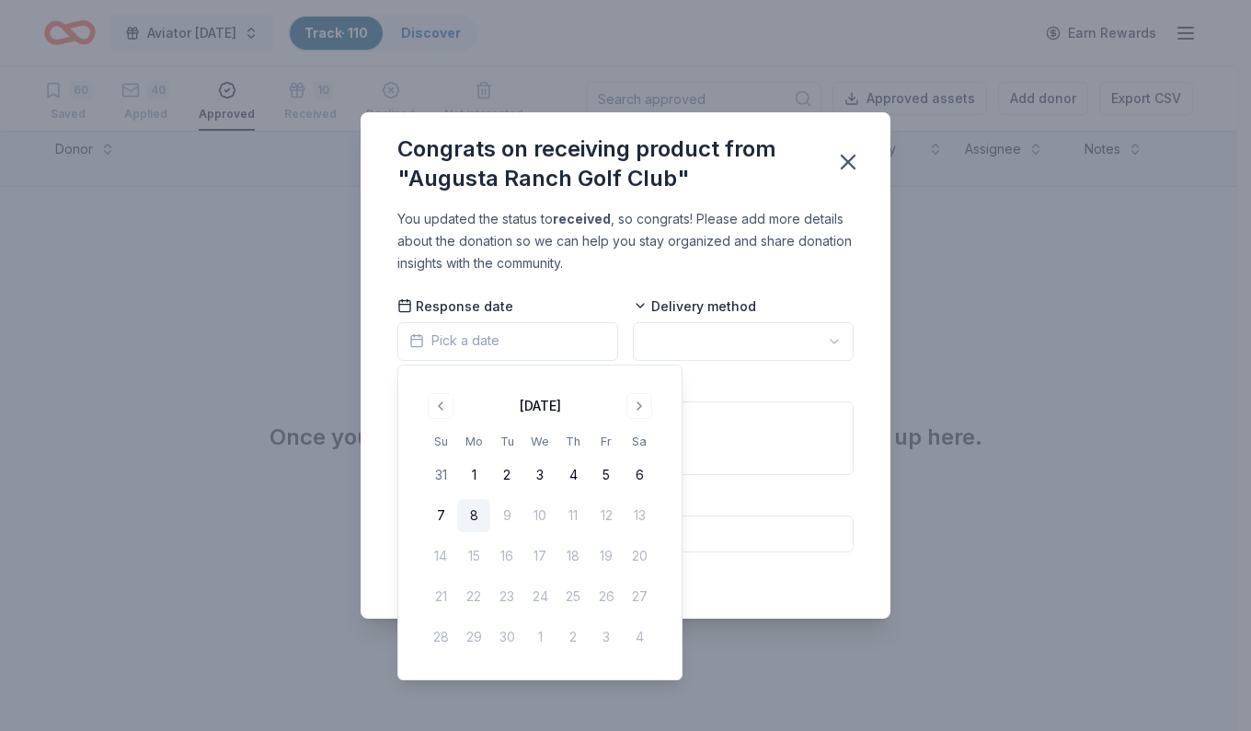
click at [474, 516] on button "8" at bounding box center [473, 515] width 33 height 33
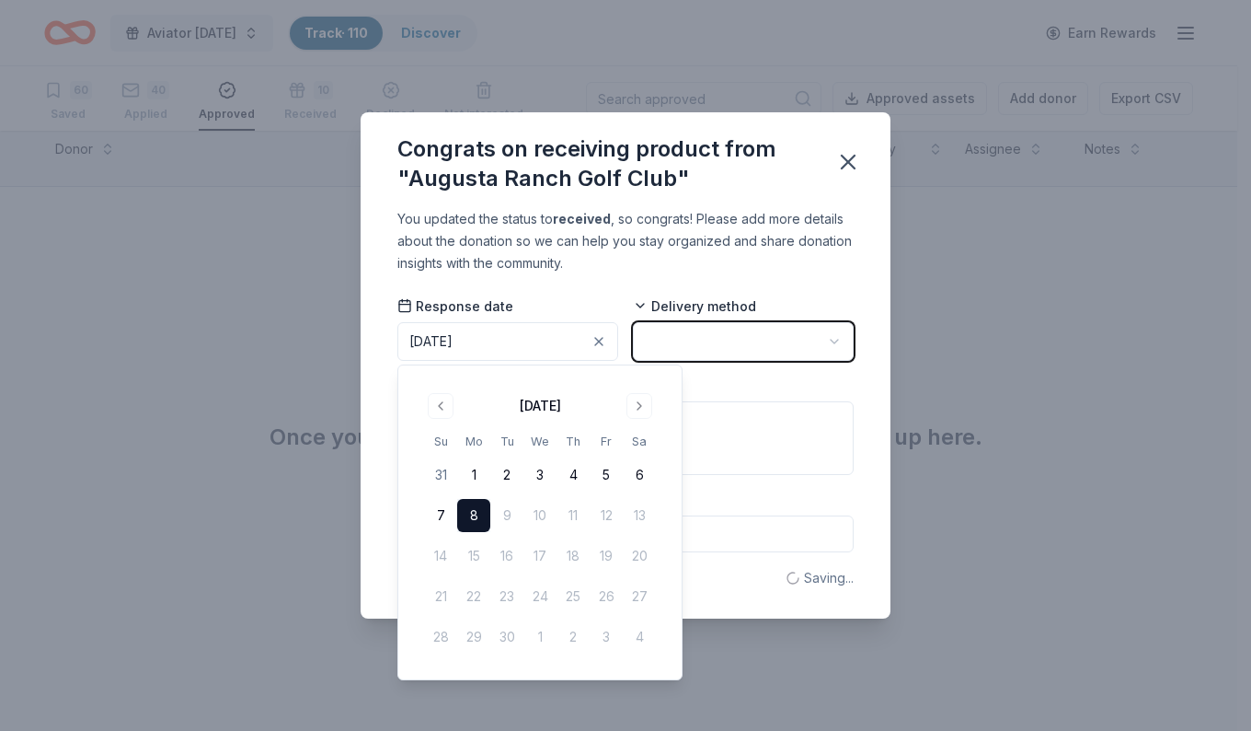
click at [683, 347] on button "button" at bounding box center [743, 341] width 221 height 39
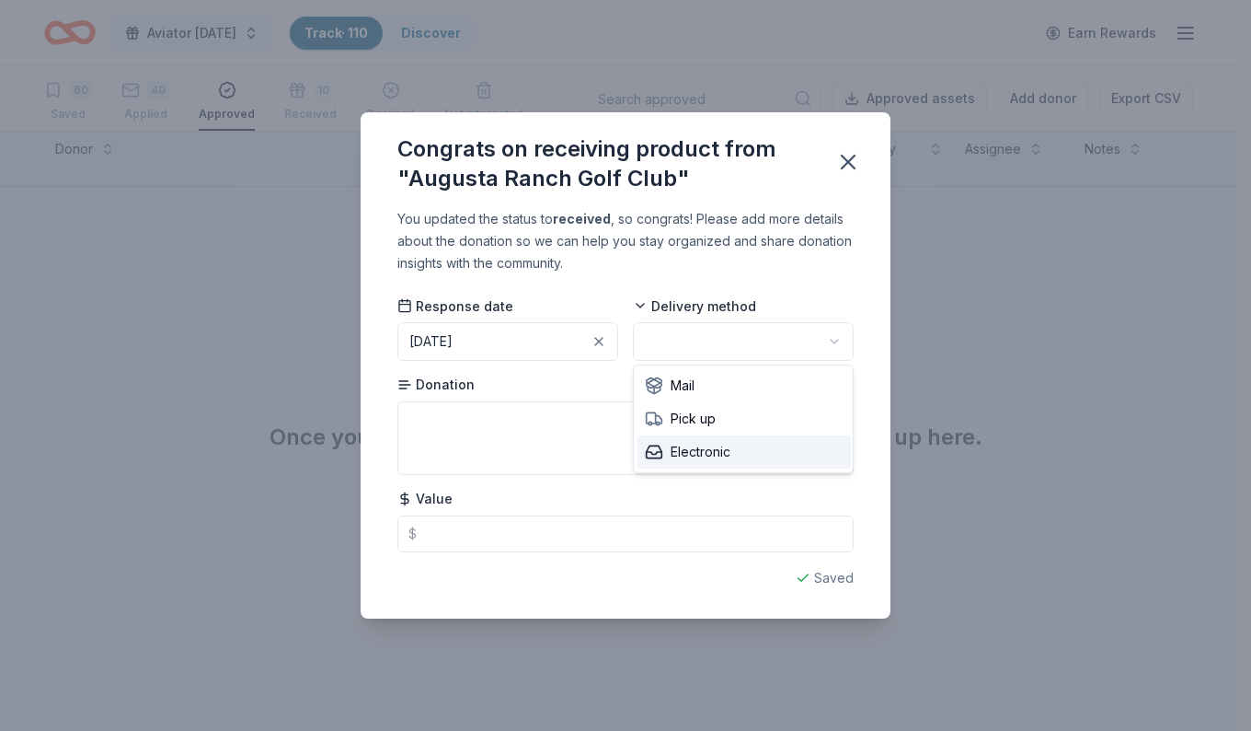
click at [669, 454] on span "Electronic" at bounding box center [688, 452] width 86 height 22
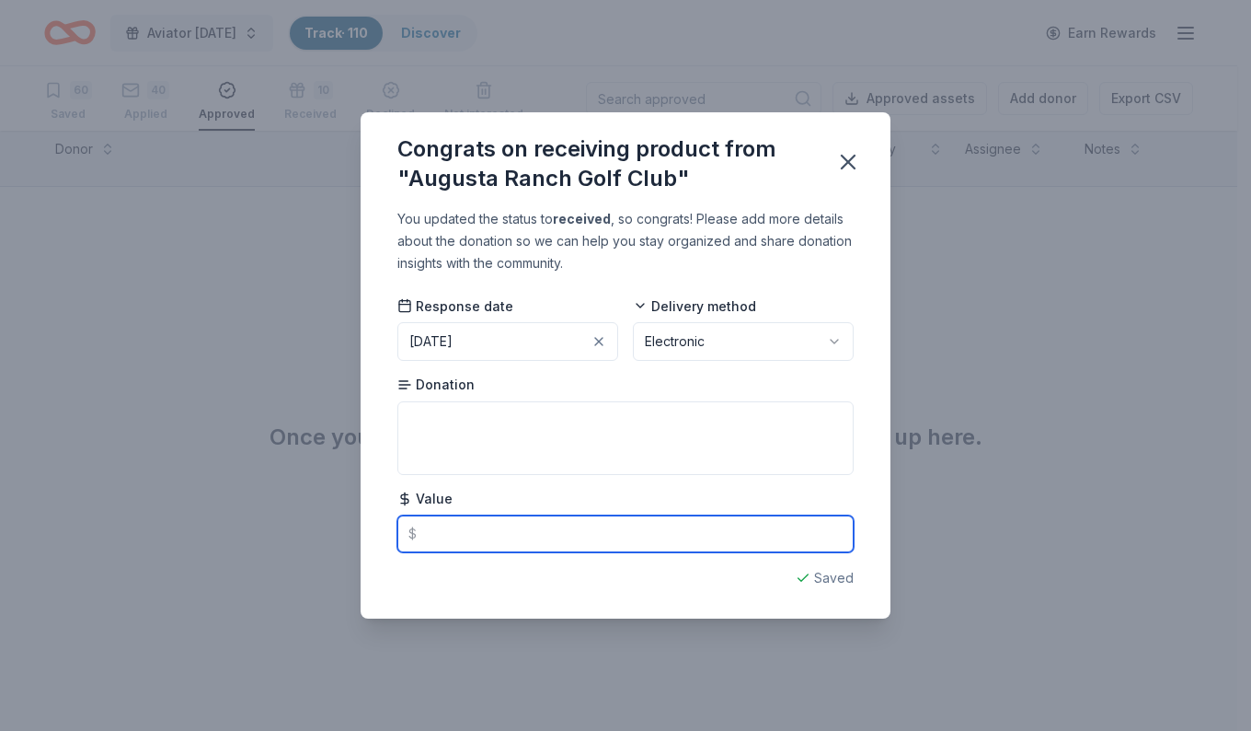
click at [443, 533] on input "text" at bounding box center [626, 533] width 456 height 37
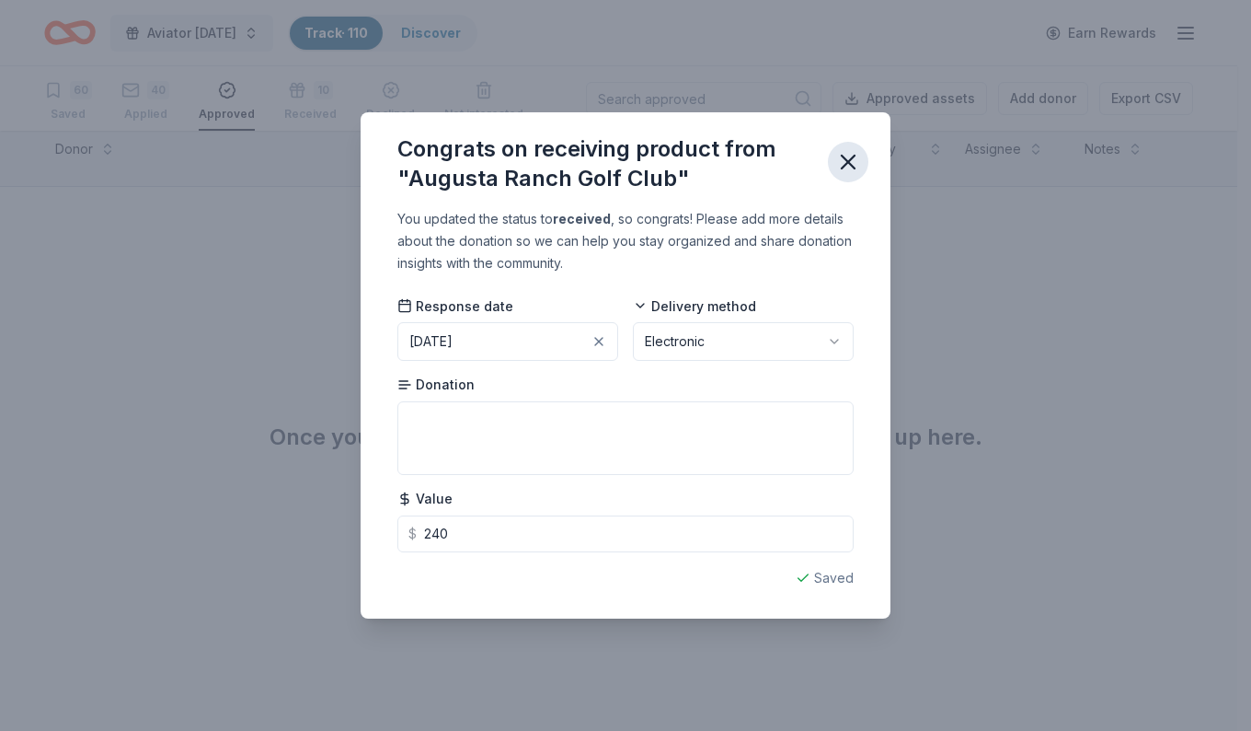
click at [848, 166] on icon "button" at bounding box center [849, 162] width 26 height 26
type input "240.00"
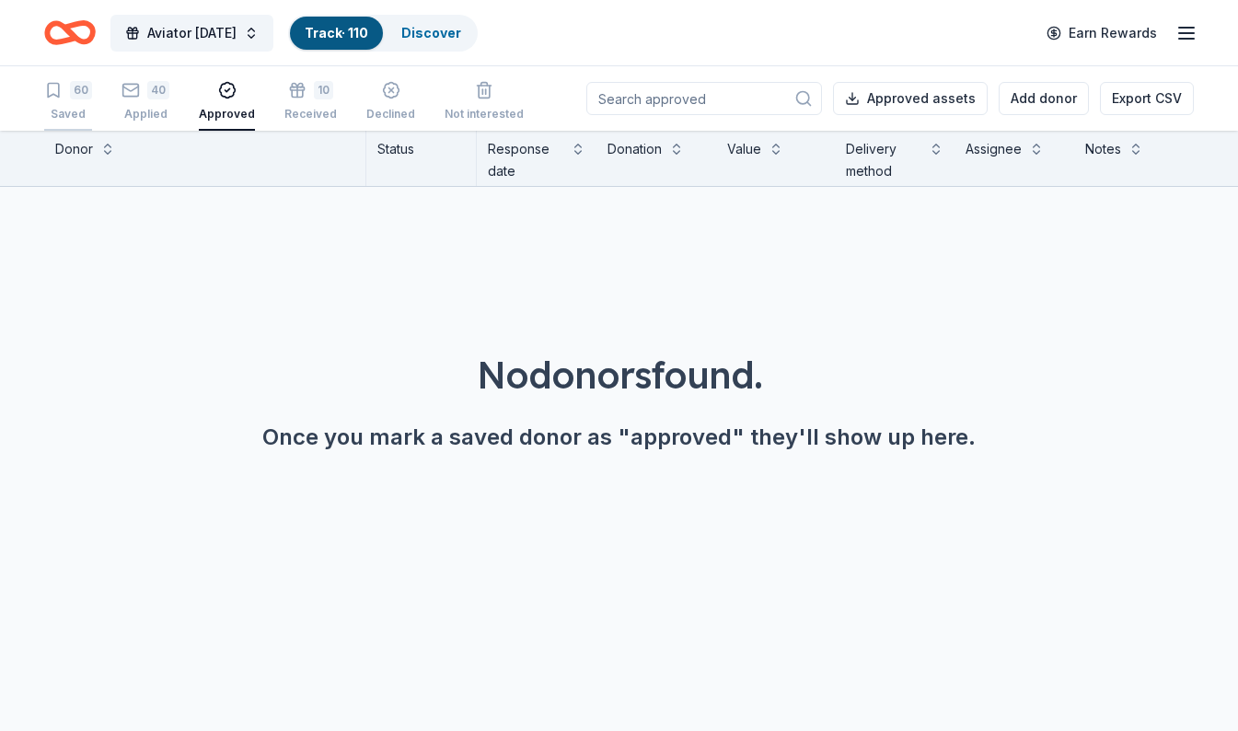
click at [73, 108] on div "Saved" at bounding box center [68, 114] width 48 height 15
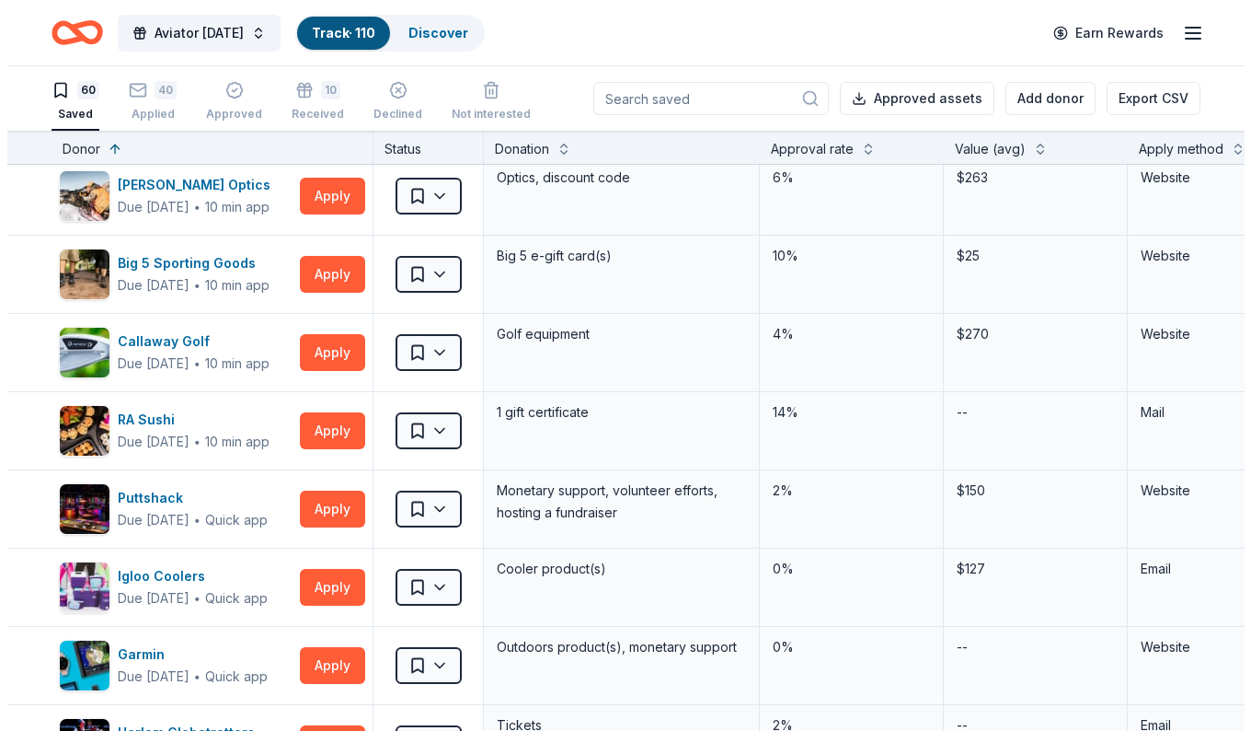
scroll to position [1182, 0]
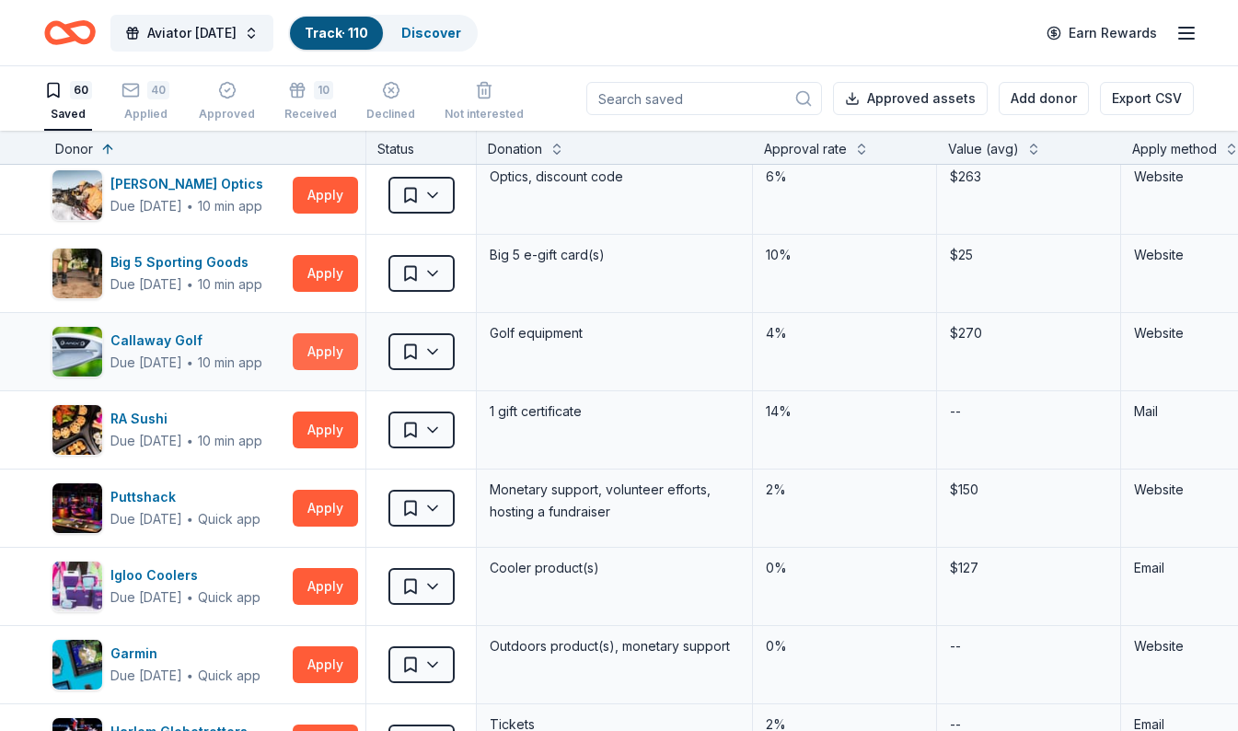
click at [339, 367] on button "Apply" at bounding box center [325, 351] width 65 height 37
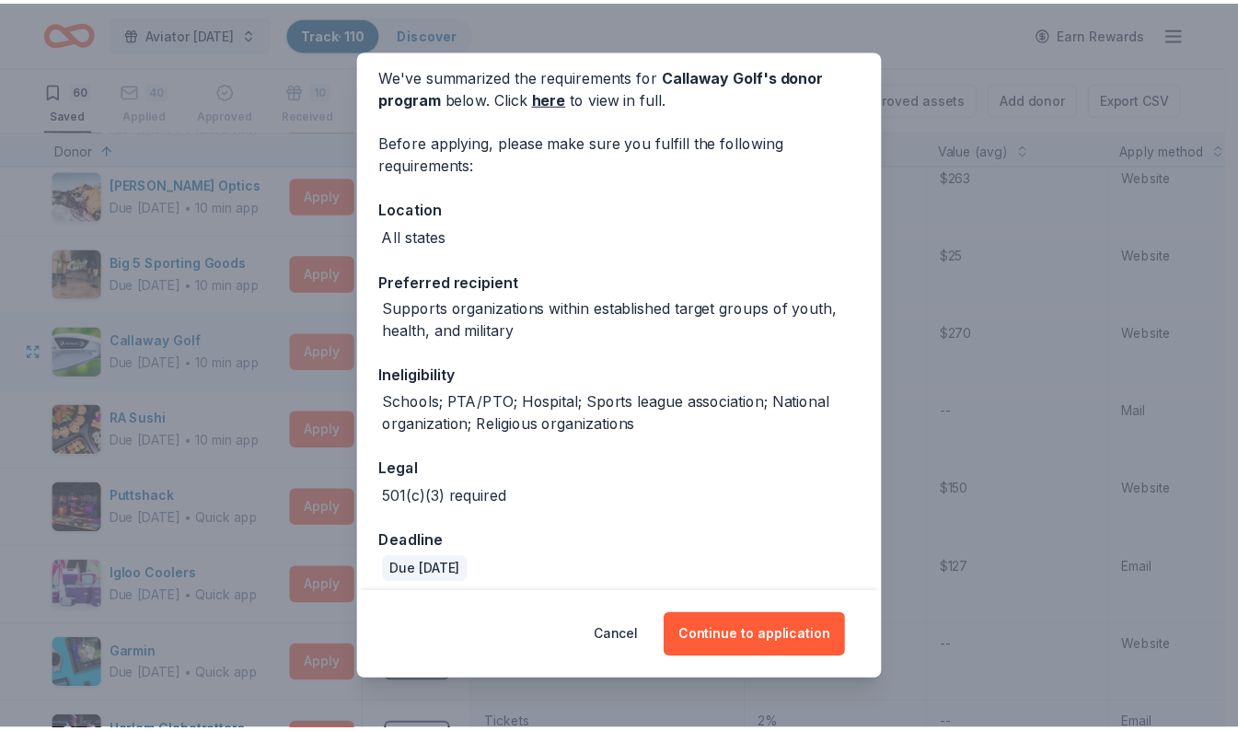
scroll to position [87, 0]
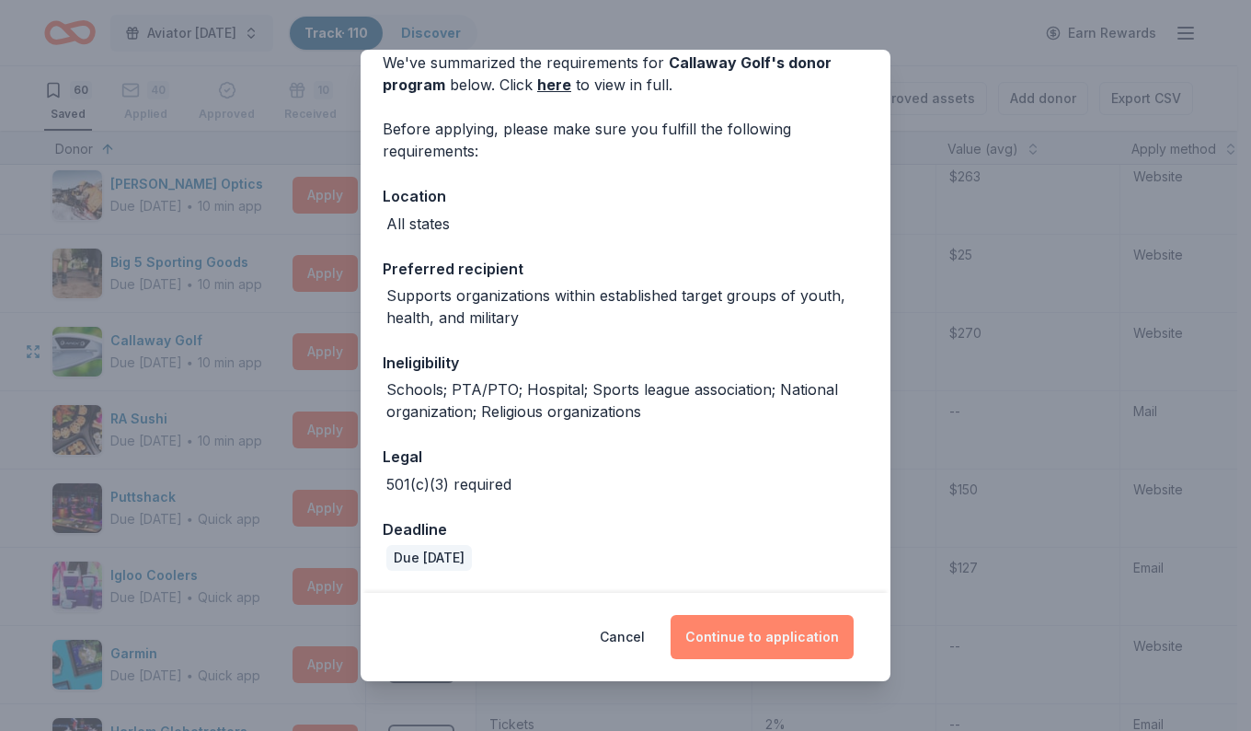
click at [787, 640] on button "Continue to application" at bounding box center [762, 637] width 183 height 44
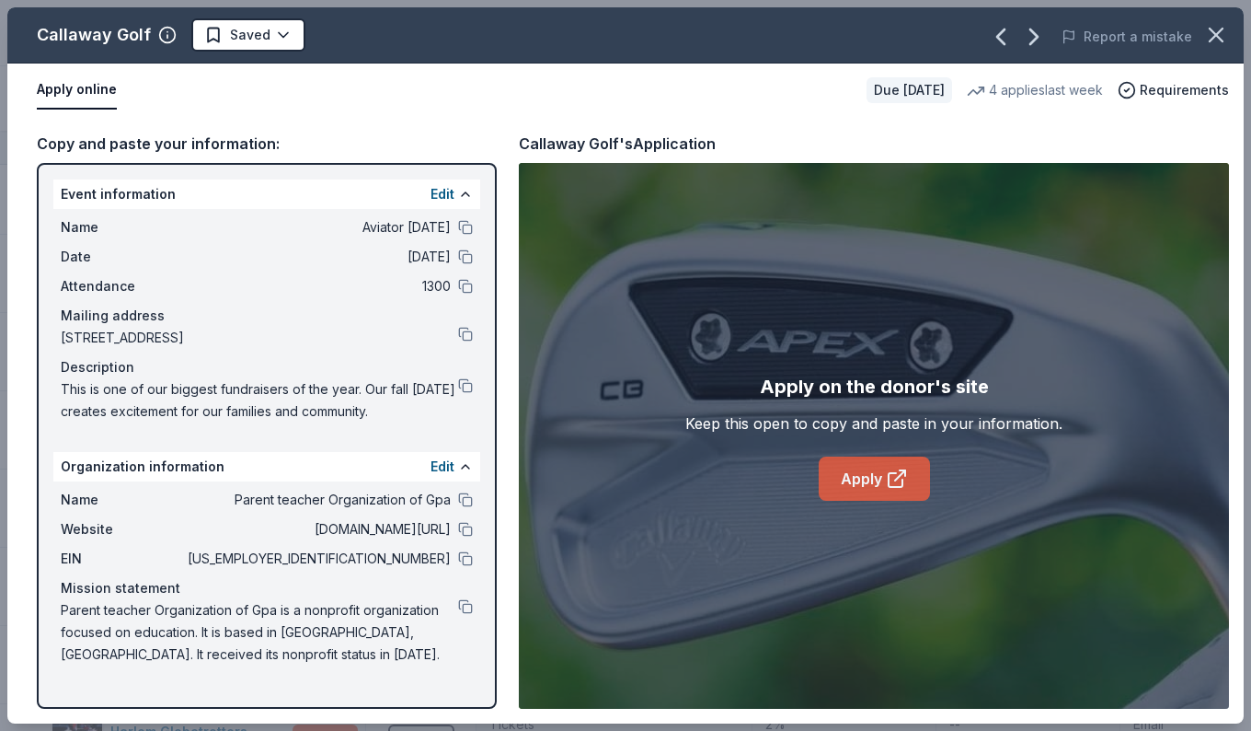
click at [908, 493] on link "Apply" at bounding box center [874, 478] width 111 height 44
click at [871, 490] on link "Apply" at bounding box center [874, 478] width 111 height 44
click at [229, 40] on html "Aviator Carnival Track · 110 Discover Earn Rewards 60 Saved 40 Applied Approved…" at bounding box center [625, 365] width 1251 height 731
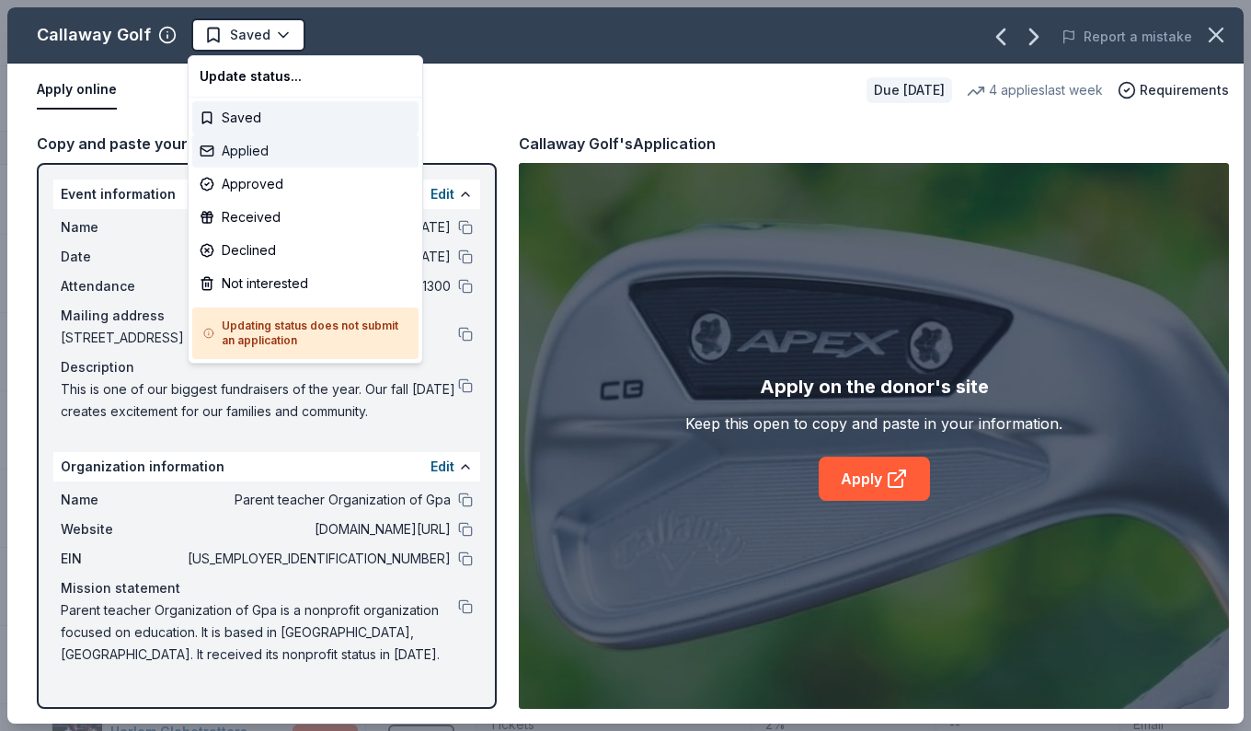
click at [228, 158] on div "Applied" at bounding box center [305, 150] width 226 height 33
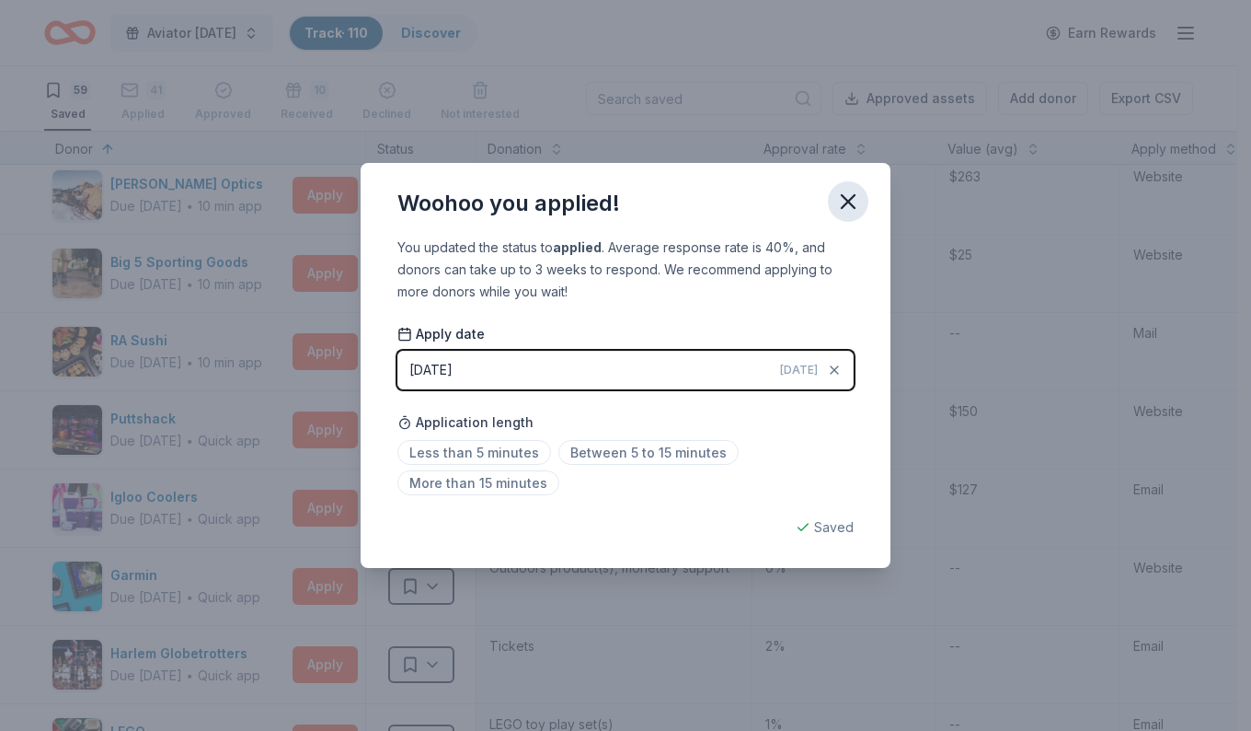
click at [854, 204] on icon "button" at bounding box center [849, 202] width 26 height 26
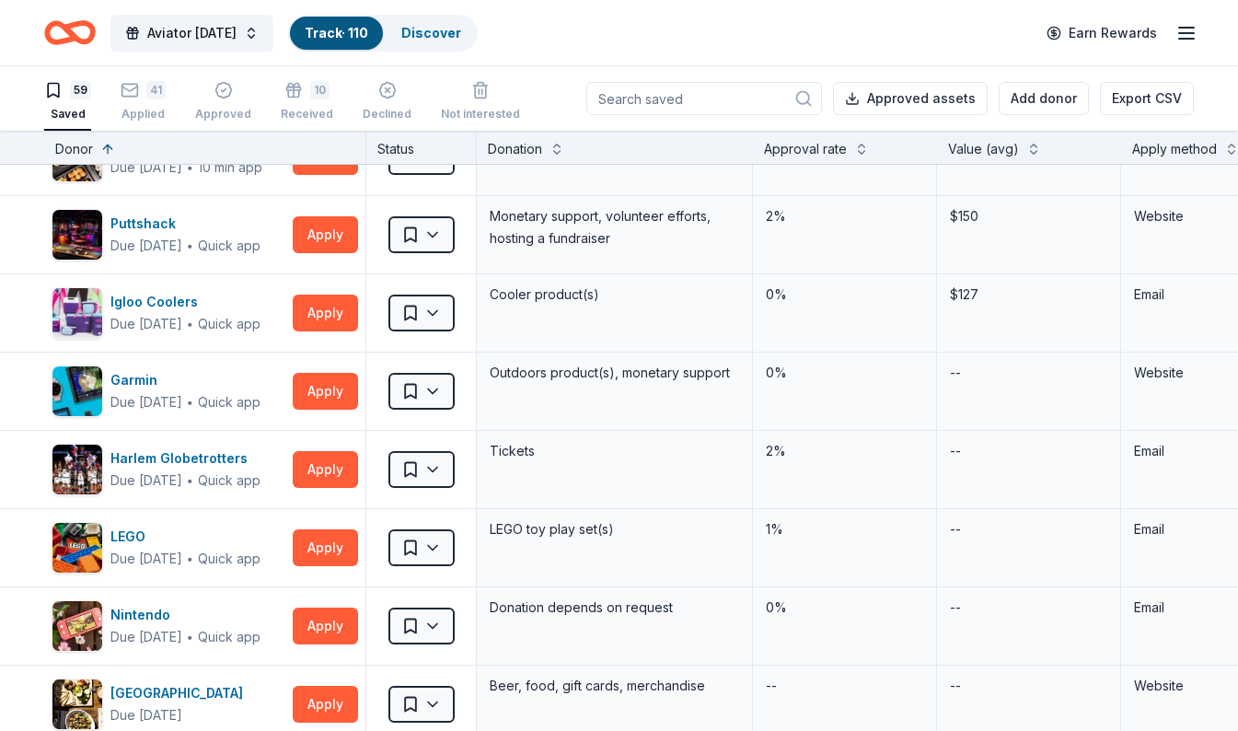
scroll to position [1379, 0]
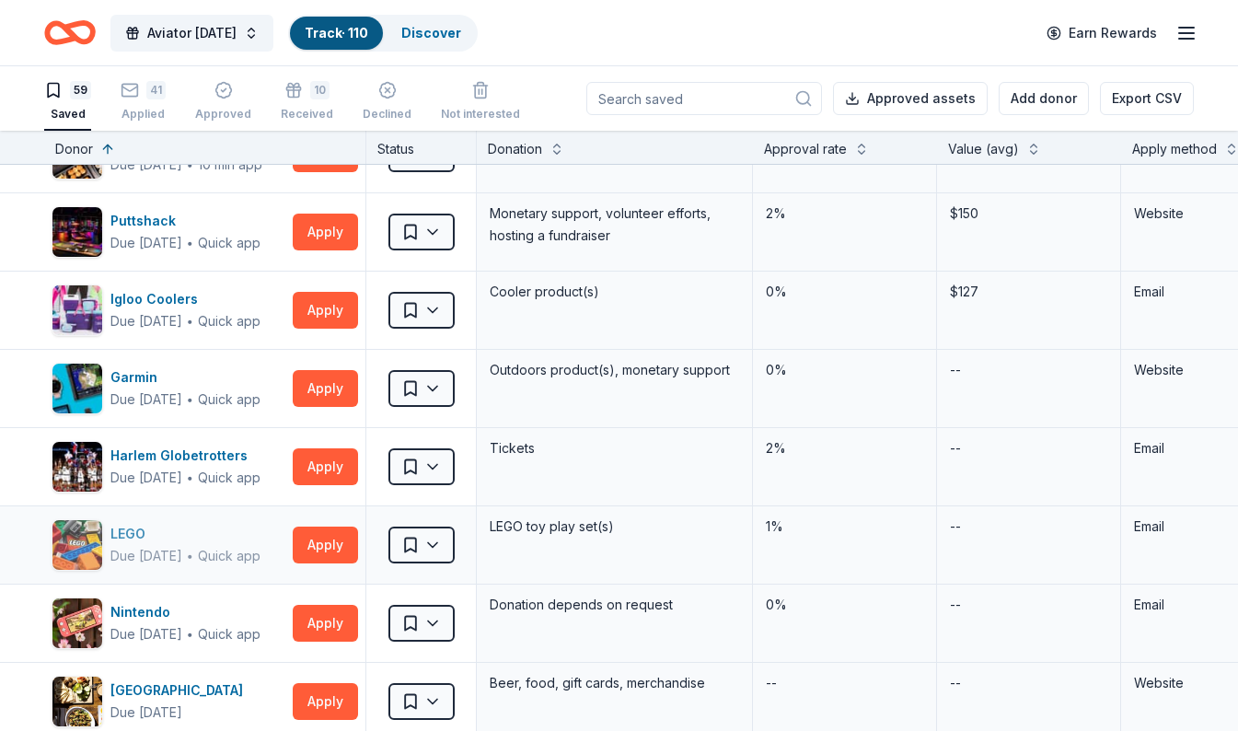
click at [100, 567] on img "button" at bounding box center [77, 545] width 50 height 50
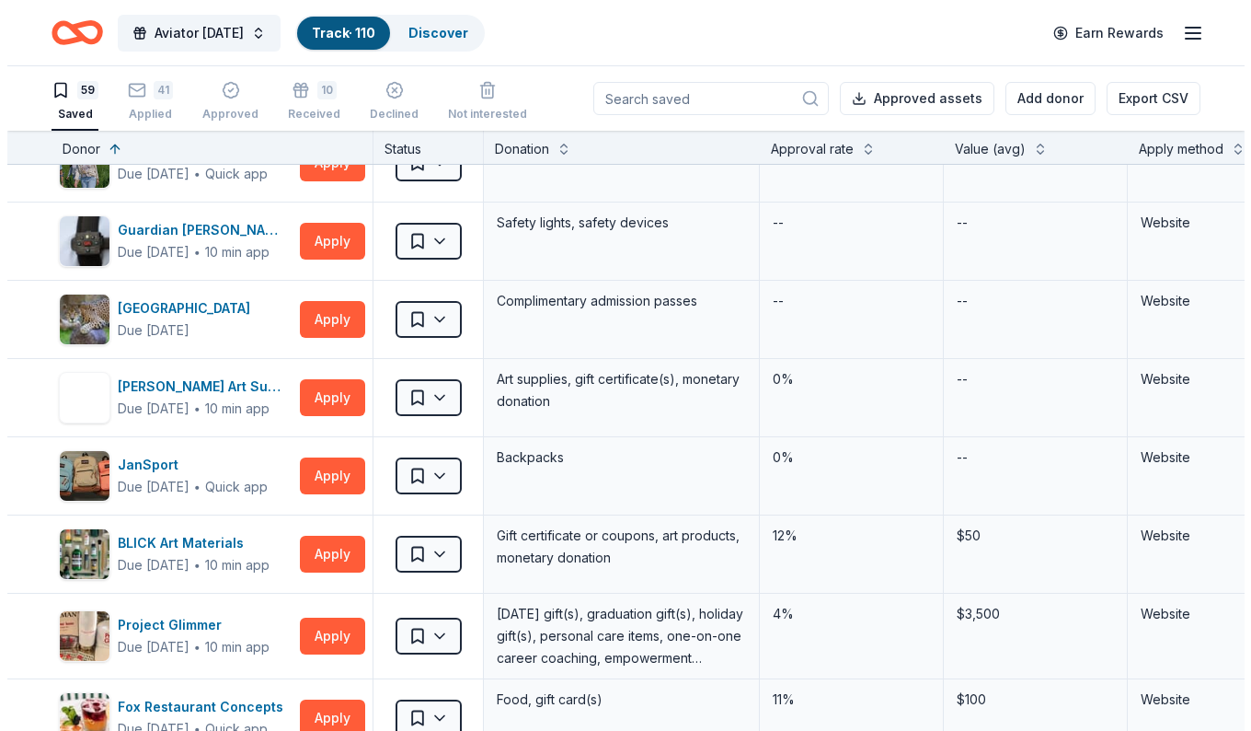
scroll to position [2562, 0]
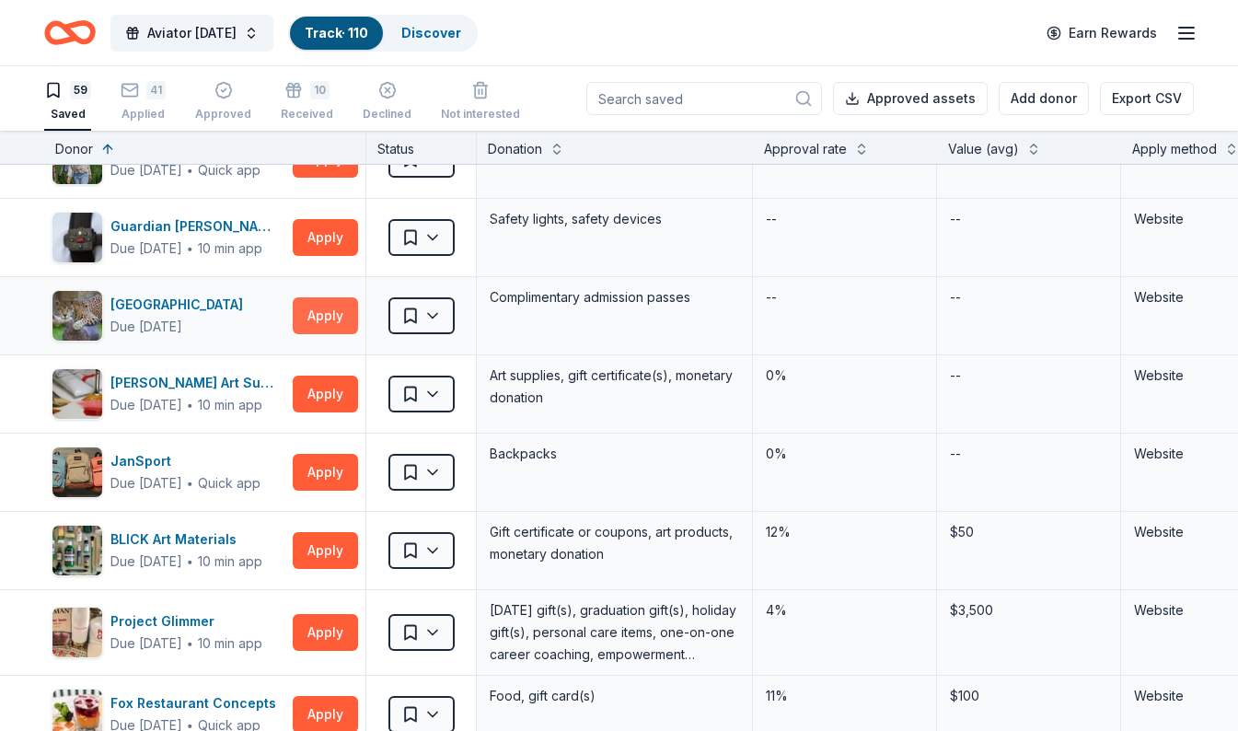
click at [333, 306] on button "Apply" at bounding box center [325, 315] width 65 height 37
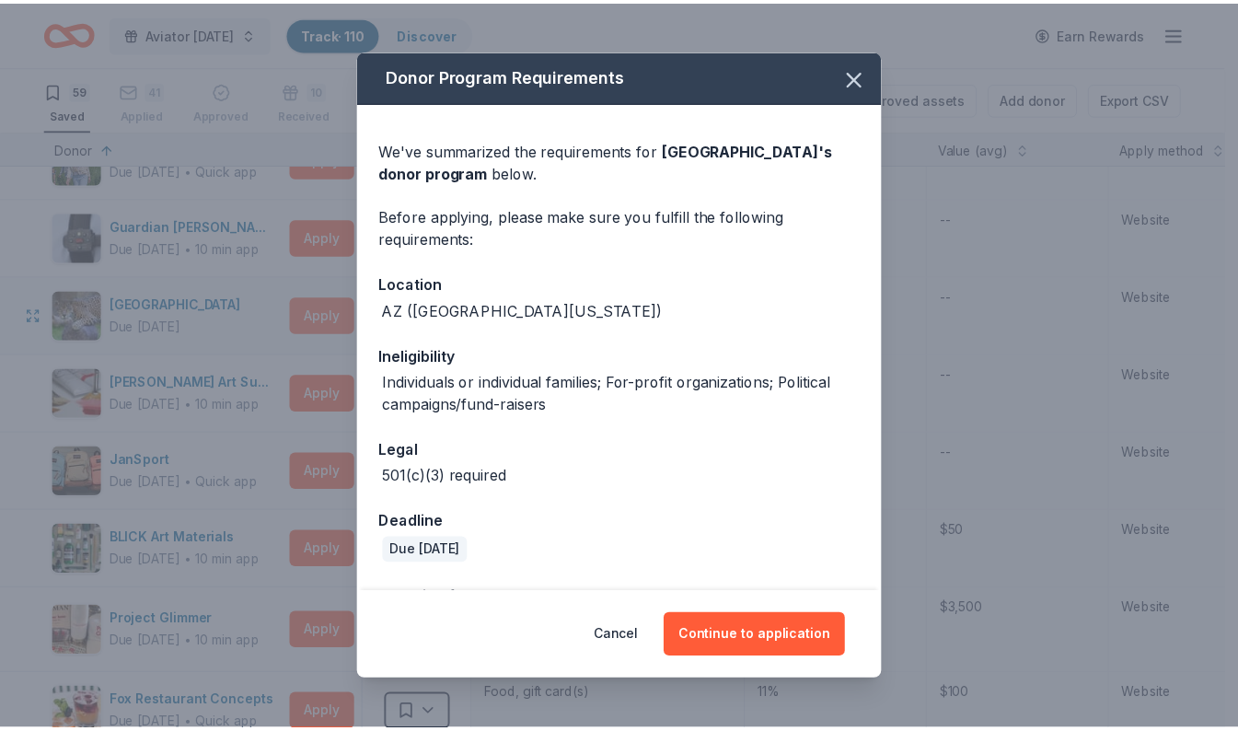
scroll to position [65, 0]
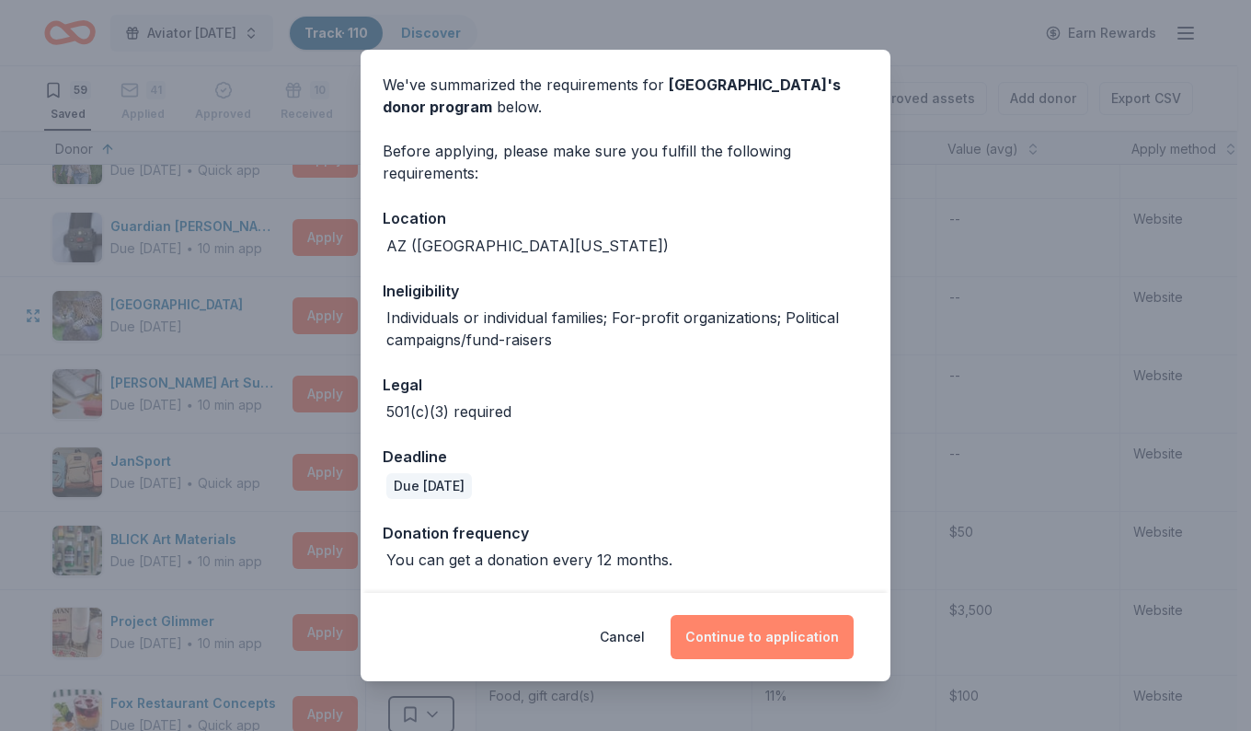
click at [736, 645] on button "Continue to application" at bounding box center [762, 637] width 183 height 44
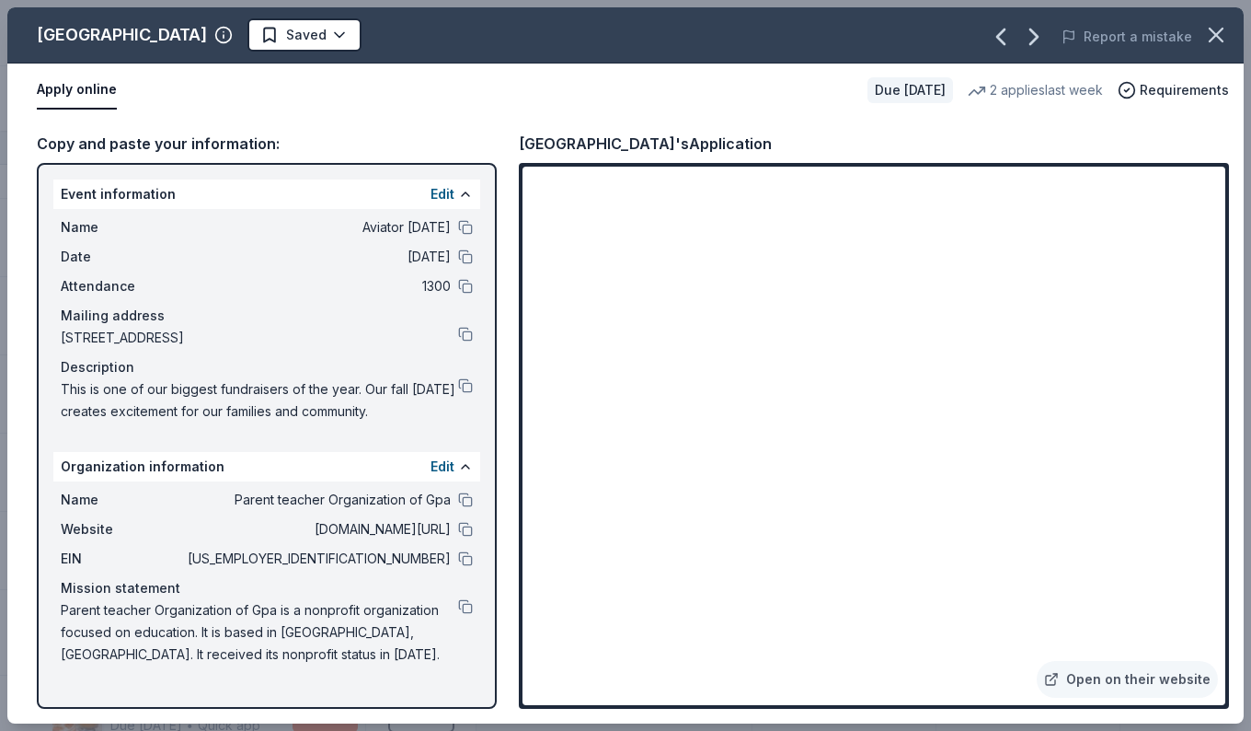
click at [245, 42] on html "Aviator Carnival Track · 110 Discover Earn Rewards 59 Saved 41 Applied Approved…" at bounding box center [625, 365] width 1251 height 731
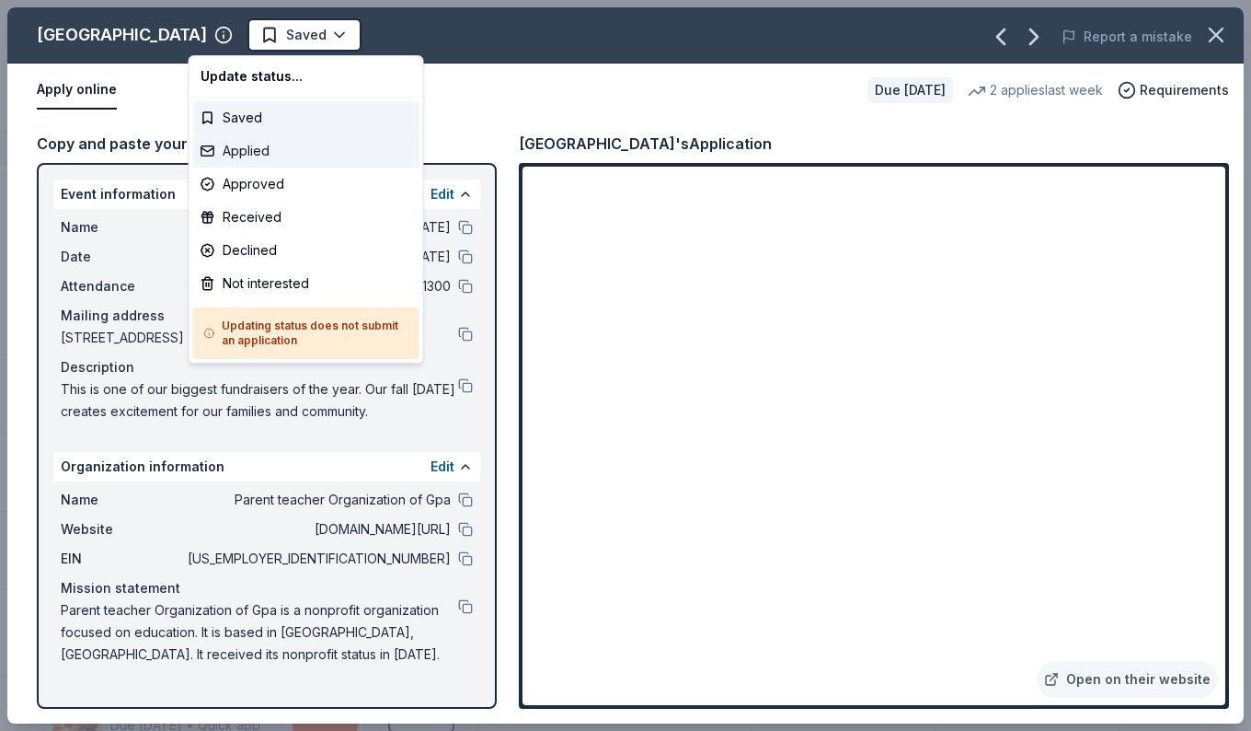
click at [228, 154] on div "Applied" at bounding box center [306, 150] width 226 height 33
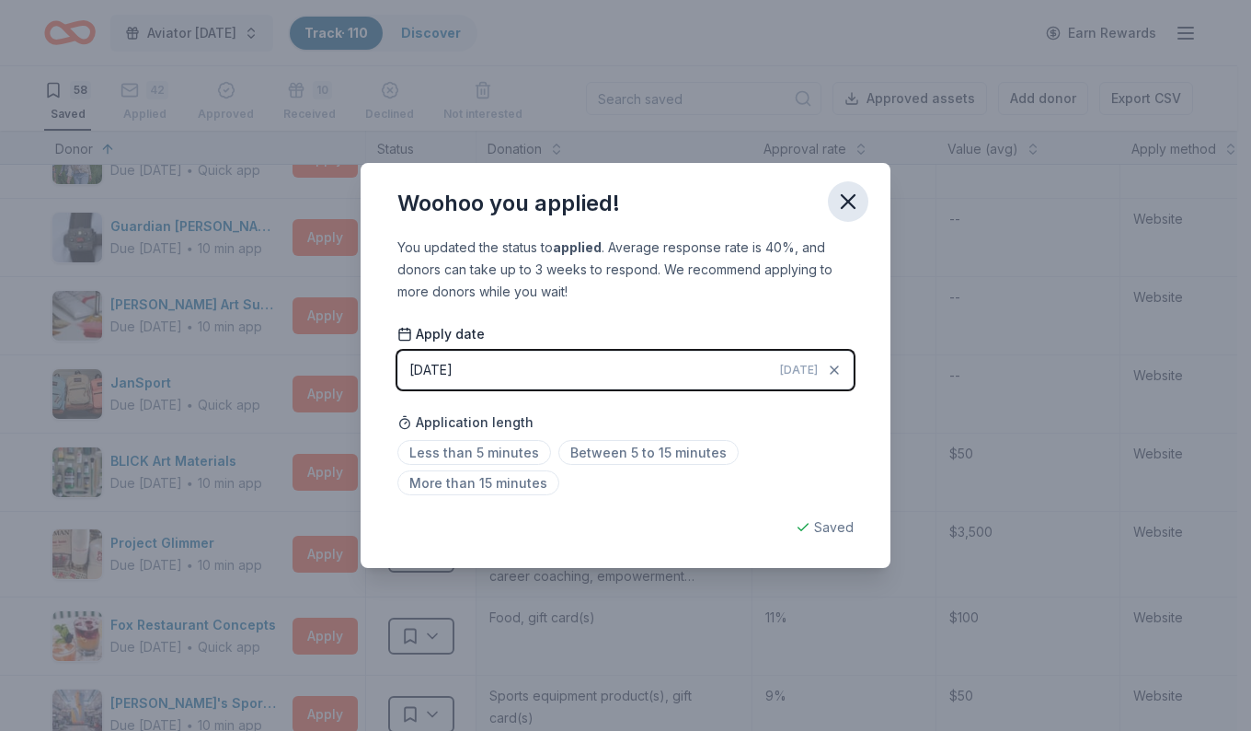
click at [836, 207] on icon "button" at bounding box center [849, 202] width 26 height 26
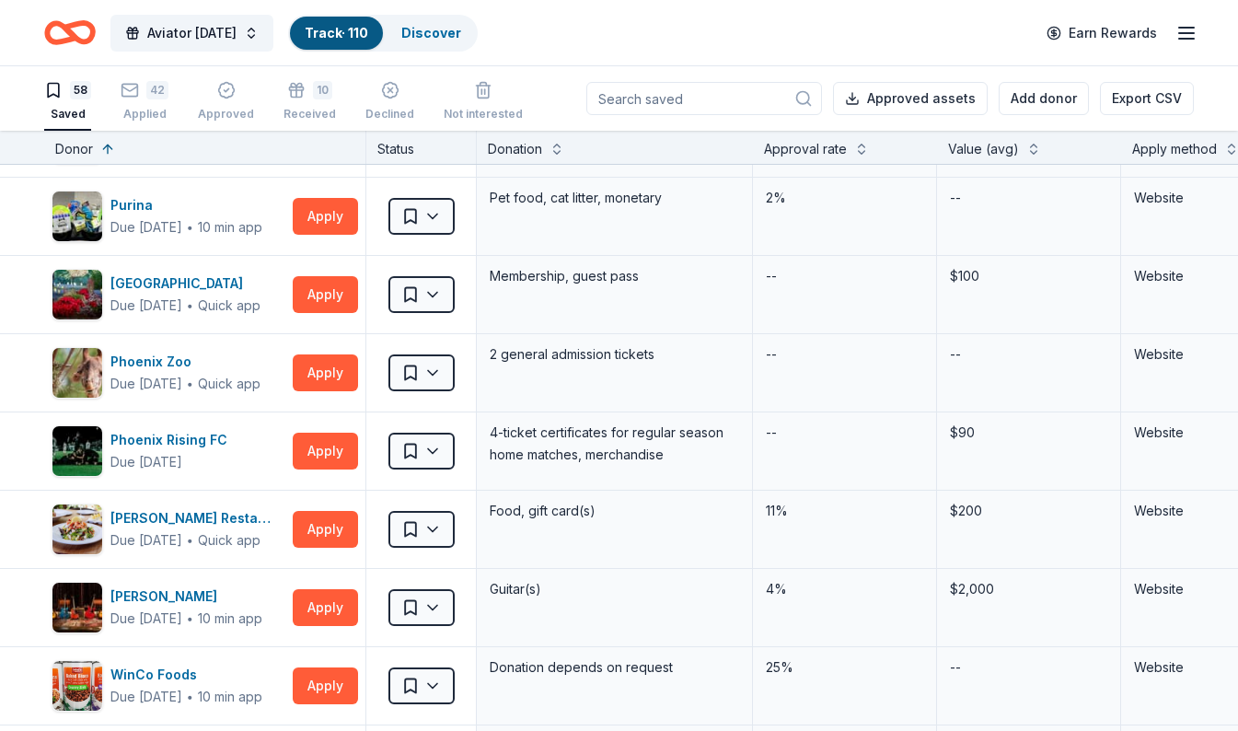
scroll to position [3774, 0]
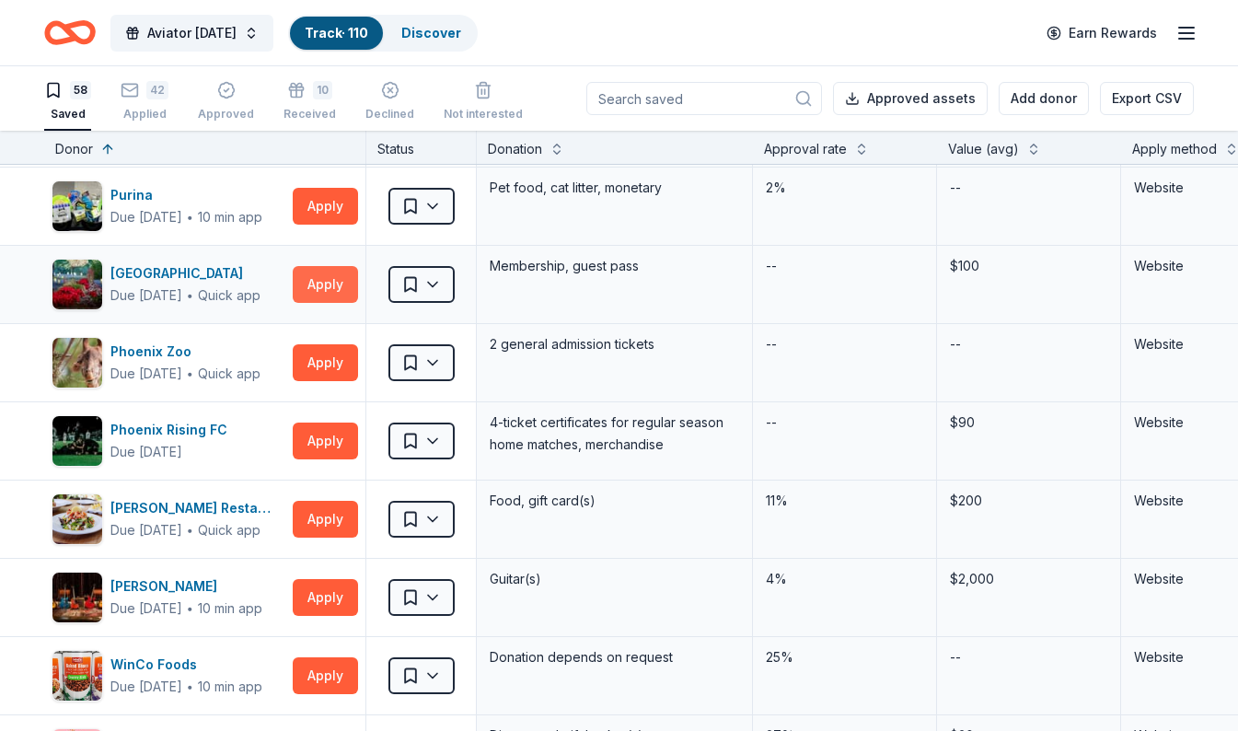
click at [341, 281] on button "Apply" at bounding box center [325, 284] width 65 height 37
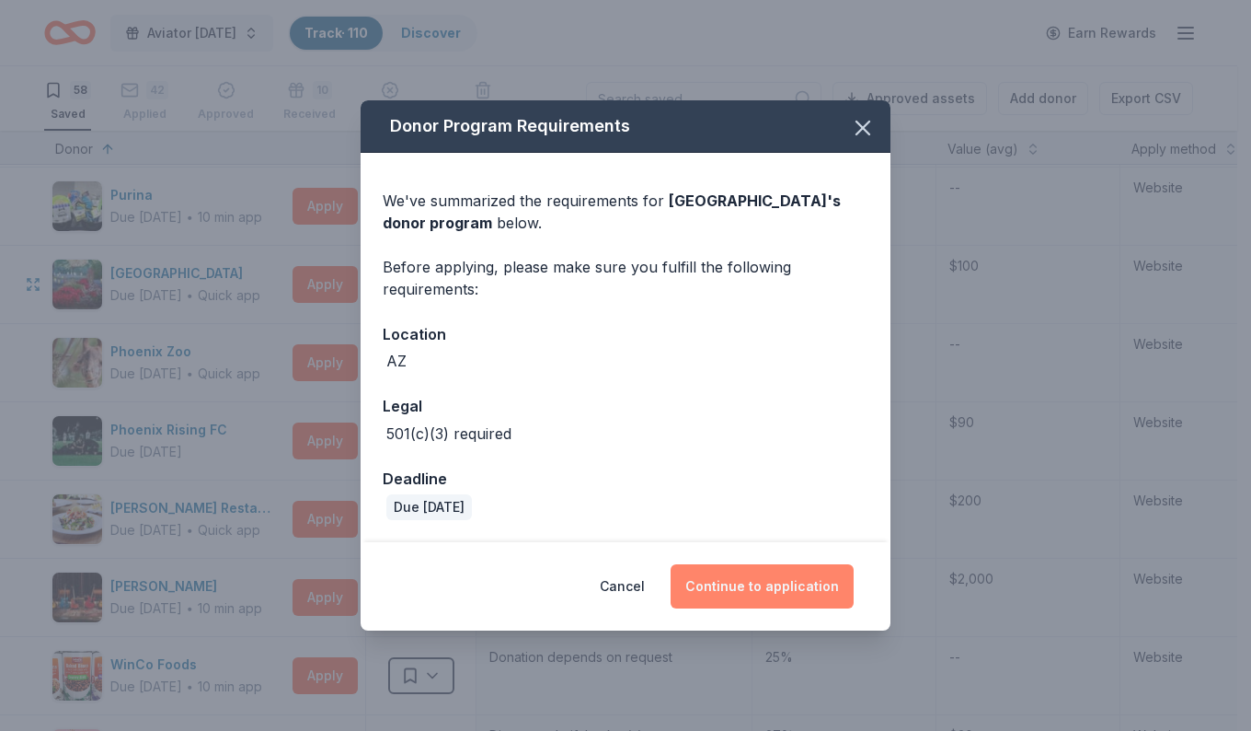
click at [747, 589] on button "Continue to application" at bounding box center [762, 586] width 183 height 44
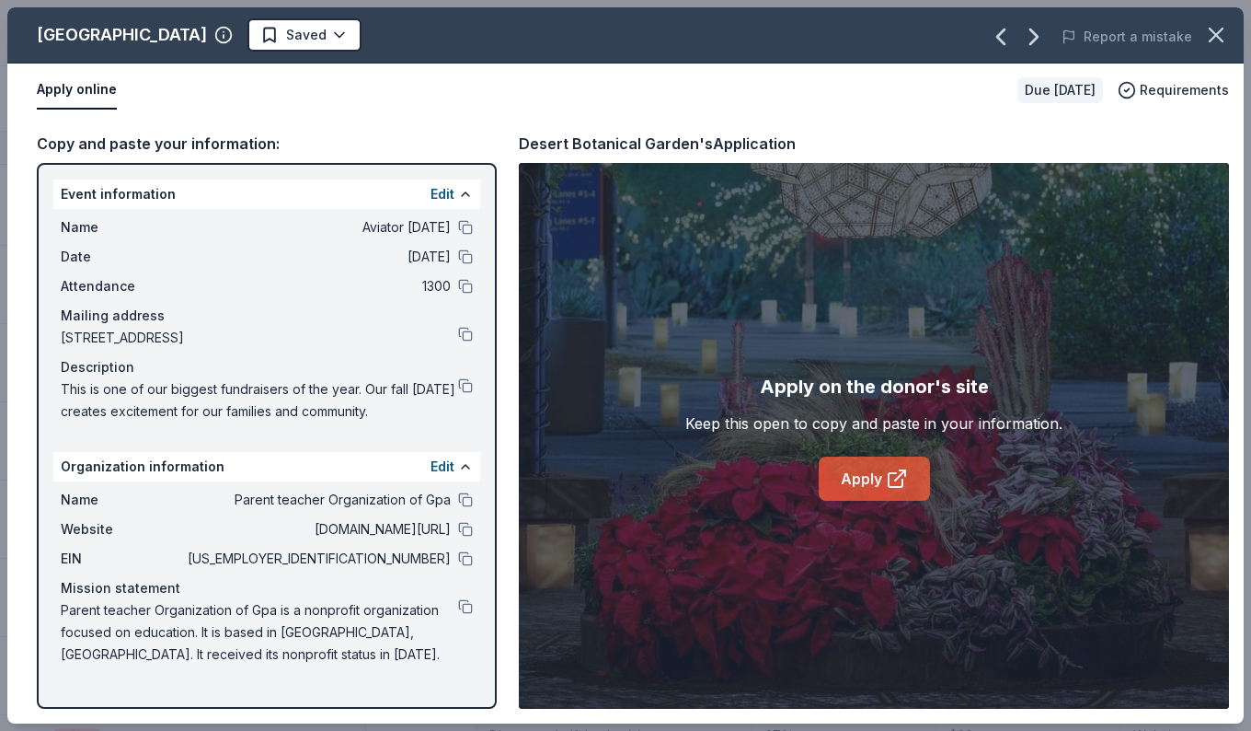
click at [888, 493] on link "Apply" at bounding box center [874, 478] width 111 height 44
click at [317, 38] on html "Aviator Carnival Track · 110 Discover Earn Rewards 58 Saved 42 Applied Approved…" at bounding box center [625, 365] width 1251 height 731
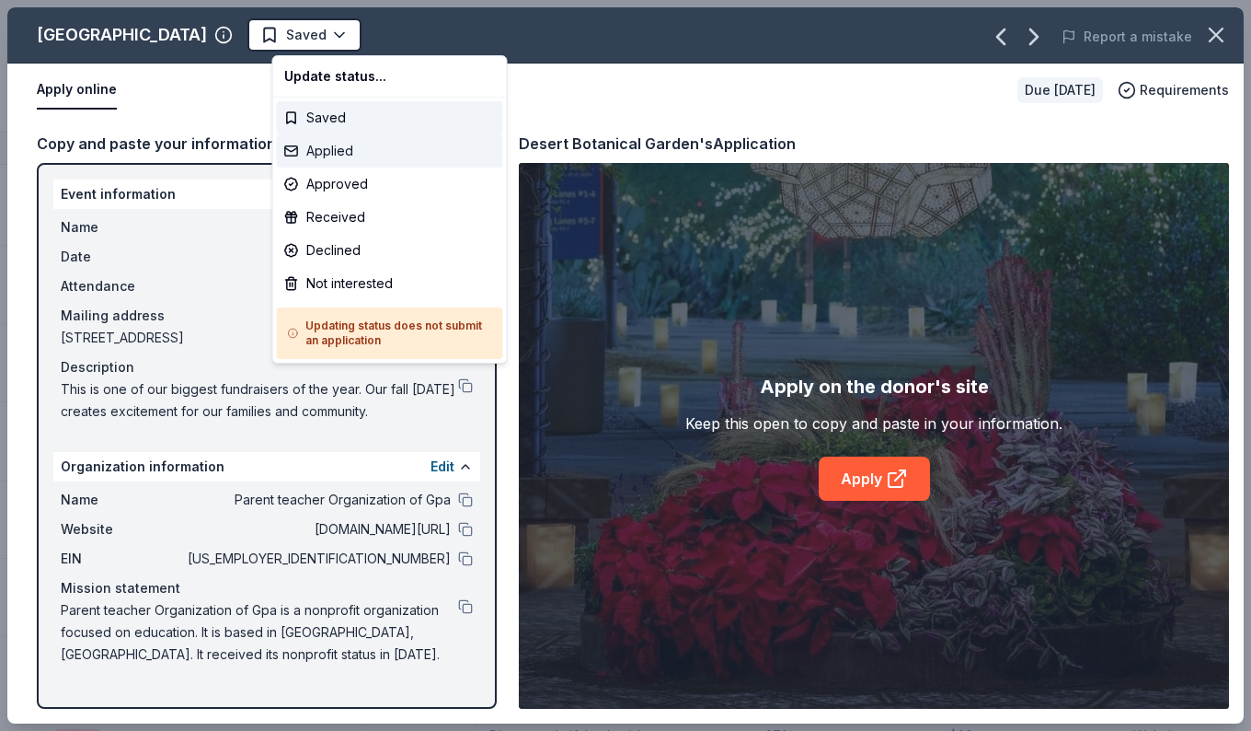
click at [316, 150] on div "Applied" at bounding box center [390, 150] width 226 height 33
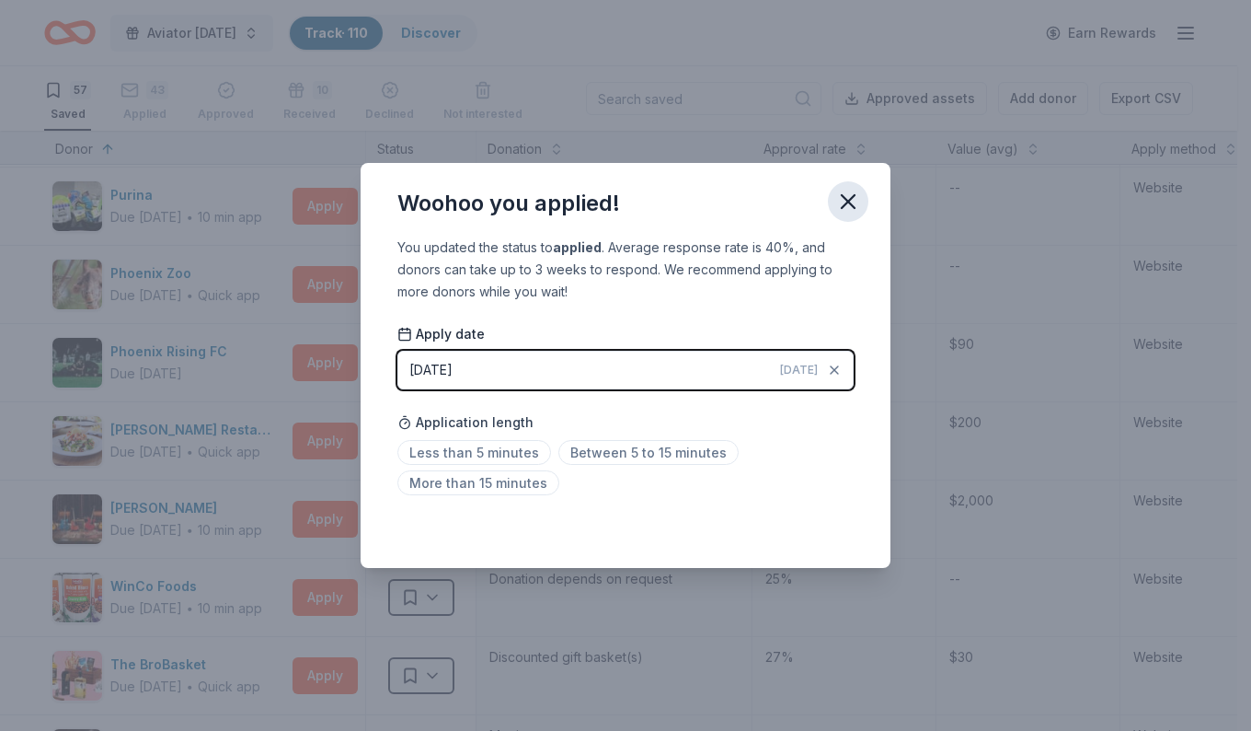
click at [834, 213] on button "button" at bounding box center [848, 201] width 40 height 40
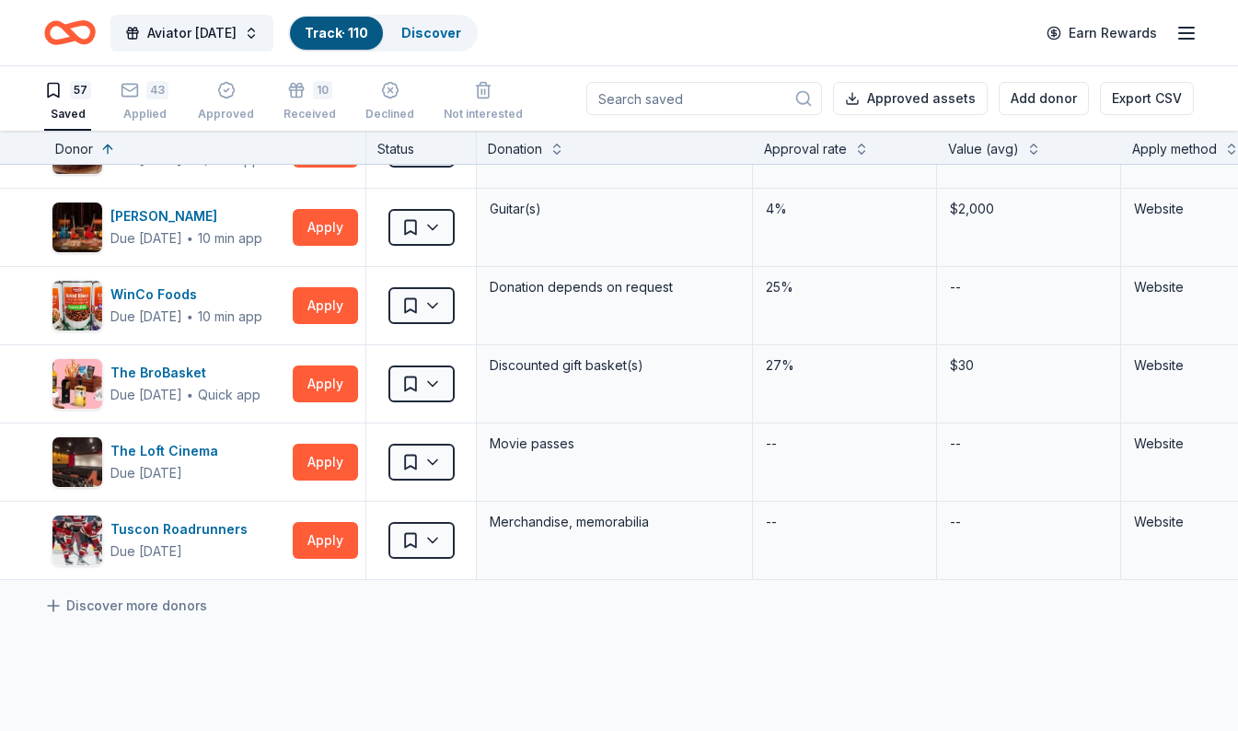
scroll to position [4097, 0]
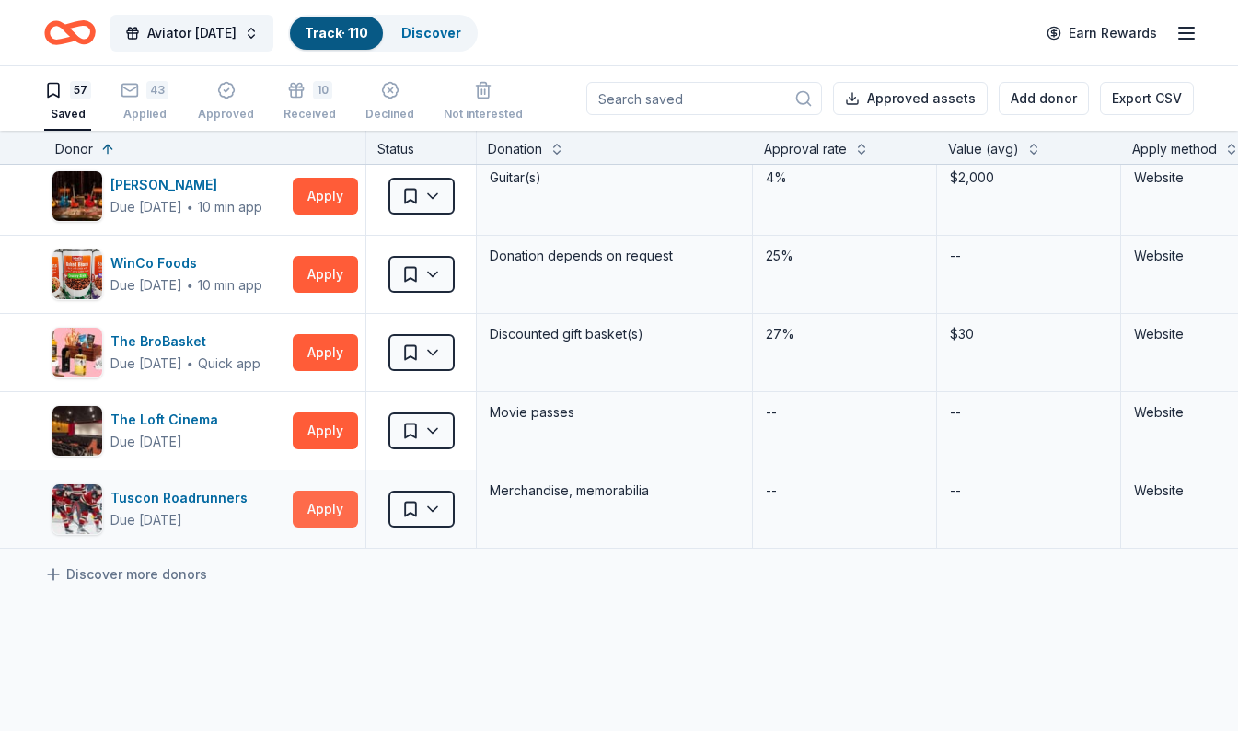
click at [336, 507] on button "Apply" at bounding box center [325, 508] width 65 height 37
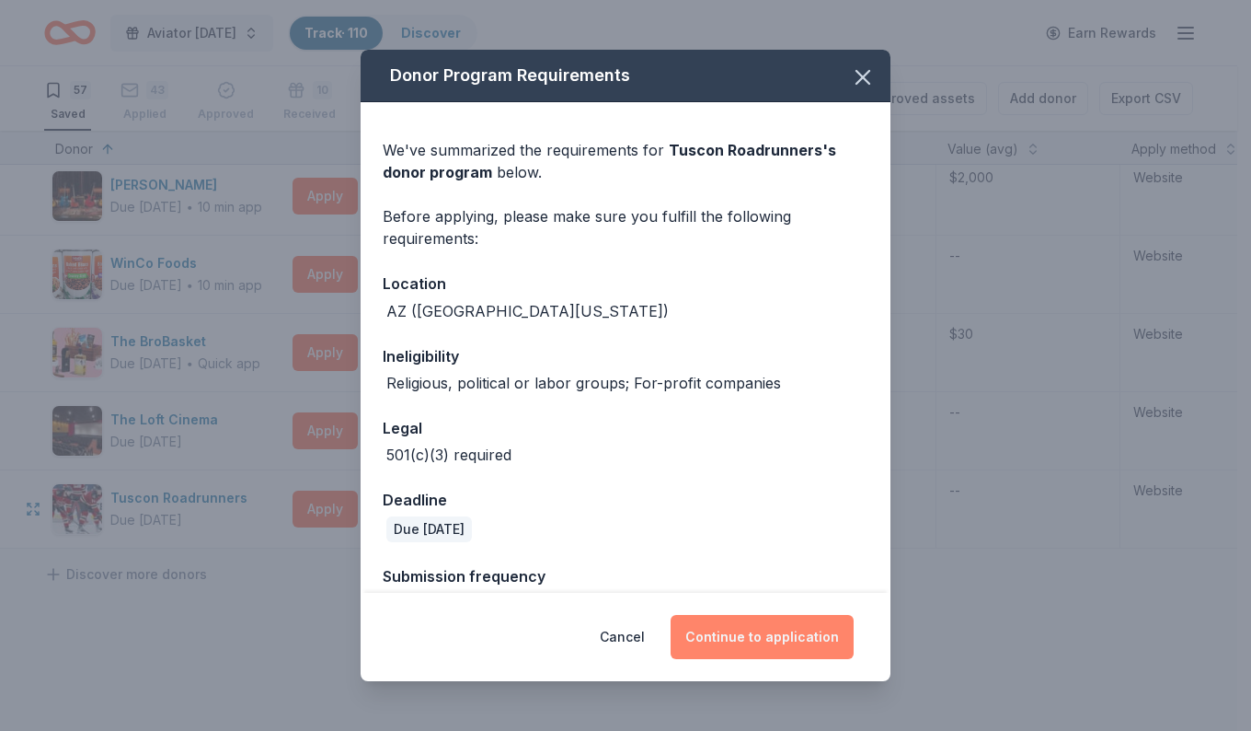
click at [742, 623] on button "Continue to application" at bounding box center [762, 637] width 183 height 44
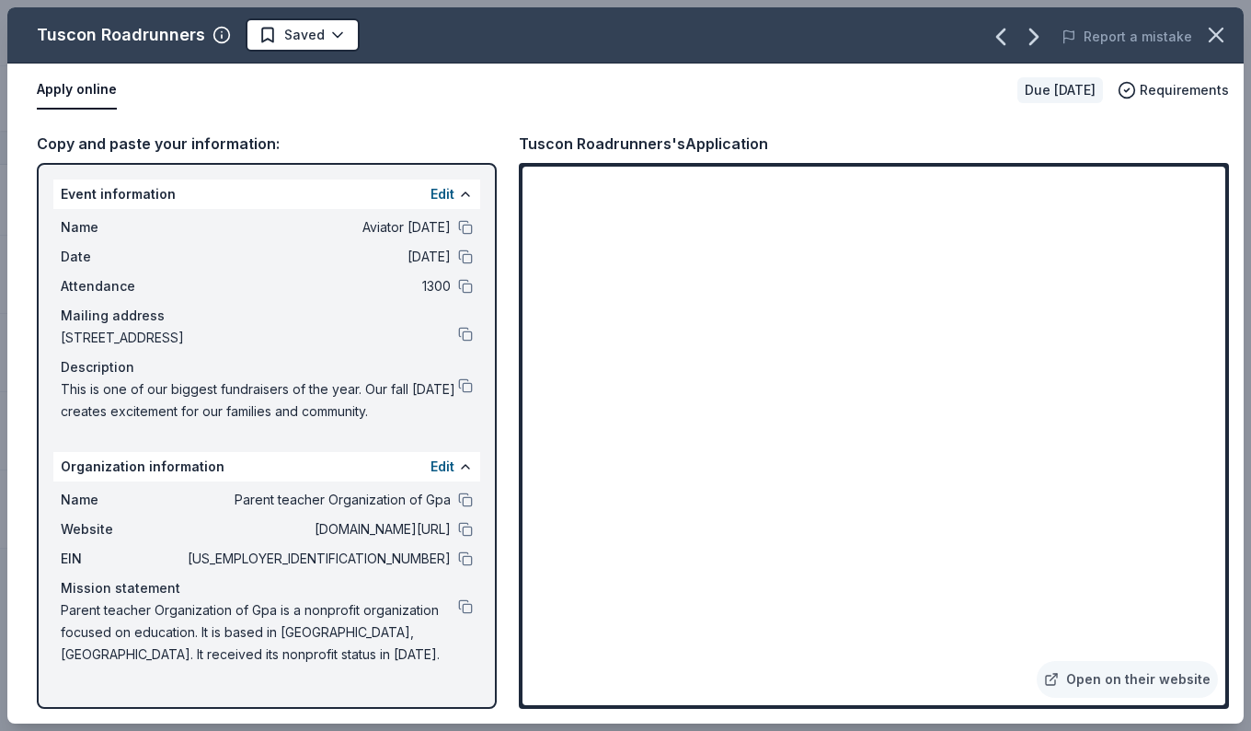
click at [315, 41] on html "Aviator Carnival Track · 110 Discover Earn Rewards 57 Saved 43 Applied Approved…" at bounding box center [625, 365] width 1251 height 731
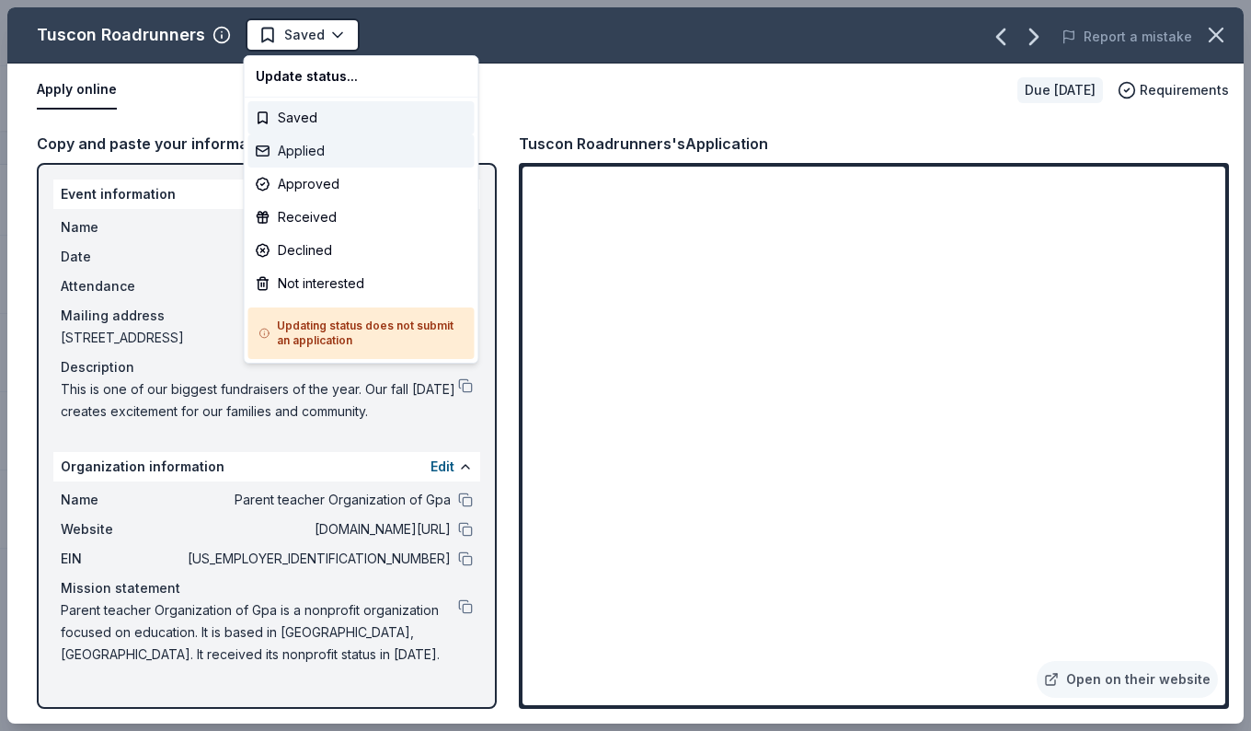
click at [286, 160] on div "Applied" at bounding box center [361, 150] width 226 height 33
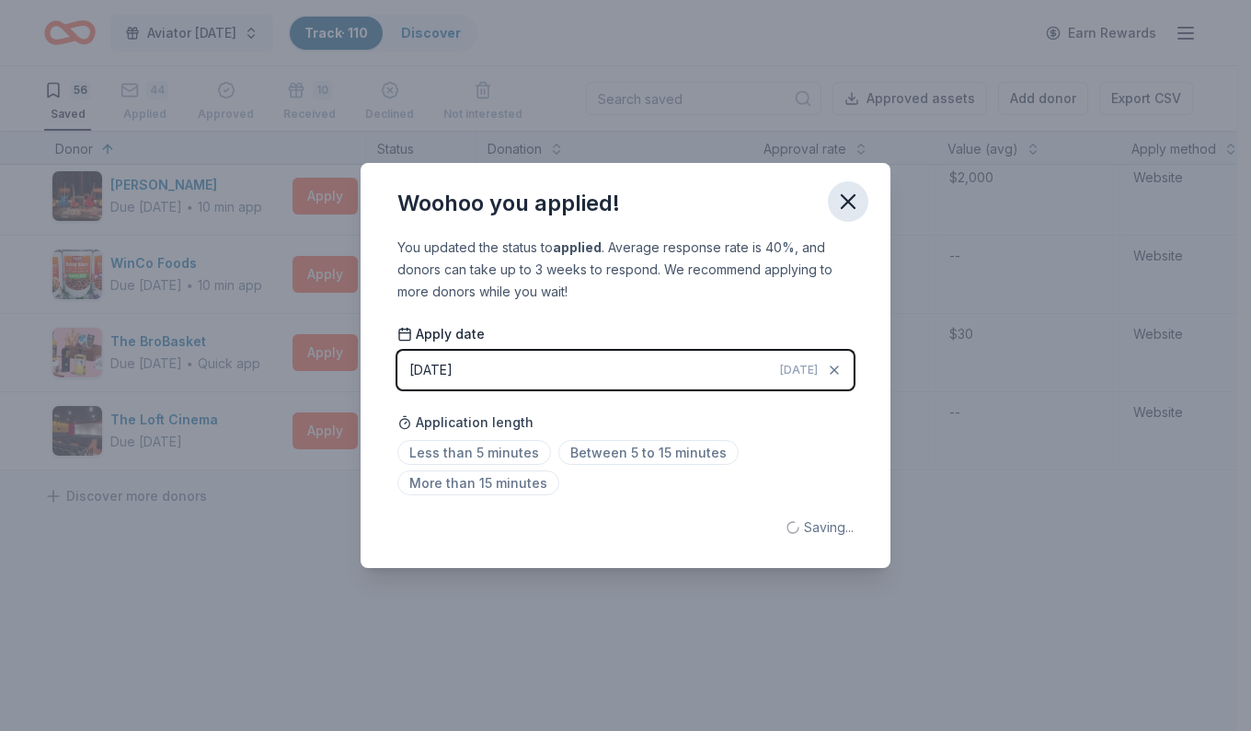
click at [864, 202] on button "button" at bounding box center [848, 201] width 40 height 40
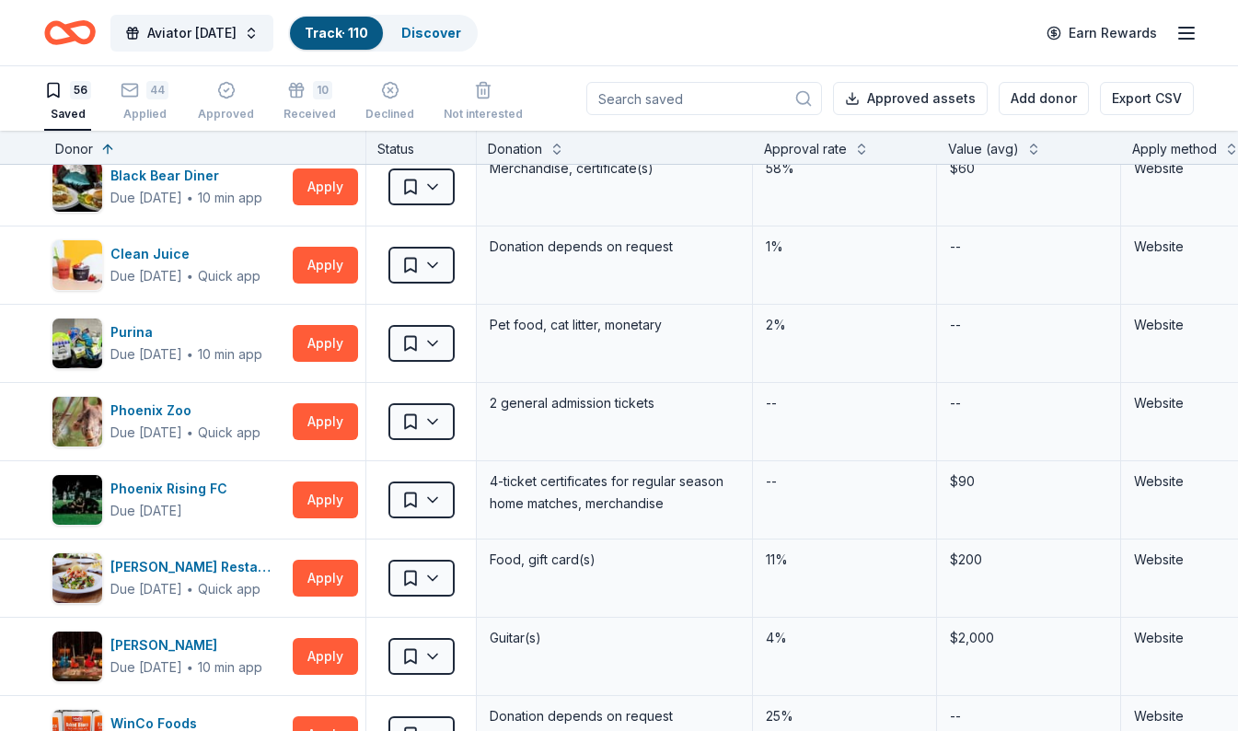
scroll to position [3637, 0]
click at [344, 410] on button "Apply" at bounding box center [325, 421] width 65 height 37
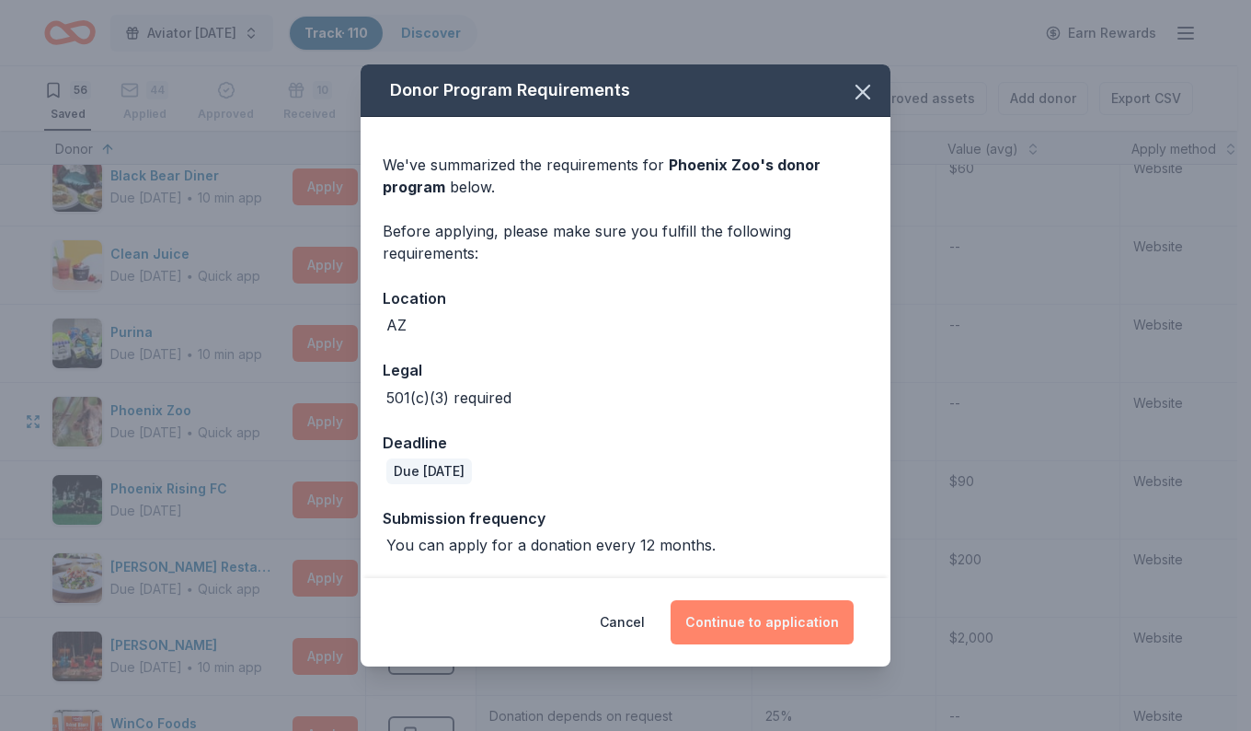
click at [733, 622] on button "Continue to application" at bounding box center [762, 622] width 183 height 44
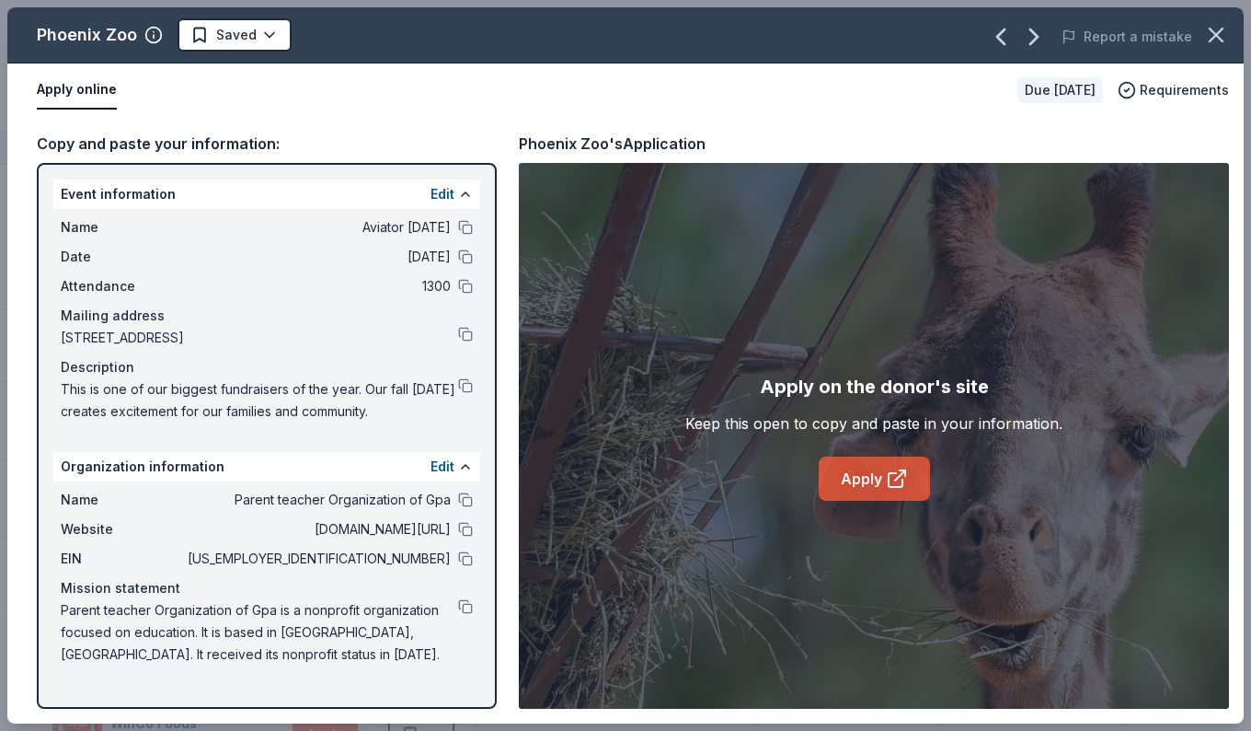
click at [861, 468] on link "Apply" at bounding box center [874, 478] width 111 height 44
click at [241, 32] on html "Aviator Carnival Track · 110 Discover Earn Rewards 56 Saved 44 Applied Approved…" at bounding box center [625, 365] width 1251 height 731
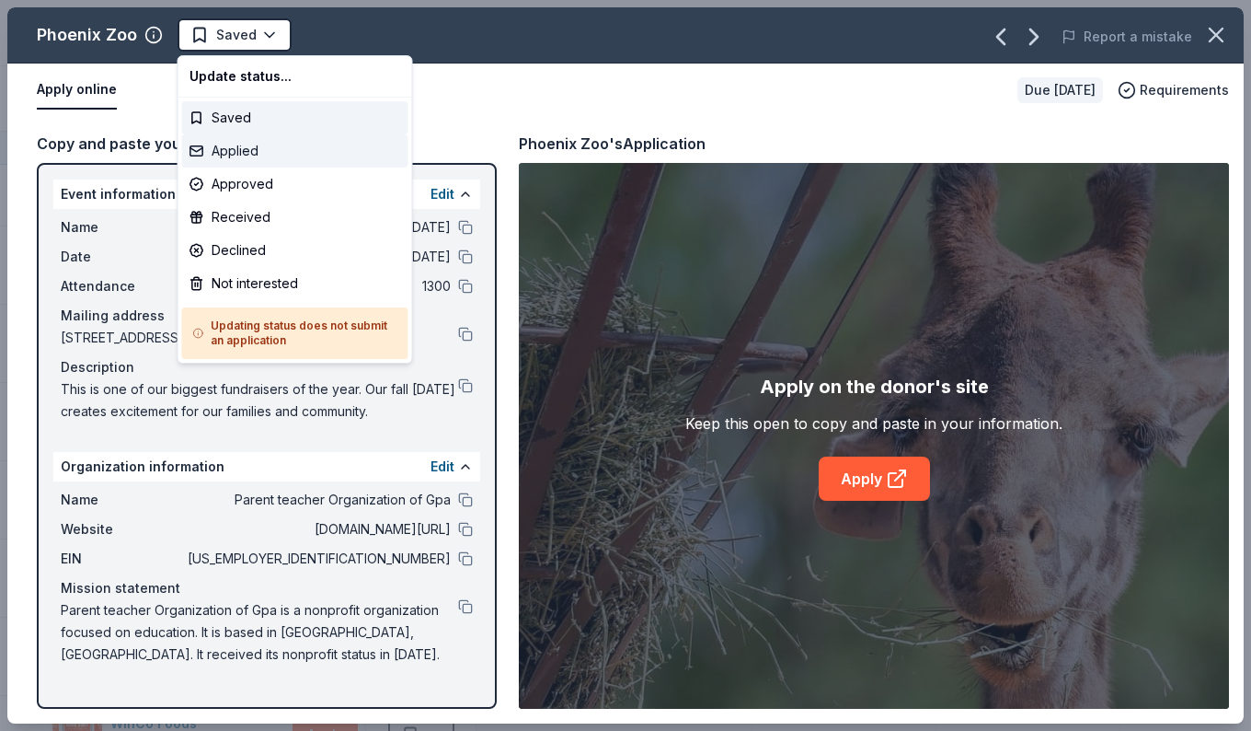
click at [215, 154] on div "Applied" at bounding box center [295, 150] width 226 height 33
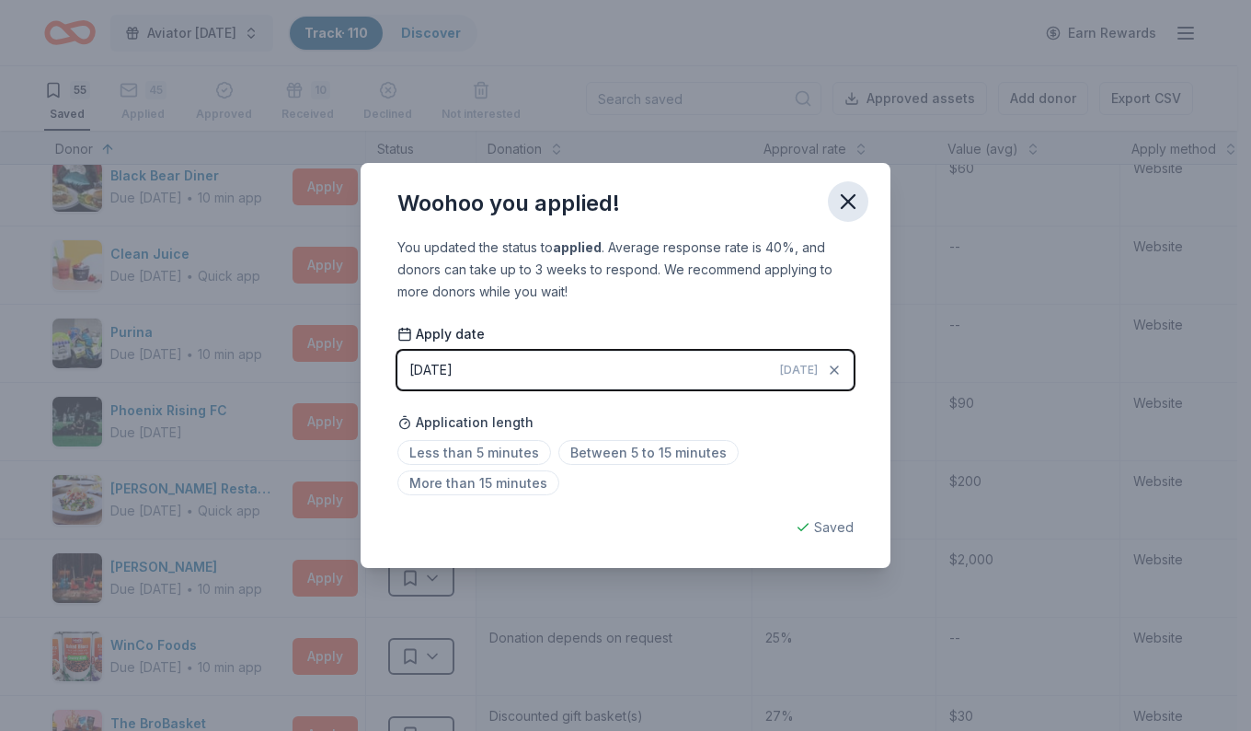
click at [844, 201] on icon "button" at bounding box center [849, 202] width 26 height 26
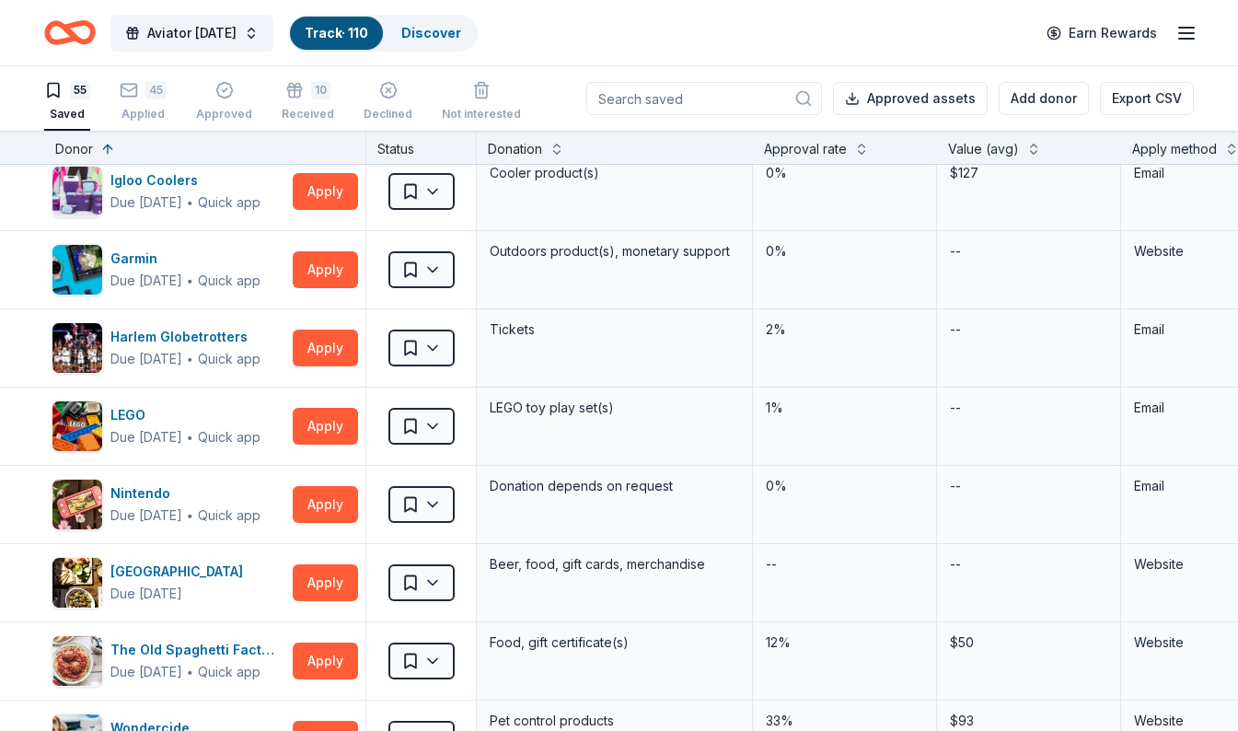
scroll to position [1486, 0]
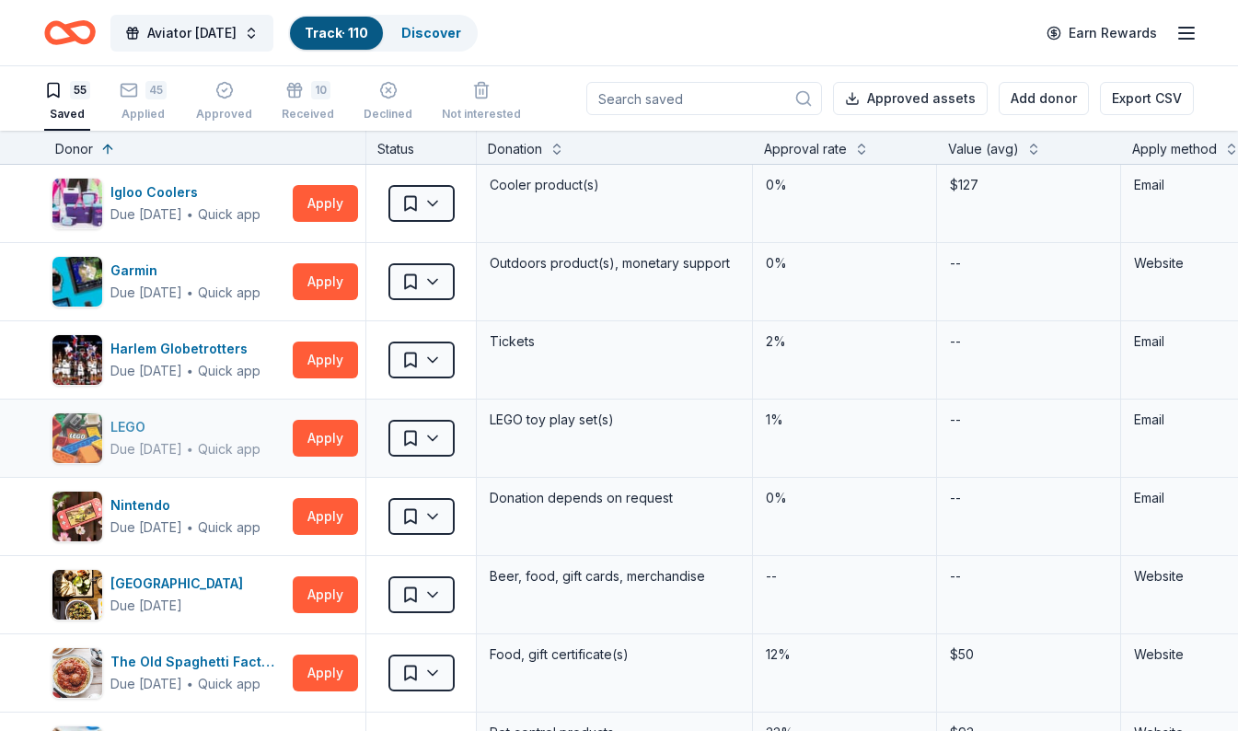
click at [98, 432] on img "button" at bounding box center [77, 438] width 50 height 50
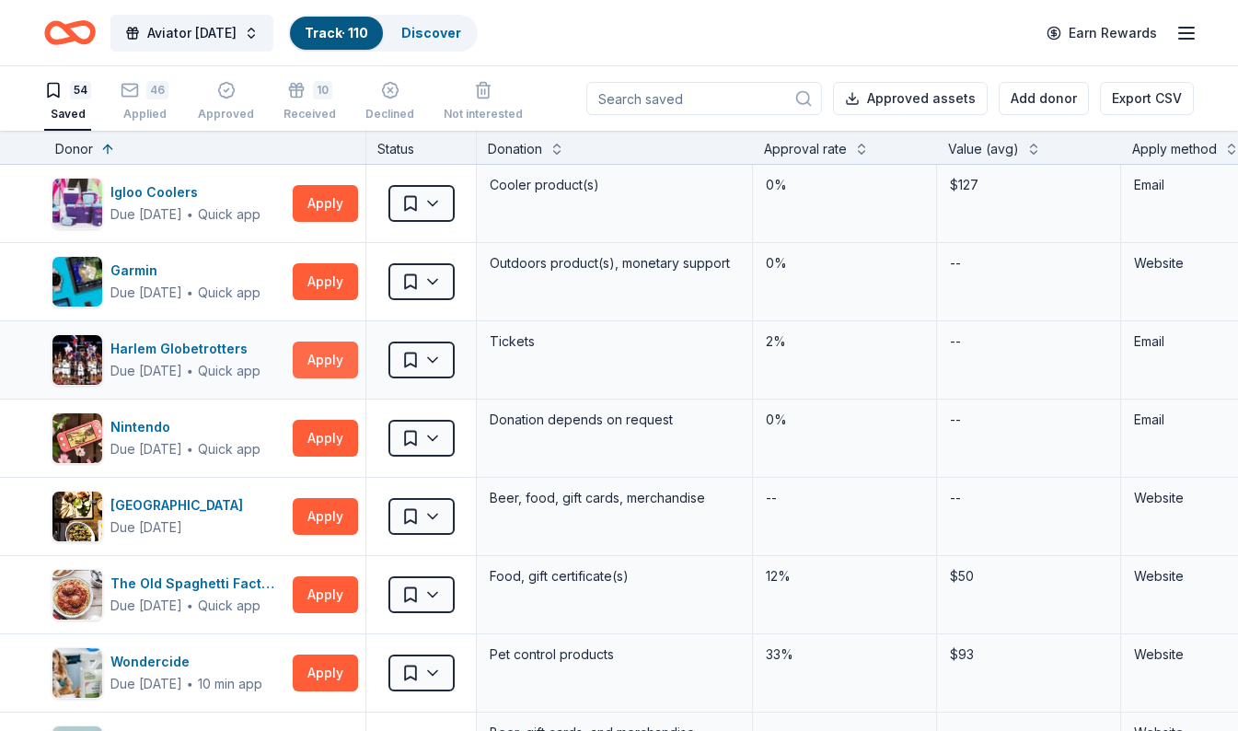
click at [324, 363] on button "Apply" at bounding box center [325, 359] width 65 height 37
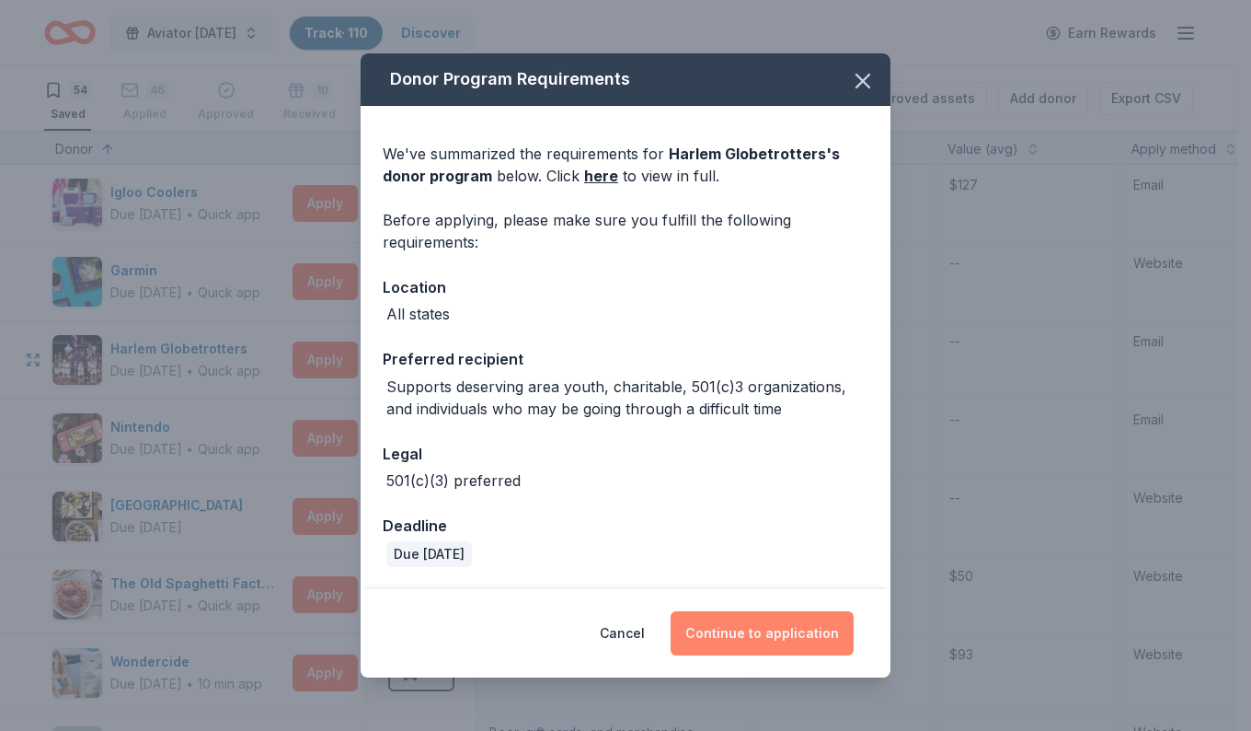
click at [734, 642] on button "Continue to application" at bounding box center [762, 633] width 183 height 44
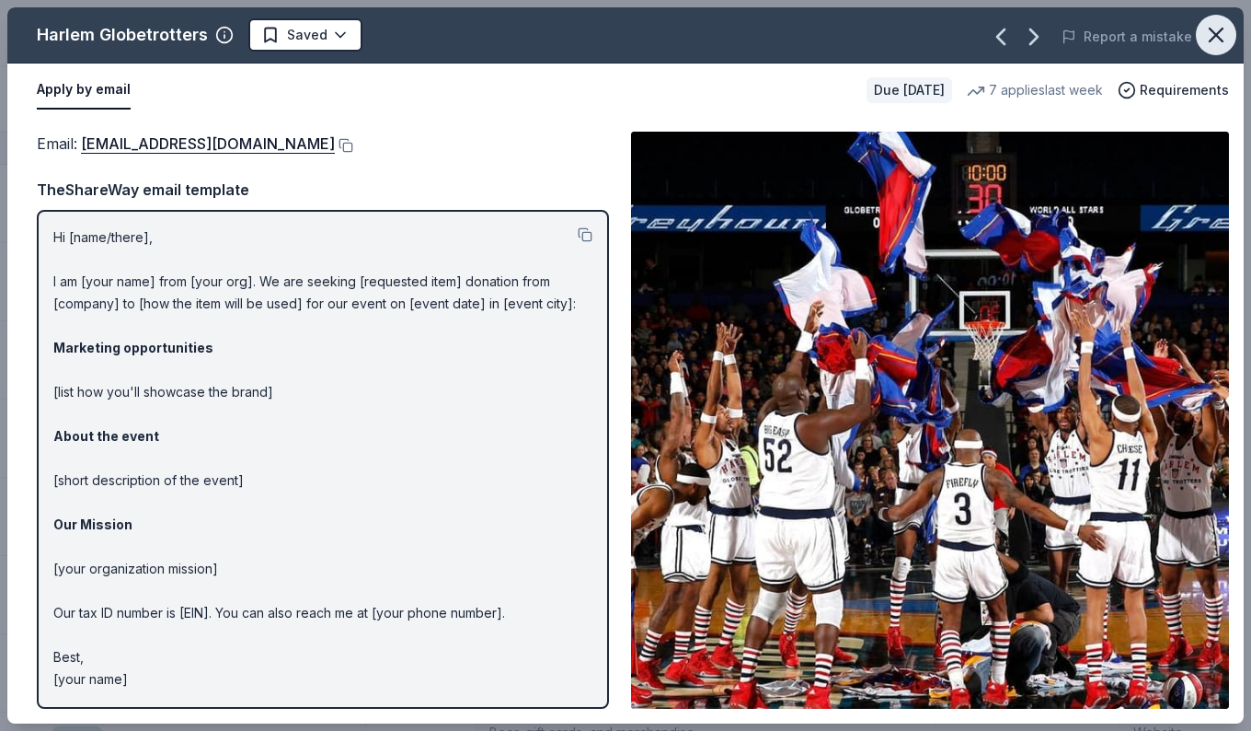
click at [1210, 39] on icon "button" at bounding box center [1217, 35] width 26 height 26
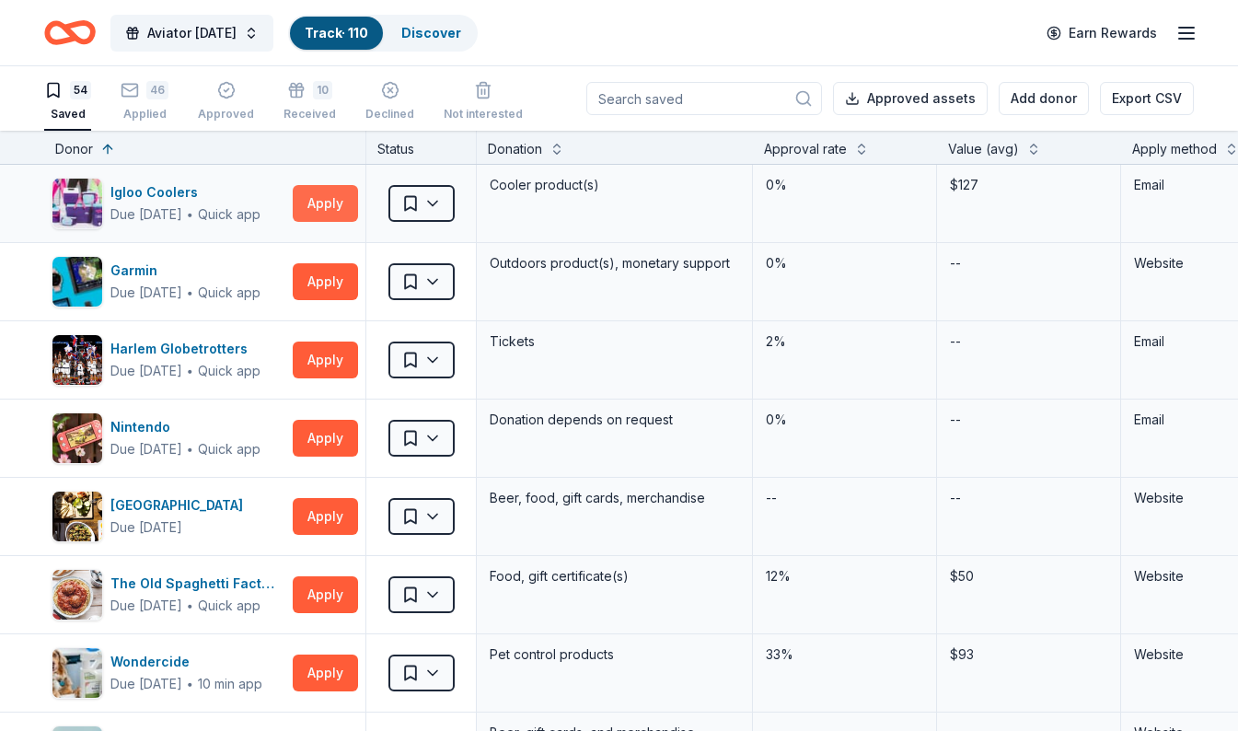
click at [323, 208] on button "Apply" at bounding box center [325, 203] width 65 height 37
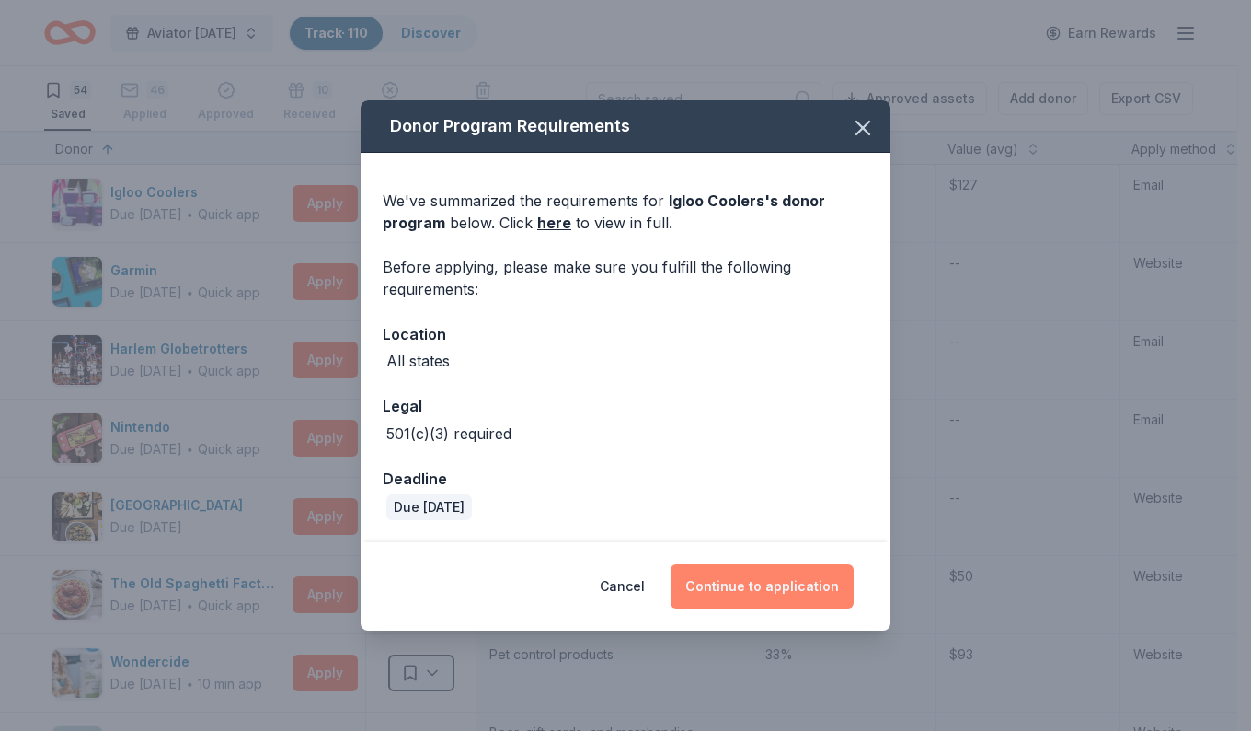
drag, startPoint x: 744, startPoint y: 594, endPoint x: 728, endPoint y: 578, distance: 22.8
click at [744, 594] on button "Continue to application" at bounding box center [762, 586] width 183 height 44
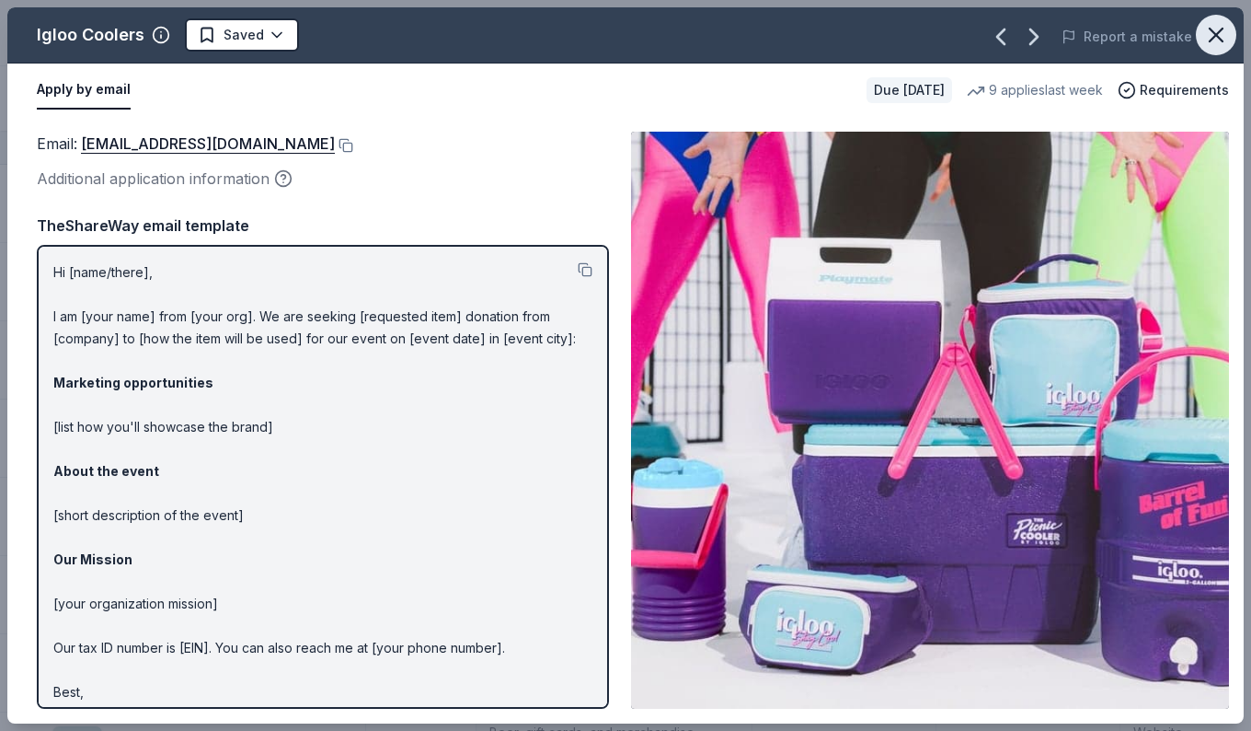
click at [1210, 40] on icon "button" at bounding box center [1216, 35] width 13 height 13
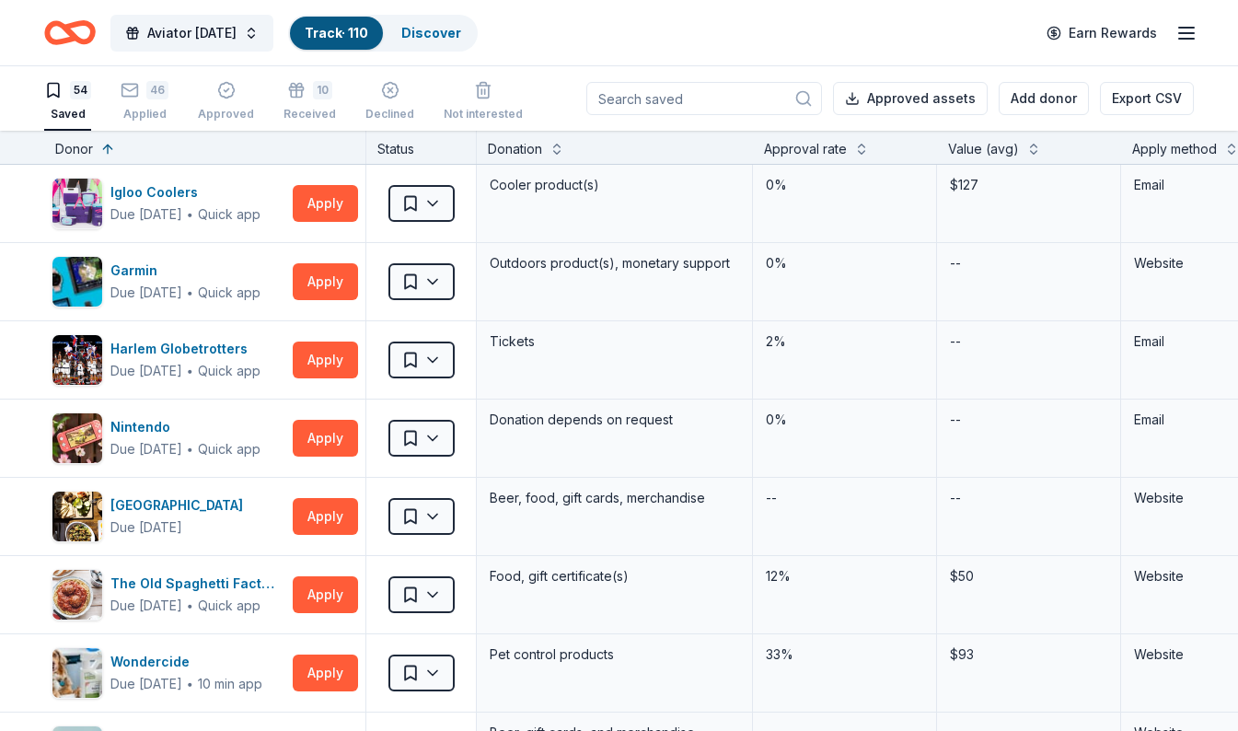
click at [74, 97] on div "54" at bounding box center [80, 90] width 21 height 18
click at [142, 96] on div "46" at bounding box center [145, 90] width 48 height 18
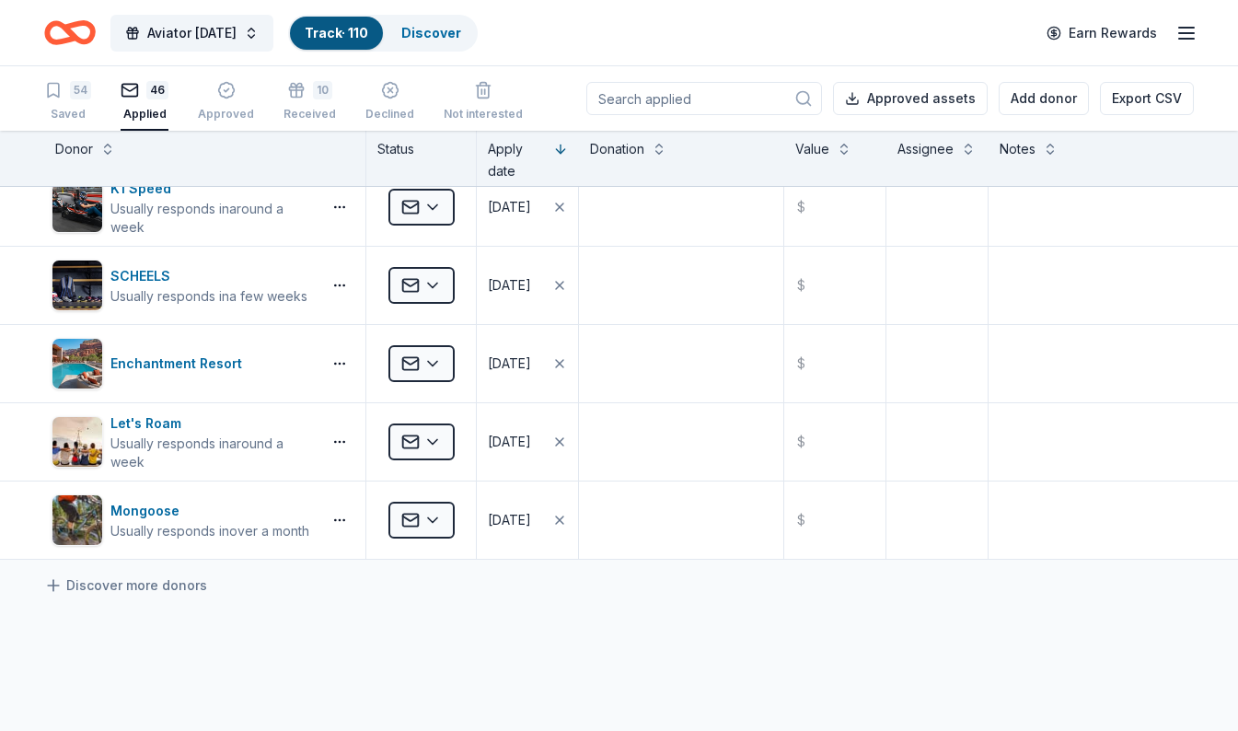
scroll to position [3209, 0]
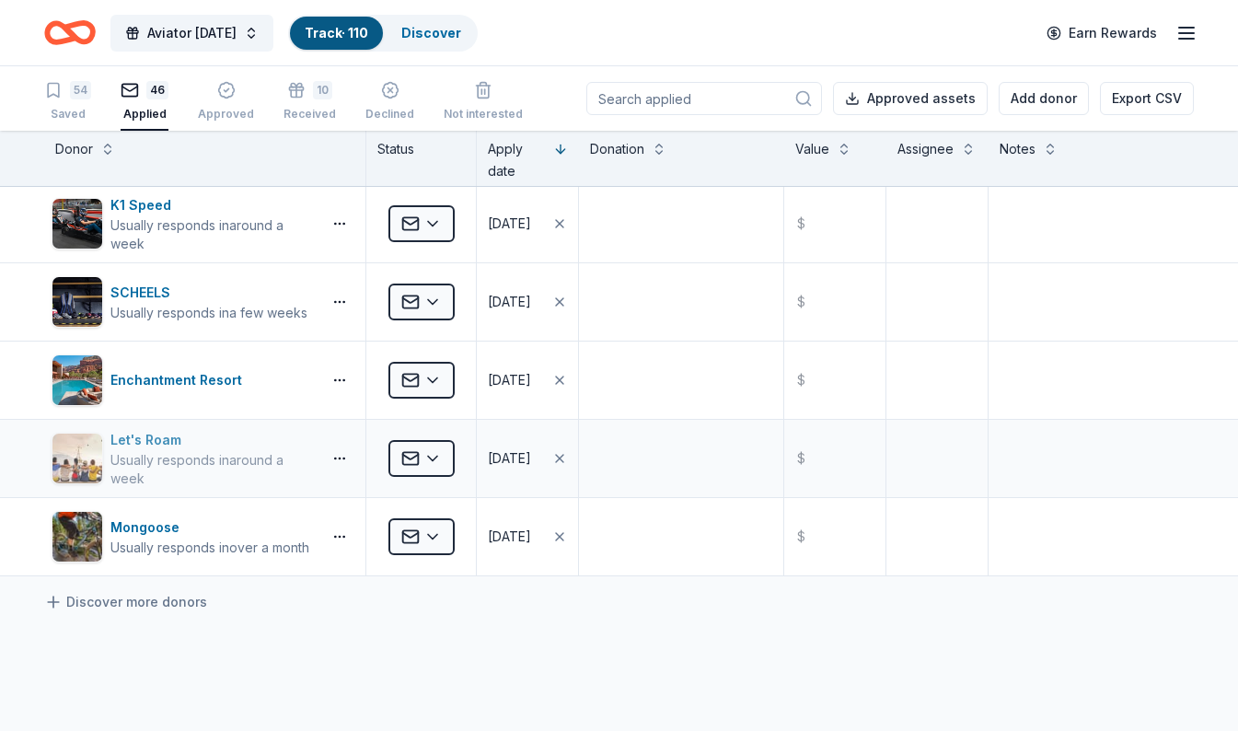
click at [145, 457] on div "Usually responds in around a week" at bounding box center [211, 469] width 203 height 37
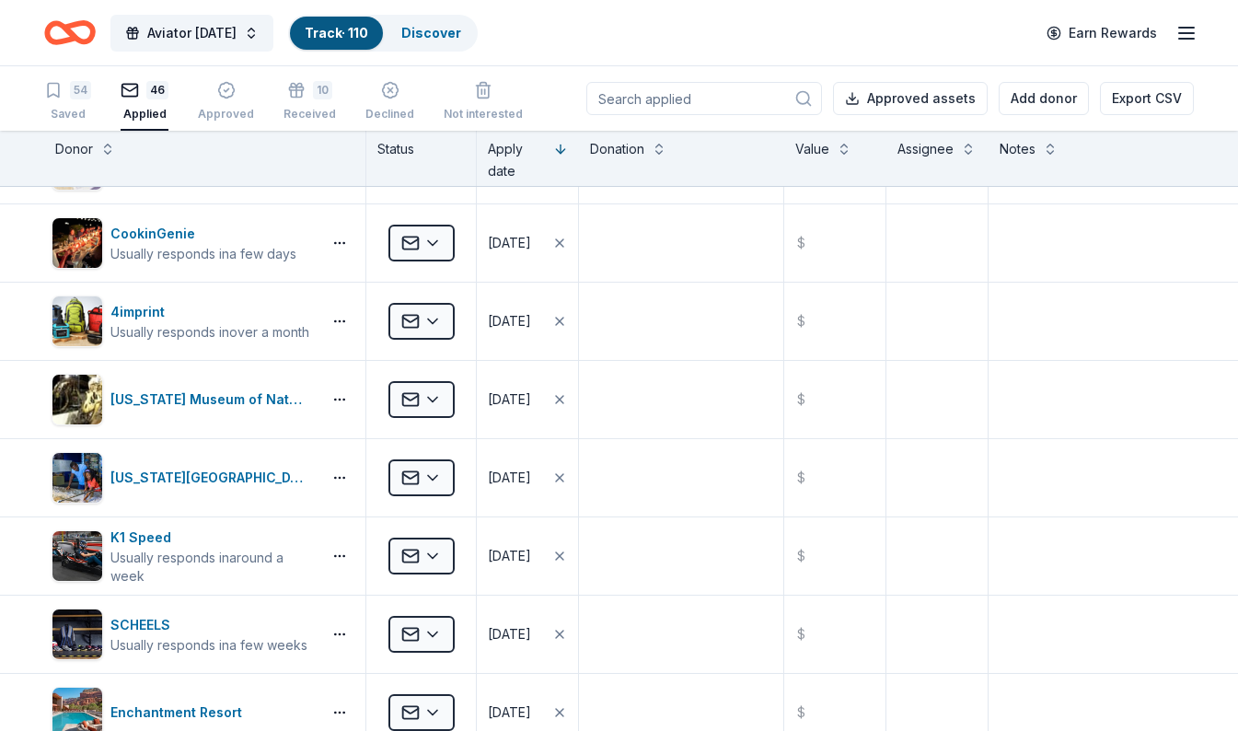
scroll to position [2859, 0]
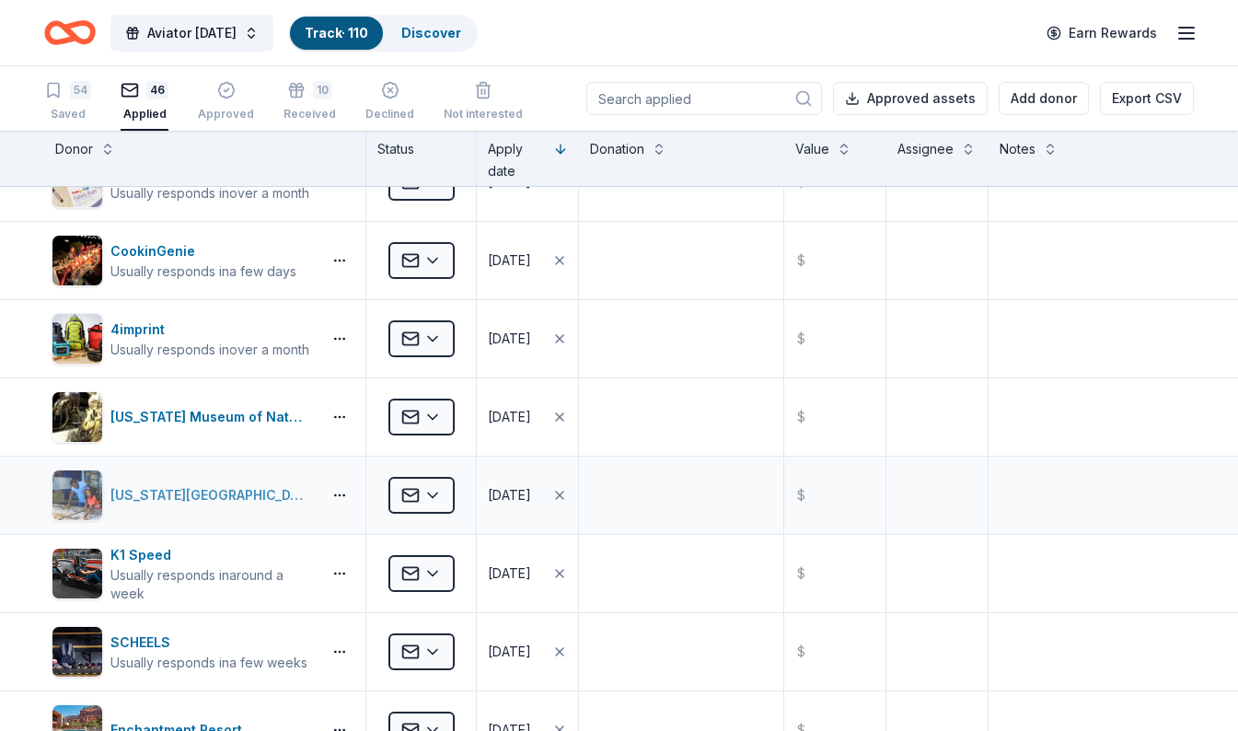
click at [187, 489] on div "[US_STATE][GEOGRAPHIC_DATA]" at bounding box center [211, 495] width 203 height 22
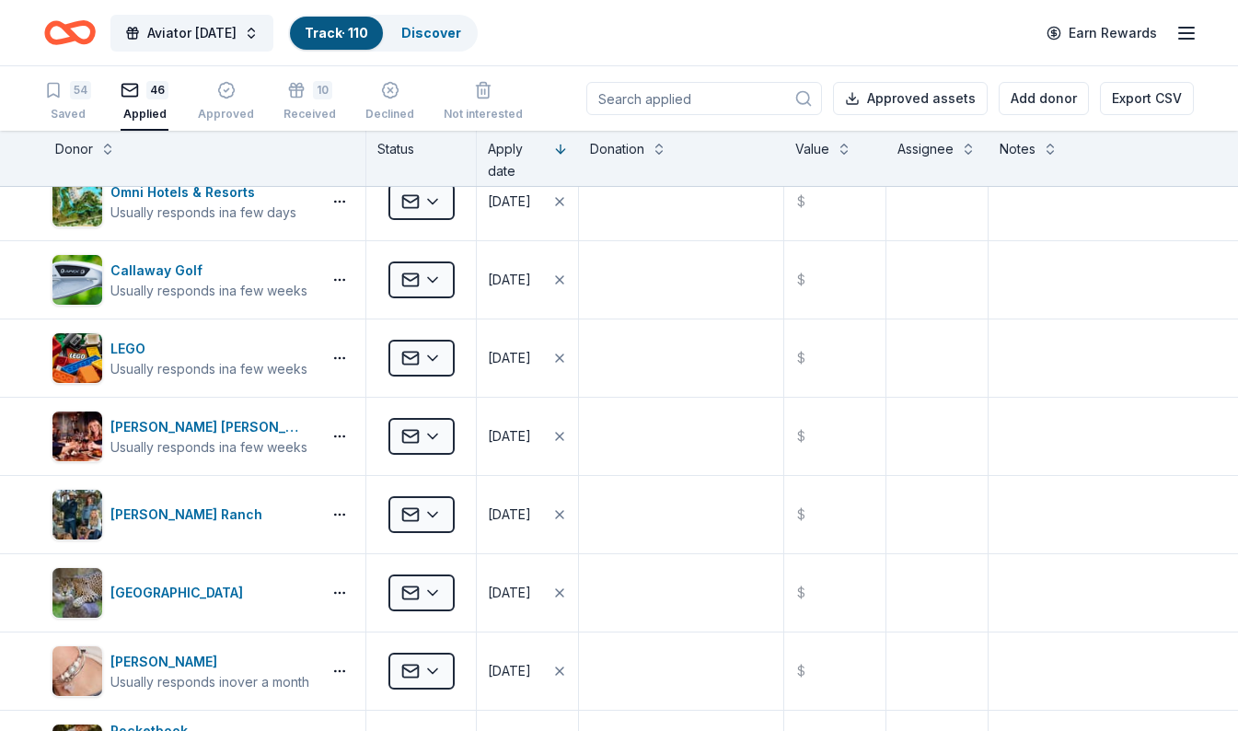
scroll to position [0, 0]
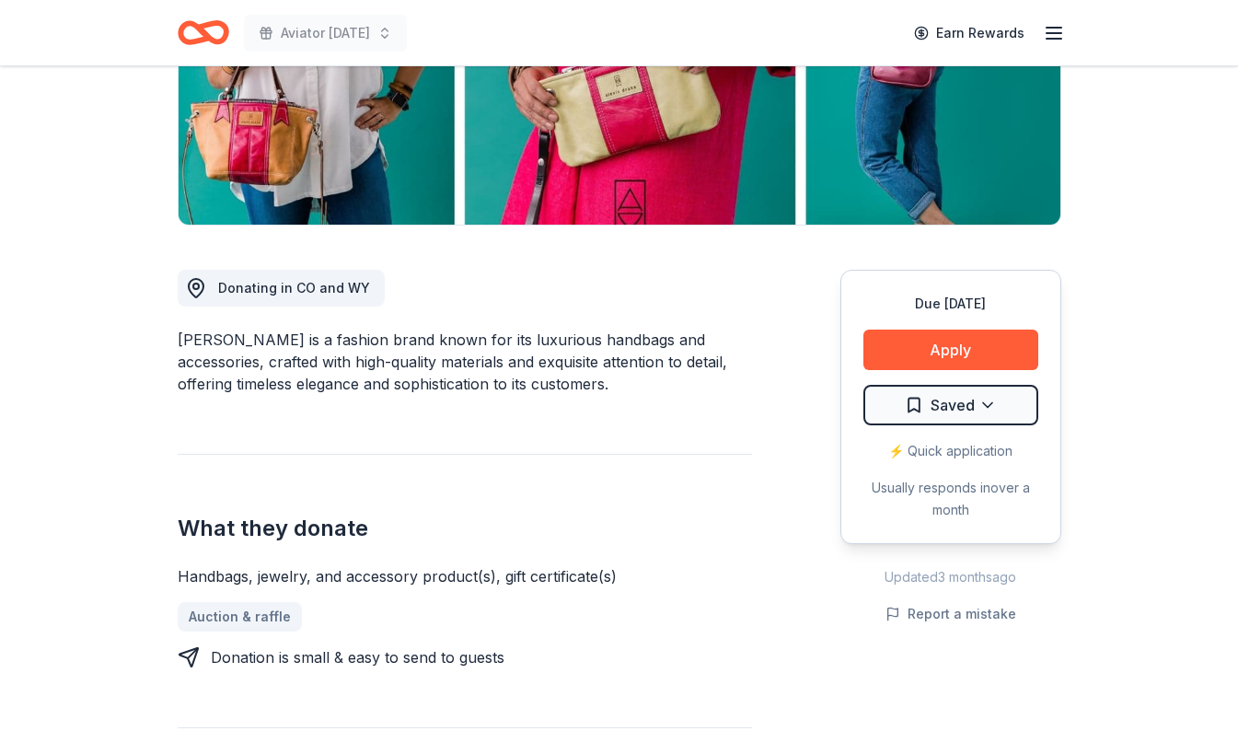
scroll to position [335, 0]
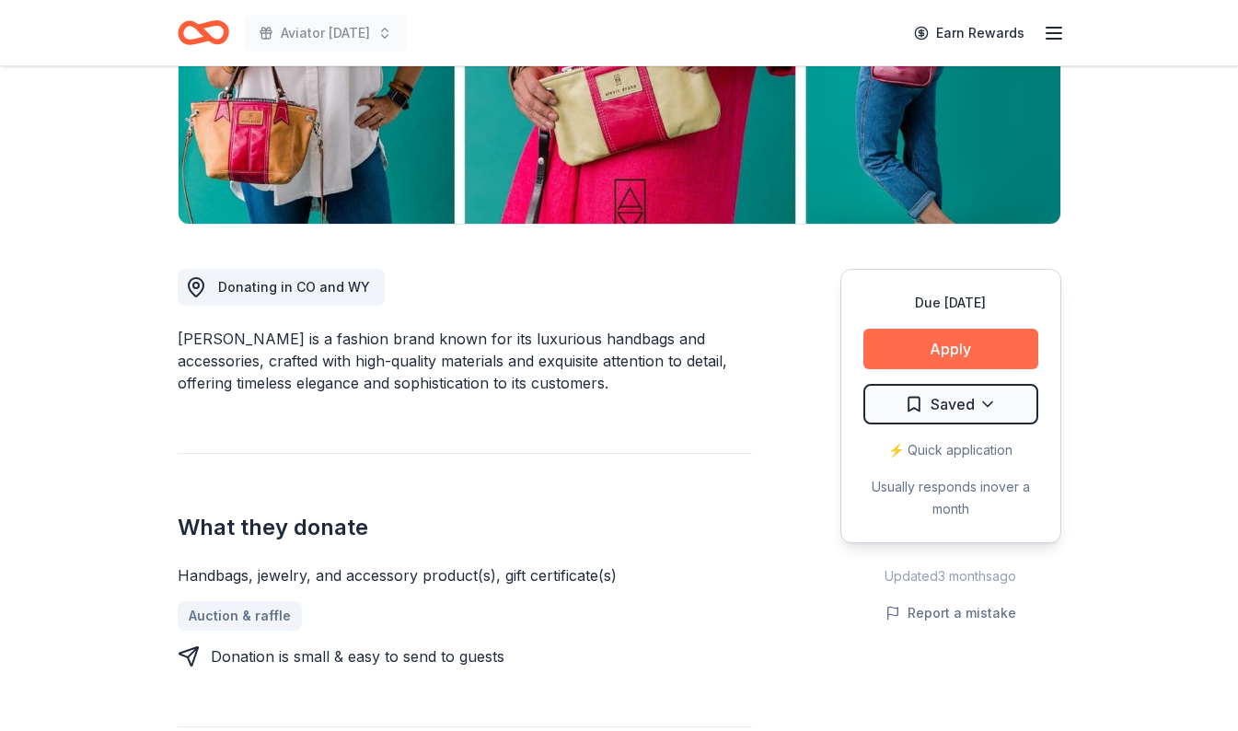
click at [900, 348] on button "Apply" at bounding box center [950, 349] width 175 height 40
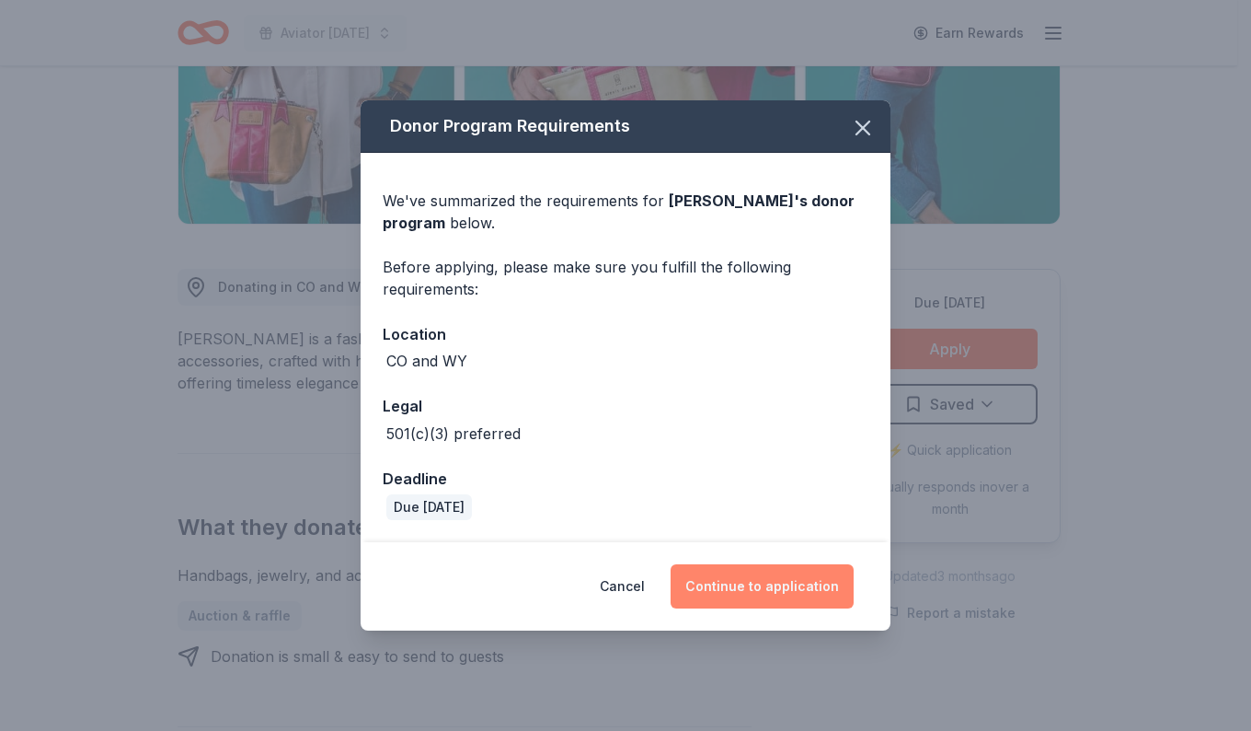
click at [757, 599] on button "Continue to application" at bounding box center [762, 586] width 183 height 44
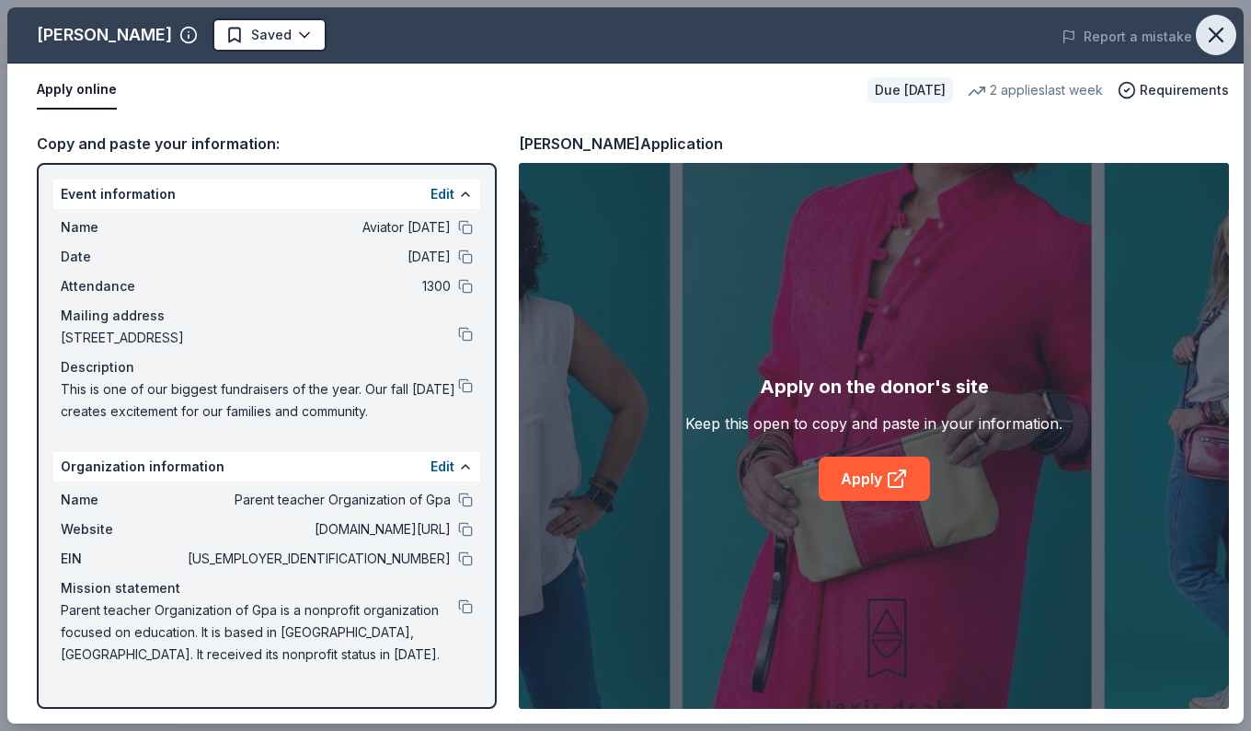
click at [1220, 29] on icon "button" at bounding box center [1216, 35] width 13 height 13
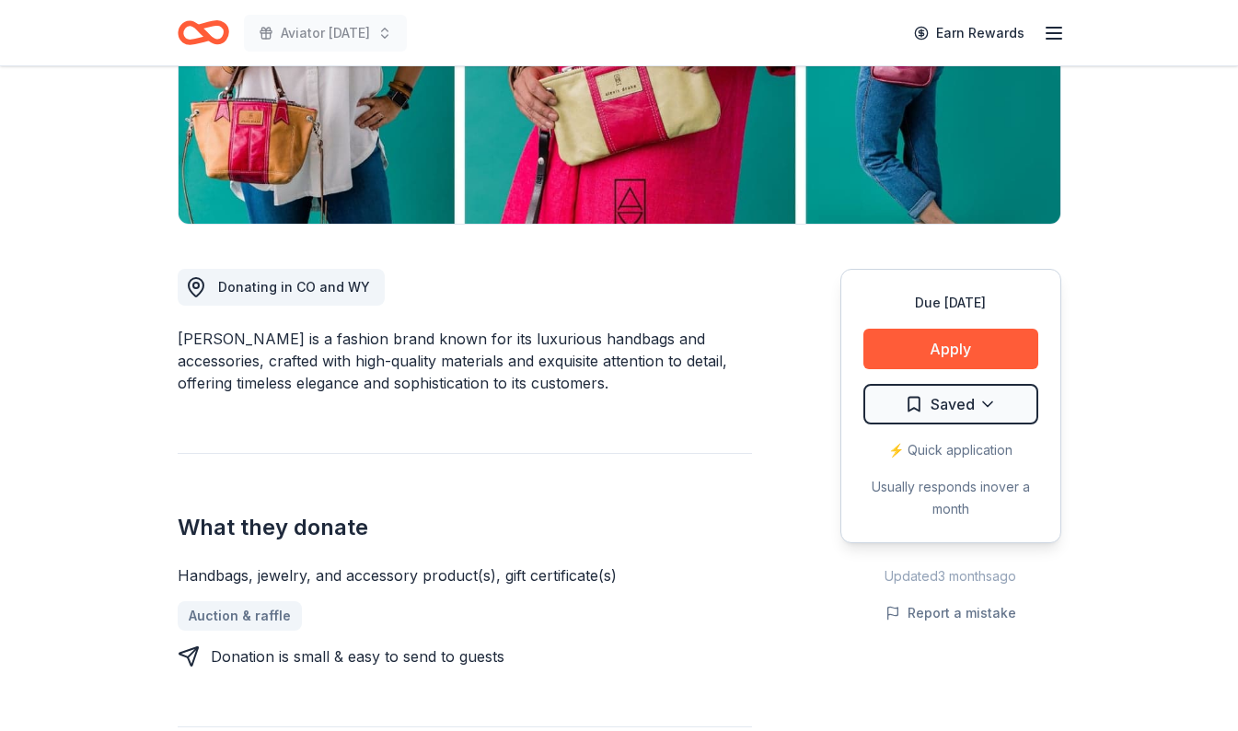
click at [906, 396] on html "Aviator Carnival Earn Rewards Due in 30 days Share Alexis Drake New • 2 reviews…" at bounding box center [619, 30] width 1238 height 731
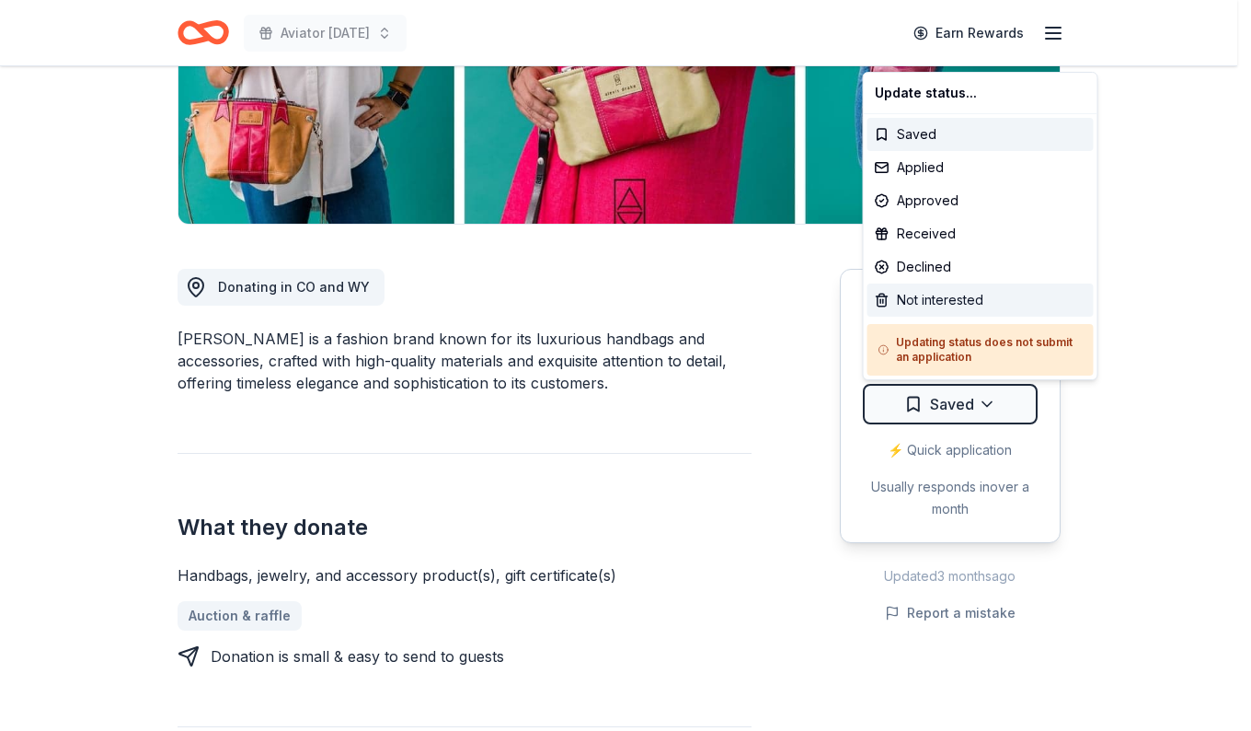
click at [905, 305] on div "Not interested" at bounding box center [981, 299] width 226 height 33
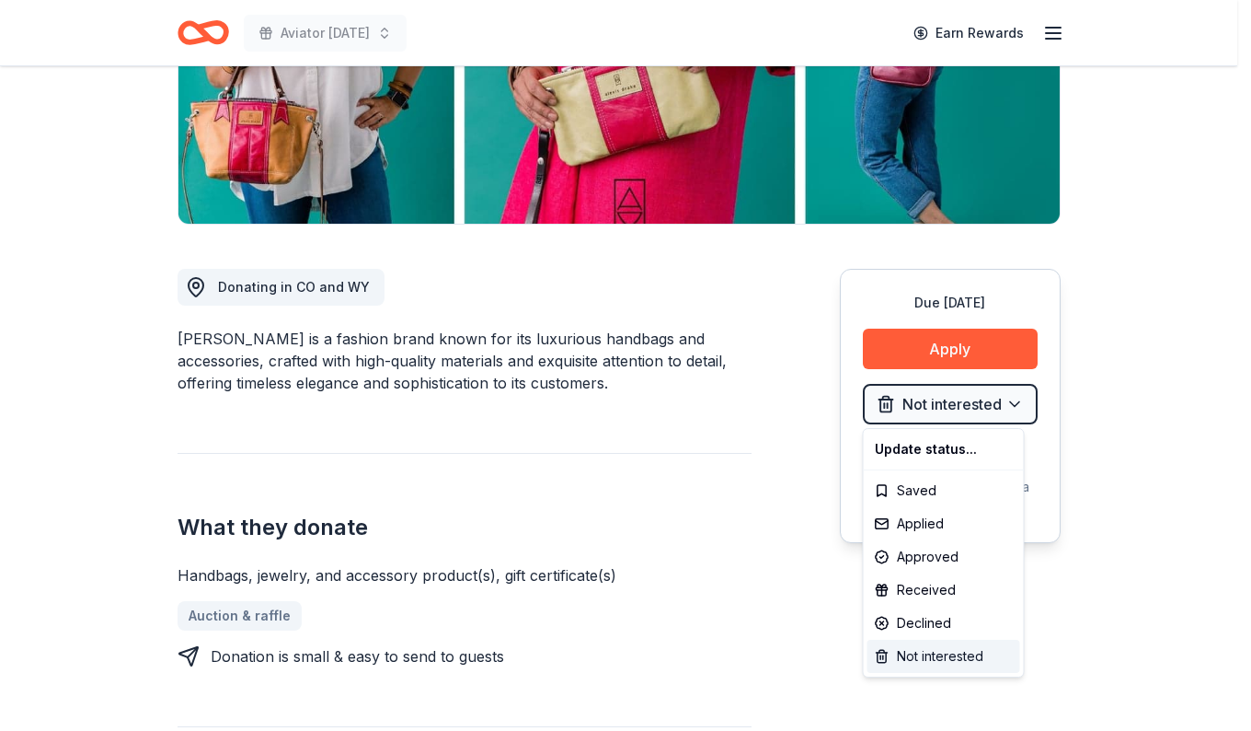
click at [911, 659] on div "Not interested" at bounding box center [944, 656] width 153 height 33
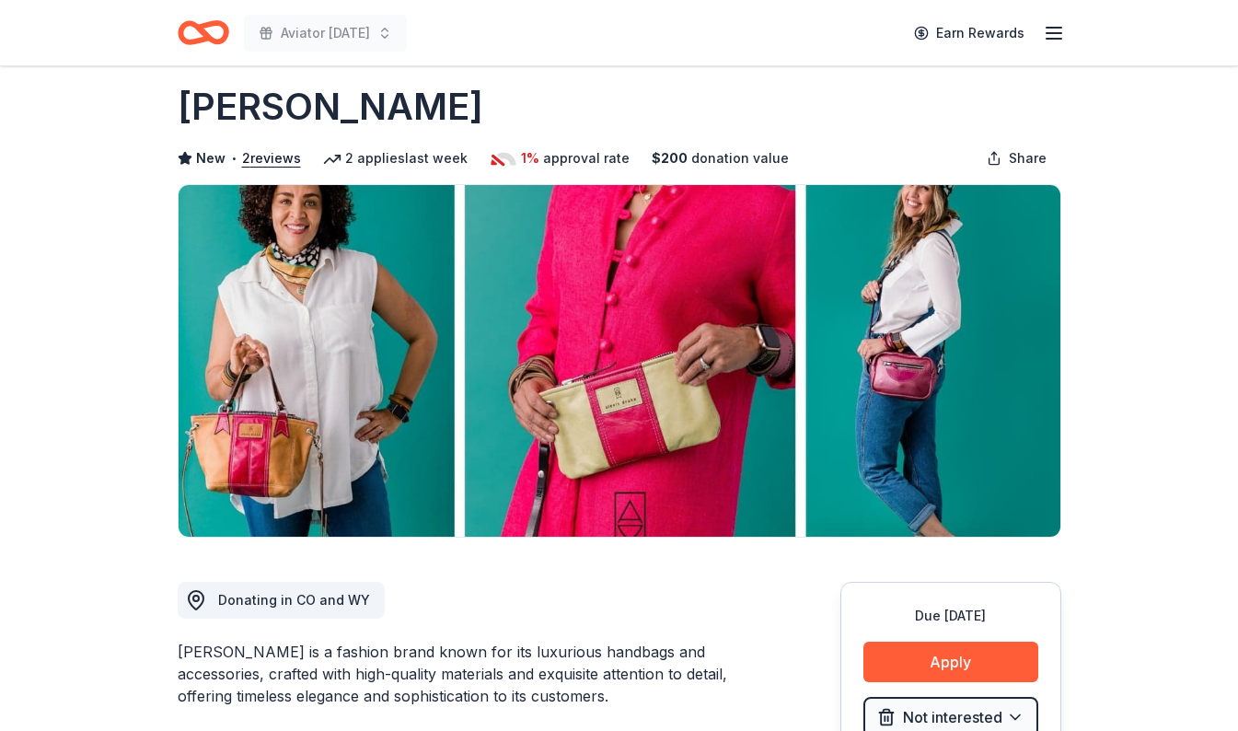
scroll to position [0, 0]
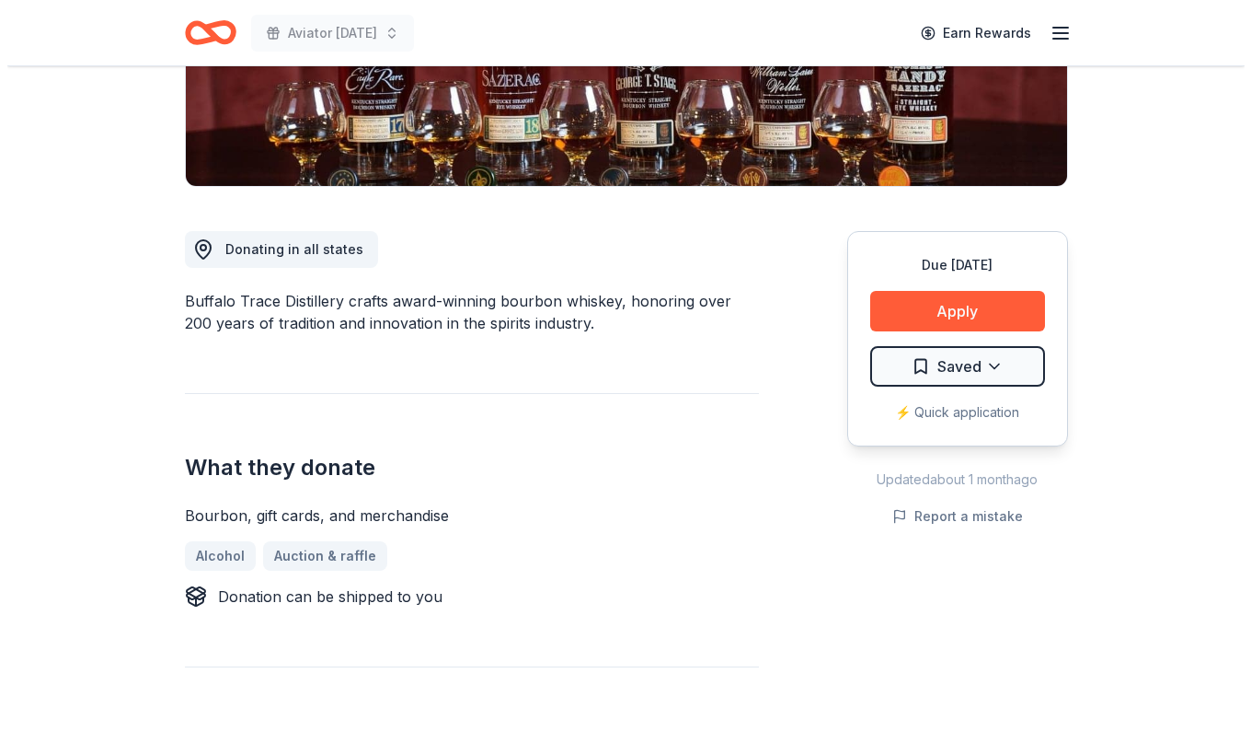
scroll to position [322, 0]
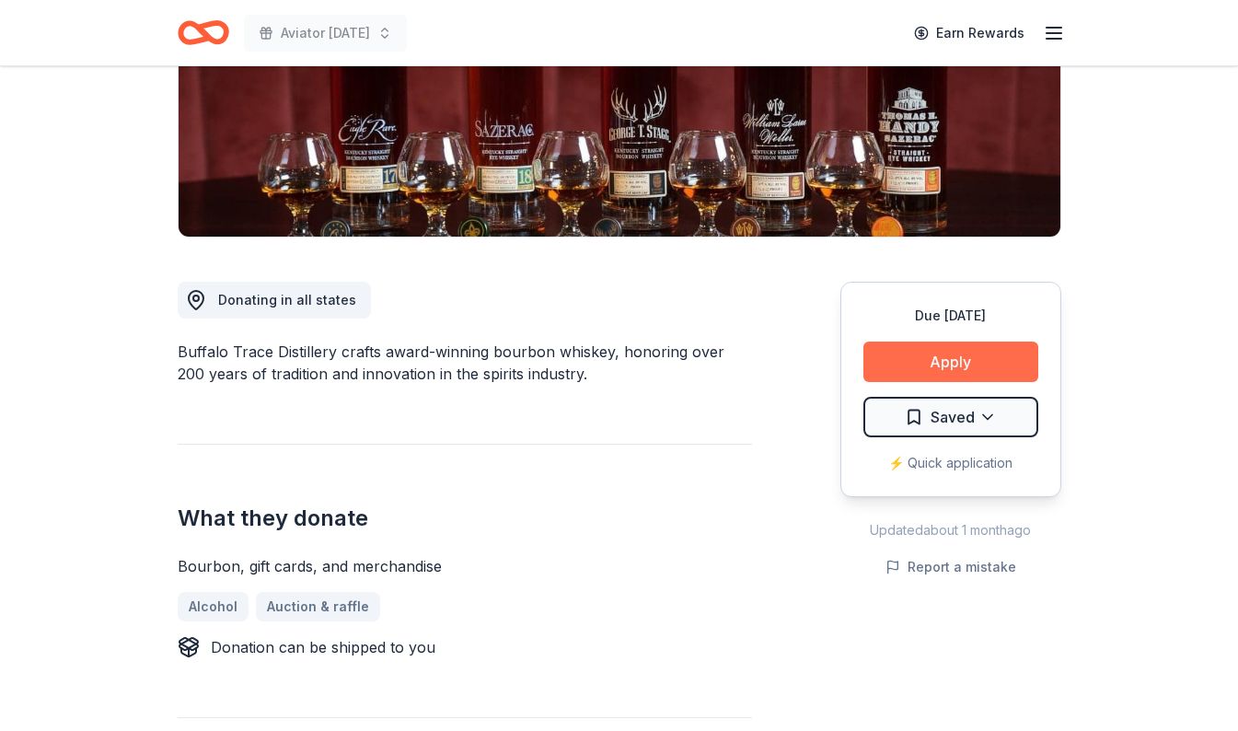
click at [923, 364] on button "Apply" at bounding box center [950, 361] width 175 height 40
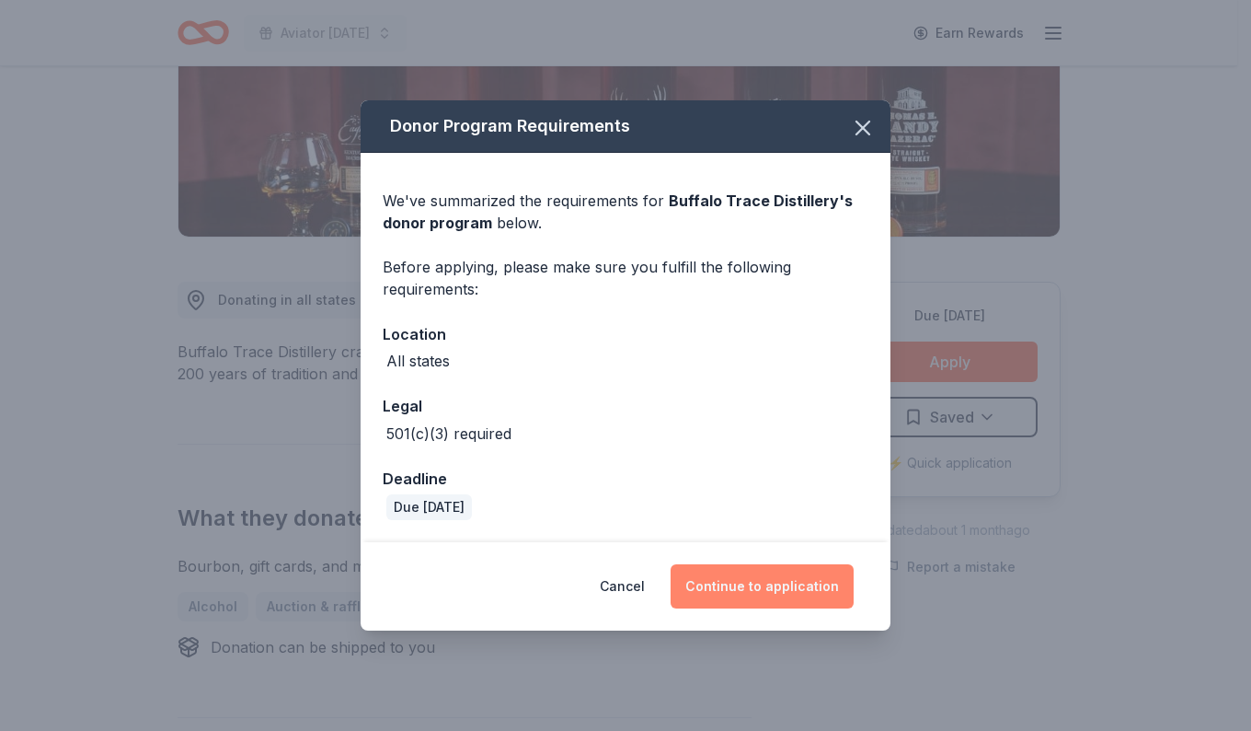
click at [735, 588] on button "Continue to application" at bounding box center [762, 586] width 183 height 44
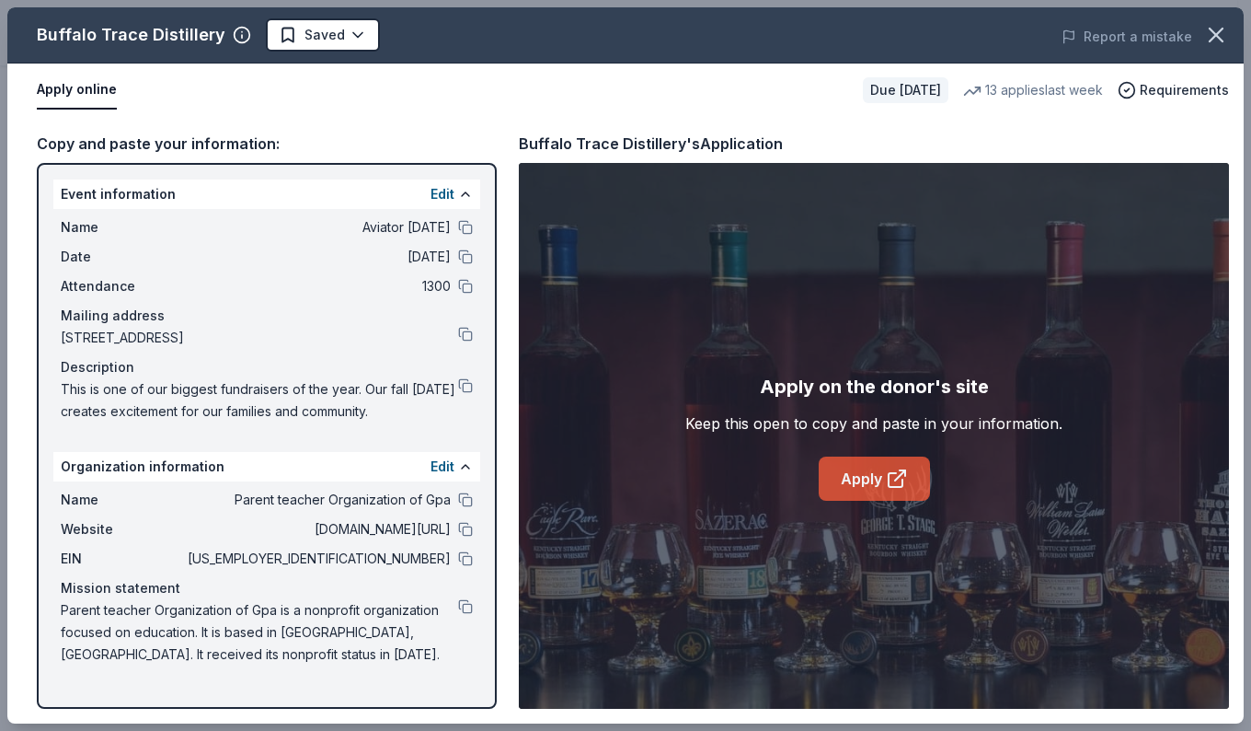
click at [862, 470] on link "Apply" at bounding box center [874, 478] width 111 height 44
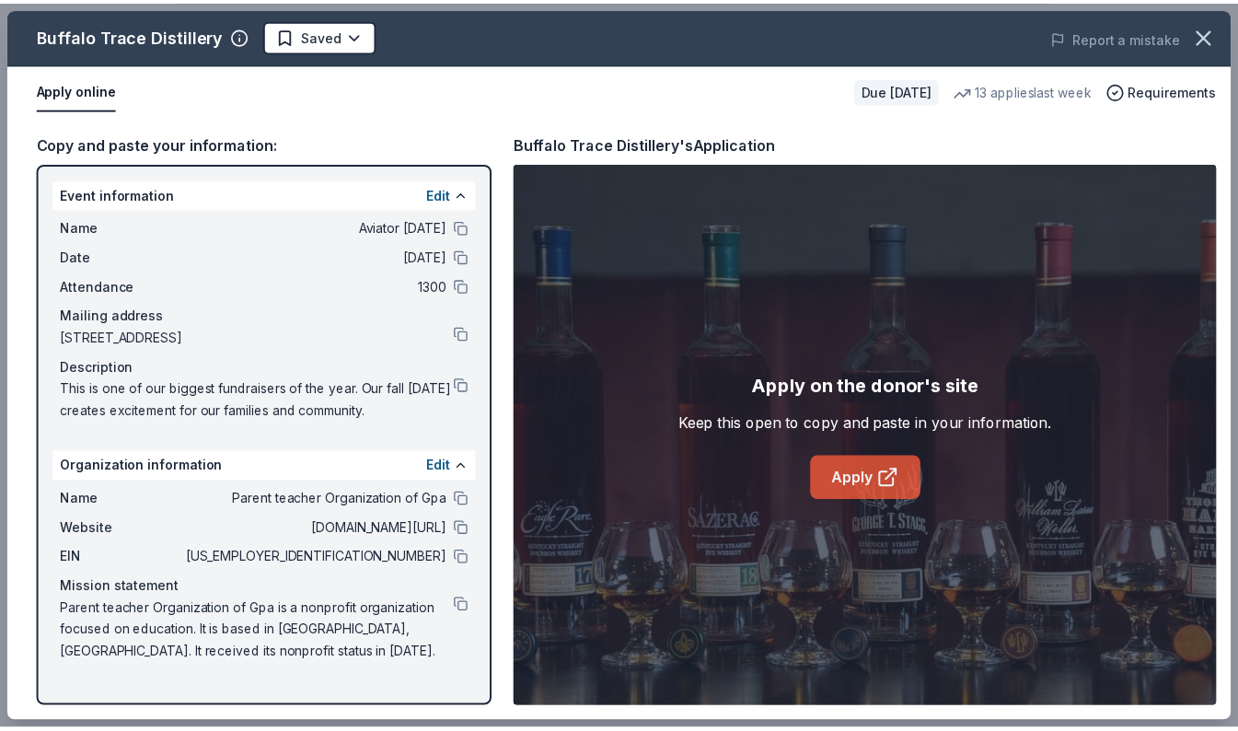
scroll to position [0, 0]
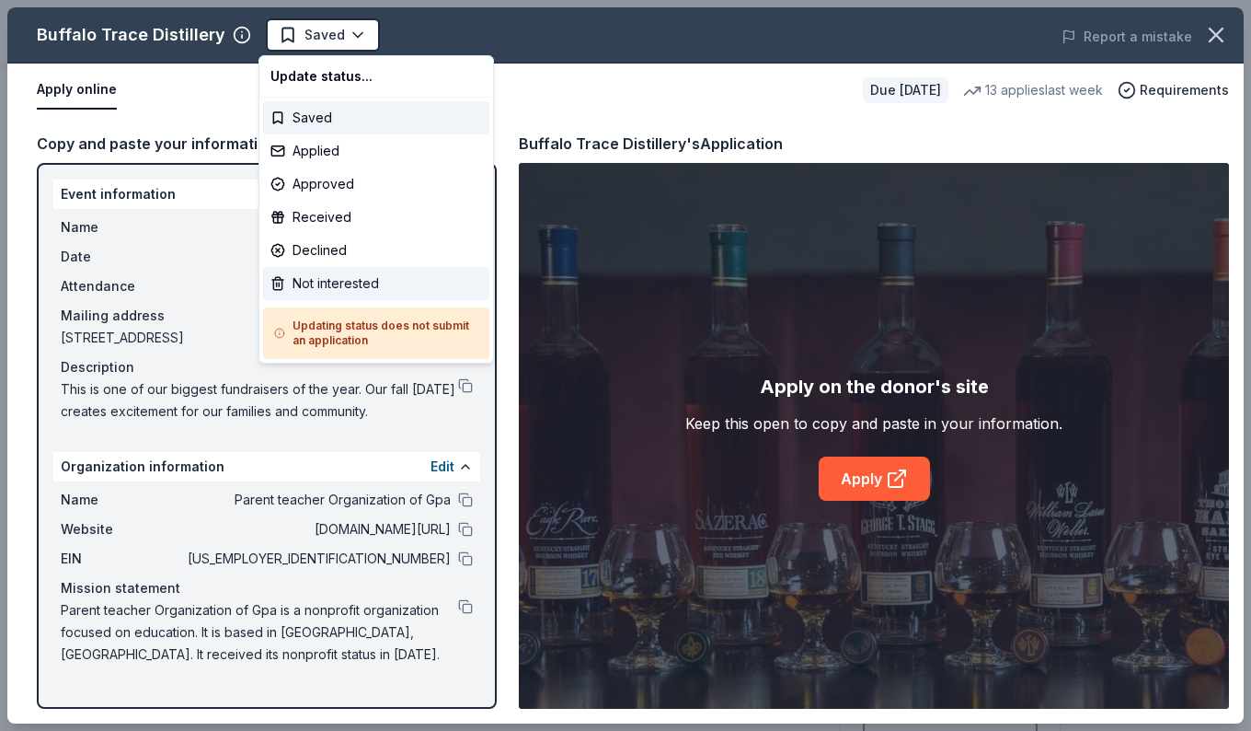
click at [305, 288] on div "Not interested" at bounding box center [376, 283] width 226 height 33
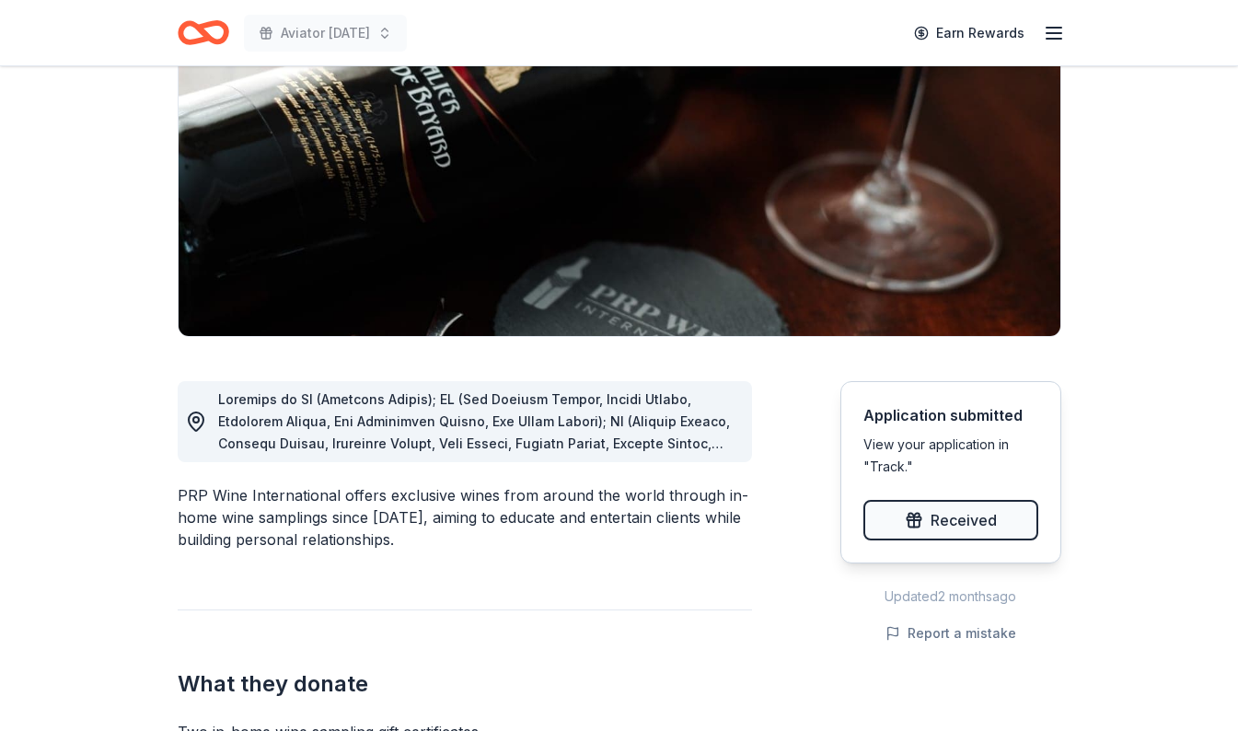
scroll to position [280, 0]
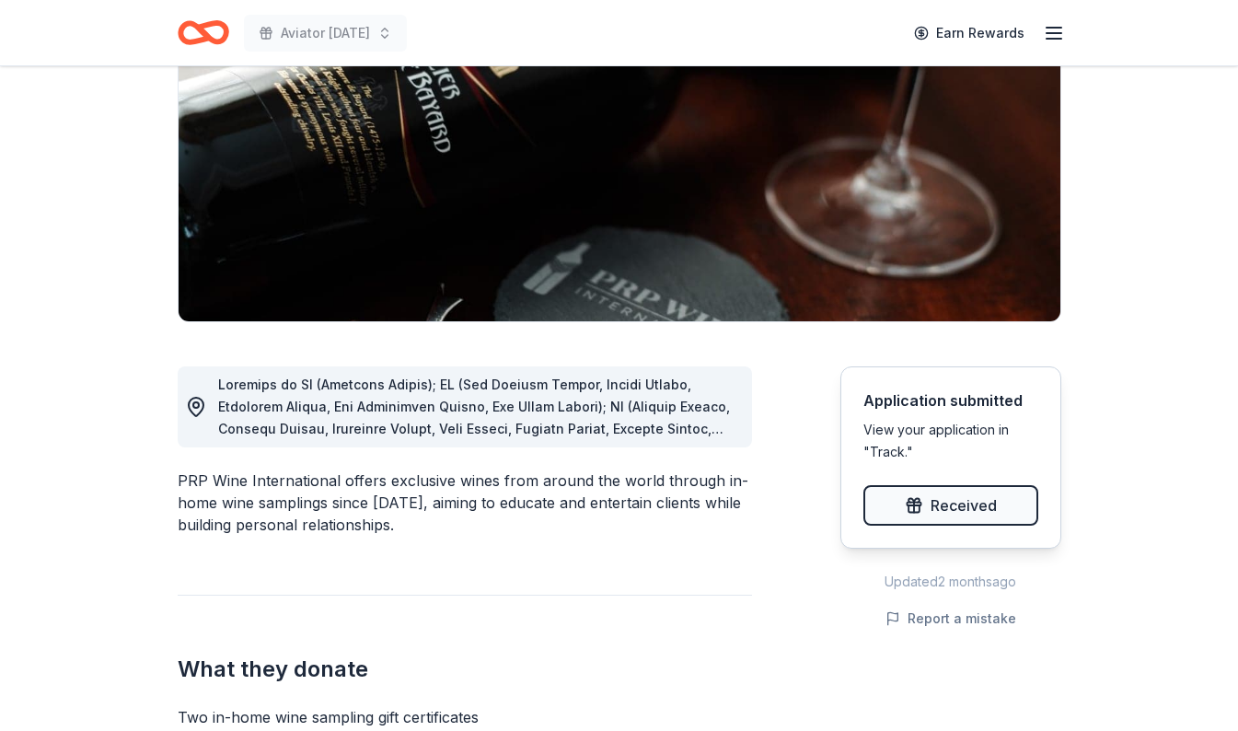
scroll to position [236, 0]
click at [202, 401] on icon at bounding box center [196, 407] width 15 height 18
click at [222, 497] on div "PRP Wine International offers exclusive wines from around the world through in-…" at bounding box center [465, 503] width 574 height 66
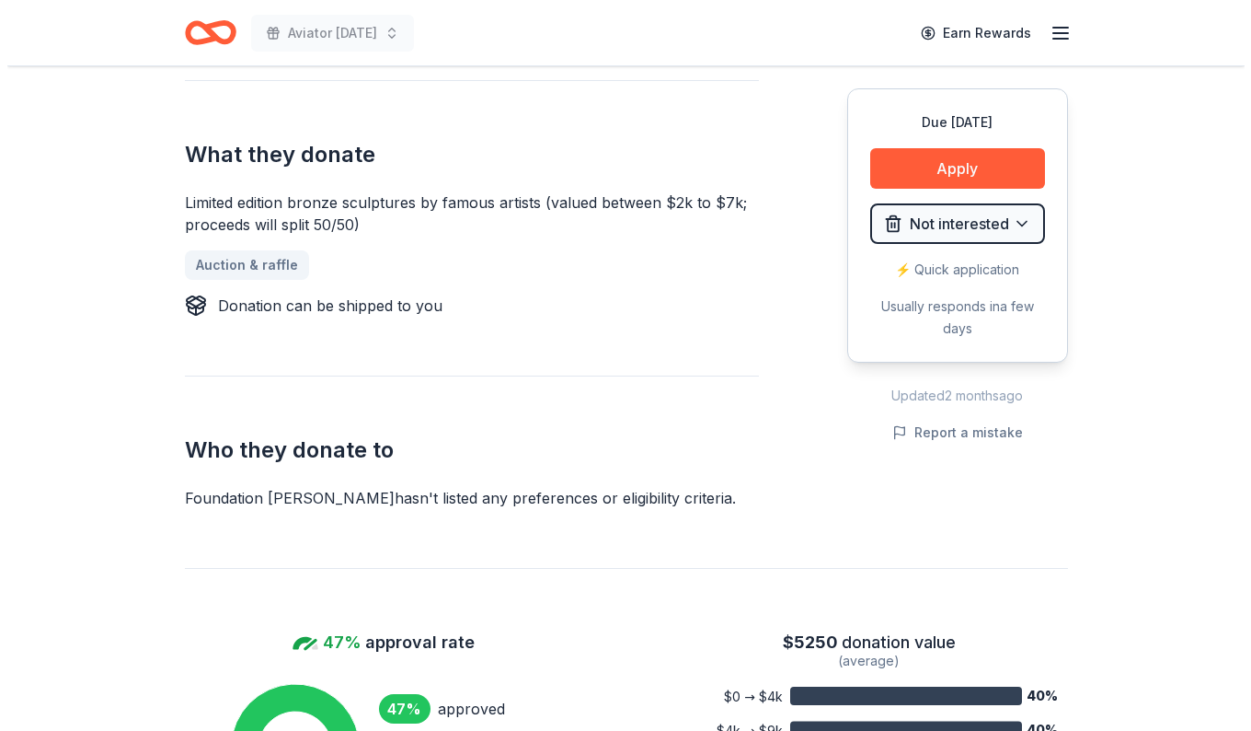
scroll to position [882, 0]
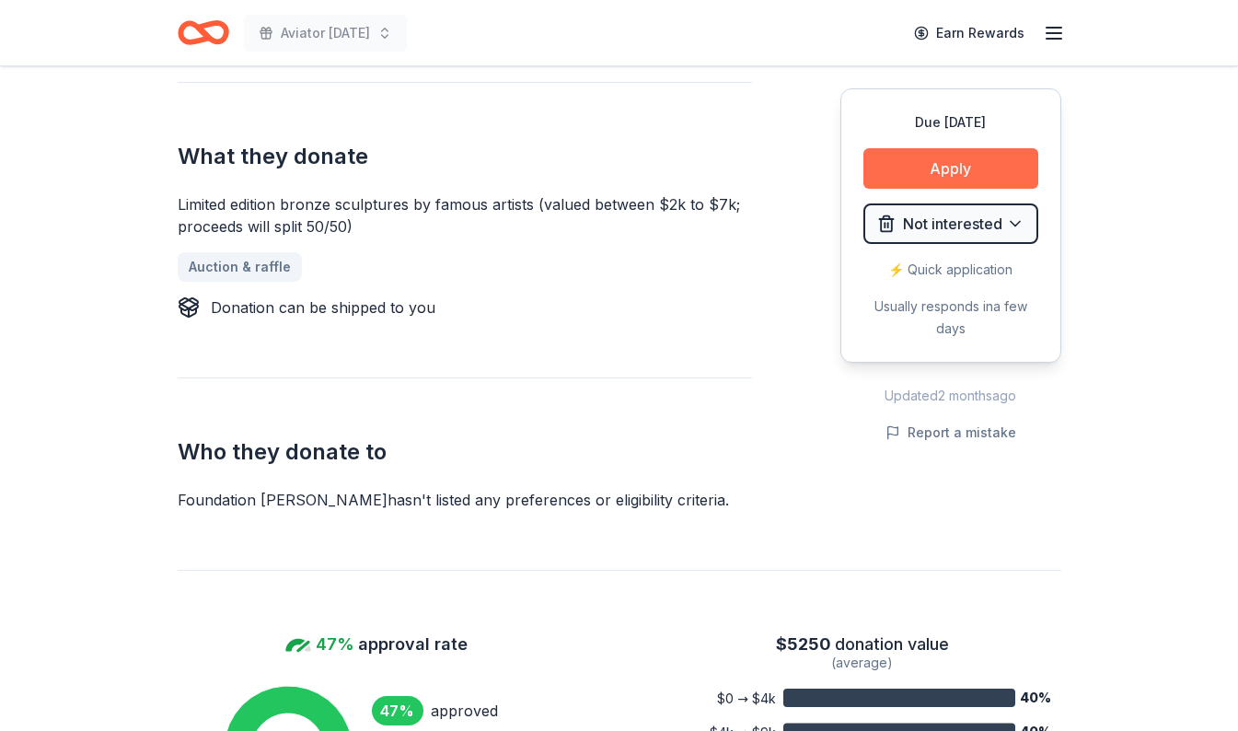
click at [930, 165] on button "Apply" at bounding box center [950, 168] width 175 height 40
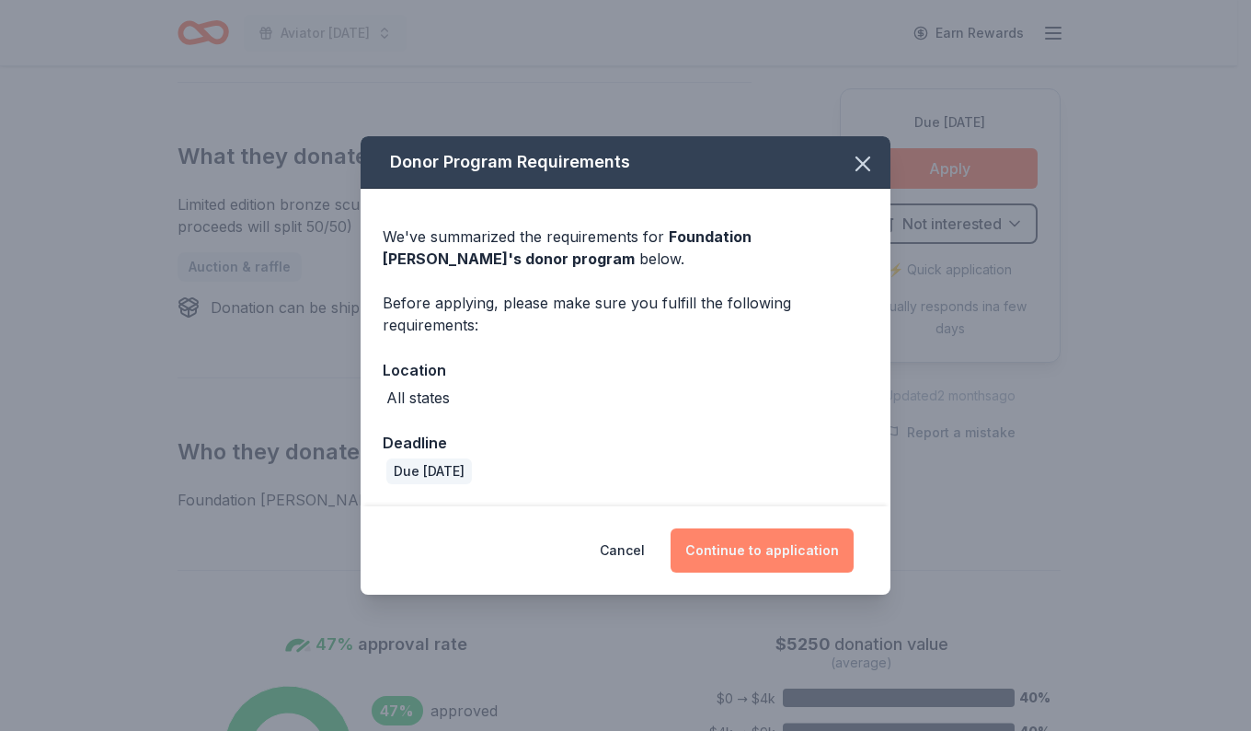
click at [733, 544] on button "Continue to application" at bounding box center [762, 550] width 183 height 44
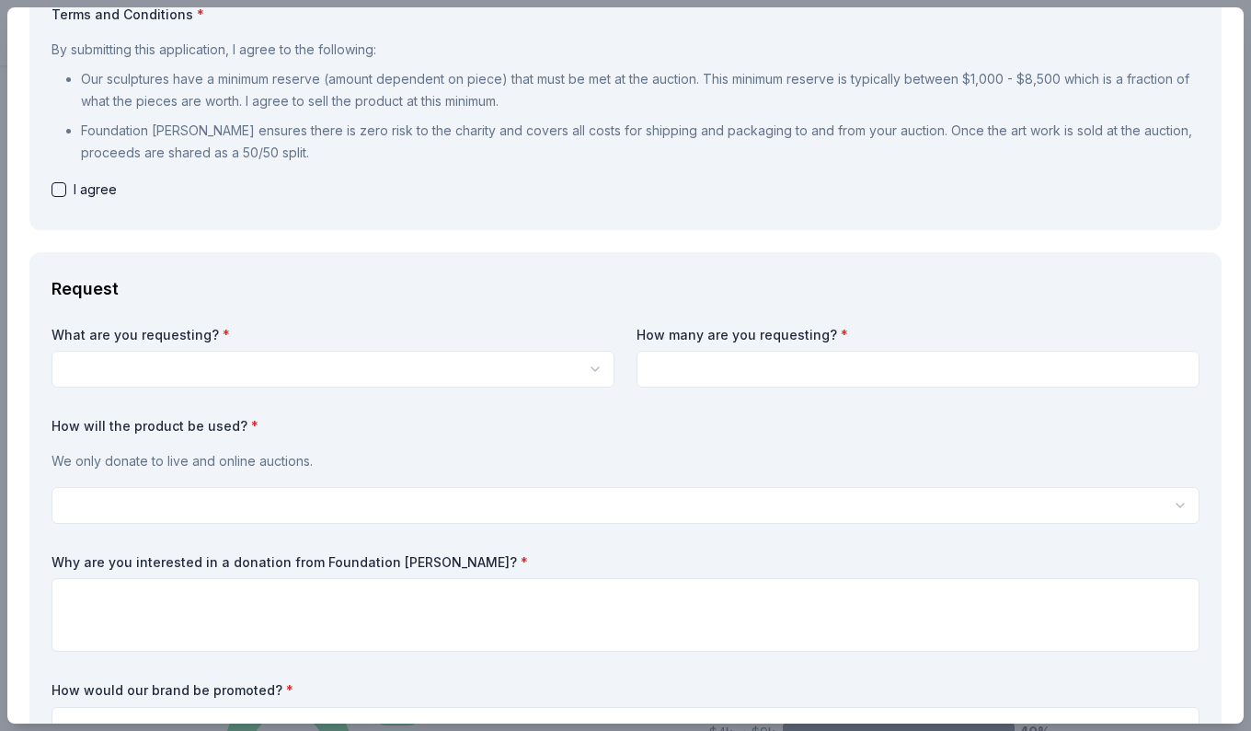
scroll to position [0, 0]
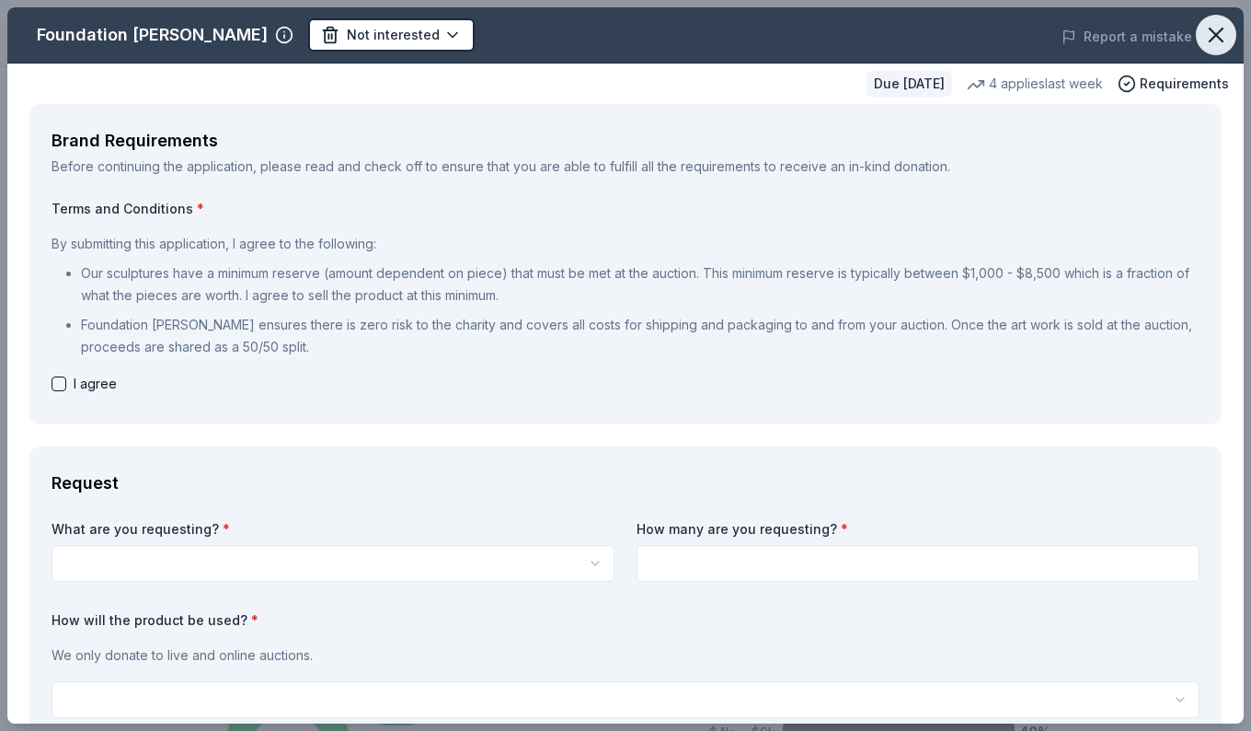
click at [1196, 52] on button "button" at bounding box center [1216, 35] width 40 height 40
click at [1206, 36] on icon "button" at bounding box center [1217, 35] width 26 height 26
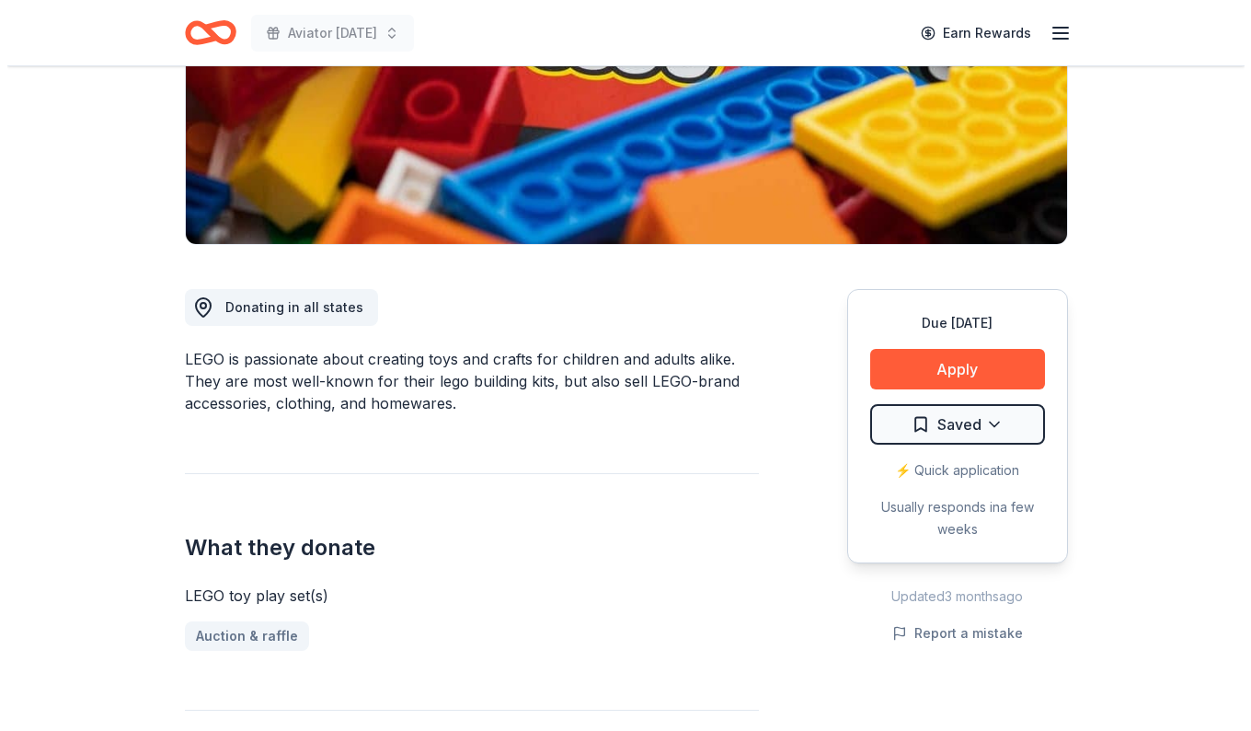
scroll to position [318, 0]
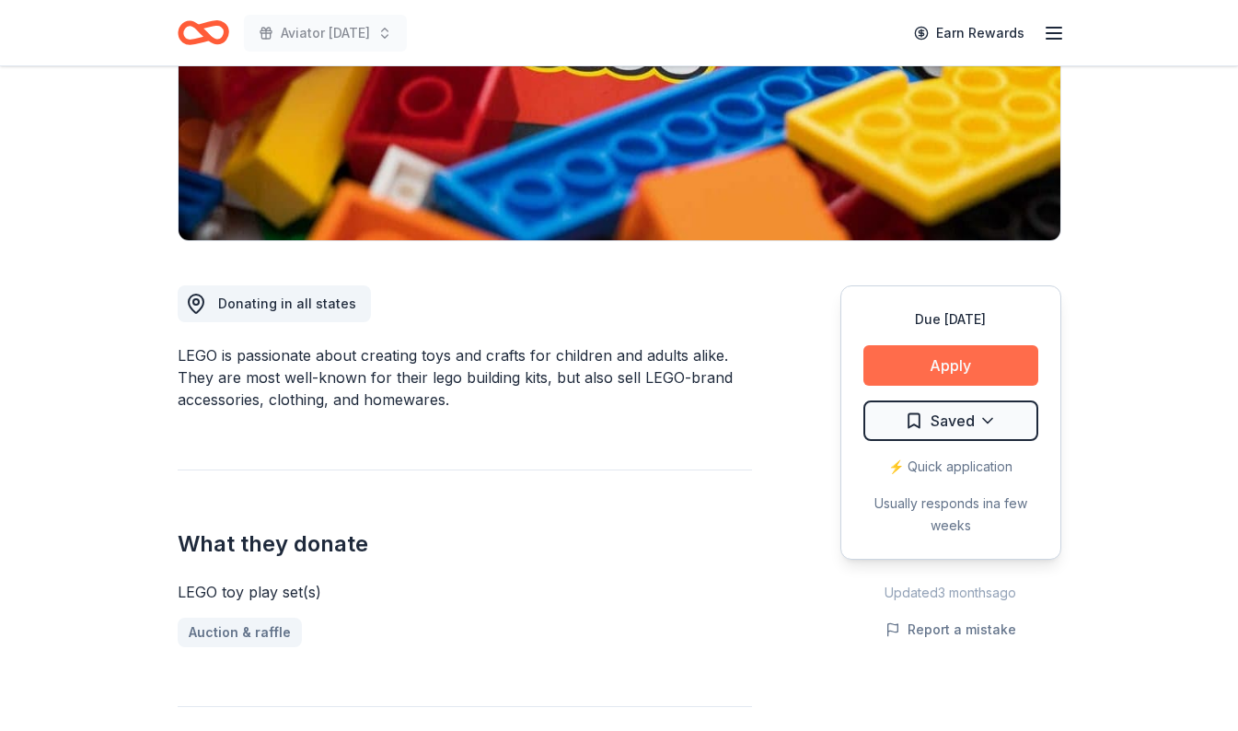
click at [992, 366] on button "Apply" at bounding box center [950, 365] width 175 height 40
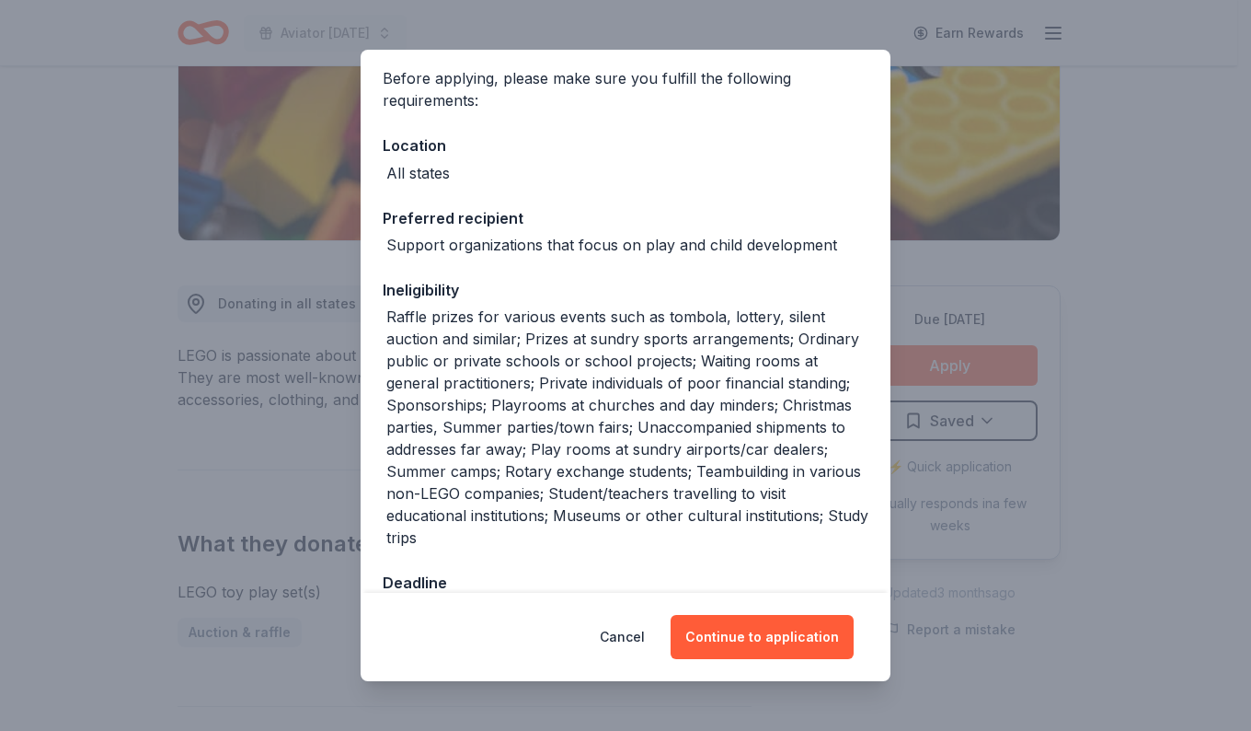
scroll to position [191, 0]
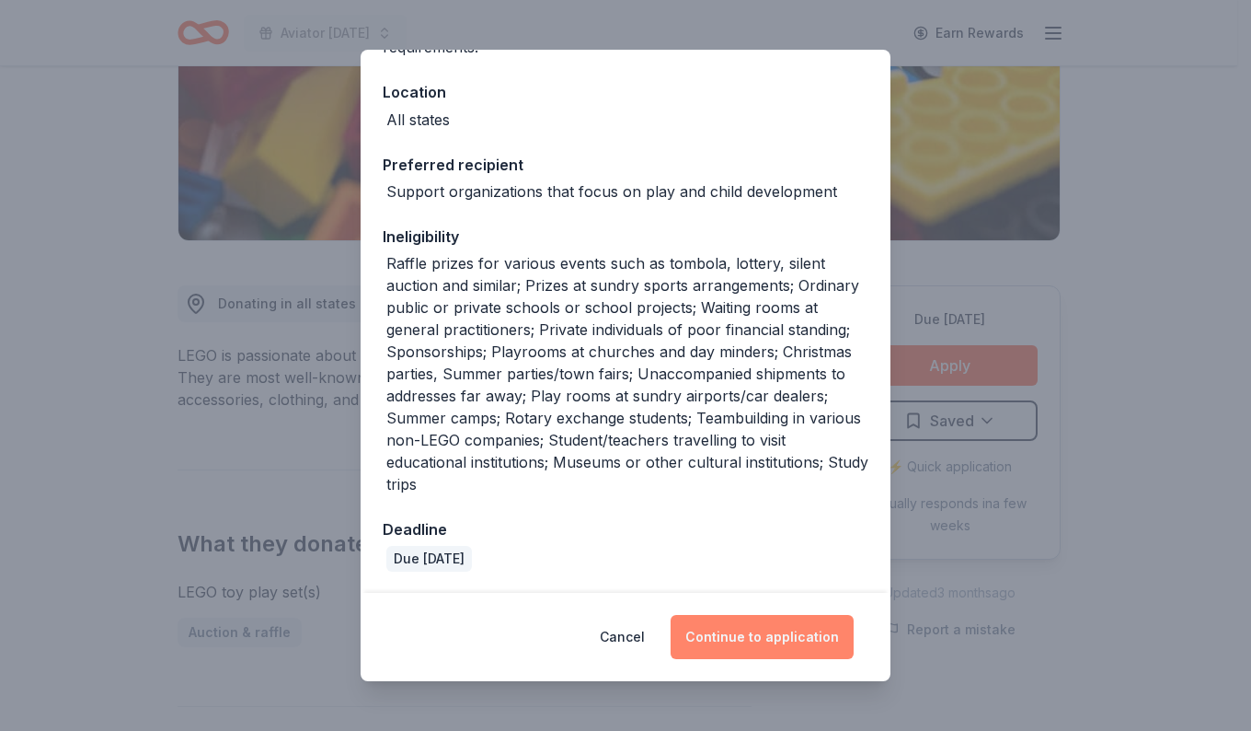
click at [794, 650] on button "Continue to application" at bounding box center [762, 637] width 183 height 44
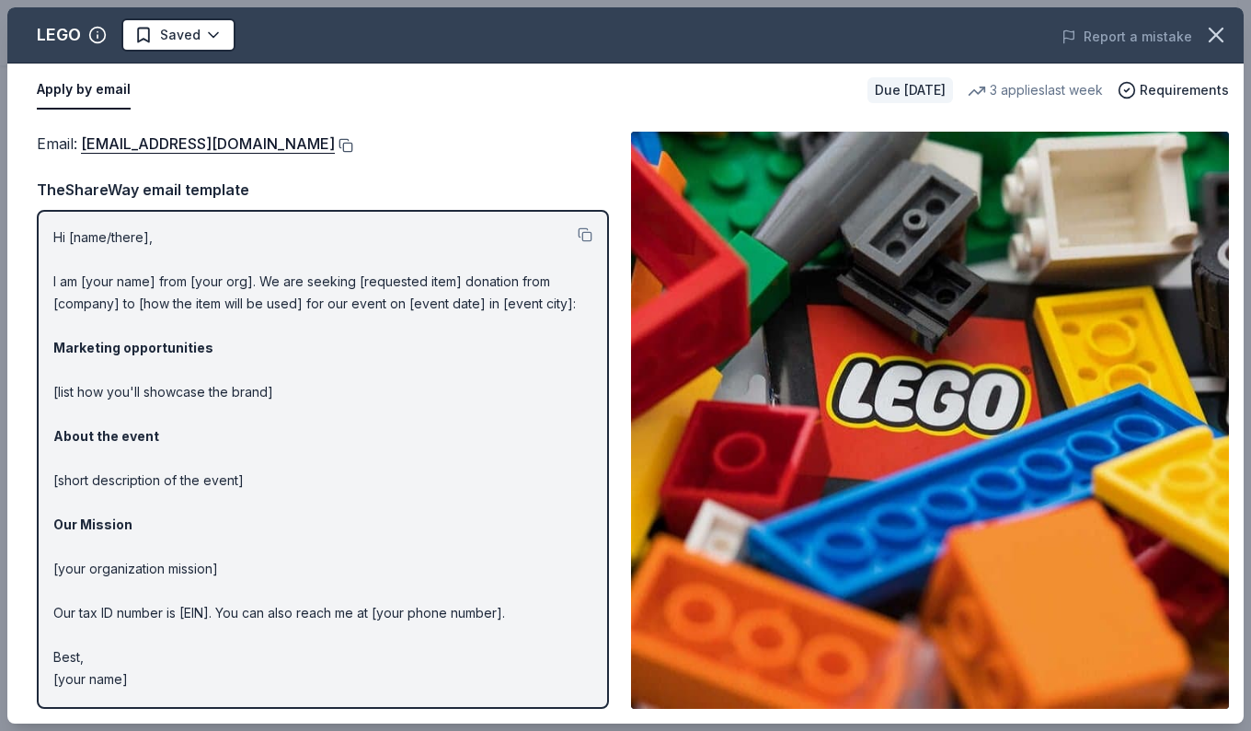
click at [335, 144] on button at bounding box center [344, 145] width 18 height 15
click at [203, 47] on html "Aviator [DATE] Earn Rewards Due [DATE] Share LEGO New • 2 reviews 3 applies las…" at bounding box center [625, 47] width 1251 height 731
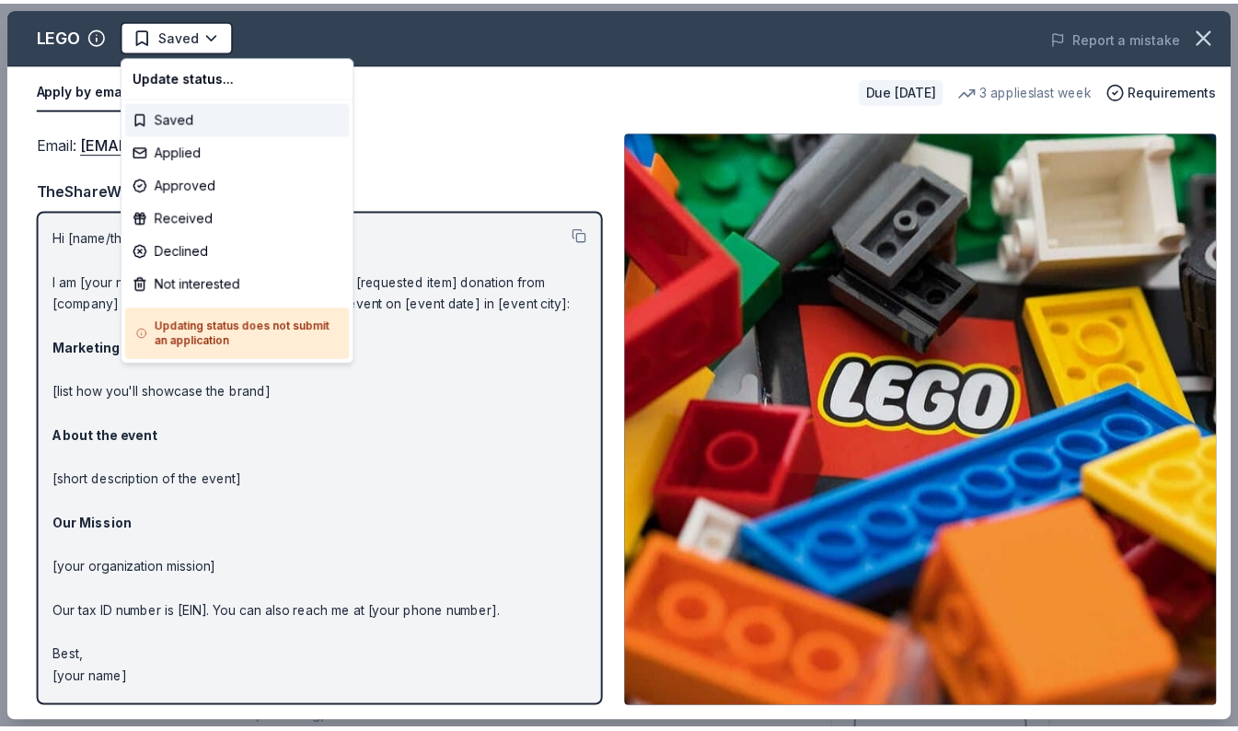
scroll to position [0, 0]
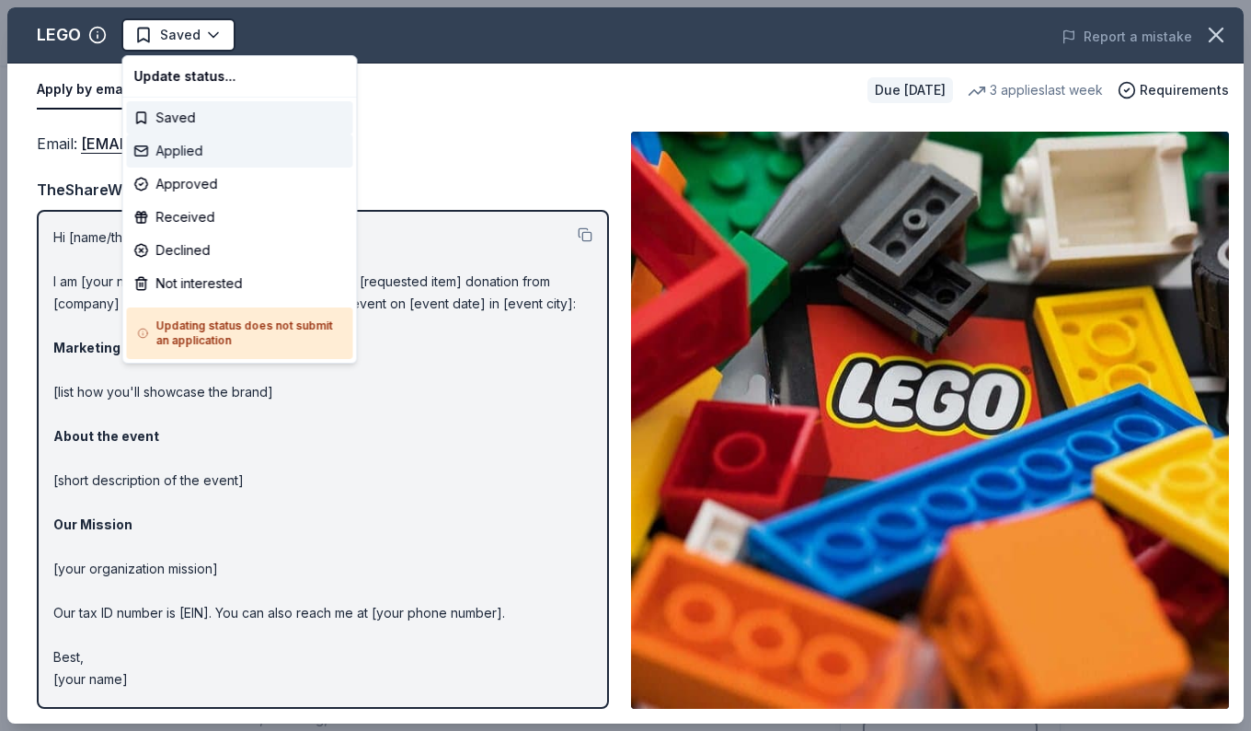
click at [166, 147] on div "Applied" at bounding box center [240, 150] width 226 height 33
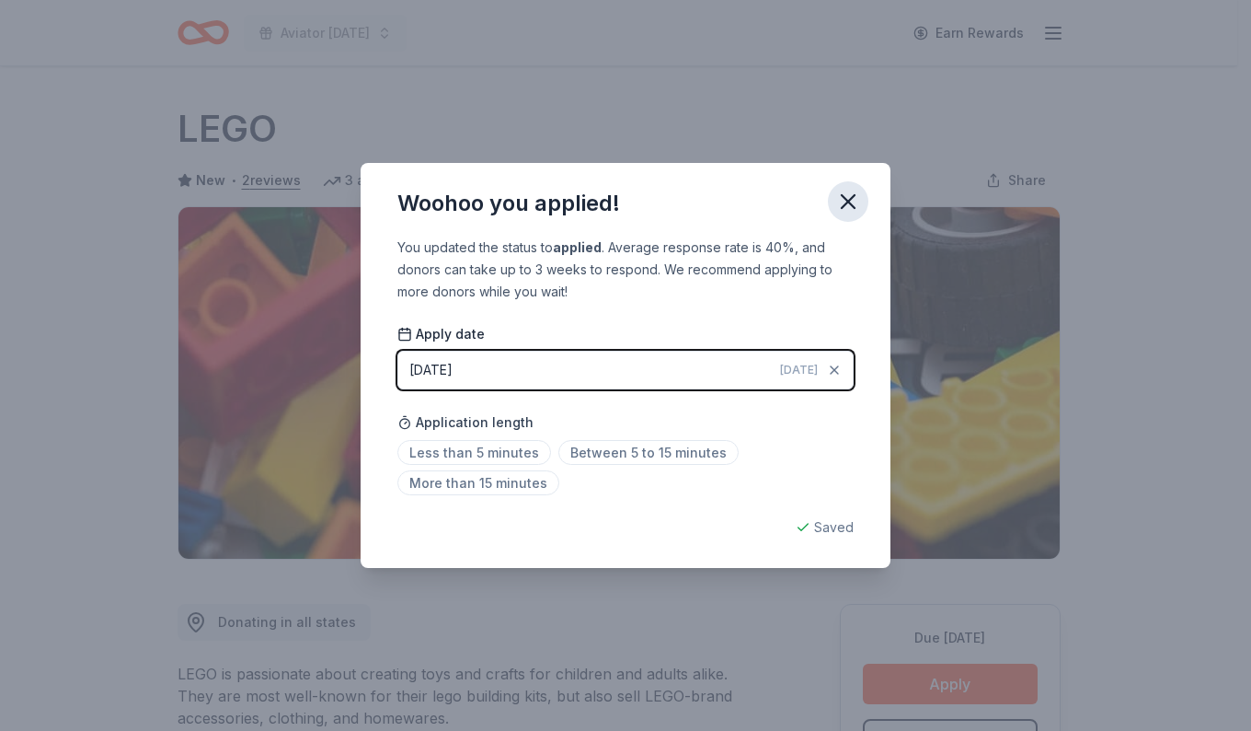
click at [854, 202] on icon "button" at bounding box center [849, 202] width 26 height 26
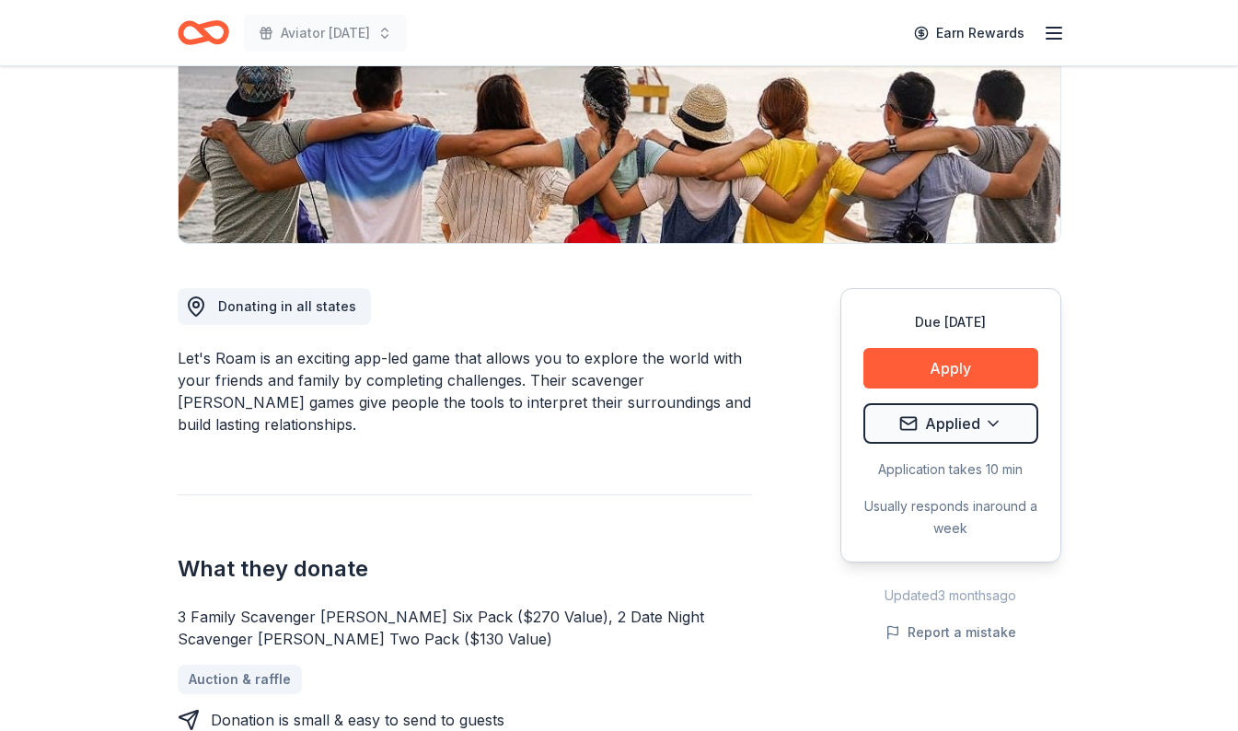
scroll to position [317, 0]
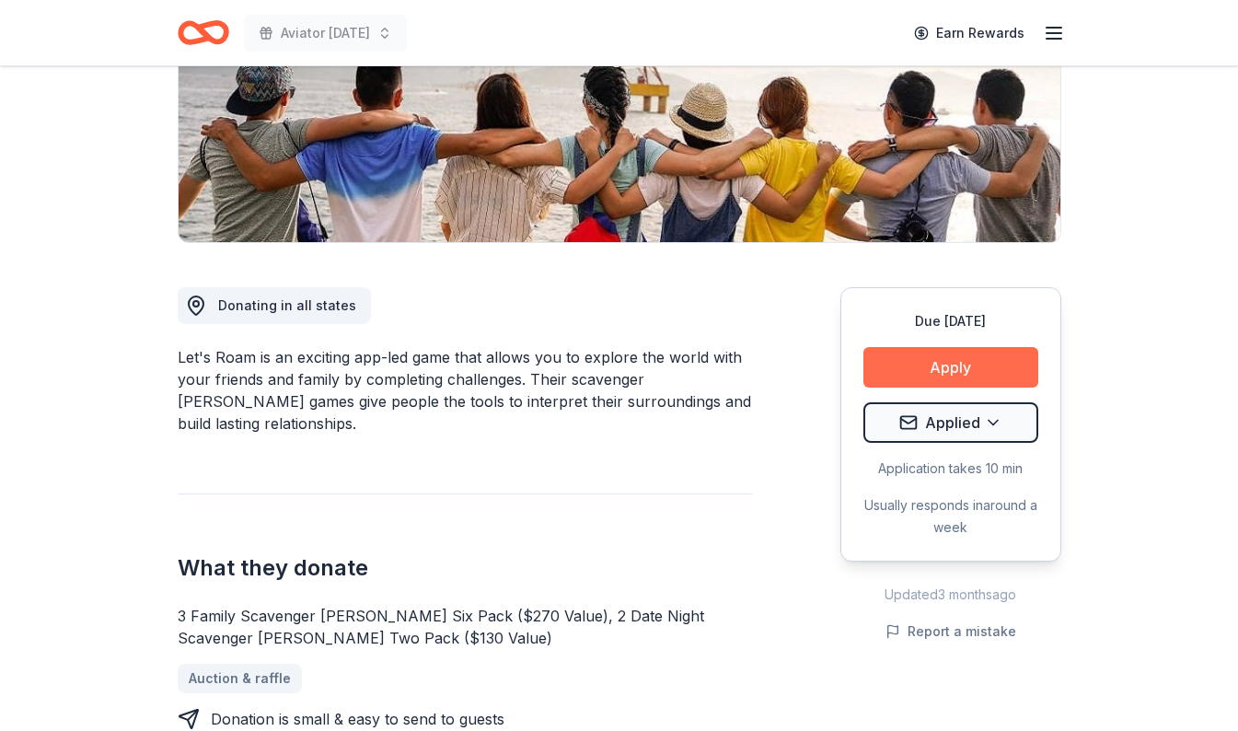
click at [920, 360] on button "Apply" at bounding box center [950, 367] width 175 height 40
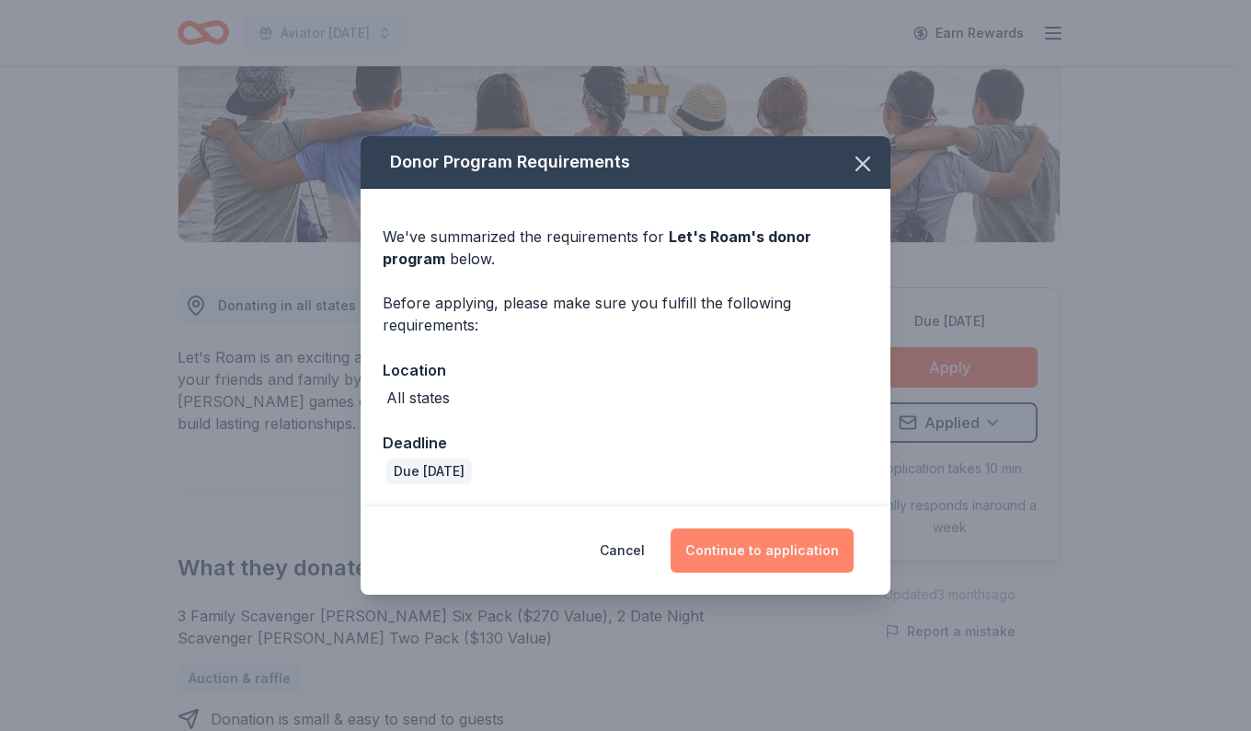
click at [726, 551] on button "Continue to application" at bounding box center [762, 550] width 183 height 44
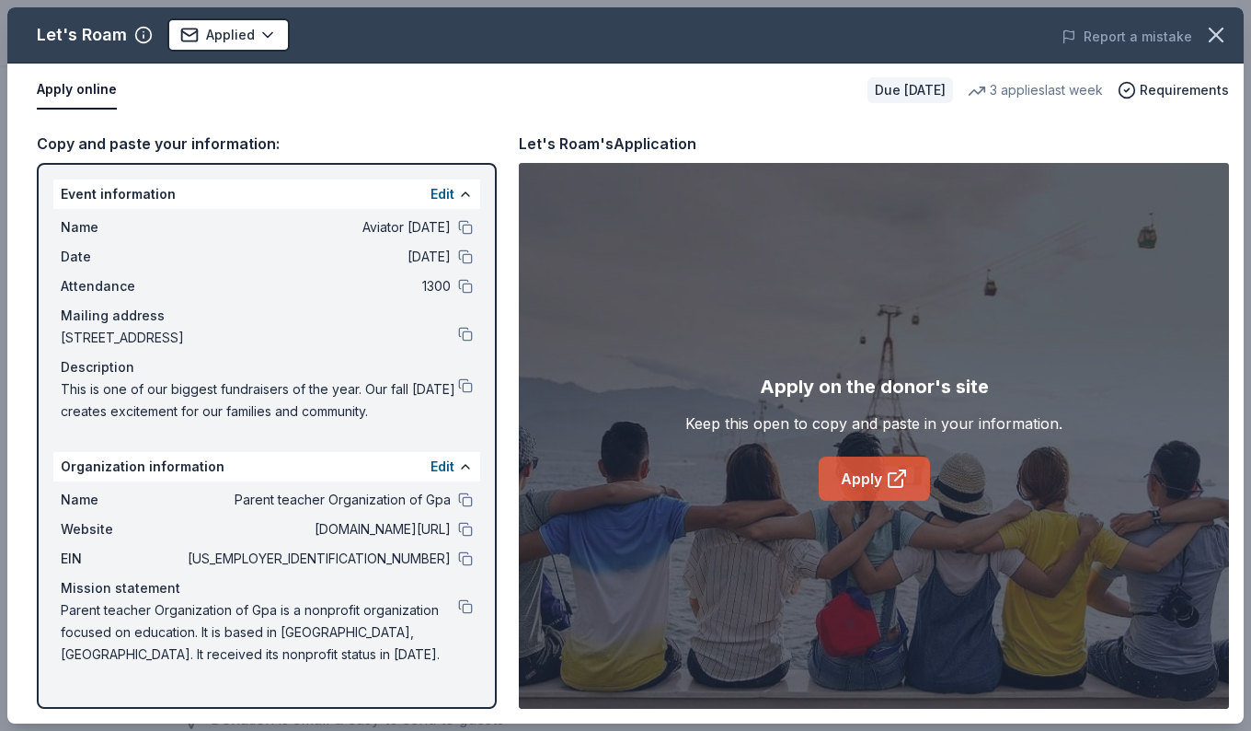
click at [865, 471] on link "Apply" at bounding box center [874, 478] width 111 height 44
click at [1218, 36] on icon "button" at bounding box center [1216, 35] width 13 height 13
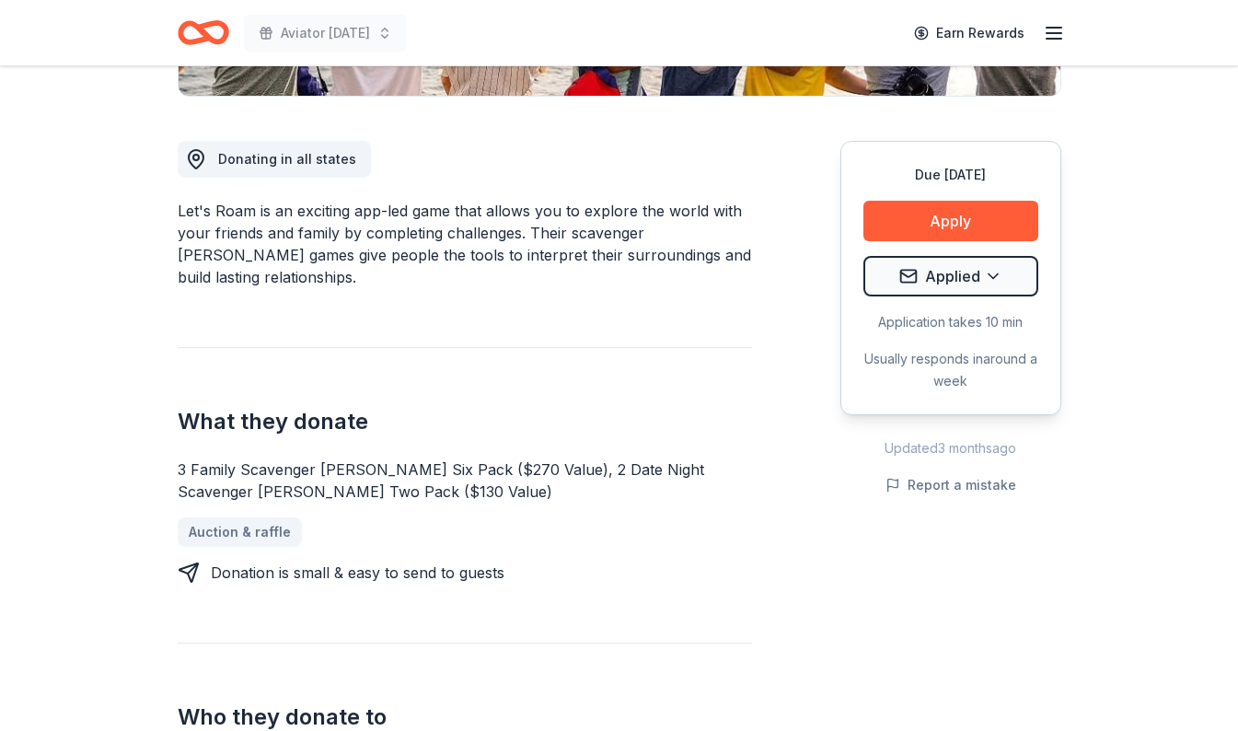
scroll to position [463, 0]
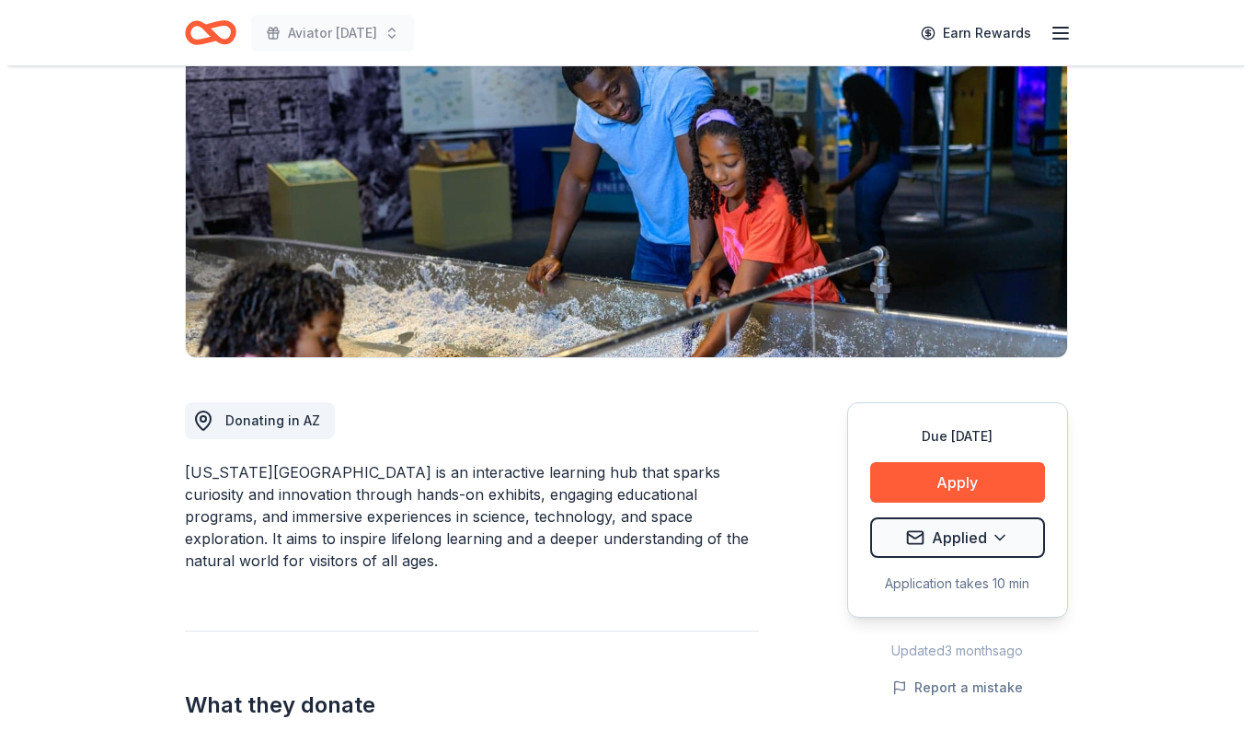
scroll to position [202, 0]
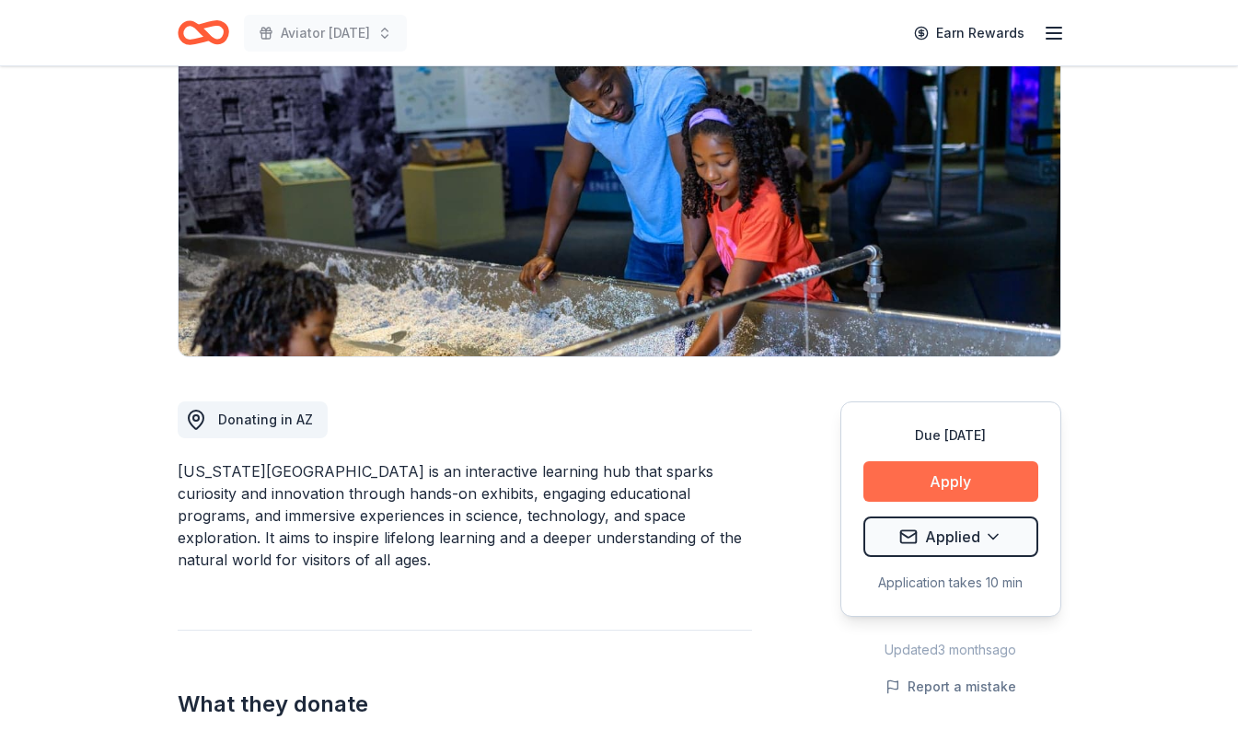
click at [1008, 485] on button "Apply" at bounding box center [950, 481] width 175 height 40
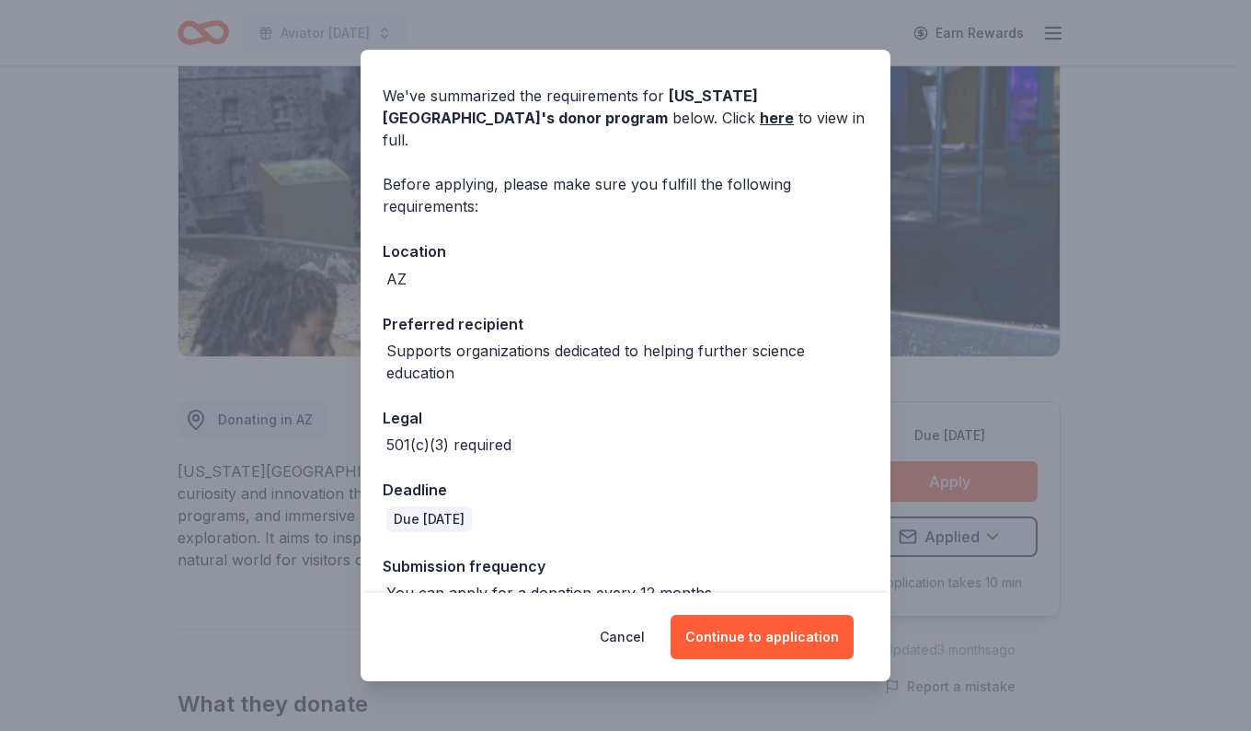
scroll to position [65, 0]
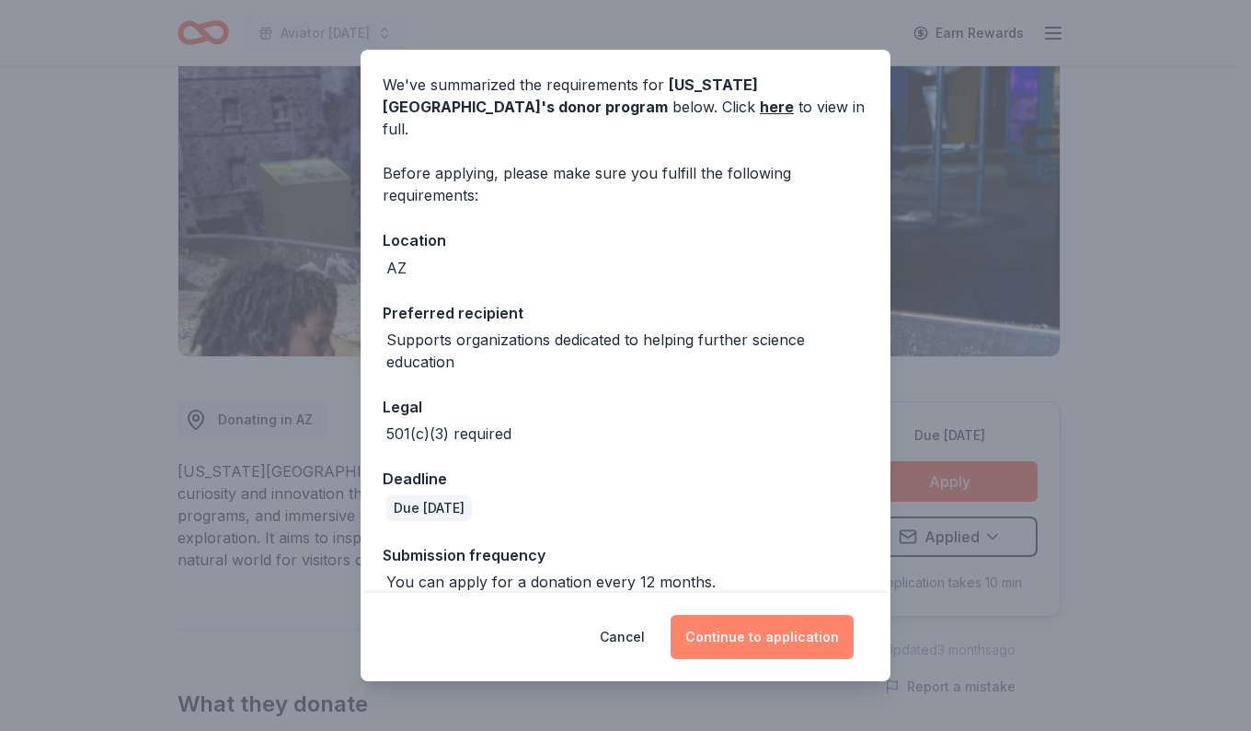
click at [833, 641] on button "Continue to application" at bounding box center [762, 637] width 183 height 44
